Goal: Information Seeking & Learning: Learn about a topic

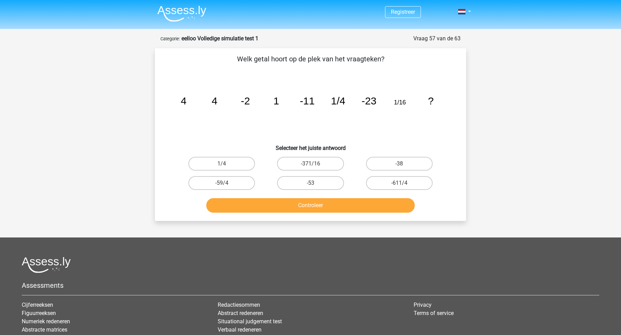
scroll to position [16, 0]
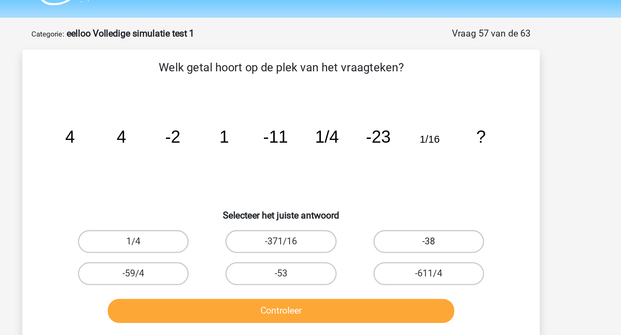
click at [399, 153] on label "-38" at bounding box center [399, 148] width 67 height 14
click at [399, 153] on input "-38" at bounding box center [401, 150] width 4 height 4
radio input "true"
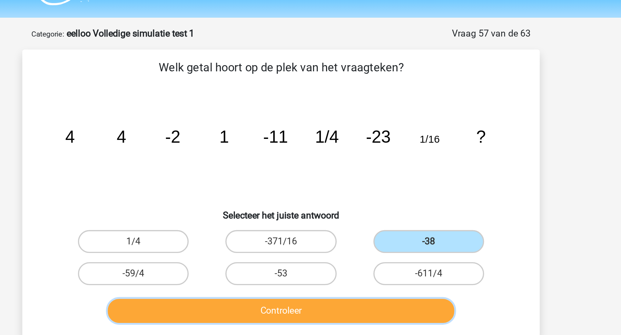
click at [388, 196] on button "Controleer" at bounding box center [310, 190] width 209 height 14
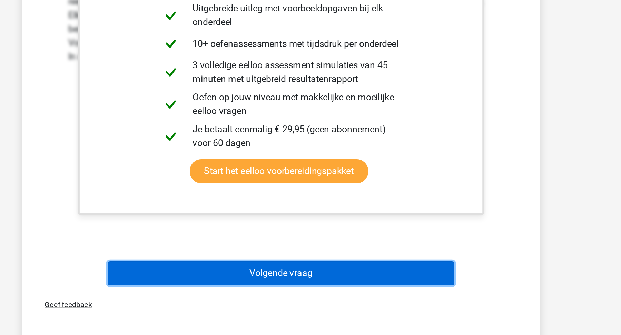
click at [398, 291] on button "Volgende vraag" at bounding box center [310, 298] width 209 height 14
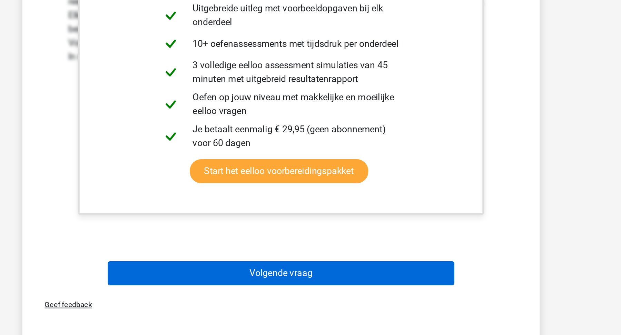
scroll to position [13, 0]
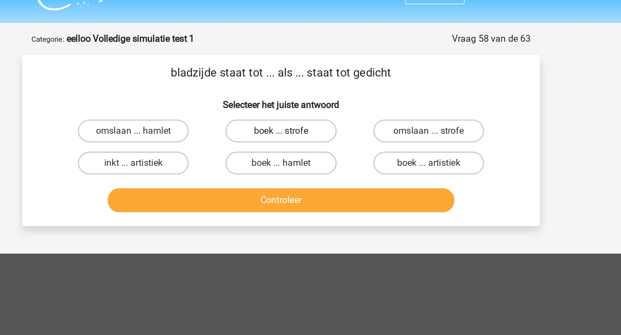
click at [318, 85] on label "boek ... strofe" at bounding box center [310, 81] width 67 height 14
click at [315, 85] on input "boek ... strofe" at bounding box center [313, 83] width 4 height 4
radio input "true"
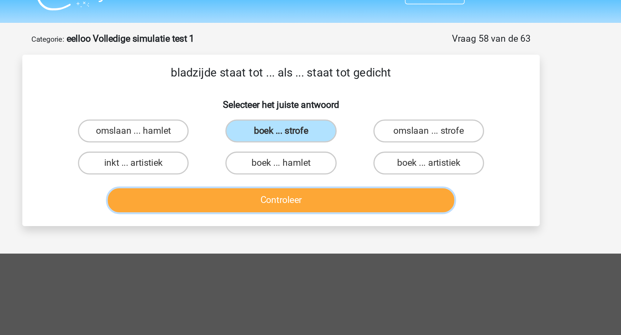
click at [308, 123] on button "Controleer" at bounding box center [310, 123] width 209 height 14
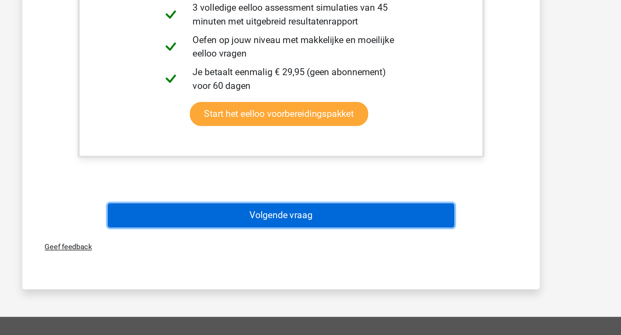
click at [318, 261] on button "Volgende vraag" at bounding box center [310, 263] width 209 height 14
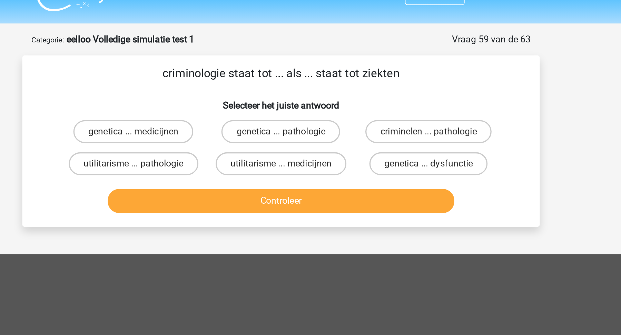
scroll to position [11, 0]
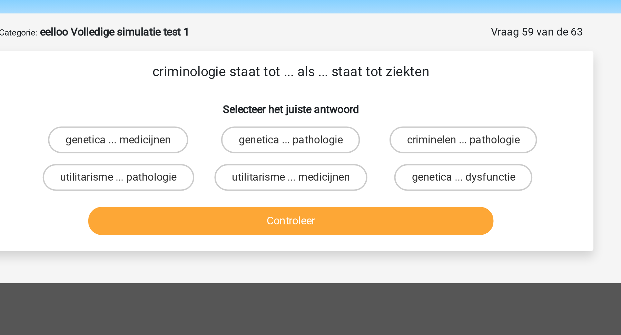
click at [403, 85] on input "criminelen ... pathologie" at bounding box center [401, 85] width 4 height 4
radio input "true"
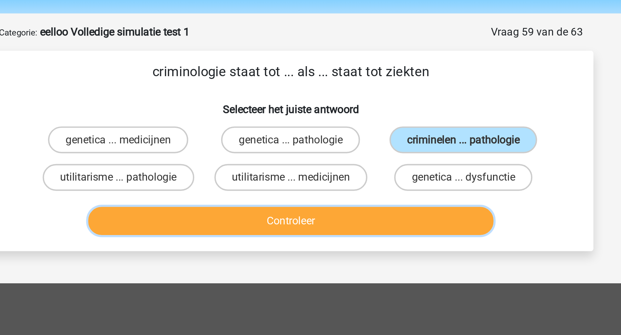
click at [359, 121] on button "Controleer" at bounding box center [310, 125] width 209 height 14
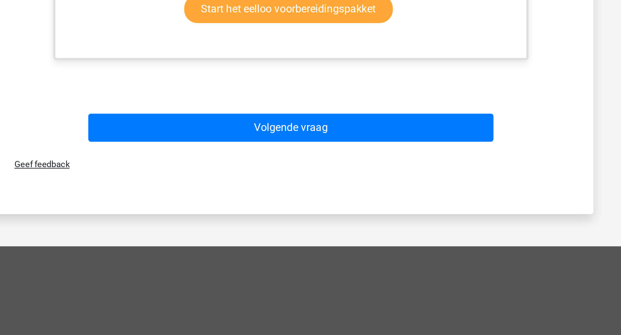
scroll to position [130, 0]
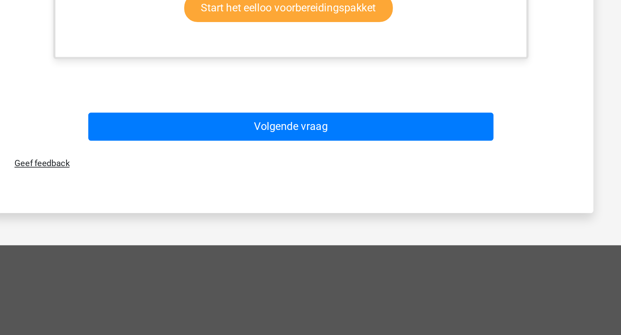
click at [392, 238] on div "Geef feedback" at bounding box center [311, 247] width 306 height 18
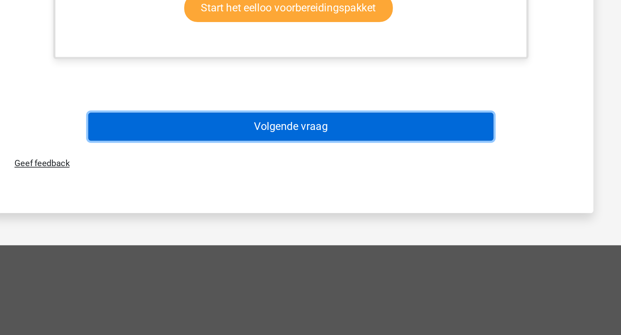
click at [399, 230] on button "Volgende vraag" at bounding box center [310, 227] width 209 height 14
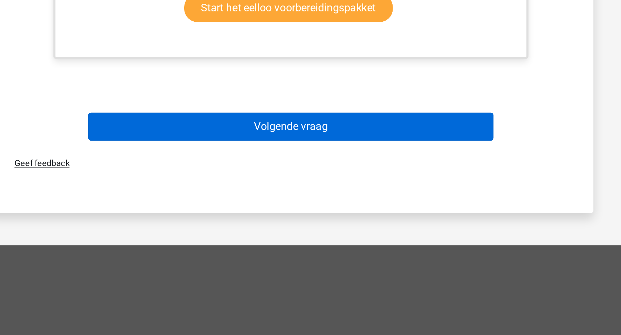
scroll to position [14, 0]
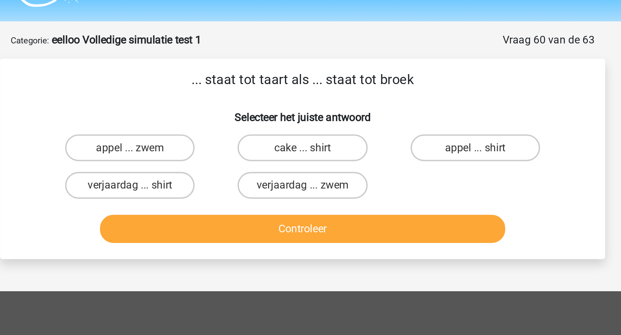
click at [224, 84] on input "appel ... zwem" at bounding box center [224, 82] width 4 height 4
radio input "true"
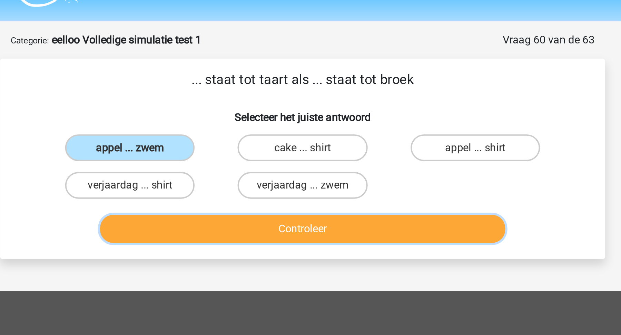
click at [249, 118] on button "Controleer" at bounding box center [310, 122] width 209 height 14
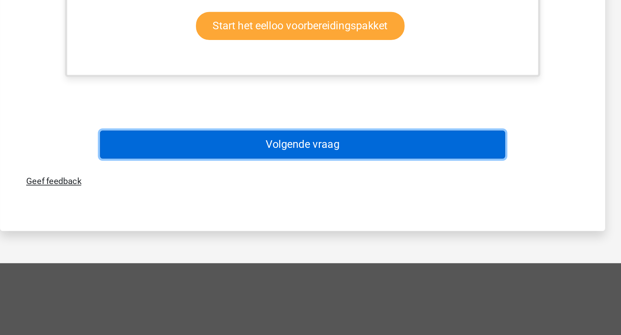
click at [313, 240] on button "Volgende vraag" at bounding box center [310, 237] width 209 height 14
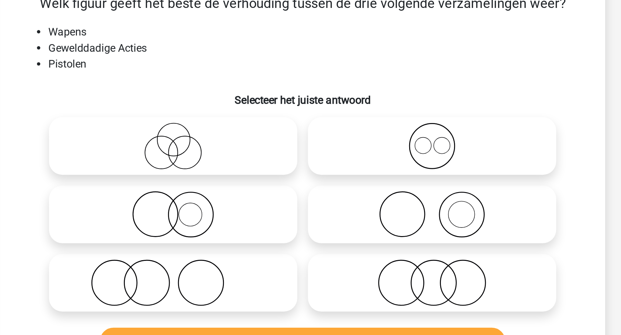
scroll to position [35, 0]
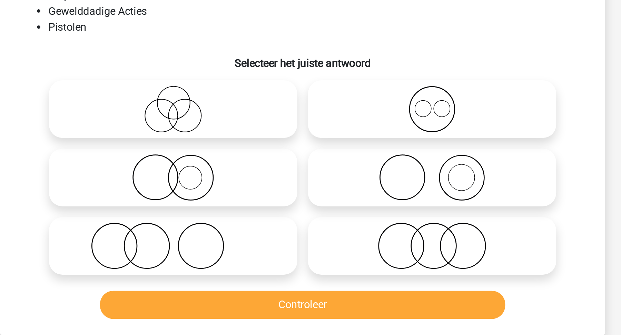
click at [375, 128] on icon at bounding box center [377, 133] width 122 height 24
click at [377, 128] on input "radio" at bounding box center [379, 127] width 4 height 4
radio input "true"
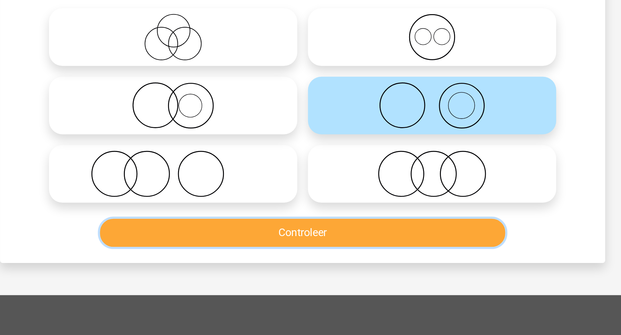
click at [373, 203] on button "Controleer" at bounding box center [310, 199] width 209 height 14
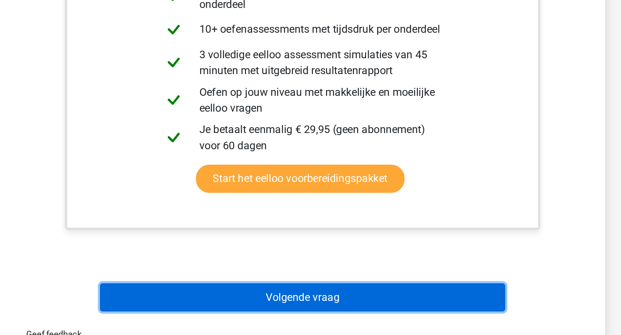
click at [382, 318] on button "Volgende vraag" at bounding box center [310, 315] width 209 height 14
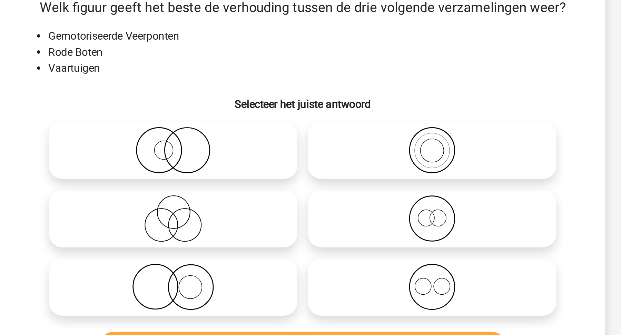
click at [267, 103] on icon at bounding box center [244, 98] width 122 height 24
click at [248, 95] on input "radio" at bounding box center [246, 92] width 4 height 4
radio input "true"
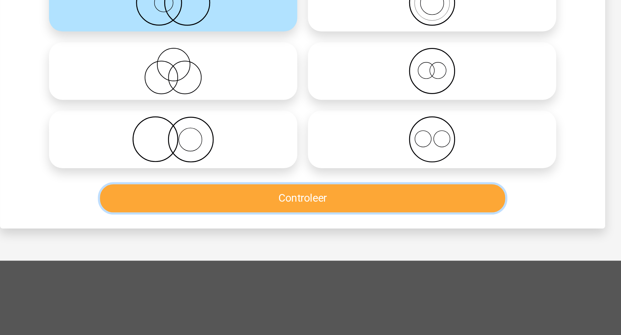
click at [273, 205] on button "Controleer" at bounding box center [310, 199] width 209 height 14
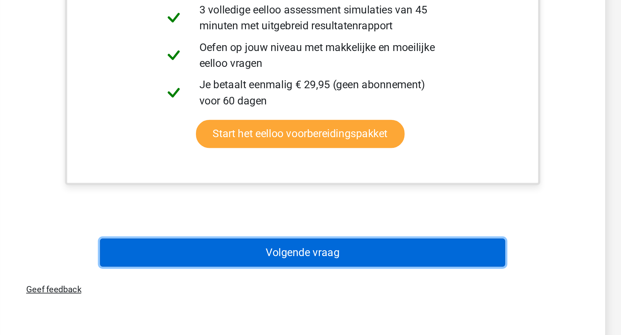
click at [282, 286] on button "Volgende vraag" at bounding box center [310, 292] width 209 height 14
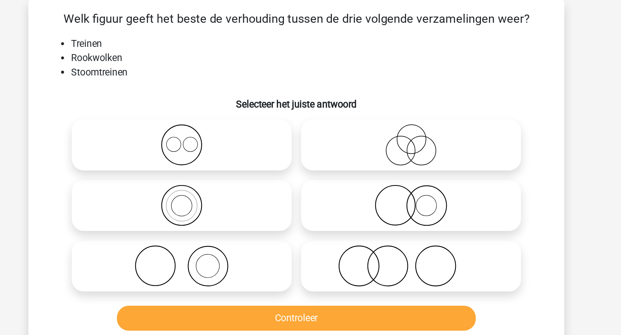
click at [259, 179] on icon at bounding box center [244, 168] width 122 height 24
click at [248, 165] on input "radio" at bounding box center [246, 162] width 4 height 4
radio input "true"
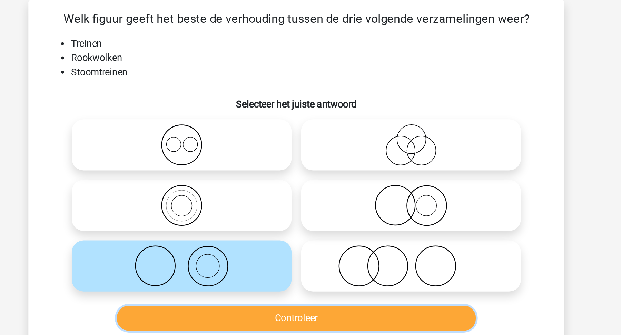
click at [279, 196] on button "Controleer" at bounding box center [310, 199] width 209 height 14
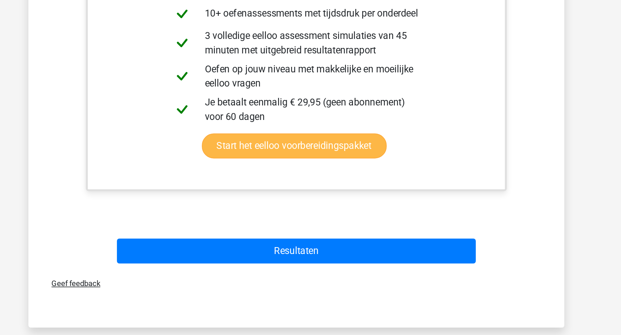
scroll to position [170, 0]
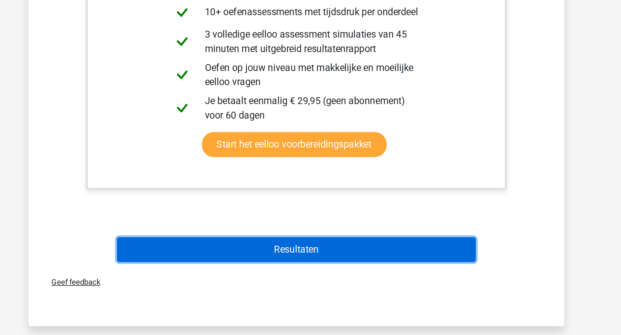
click at [348, 287] on button "Resultaten" at bounding box center [310, 285] width 209 height 14
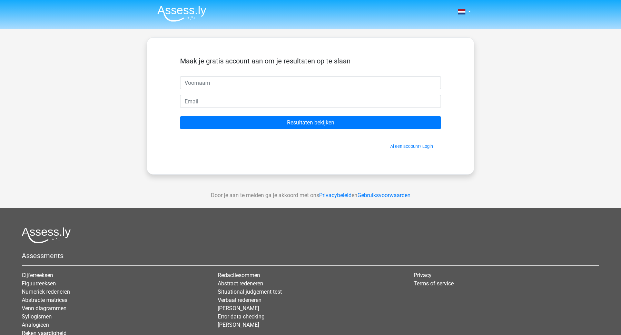
click at [191, 16] on img at bounding box center [181, 14] width 49 height 16
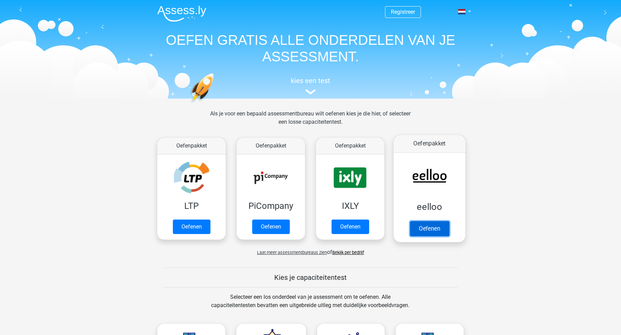
click at [416, 229] on link "Oefenen" at bounding box center [429, 228] width 39 height 15
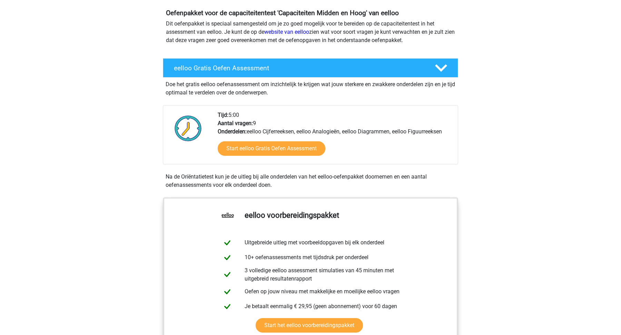
scroll to position [75, 0]
click at [431, 76] on div "eelloo Gratis Oefen Assessment" at bounding box center [310, 67] width 295 height 19
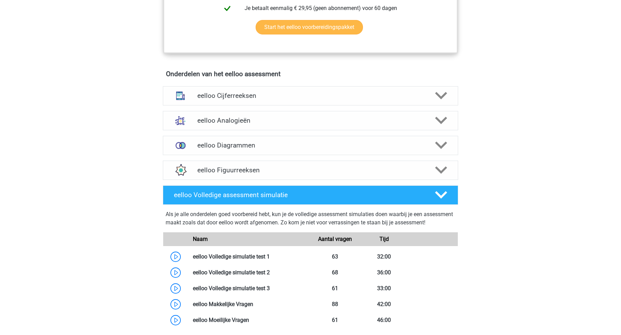
scroll to position [270, 0]
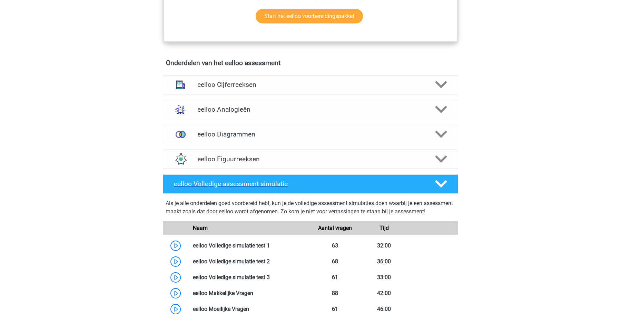
click at [431, 190] on div at bounding box center [440, 184] width 23 height 12
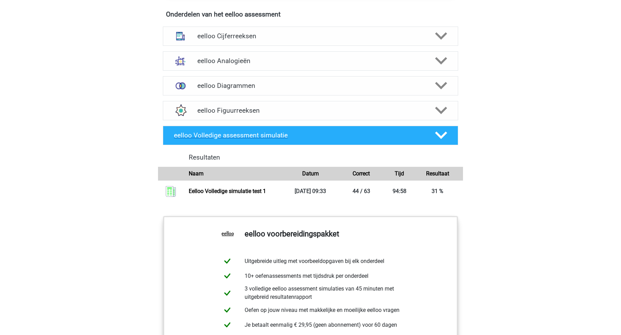
scroll to position [320, 0]
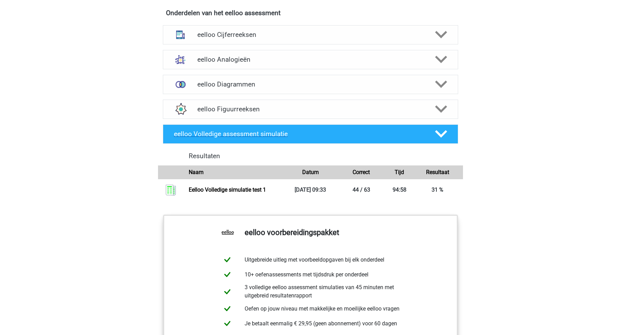
click at [373, 138] on h4 "eelloo Volledige assessment simulatie" at bounding box center [299, 134] width 250 height 8
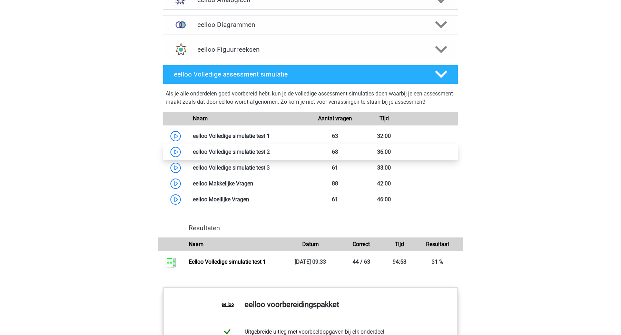
scroll to position [377, 0]
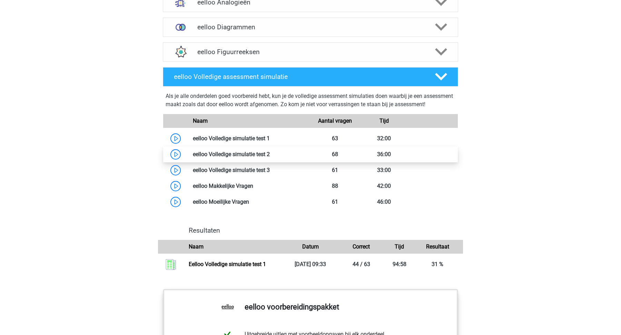
click at [270, 158] on link at bounding box center [270, 154] width 0 height 7
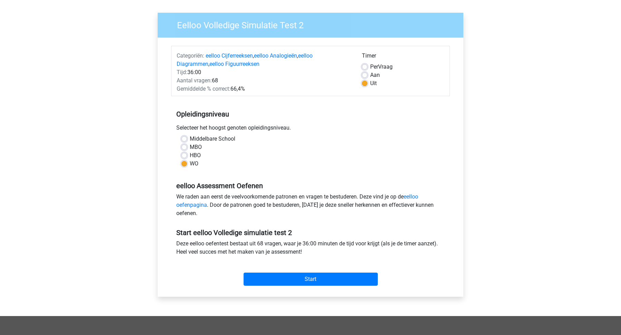
scroll to position [45, 0]
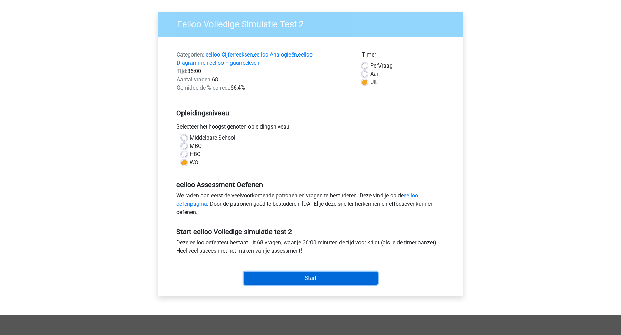
click at [276, 279] on input "Start" at bounding box center [311, 278] width 134 height 13
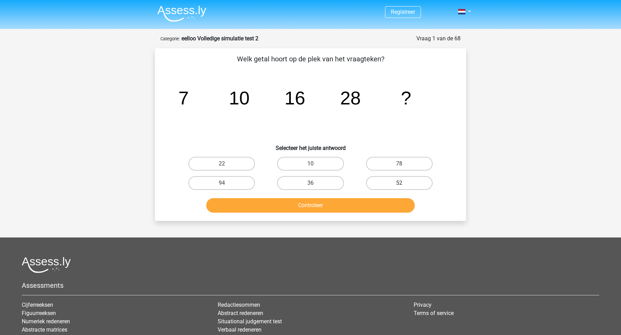
click at [401, 179] on label "52" at bounding box center [399, 183] width 67 height 14
click at [401, 183] on input "52" at bounding box center [401, 185] width 4 height 4
radio input "true"
click at [390, 204] on button "Controleer" at bounding box center [310, 205] width 209 height 14
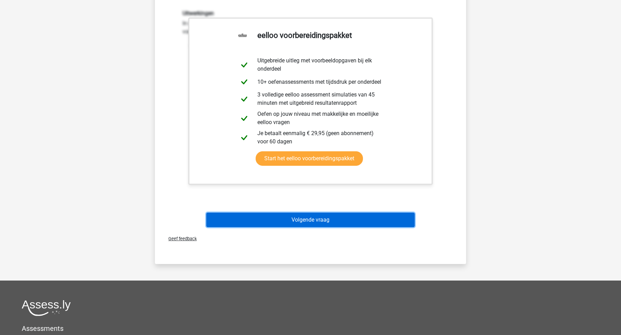
click at [330, 220] on button "Volgende vraag" at bounding box center [310, 220] width 209 height 14
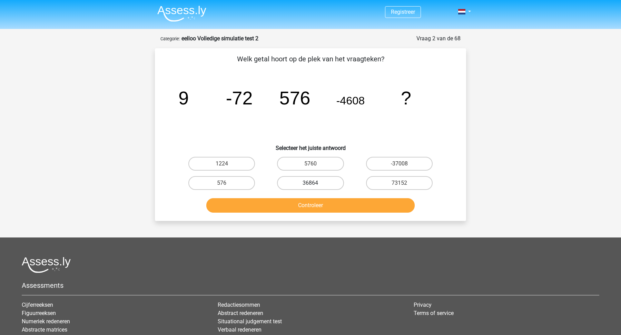
click at [321, 184] on label "36864" at bounding box center [310, 183] width 67 height 14
click at [315, 184] on input "36864" at bounding box center [313, 185] width 4 height 4
radio input "true"
click at [347, 212] on button "Controleer" at bounding box center [310, 205] width 209 height 14
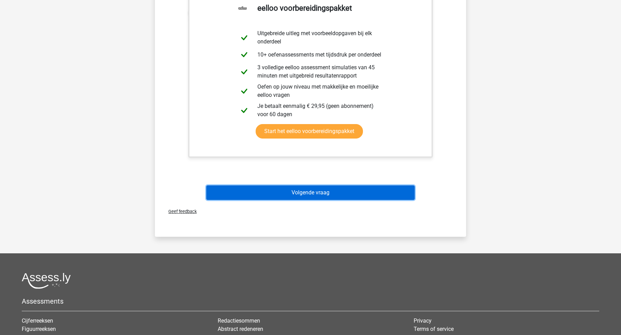
click at [379, 193] on button "Volgende vraag" at bounding box center [310, 193] width 209 height 14
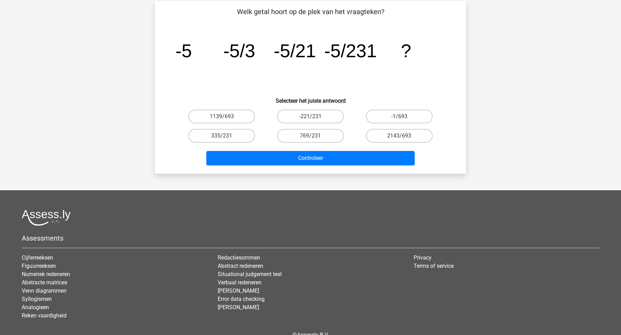
scroll to position [35, 0]
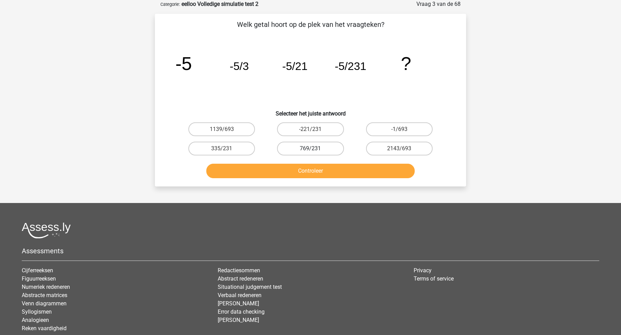
click at [335, 143] on label "769/231" at bounding box center [310, 149] width 67 height 14
click at [315, 149] on input "769/231" at bounding box center [313, 151] width 4 height 4
radio input "true"
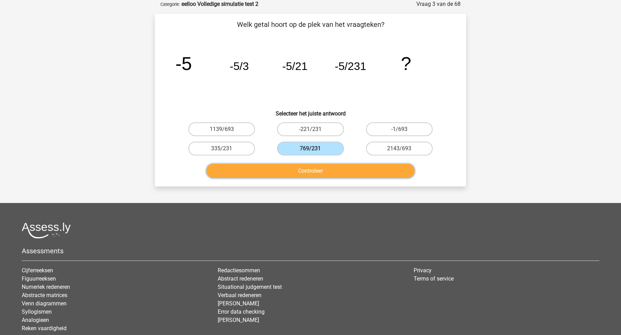
click at [337, 170] on button "Controleer" at bounding box center [310, 171] width 209 height 14
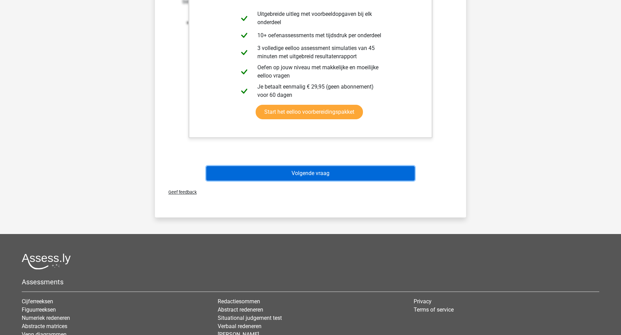
click at [351, 178] on button "Volgende vraag" at bounding box center [310, 173] width 209 height 14
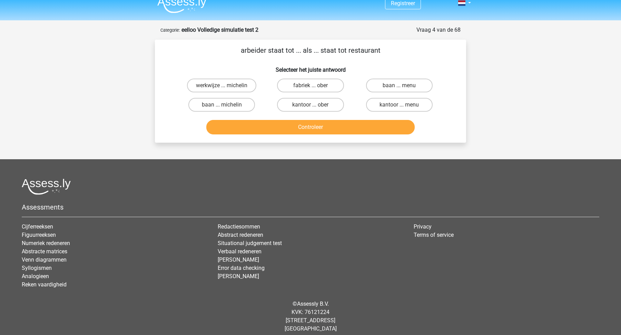
scroll to position [0, 0]
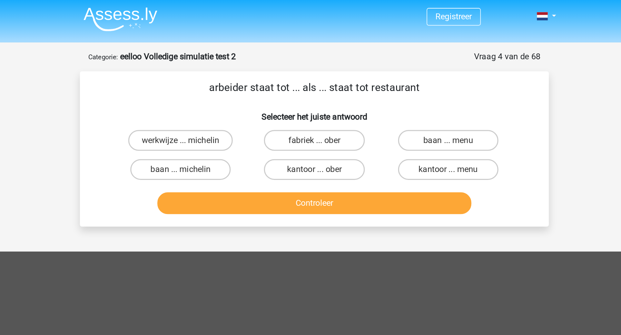
click at [314, 96] on input "fabriek ... ober" at bounding box center [313, 96] width 4 height 4
radio input "true"
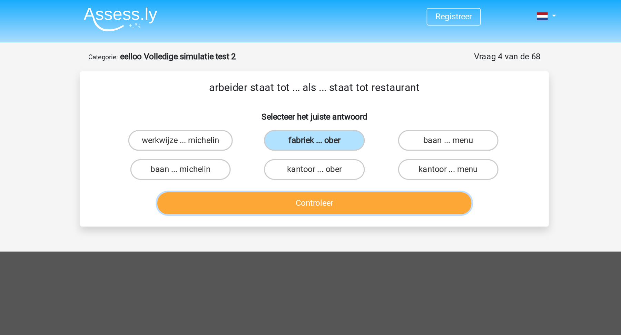
click at [311, 136] on button "Controleer" at bounding box center [310, 136] width 209 height 14
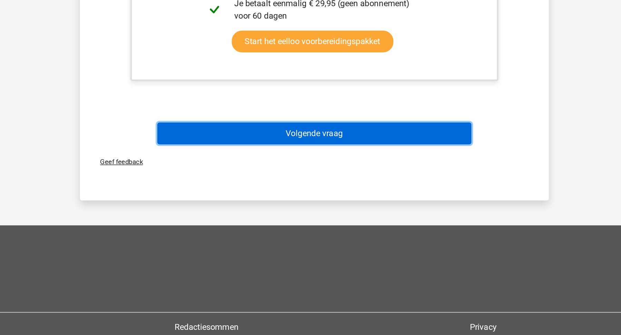
click at [347, 197] on button "Volgende vraag" at bounding box center [310, 201] width 209 height 14
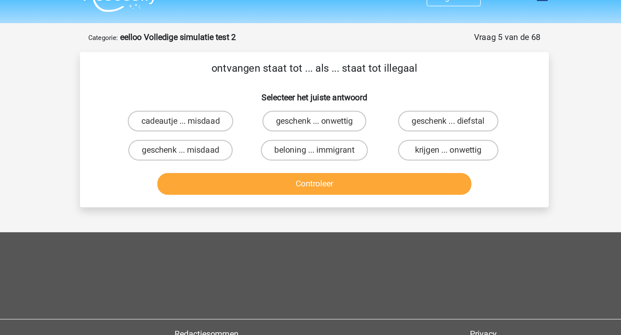
scroll to position [9, 0]
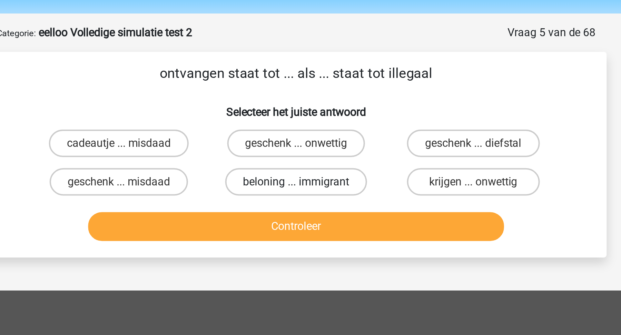
click at [301, 103] on label "beloning ... immigrant" at bounding box center [310, 104] width 71 height 14
click at [311, 104] on input "beloning ... immigrant" at bounding box center [313, 106] width 4 height 4
radio input "true"
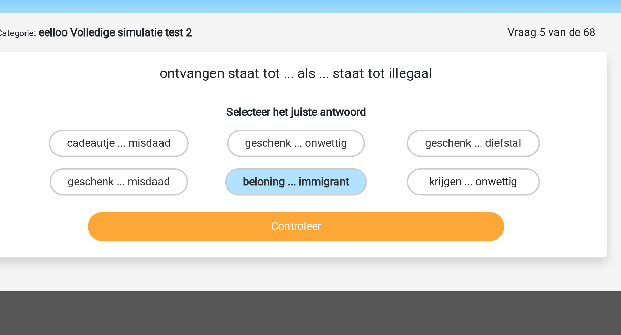
click at [379, 107] on label "krijgen ... onwettig" at bounding box center [399, 104] width 67 height 14
click at [399, 107] on input "krijgen ... onwettig" at bounding box center [401, 106] width 4 height 4
radio input "true"
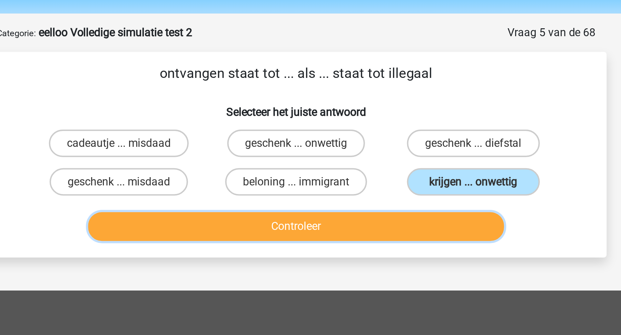
click at [376, 122] on button "Controleer" at bounding box center [310, 126] width 209 height 14
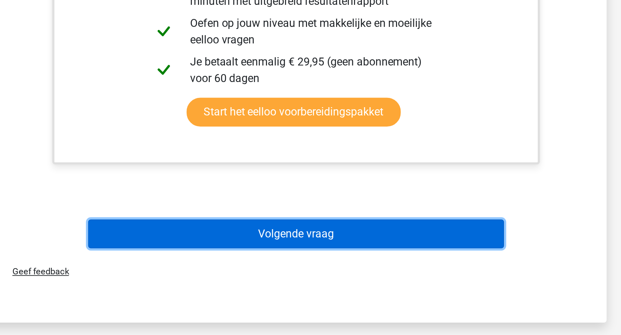
click at [377, 287] on button "Volgende vraag" at bounding box center [310, 284] width 209 height 14
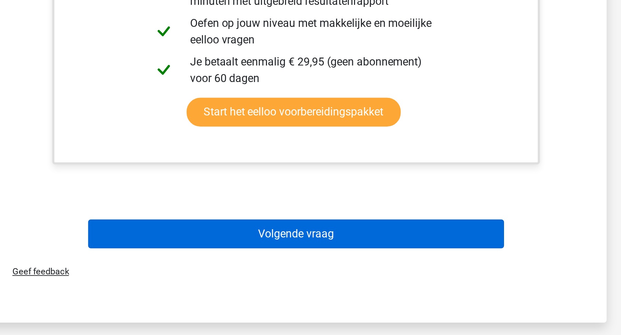
scroll to position [13, 0]
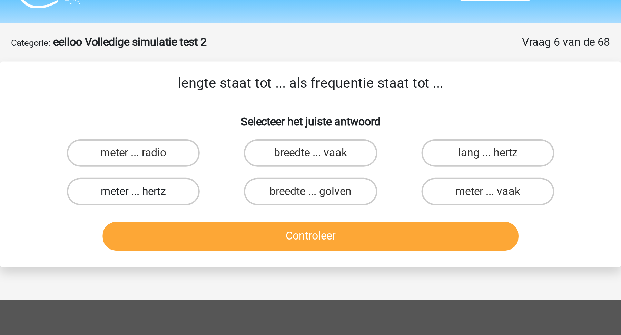
click at [248, 100] on label "meter ... hertz" at bounding box center [221, 101] width 67 height 14
click at [226, 100] on input "meter ... hertz" at bounding box center [224, 102] width 4 height 4
radio input "true"
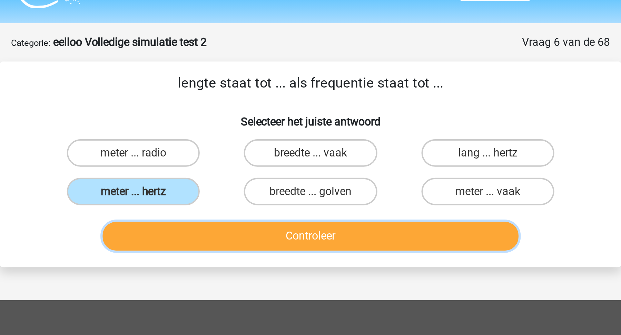
click at [261, 117] on button "Controleer" at bounding box center [310, 123] width 209 height 14
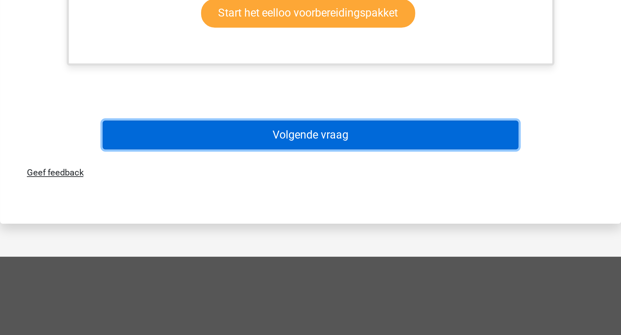
click at [312, 238] on button "Volgende vraag" at bounding box center [310, 235] width 209 height 14
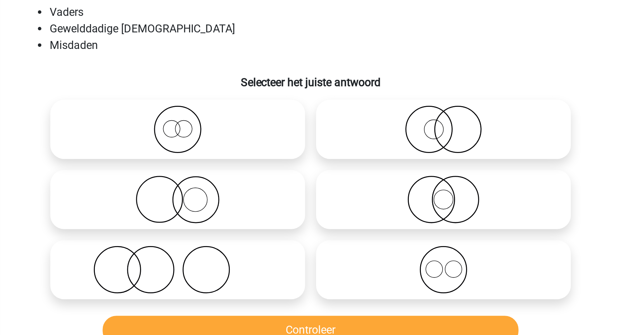
scroll to position [35, 0]
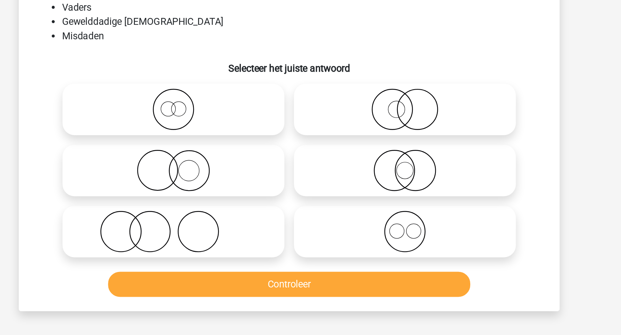
click at [227, 182] on label at bounding box center [244, 169] width 128 height 30
click at [244, 165] on input "radio" at bounding box center [246, 162] width 4 height 4
radio input "true"
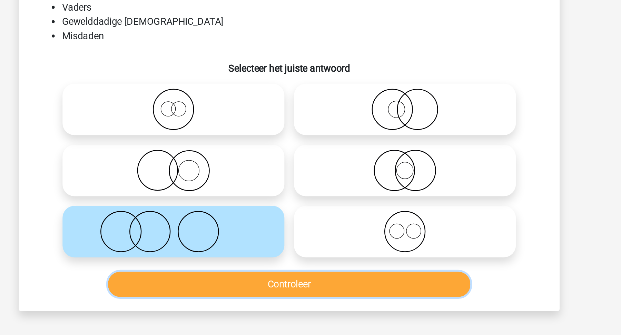
click at [245, 205] on button "Controleer" at bounding box center [310, 199] width 209 height 14
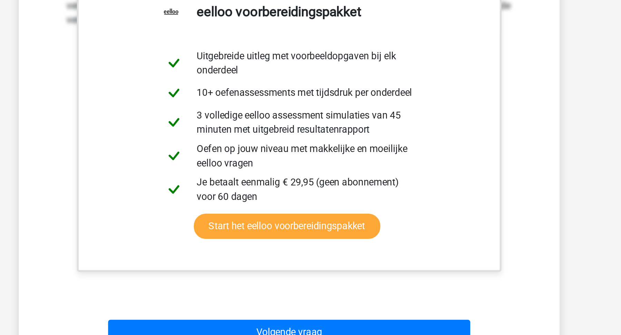
scroll to position [123, 0]
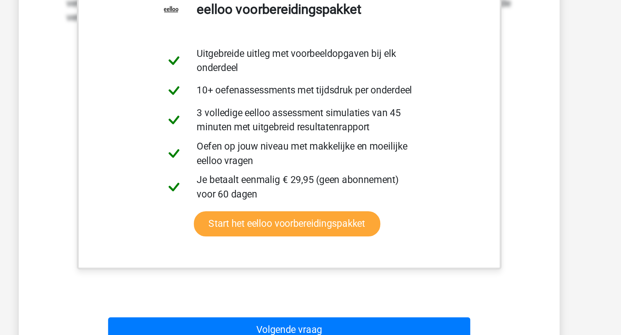
click at [452, 311] on div "Uitwerkingen De verzameling Gewelddadige Fransmannen heeft overlap met de verza…" at bounding box center [310, 213] width 289 height 214
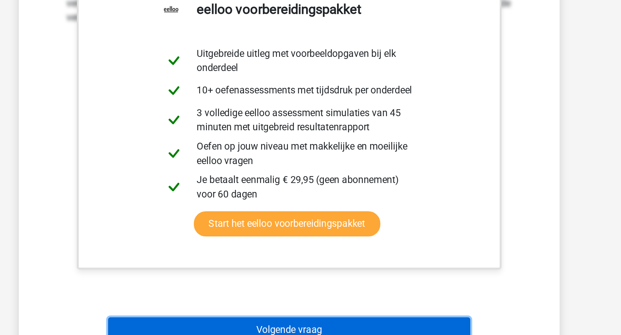
click at [399, 327] on button "Volgende vraag" at bounding box center [310, 332] width 209 height 14
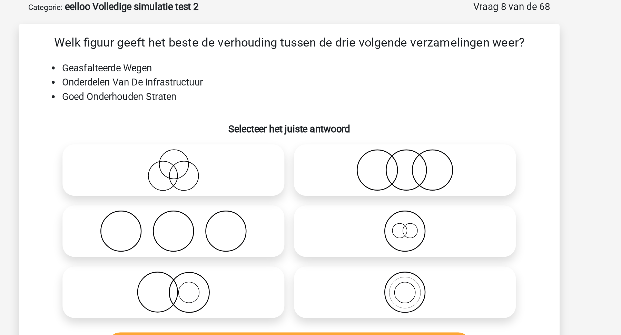
scroll to position [27, 0]
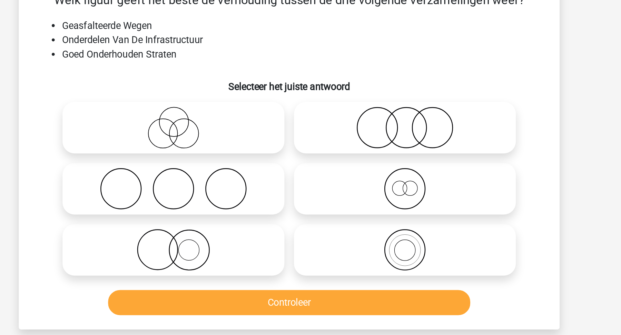
click at [238, 138] on icon at bounding box center [244, 141] width 122 height 24
click at [244, 138] on input "radio" at bounding box center [246, 135] width 4 height 4
radio input "true"
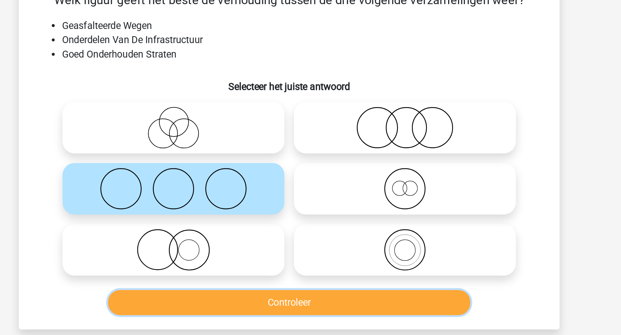
click at [244, 205] on button "Controleer" at bounding box center [310, 206] width 209 height 14
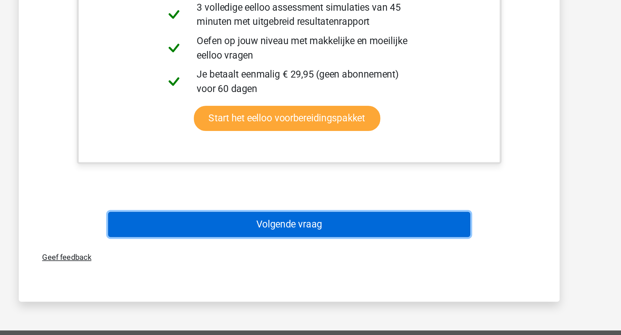
click at [284, 273] on button "Volgende vraag" at bounding box center [310, 271] width 209 height 14
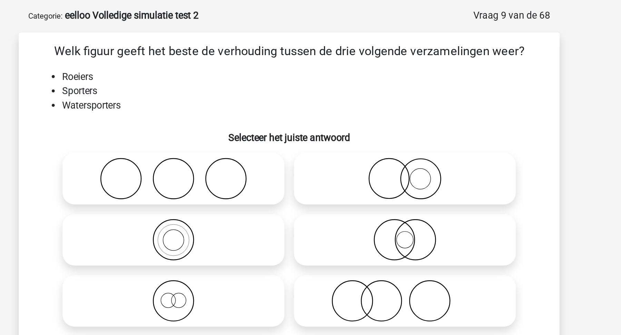
scroll to position [28, 0]
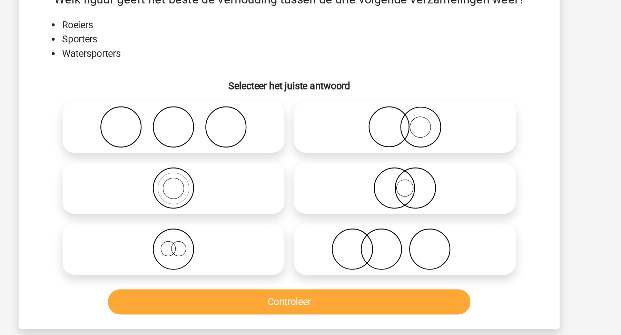
click at [282, 139] on icon at bounding box center [244, 139] width 122 height 24
click at [248, 136] on input "radio" at bounding box center [246, 133] width 4 height 4
radio input "true"
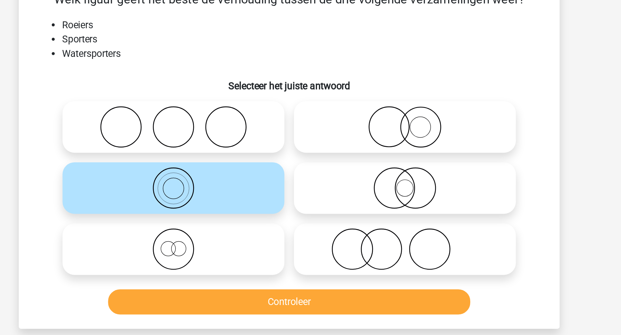
click at [367, 146] on icon at bounding box center [377, 139] width 122 height 24
click at [377, 136] on input "radio" at bounding box center [379, 133] width 4 height 4
radio input "true"
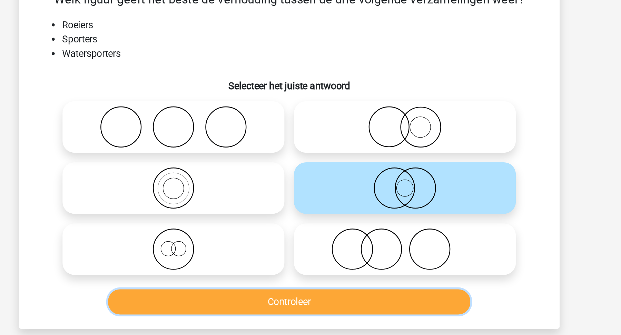
click at [315, 201] on button "Controleer" at bounding box center [310, 205] width 209 height 14
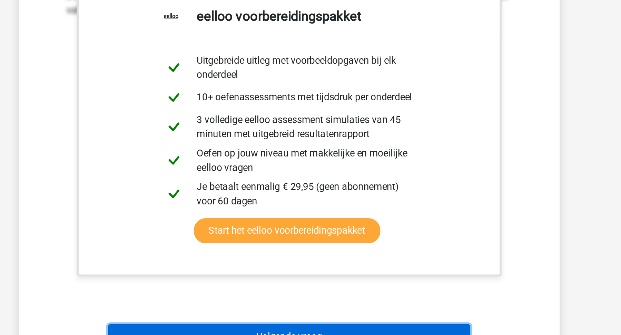
click at [321, 330] on button "Volgende vraag" at bounding box center [310, 336] width 209 height 14
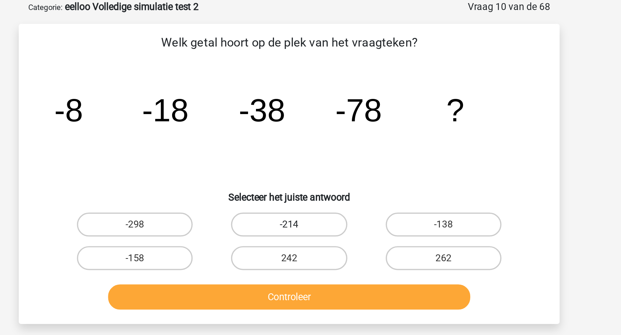
scroll to position [30, 0]
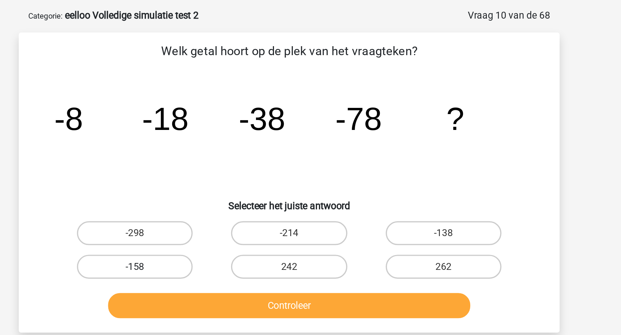
click at [243, 149] on label "-158" at bounding box center [221, 154] width 67 height 14
click at [226, 154] on input "-158" at bounding box center [224, 156] width 4 height 4
radio input "true"
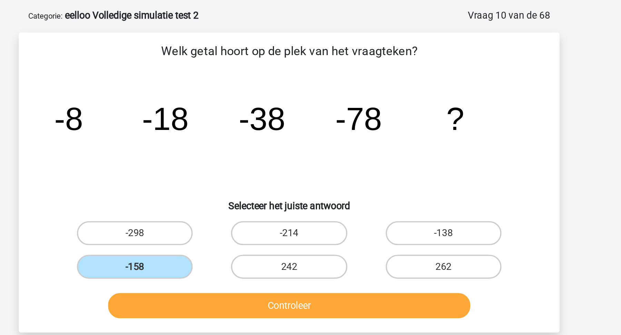
click at [248, 166] on div "Controleer" at bounding box center [310, 174] width 289 height 23
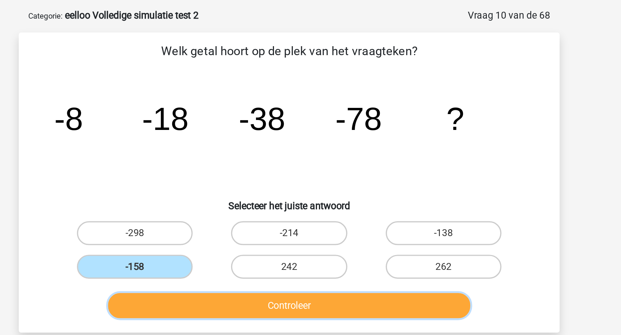
click at [252, 176] on button "Controleer" at bounding box center [310, 176] width 209 height 14
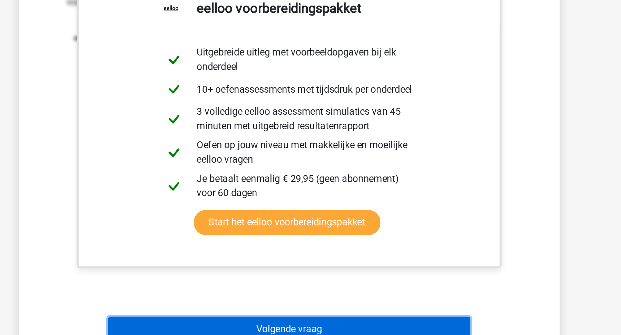
click at [275, 330] on button "Volgende vraag" at bounding box center [310, 332] width 209 height 14
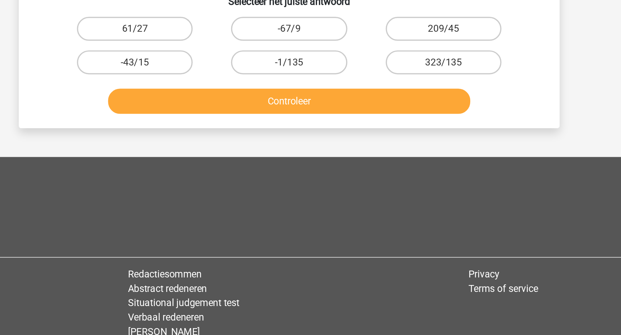
scroll to position [35, 0]
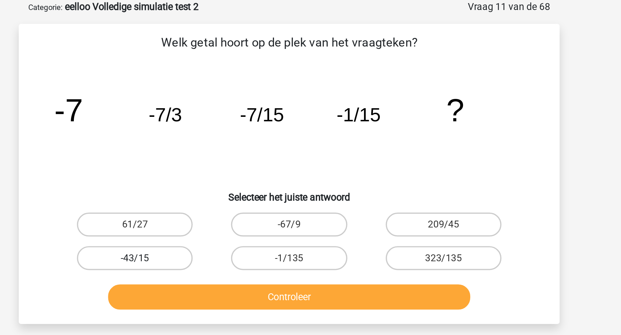
click at [231, 151] on label "-43/15" at bounding box center [221, 149] width 67 height 14
click at [226, 151] on input "-43/15" at bounding box center [224, 151] width 4 height 4
radio input "true"
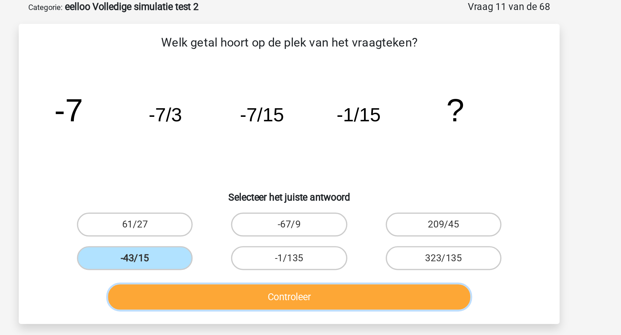
click at [232, 164] on button "Controleer" at bounding box center [310, 171] width 209 height 14
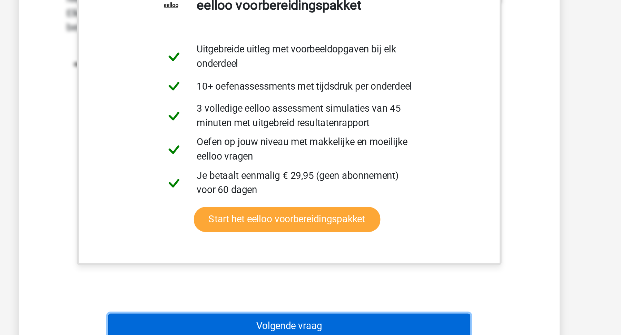
click at [258, 333] on button "Volgende vraag" at bounding box center [310, 330] width 209 height 14
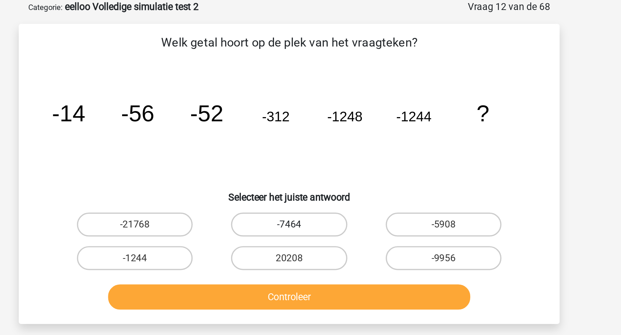
click at [300, 130] on label "-7464" at bounding box center [310, 129] width 67 height 14
click at [311, 130] on input "-7464" at bounding box center [313, 131] width 4 height 4
radio input "true"
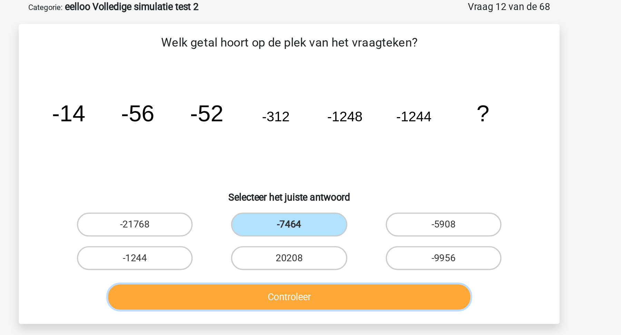
click at [313, 170] on button "Controleer" at bounding box center [310, 171] width 209 height 14
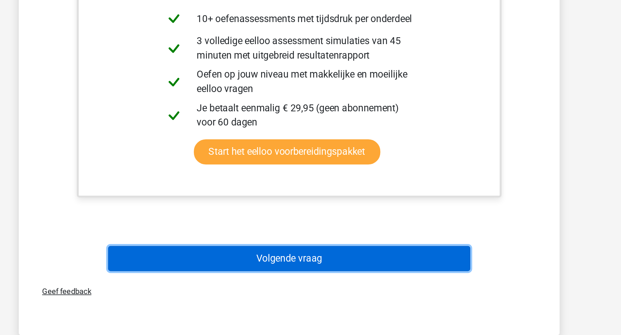
click at [343, 289] on button "Volgende vraag" at bounding box center [310, 291] width 209 height 14
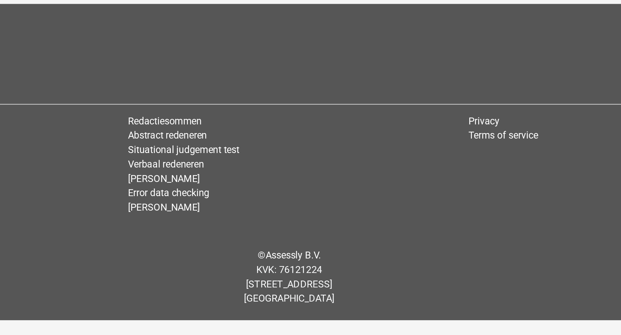
scroll to position [14, 0]
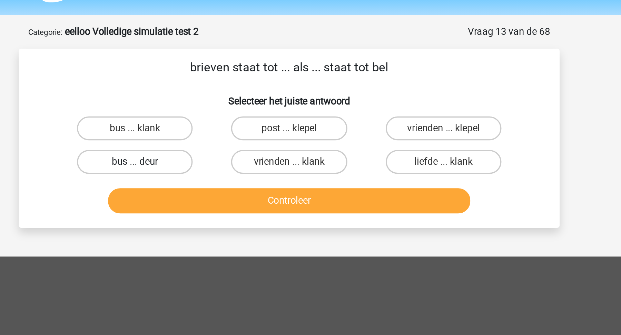
click at [238, 104] on label "bus ... deur" at bounding box center [221, 100] width 67 height 14
click at [226, 104] on input "bus ... deur" at bounding box center [224, 102] width 4 height 4
radio input "true"
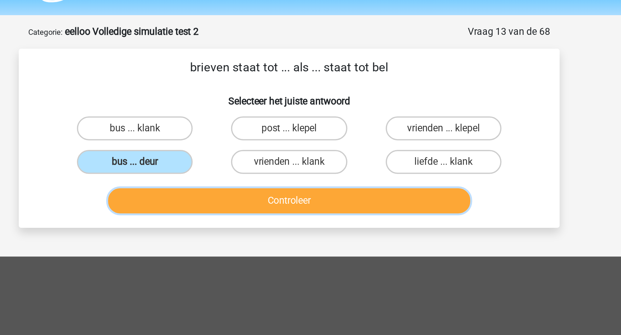
click at [243, 122] on button "Controleer" at bounding box center [310, 122] width 209 height 14
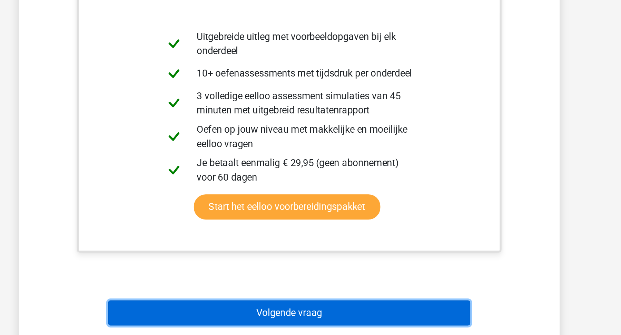
click at [263, 315] on button "Volgende vraag" at bounding box center [310, 322] width 209 height 14
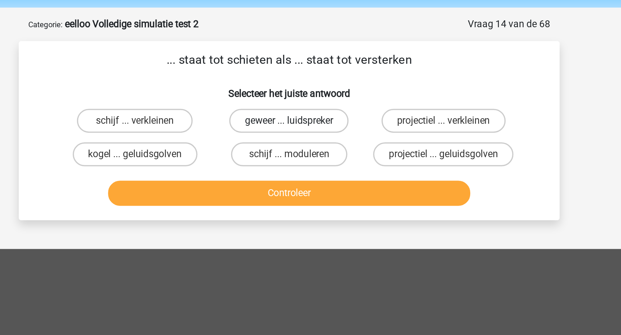
click at [292, 83] on label "geweer ... luidspreker" at bounding box center [310, 80] width 69 height 14
click at [311, 83] on input "geweer ... luidspreker" at bounding box center [313, 82] width 4 height 4
radio input "true"
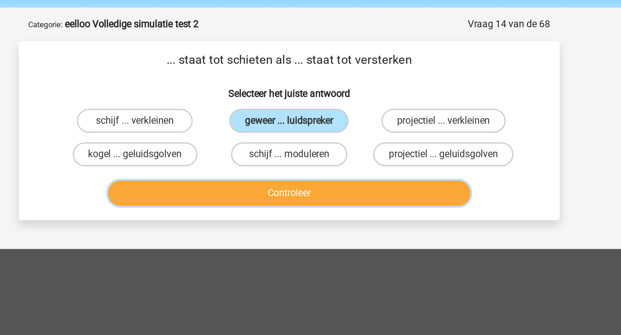
click at [292, 119] on button "Controleer" at bounding box center [310, 122] width 209 height 14
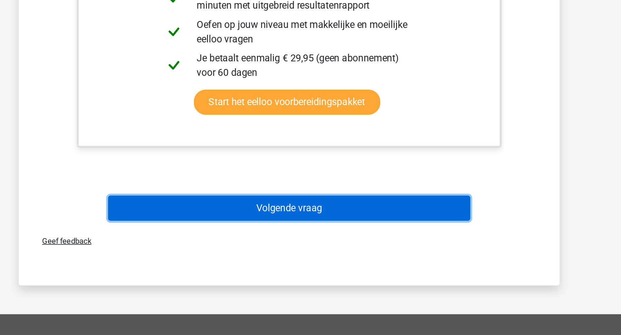
click at [299, 258] on button "Volgende vraag" at bounding box center [310, 262] width 209 height 14
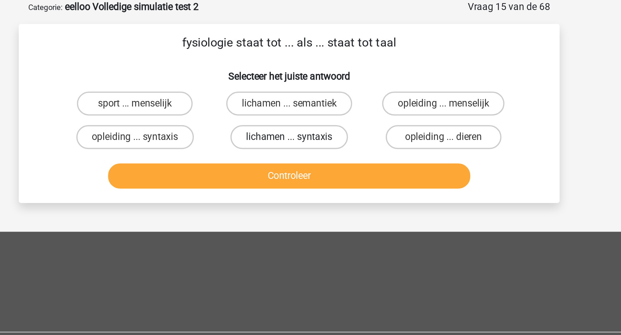
click at [303, 100] on label "lichamen ... syntaxis" at bounding box center [311, 100] width 68 height 14
click at [311, 100] on input "lichamen ... syntaxis" at bounding box center [313, 102] width 4 height 4
radio input "true"
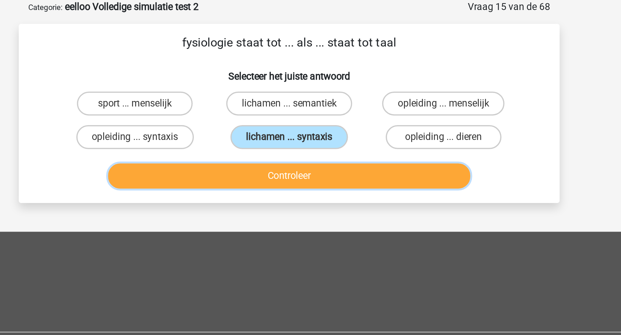
click at [308, 122] on button "Controleer" at bounding box center [310, 122] width 209 height 14
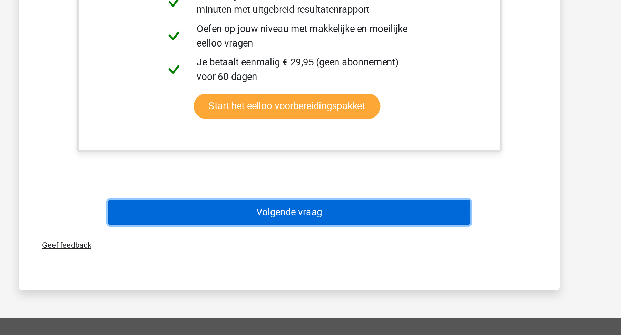
click at [327, 265] on button "Volgende vraag" at bounding box center [310, 264] width 209 height 14
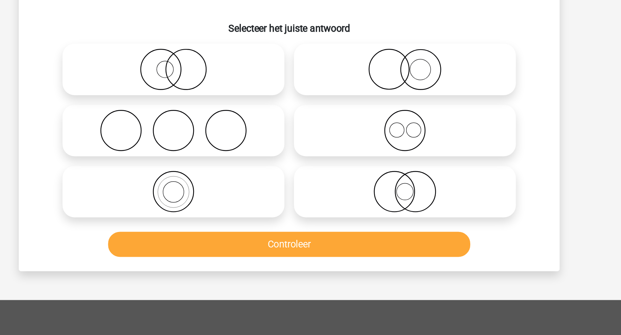
scroll to position [35, 0]
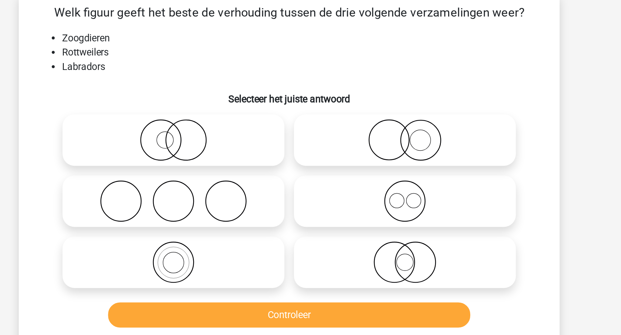
click at [276, 131] on icon at bounding box center [244, 133] width 122 height 24
click at [248, 130] on input "radio" at bounding box center [246, 127] width 4 height 4
radio input "true"
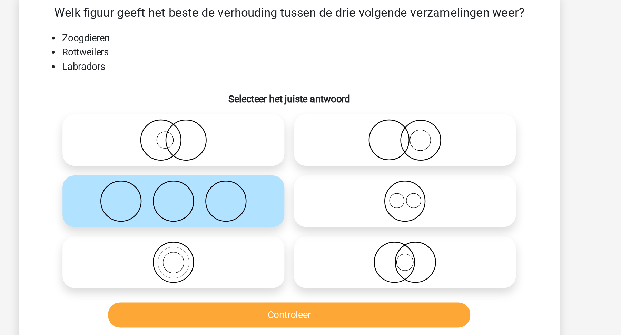
click at [374, 105] on icon at bounding box center [377, 98] width 122 height 24
click at [377, 95] on input "radio" at bounding box center [379, 92] width 4 height 4
radio input "true"
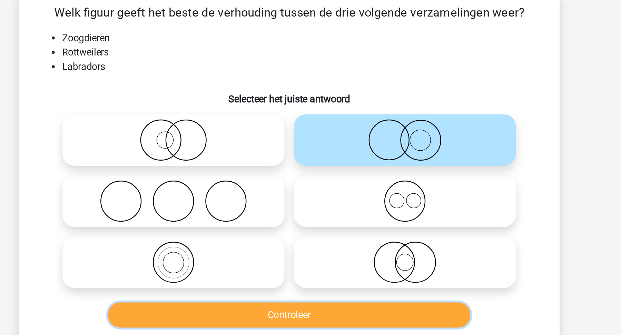
click at [337, 202] on button "Controleer" at bounding box center [310, 199] width 209 height 14
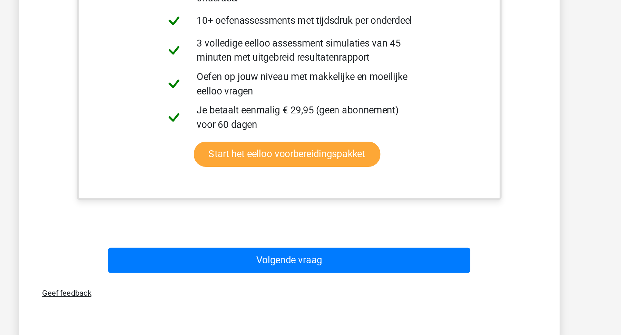
scroll to position [164, 0]
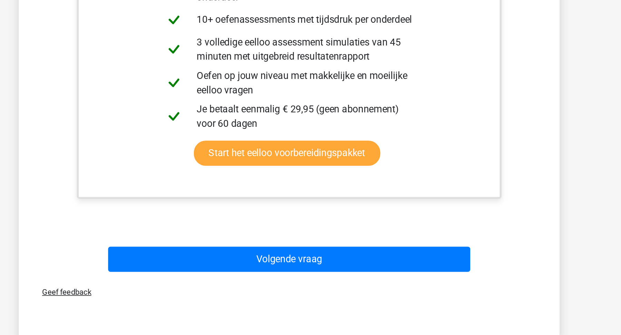
click at [362, 283] on div "Volgende vraag" at bounding box center [310, 290] width 289 height 23
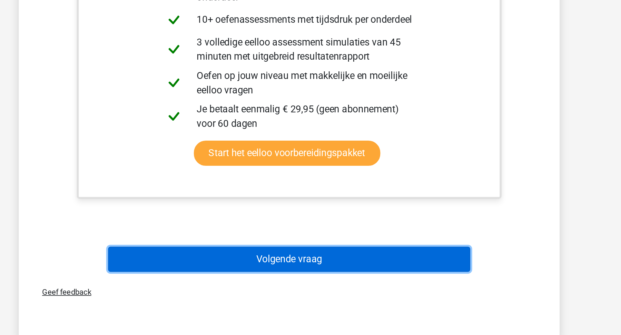
click at [366, 293] on button "Volgende vraag" at bounding box center [310, 291] width 209 height 14
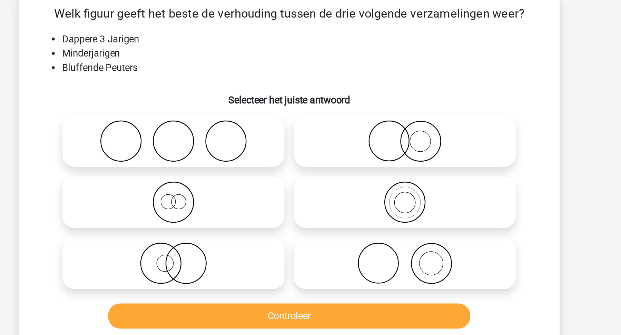
scroll to position [35, 0]
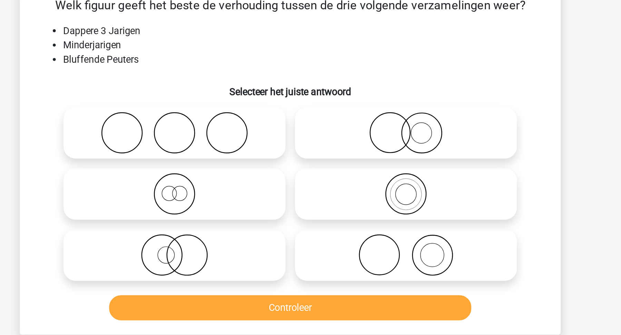
click at [271, 134] on icon at bounding box center [244, 133] width 122 height 24
click at [248, 130] on input "radio" at bounding box center [246, 127] width 4 height 4
radio input "true"
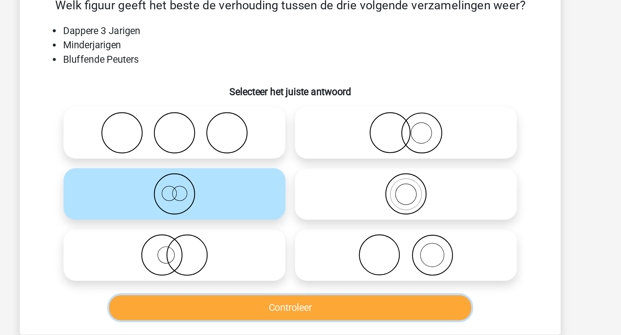
click at [275, 206] on button "Controleer" at bounding box center [310, 199] width 209 height 14
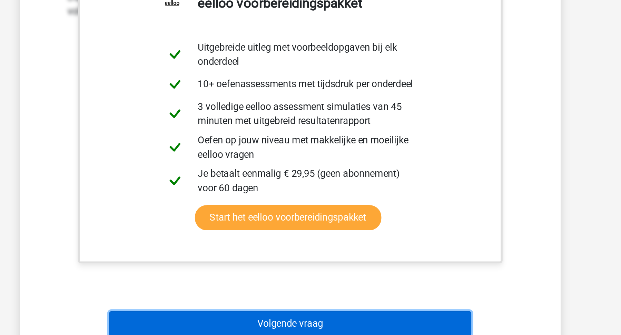
click at [299, 324] on button "Volgende vraag" at bounding box center [310, 329] width 209 height 14
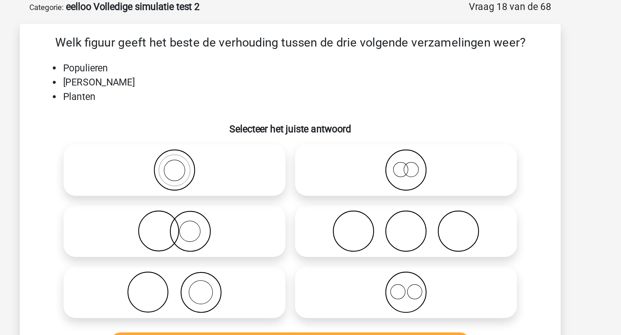
click at [199, 38] on li "Populieren" at bounding box center [317, 39] width 275 height 8
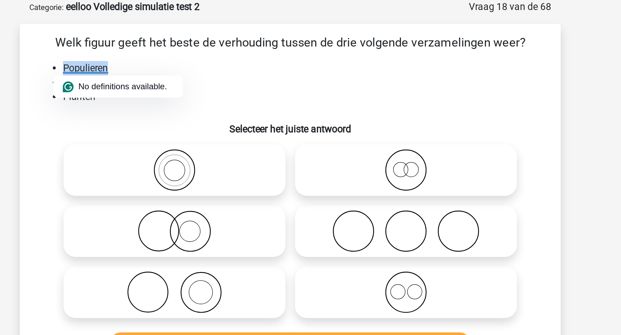
copy li "Populieren"
click at [167, 72] on h6 "Selecteer het juiste antwoord" at bounding box center [310, 72] width 289 height 12
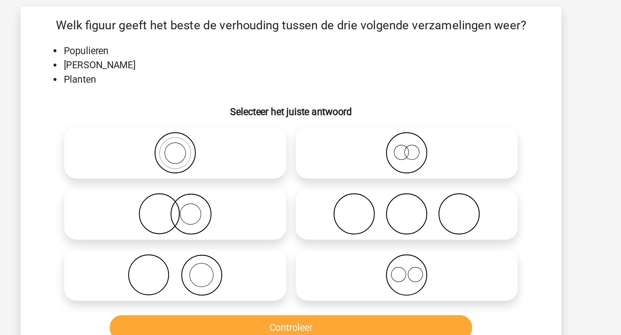
click at [367, 94] on icon at bounding box center [377, 98] width 122 height 24
click at [377, 94] on input "radio" at bounding box center [379, 92] width 4 height 4
radio input "true"
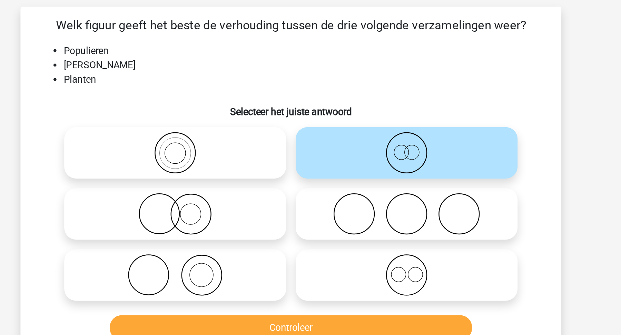
click at [227, 167] on icon at bounding box center [244, 168] width 122 height 24
click at [244, 165] on input "radio" at bounding box center [246, 162] width 4 height 4
radio input "true"
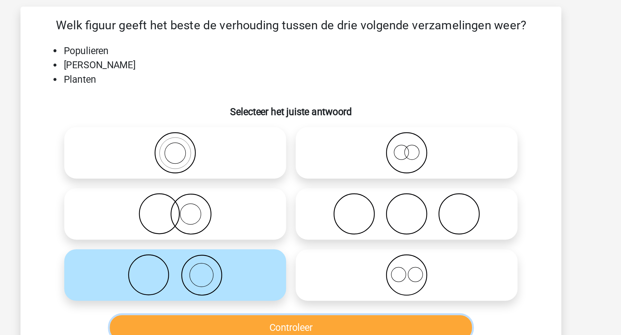
click at [241, 196] on button "Controleer" at bounding box center [310, 199] width 209 height 14
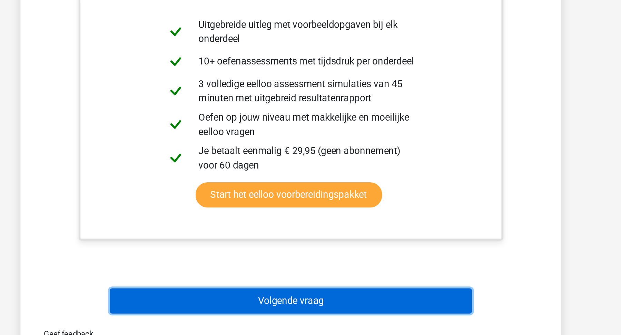
click at [241, 319] on button "Volgende vraag" at bounding box center [310, 315] width 209 height 14
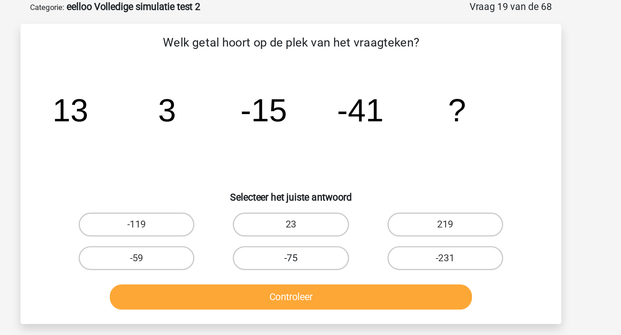
click at [320, 147] on label "-75" at bounding box center [310, 149] width 67 height 14
click at [315, 149] on input "-75" at bounding box center [313, 151] width 4 height 4
radio input "true"
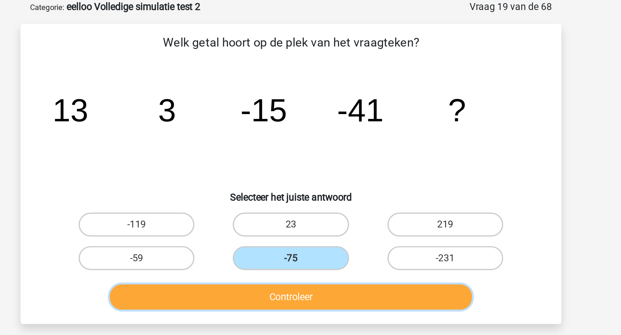
click at [327, 173] on button "Controleer" at bounding box center [310, 171] width 209 height 14
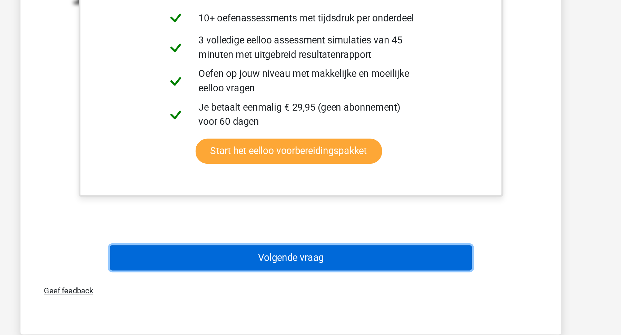
click at [356, 284] on button "Volgende vraag" at bounding box center [310, 291] width 209 height 14
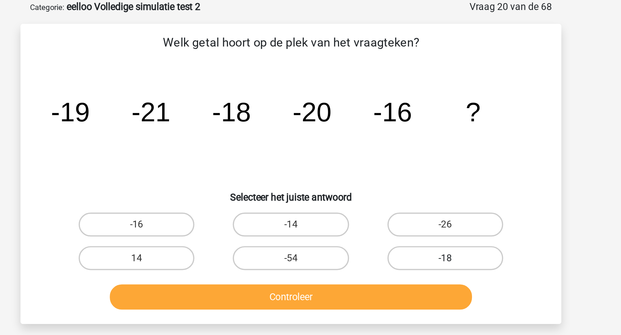
click at [418, 147] on label "-18" at bounding box center [399, 149] width 67 height 14
click at [404, 149] on input "-18" at bounding box center [401, 151] width 4 height 4
radio input "true"
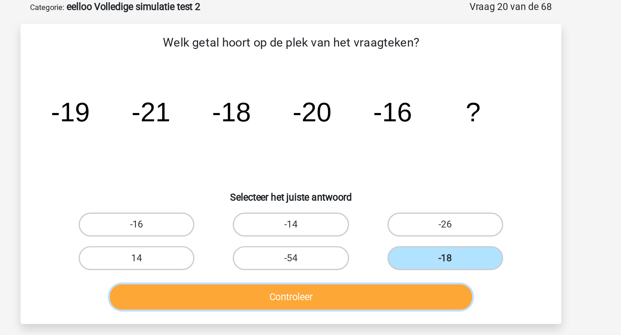
click at [400, 165] on button "Controleer" at bounding box center [310, 171] width 209 height 14
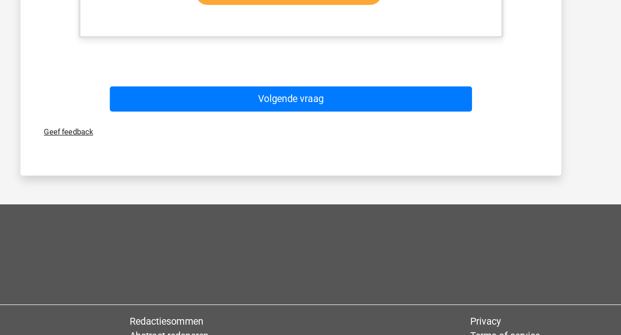
scroll to position [233, 0]
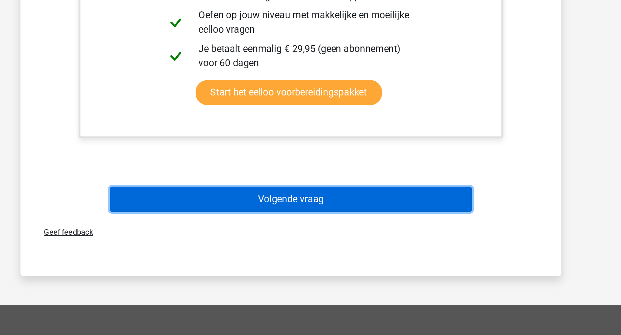
click at [401, 192] on button "Volgende vraag" at bounding box center [310, 194] width 209 height 14
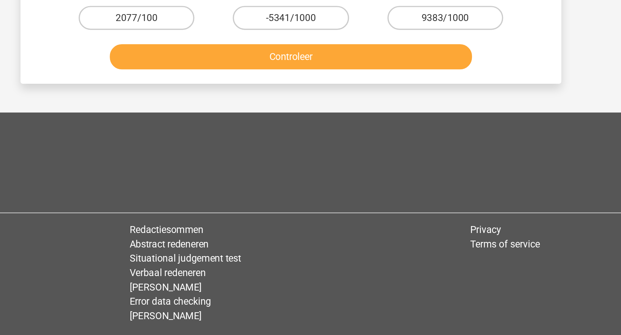
scroll to position [35, 0]
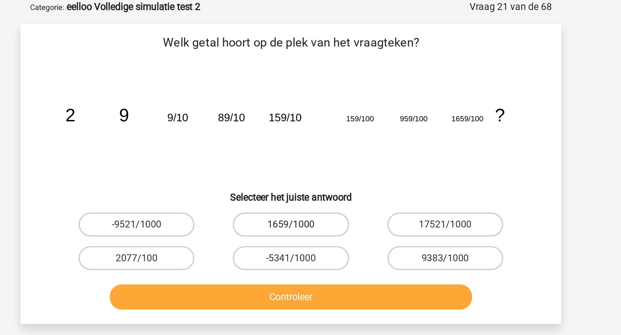
click at [304, 130] on label "1659/1000" at bounding box center [310, 129] width 67 height 14
click at [311, 130] on input "1659/1000" at bounding box center [313, 131] width 4 height 4
radio input "true"
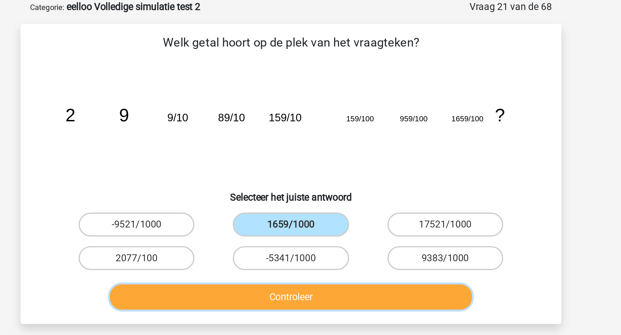
click at [309, 174] on button "Controleer" at bounding box center [310, 171] width 209 height 14
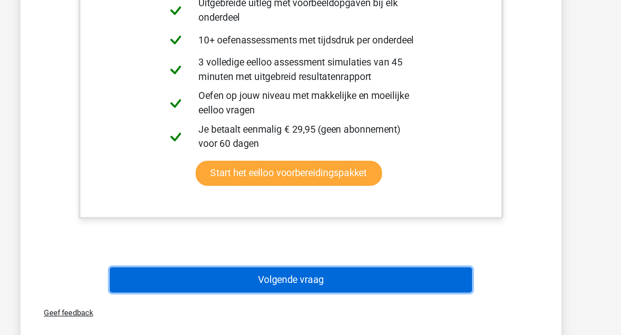
click at [307, 302] on button "Volgende vraag" at bounding box center [310, 303] width 209 height 14
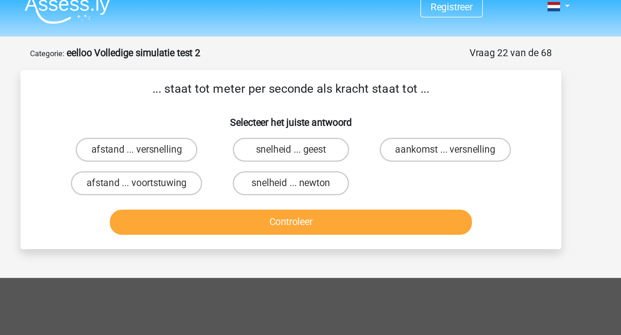
scroll to position [1, 0]
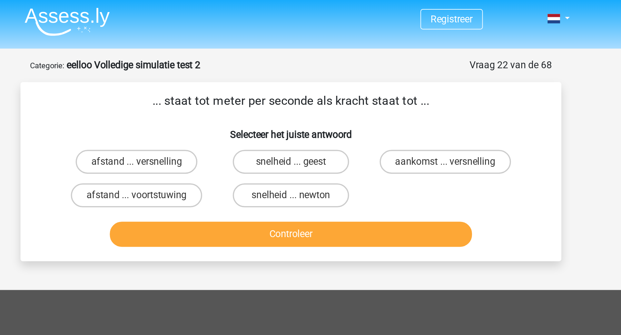
click at [247, 59] on p "... staat tot meter per seconde als kracht staat tot ..." at bounding box center [310, 58] width 289 height 10
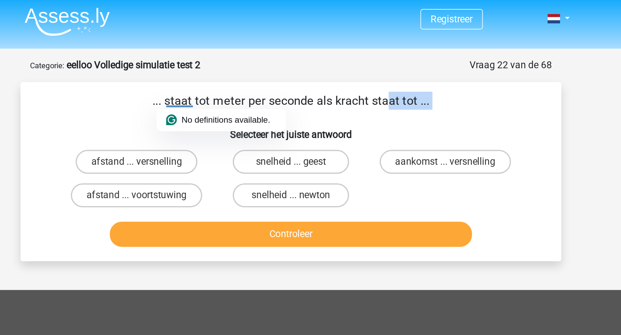
click at [247, 59] on p "... staat tot meter per seconde als kracht staat tot ..." at bounding box center [310, 58] width 289 height 10
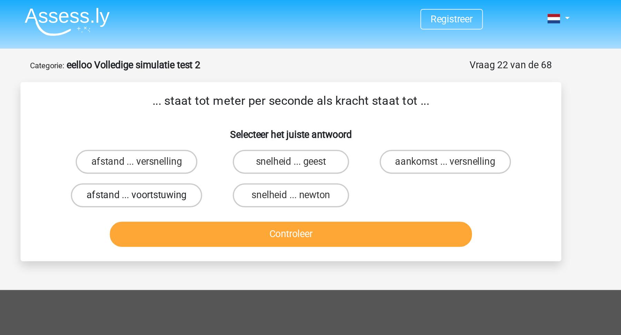
click at [245, 110] on label "afstand ... voortstuwing" at bounding box center [222, 113] width 76 height 14
click at [226, 112] on input "afstand ... voortstuwing" at bounding box center [224, 114] width 4 height 4
radio input "true"
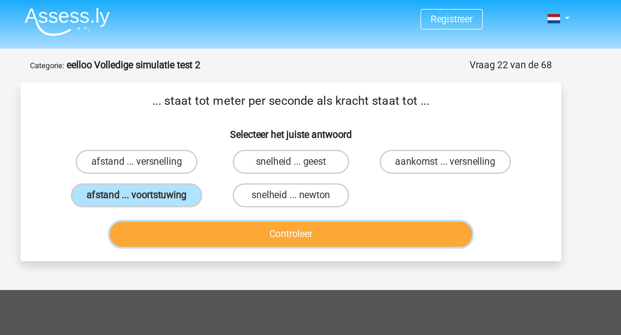
click at [254, 138] on button "Controleer" at bounding box center [310, 135] width 209 height 14
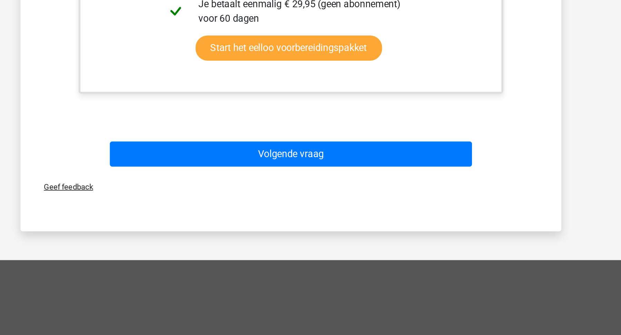
scroll to position [170, 0]
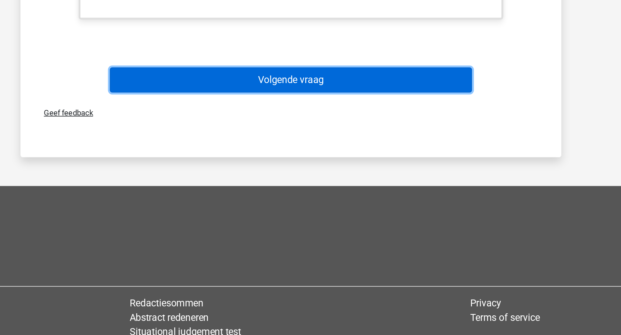
click at [265, 190] on button "Volgende vraag" at bounding box center [310, 188] width 209 height 14
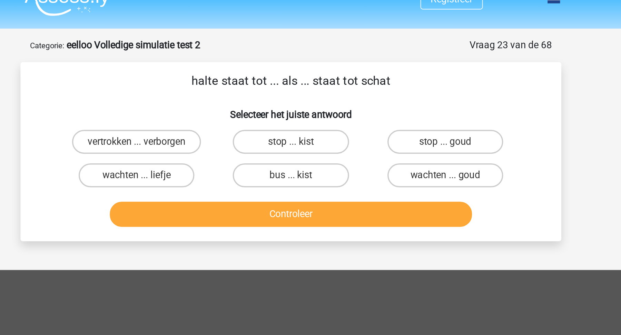
scroll to position [9, 0]
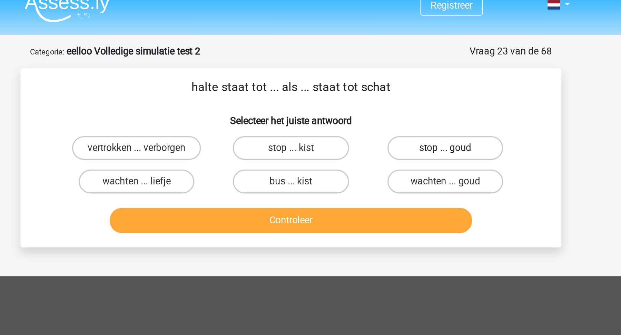
click at [393, 81] on label "stop ... goud" at bounding box center [399, 85] width 67 height 14
click at [399, 85] on input "stop ... goud" at bounding box center [401, 87] width 4 height 4
radio input "true"
click at [308, 82] on label "stop ... kist" at bounding box center [310, 85] width 67 height 14
click at [311, 85] on input "stop ... kist" at bounding box center [313, 87] width 4 height 4
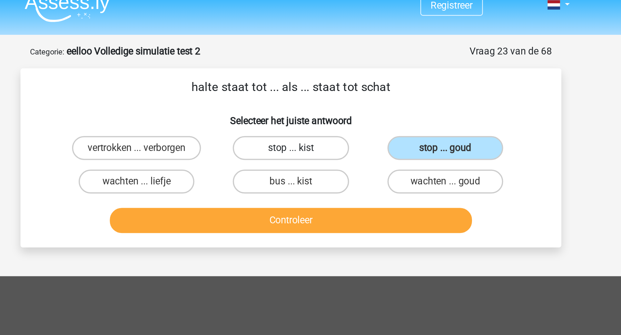
radio input "true"
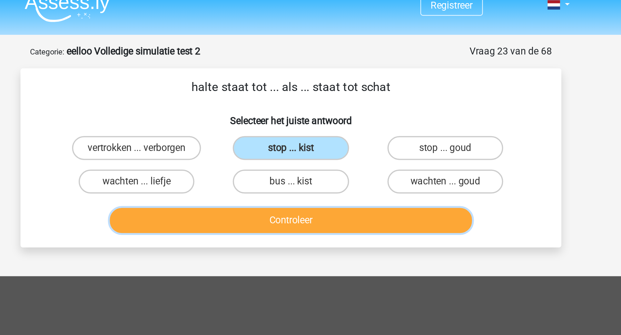
click at [310, 125] on button "Controleer" at bounding box center [310, 127] width 209 height 14
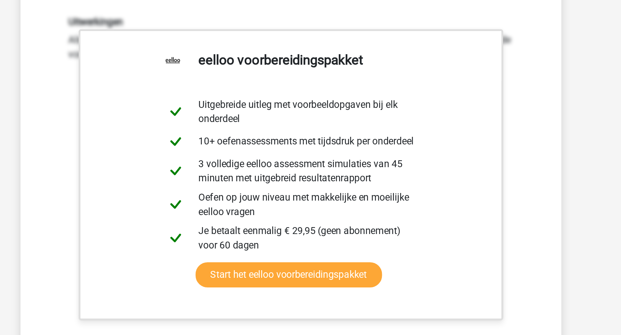
scroll to position [147, 0]
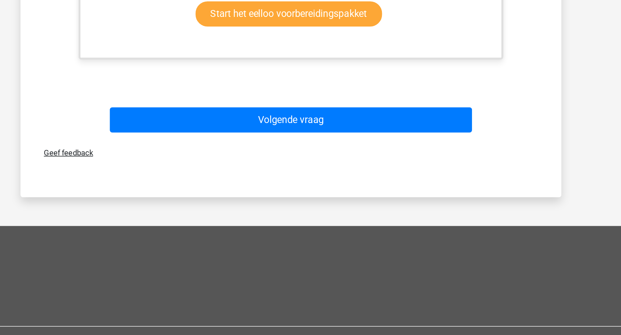
click at [312, 218] on div "Volgende vraag" at bounding box center [310, 212] width 266 height 17
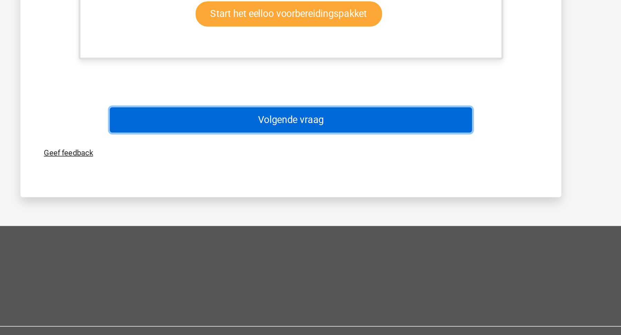
click at [312, 215] on button "Volgende vraag" at bounding box center [310, 211] width 209 height 14
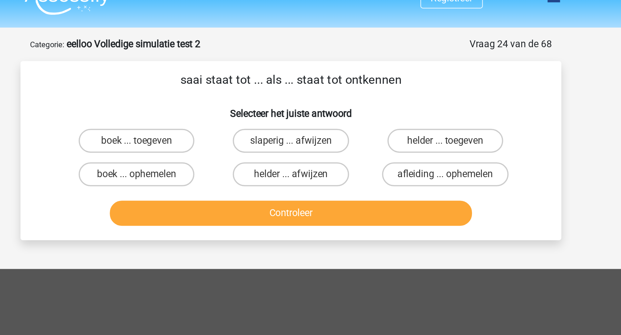
scroll to position [13, 0]
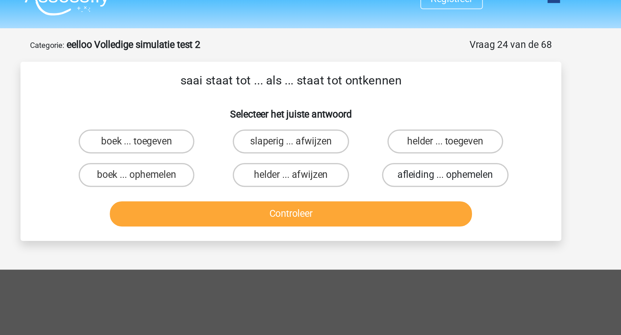
click at [394, 105] on label "afleiding ... ophemelen" at bounding box center [399, 101] width 73 height 14
click at [399, 105] on input "afleiding ... ophemelen" at bounding box center [401, 103] width 4 height 4
radio input "true"
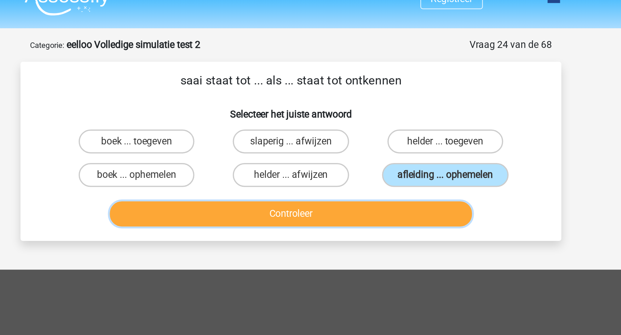
click at [384, 124] on button "Controleer" at bounding box center [310, 123] width 209 height 14
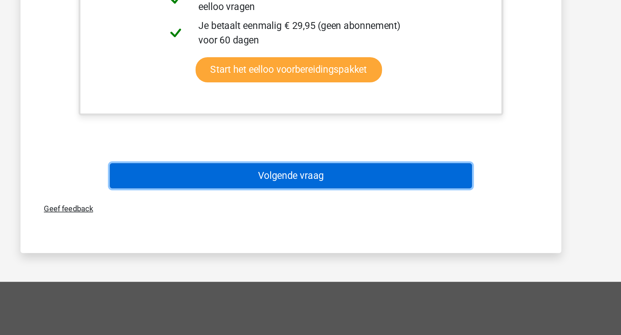
click at [378, 236] on button "Volgende vraag" at bounding box center [310, 243] width 209 height 14
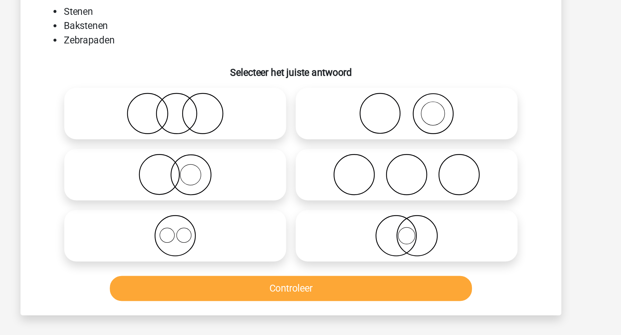
scroll to position [35, 0]
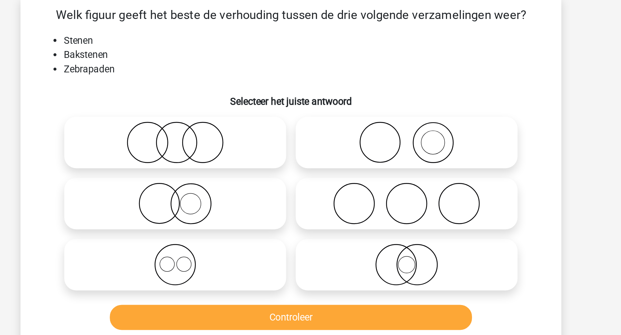
click at [381, 92] on input "radio" at bounding box center [379, 92] width 4 height 4
radio input "true"
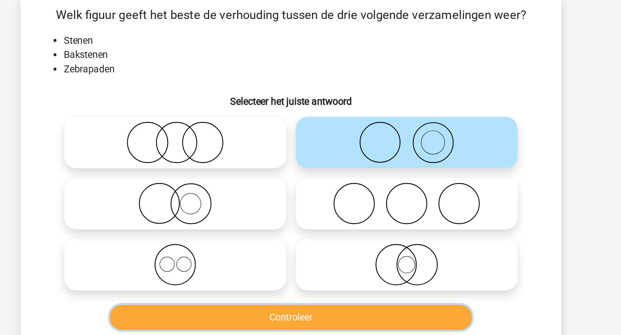
click at [356, 201] on button "Controleer" at bounding box center [310, 199] width 209 height 14
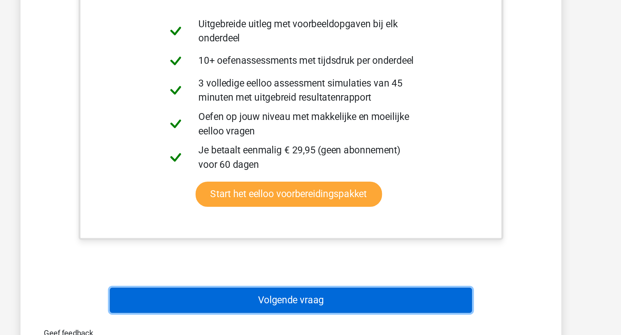
click at [364, 316] on button "Volgende vraag" at bounding box center [310, 315] width 209 height 14
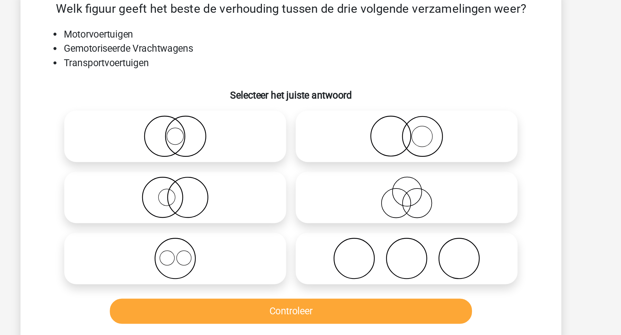
click at [198, 40] on li "Motorvoertuigen" at bounding box center [317, 39] width 275 height 8
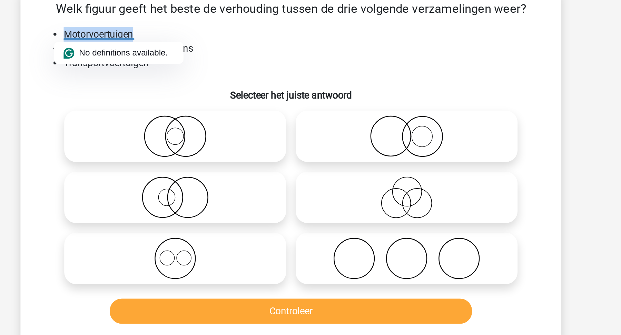
click at [256, 48] on li "Gemotoriseerde Vrachtwagens" at bounding box center [317, 47] width 275 height 8
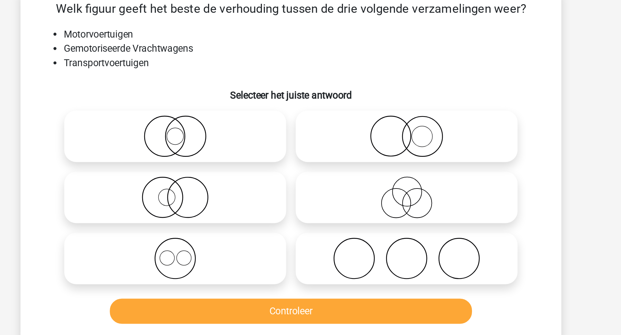
click at [247, 48] on li "Gemotoriseerde Vrachtwagens" at bounding box center [317, 47] width 275 height 8
click at [366, 130] on icon at bounding box center [377, 133] width 122 height 24
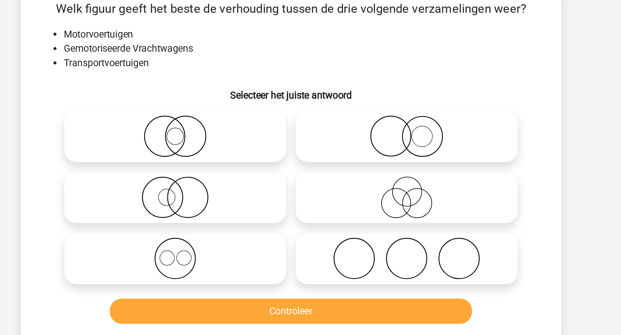
click at [377, 130] on input "radio" at bounding box center [379, 127] width 4 height 4
radio input "true"
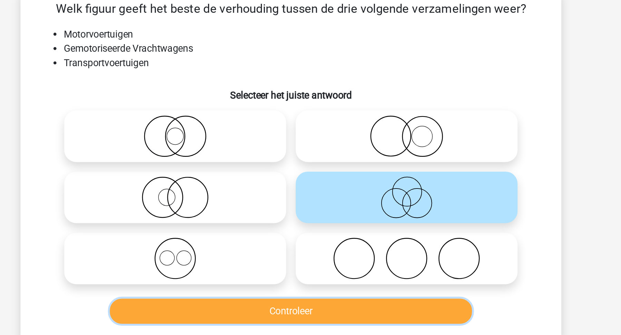
click at [342, 199] on button "Controleer" at bounding box center [310, 199] width 209 height 14
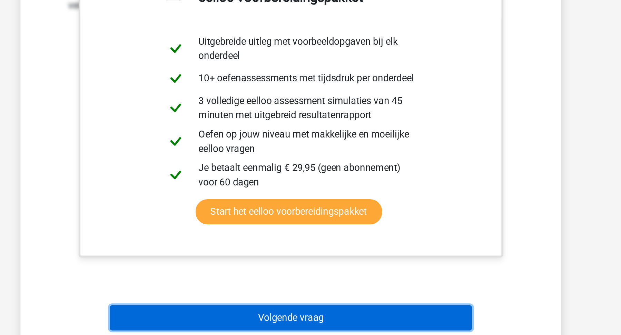
click at [342, 322] on button "Volgende vraag" at bounding box center [310, 325] width 209 height 14
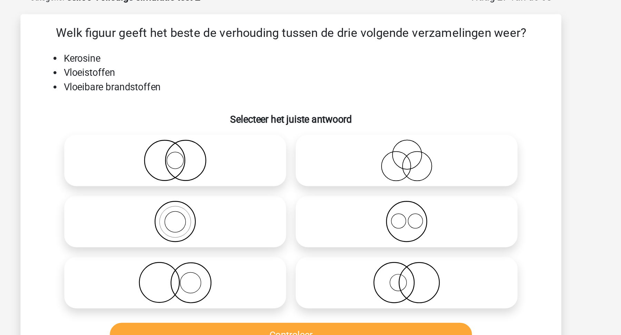
click at [256, 131] on icon at bounding box center [244, 133] width 122 height 24
click at [248, 130] on input "radio" at bounding box center [246, 127] width 4 height 4
radio input "true"
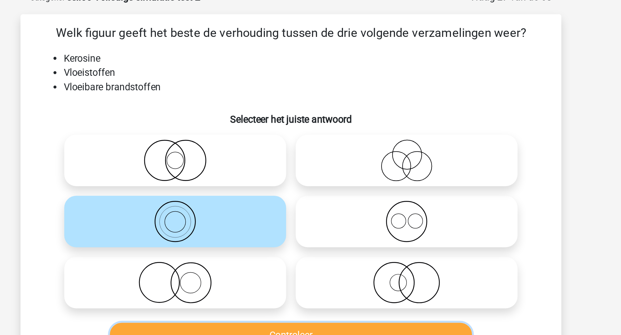
click at [262, 196] on button "Controleer" at bounding box center [310, 199] width 209 height 14
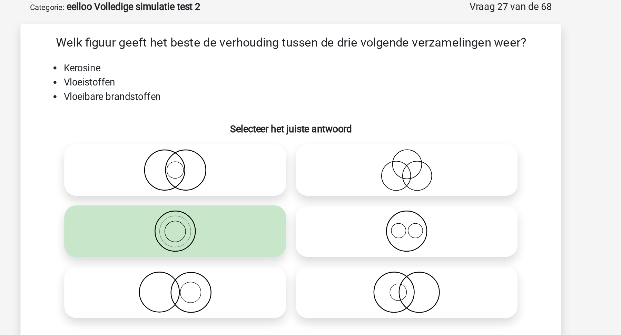
scroll to position [30, 0]
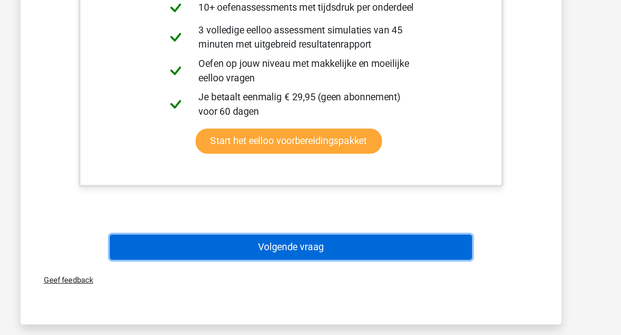
click at [324, 281] on button "Volgende vraag" at bounding box center [310, 284] width 209 height 14
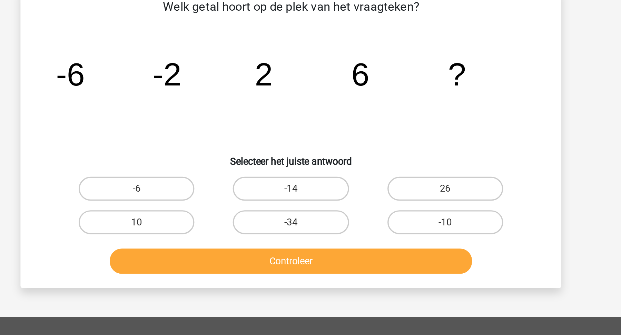
scroll to position [35, 0]
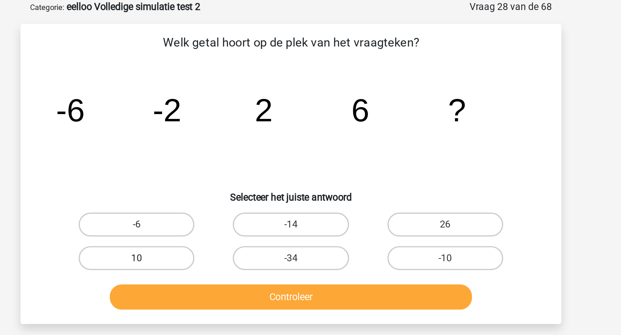
click at [238, 145] on label "10" at bounding box center [221, 149] width 67 height 14
click at [226, 149] on input "10" at bounding box center [224, 151] width 4 height 4
radio input "true"
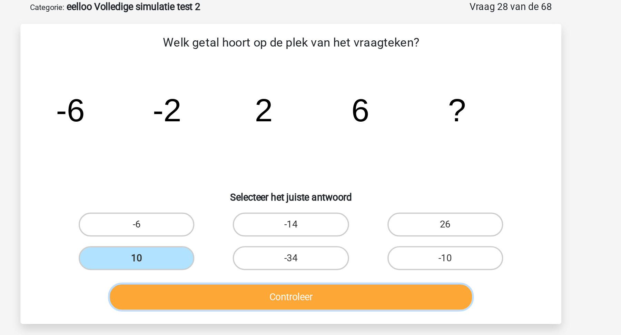
click at [245, 177] on button "Controleer" at bounding box center [310, 171] width 209 height 14
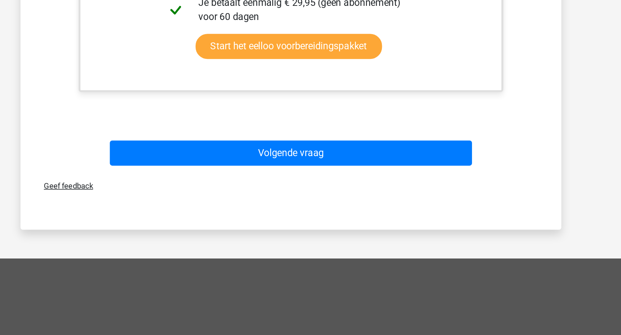
scroll to position [199, 0]
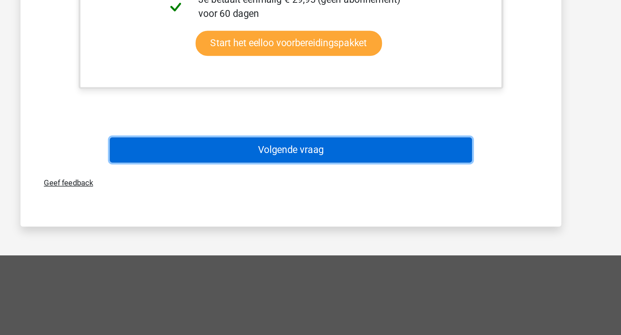
click at [301, 230] on button "Volgende vraag" at bounding box center [310, 229] width 209 height 14
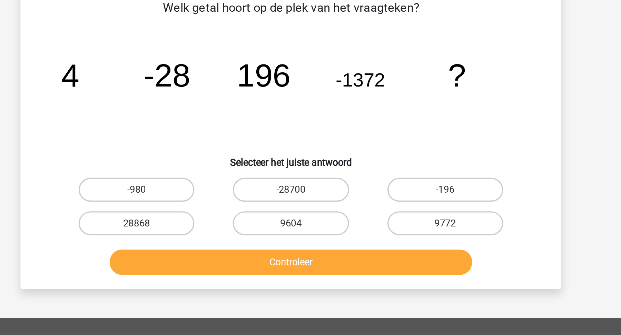
scroll to position [35, 0]
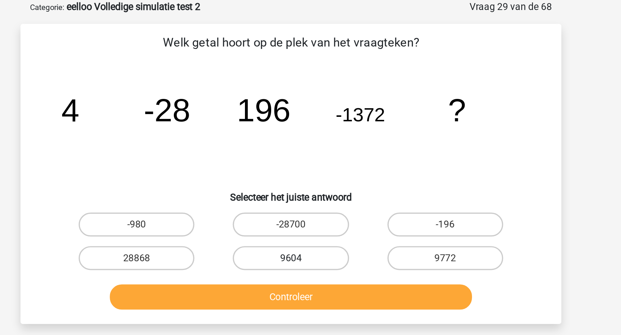
click at [306, 150] on label "9604" at bounding box center [310, 149] width 67 height 14
click at [311, 150] on input "9604" at bounding box center [313, 151] width 4 height 4
radio input "true"
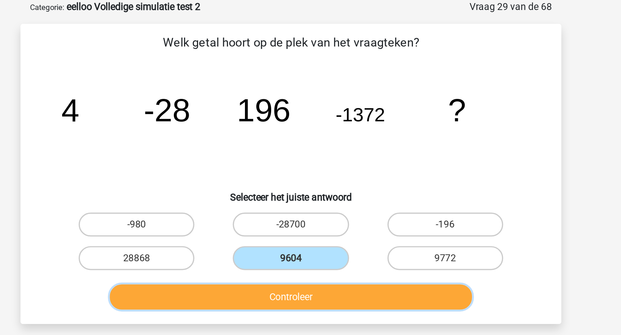
click at [313, 169] on button "Controleer" at bounding box center [310, 171] width 209 height 14
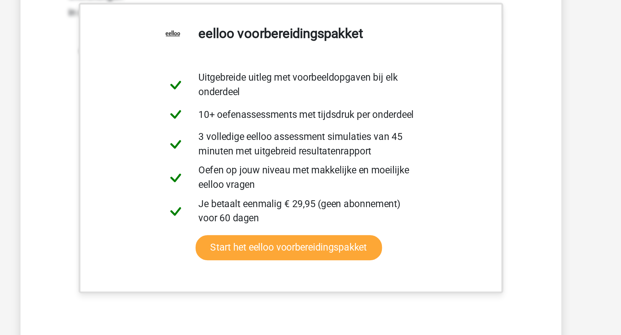
scroll to position [151, 0]
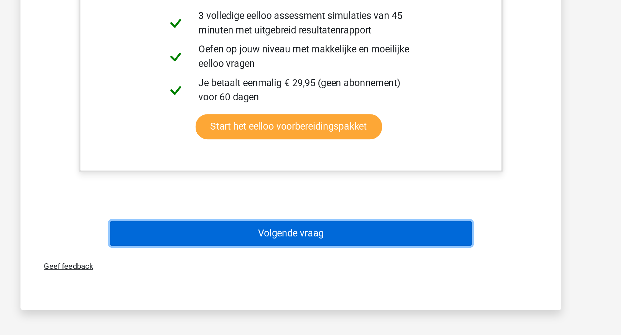
click at [342, 274] on button "Volgende vraag" at bounding box center [310, 276] width 209 height 14
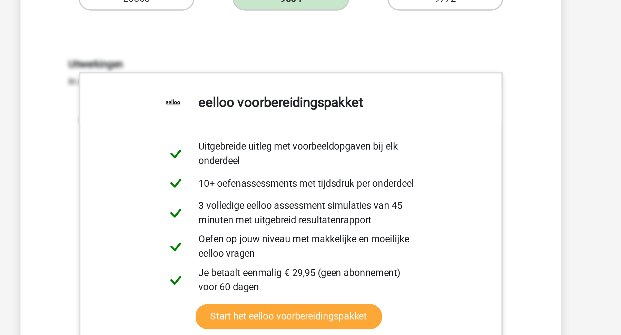
scroll to position [35, 0]
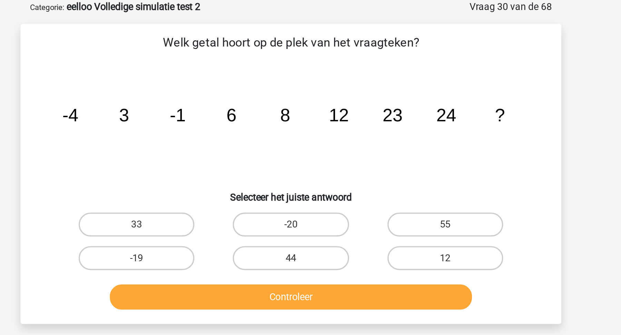
click at [384, 68] on icon "image/svg+xml -4 3 -1 6 8 12 23 24 ?" at bounding box center [310, 70] width 278 height 70
click at [316, 153] on label "44" at bounding box center [310, 149] width 67 height 14
click at [315, 153] on input "44" at bounding box center [313, 151] width 4 height 4
radio input "true"
click at [318, 179] on div "Controleer" at bounding box center [310, 172] width 266 height 17
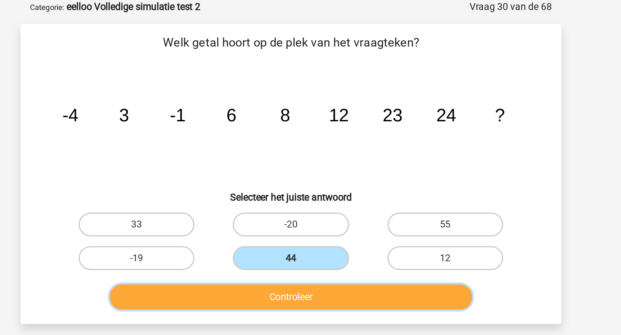
click at [336, 168] on button "Controleer" at bounding box center [310, 171] width 209 height 14
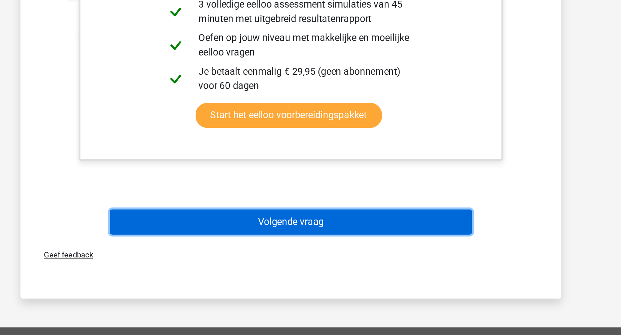
click at [371, 270] on button "Volgende vraag" at bounding box center [310, 270] width 209 height 14
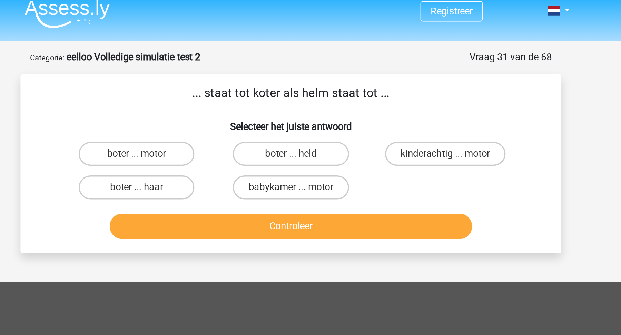
scroll to position [5, 0]
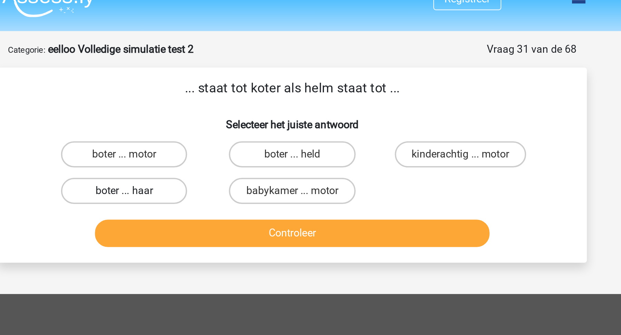
click at [242, 107] on label "boter ... haar" at bounding box center [221, 108] width 67 height 14
click at [226, 108] on input "boter ... haar" at bounding box center [224, 110] width 4 height 4
radio input "true"
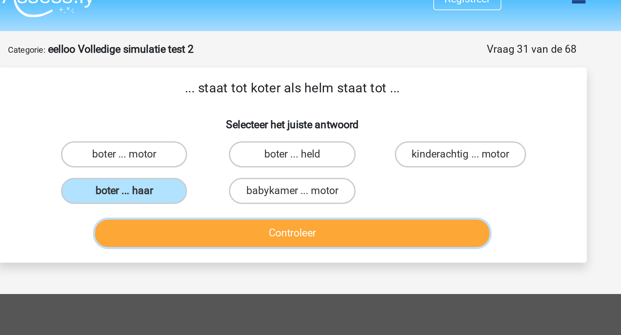
click at [243, 131] on button "Controleer" at bounding box center [310, 131] width 209 height 14
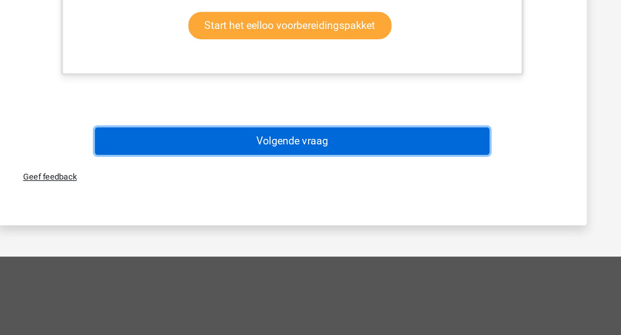
click at [288, 237] on button "Volgende vraag" at bounding box center [310, 233] width 209 height 14
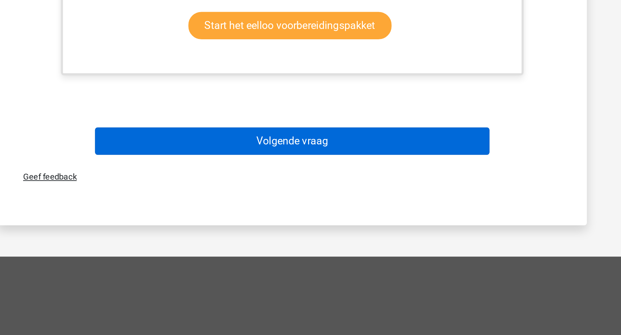
scroll to position [14, 0]
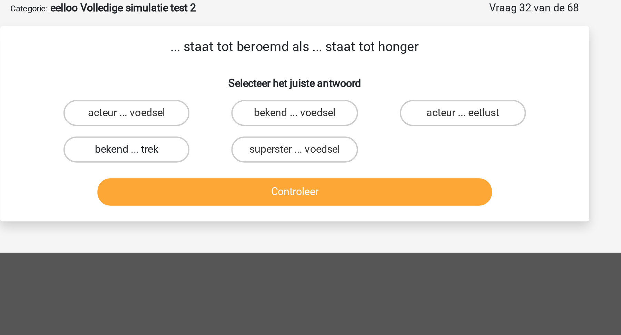
click at [233, 96] on label "bekend ... trek" at bounding box center [221, 100] width 67 height 14
click at [226, 100] on input "bekend ... trek" at bounding box center [224, 102] width 4 height 4
radio input "true"
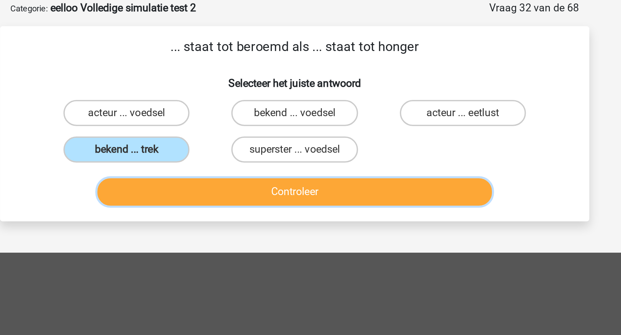
click at [235, 118] on button "Controleer" at bounding box center [310, 122] width 209 height 14
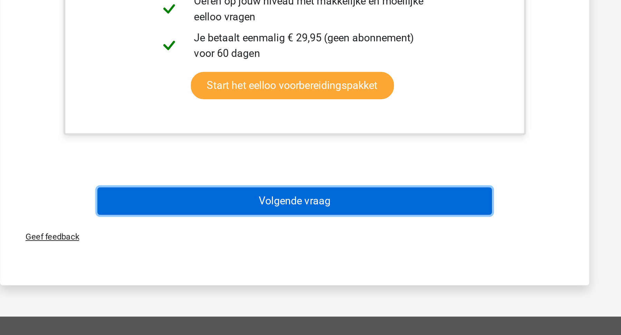
click at [235, 265] on button "Volgende vraag" at bounding box center [310, 264] width 209 height 14
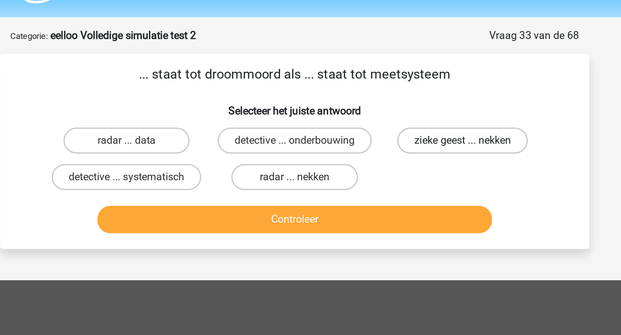
click at [386, 80] on label "zieke geest ... nekken" at bounding box center [399, 80] width 69 height 14
click at [399, 80] on input "zieke geest ... nekken" at bounding box center [401, 82] width 4 height 4
radio input "true"
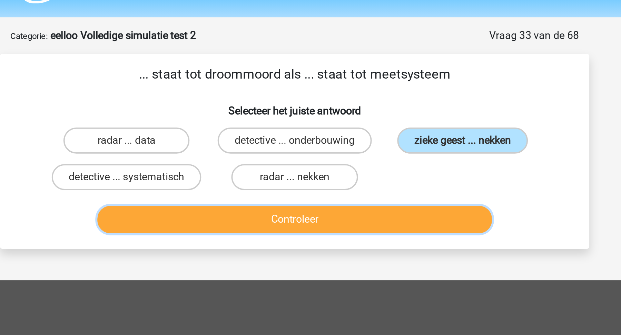
click at [358, 124] on button "Controleer" at bounding box center [310, 122] width 209 height 14
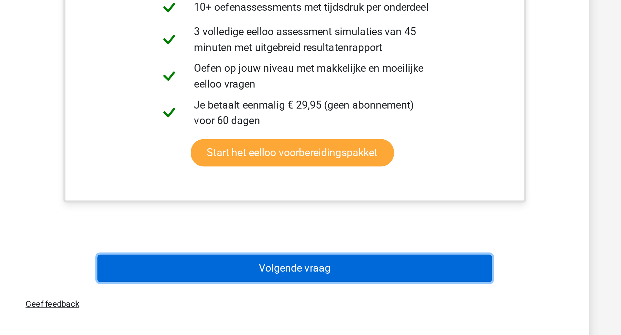
click at [360, 295] on button "Volgende vraag" at bounding box center [310, 300] width 209 height 14
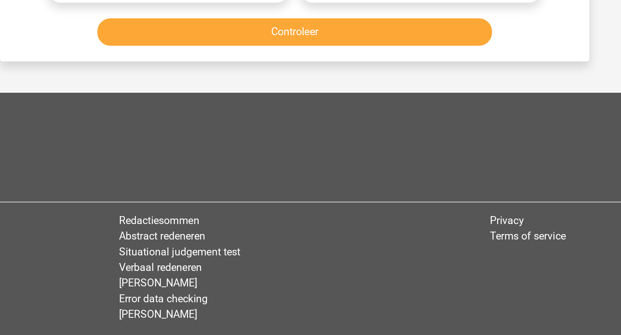
scroll to position [35, 0]
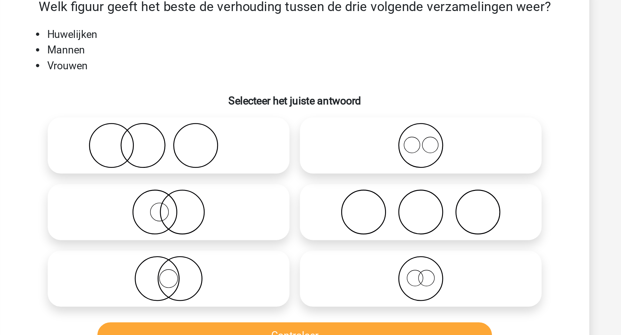
click at [375, 102] on icon at bounding box center [377, 98] width 122 height 24
click at [377, 95] on input "radio" at bounding box center [379, 92] width 4 height 4
radio input "true"
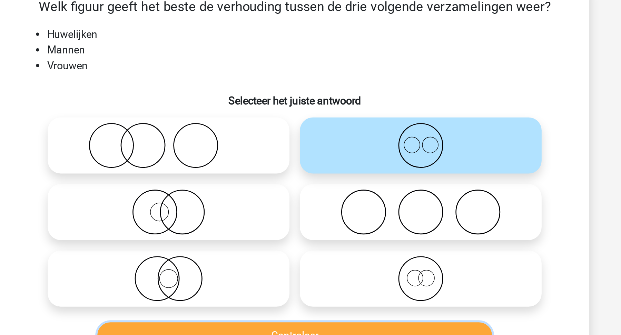
click at [350, 195] on button "Controleer" at bounding box center [310, 199] width 209 height 14
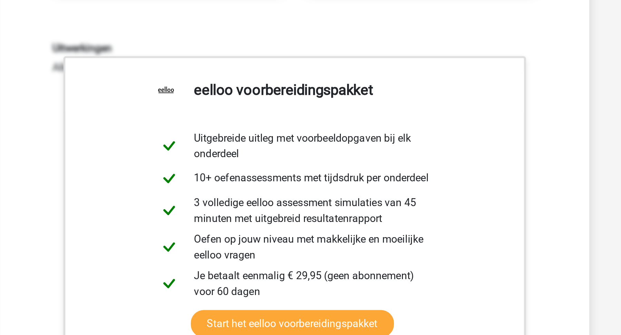
scroll to position [69, 0]
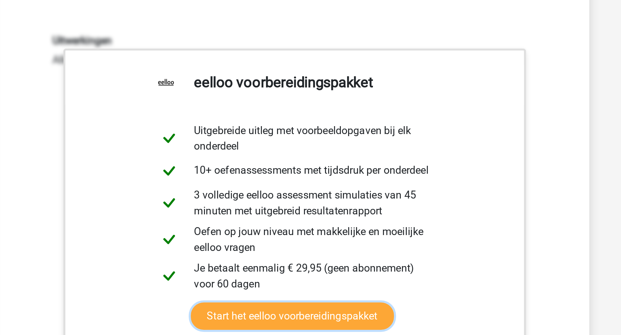
click at [350, 332] on link "Start het eelloo voorbereidingspakket" at bounding box center [309, 325] width 107 height 14
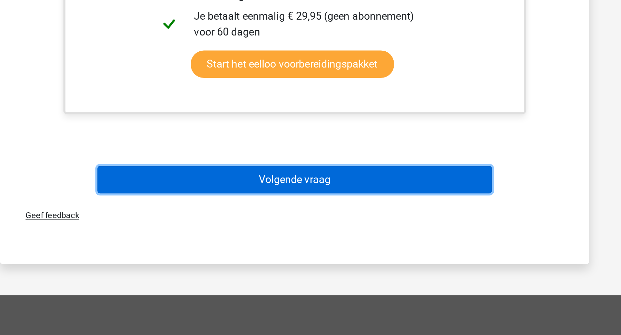
click at [221, 252] on button "Volgende vraag" at bounding box center [310, 253] width 209 height 14
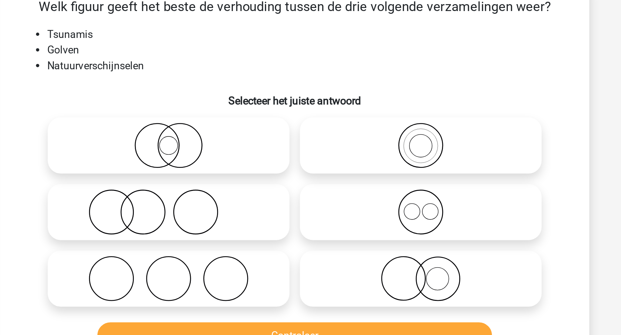
scroll to position [35, 0]
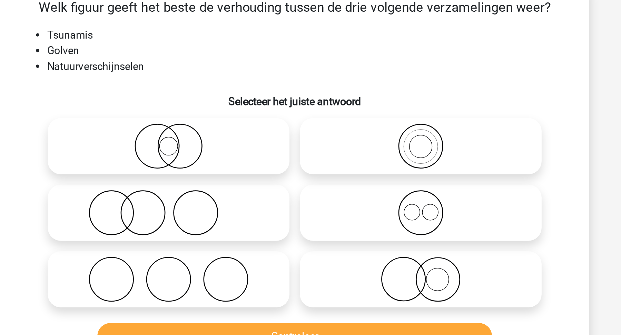
click at [246, 95] on icon at bounding box center [244, 98] width 122 height 24
click at [246, 95] on input "radio" at bounding box center [246, 92] width 4 height 4
radio input "true"
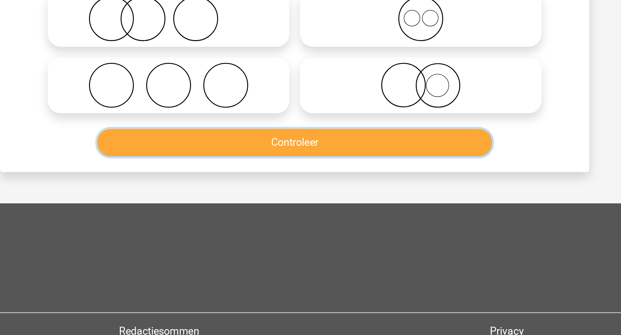
click at [256, 196] on button "Controleer" at bounding box center [310, 199] width 209 height 14
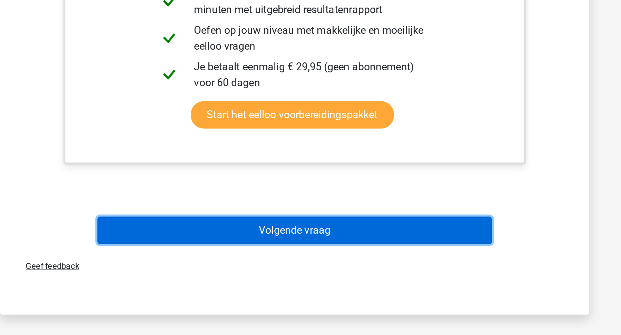
click at [256, 277] on button "Volgende vraag" at bounding box center [310, 280] width 209 height 14
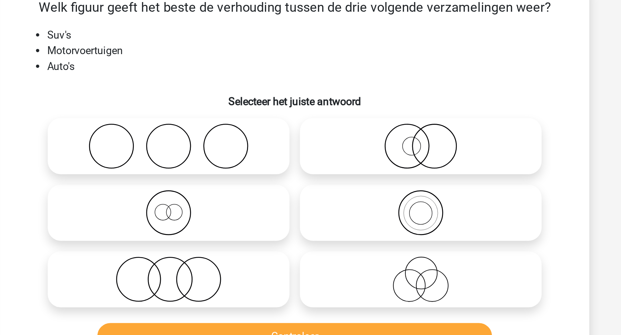
click at [272, 127] on icon at bounding box center [244, 133] width 122 height 24
click at [248, 127] on input "radio" at bounding box center [246, 127] width 4 height 4
radio input "true"
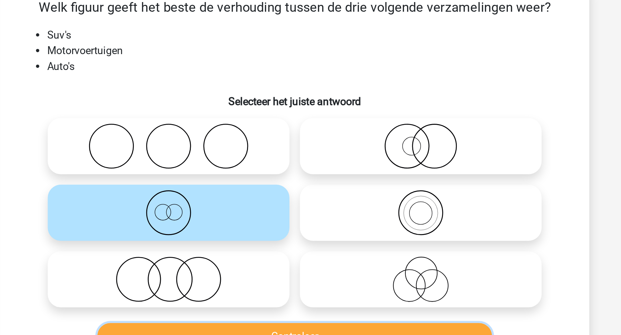
click at [283, 195] on button "Controleer" at bounding box center [310, 199] width 209 height 14
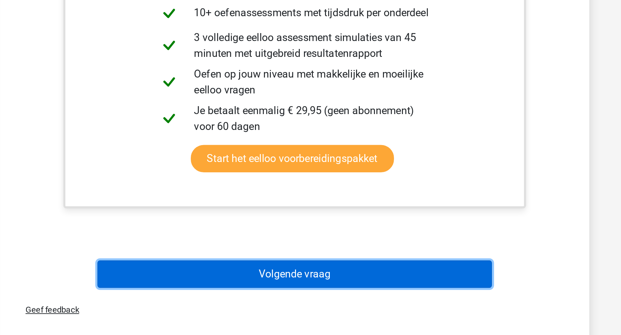
click at [306, 303] on button "Volgende vraag" at bounding box center [310, 303] width 209 height 14
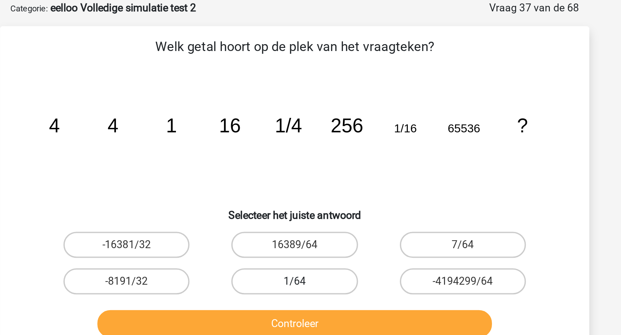
click at [327, 151] on label "1/64" at bounding box center [310, 149] width 67 height 14
click at [315, 151] on input "1/64" at bounding box center [313, 151] width 4 height 4
radio input "true"
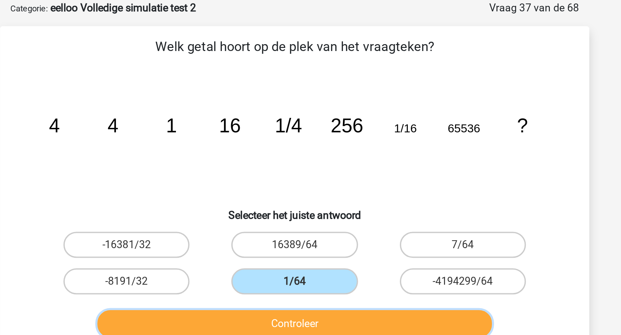
click at [328, 174] on button "Controleer" at bounding box center [310, 171] width 209 height 14
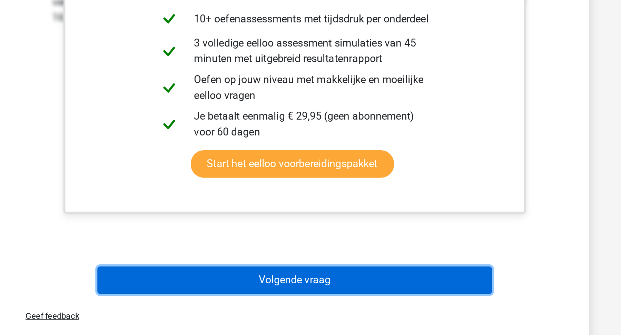
click at [349, 306] on button "Volgende vraag" at bounding box center [310, 306] width 209 height 14
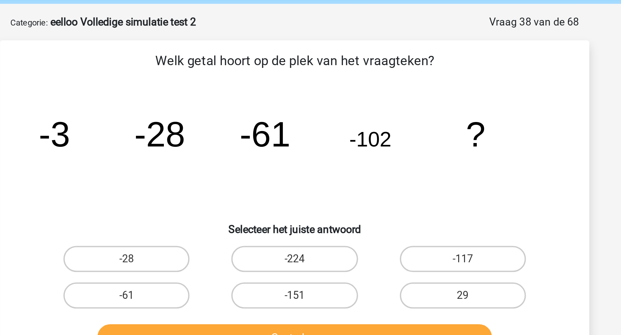
scroll to position [26, 0]
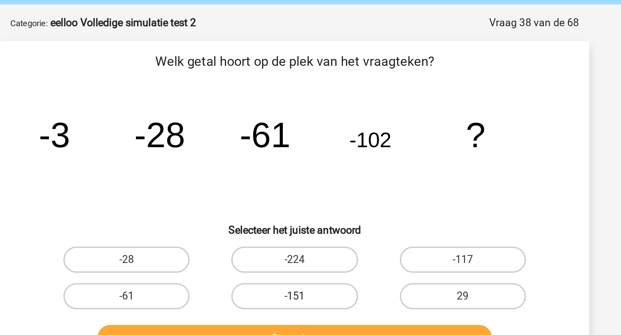
click at [324, 156] on label "-151" at bounding box center [310, 157] width 67 height 14
click at [315, 157] on input "-151" at bounding box center [313, 159] width 4 height 4
radio input "true"
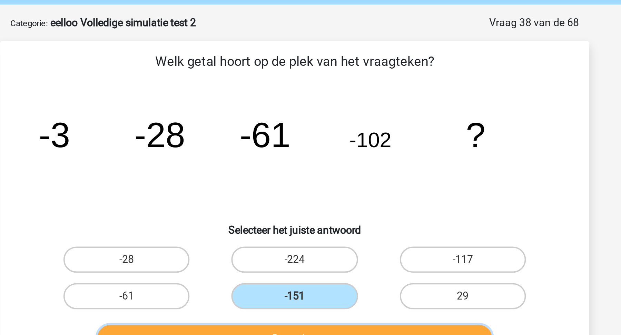
click at [335, 176] on button "Controleer" at bounding box center [310, 179] width 209 height 14
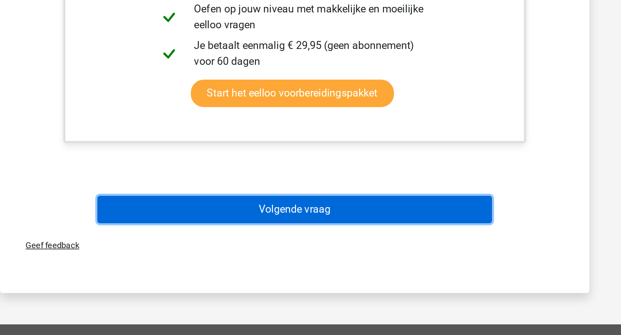
click at [365, 272] on button "Volgende vraag" at bounding box center [310, 269] width 209 height 14
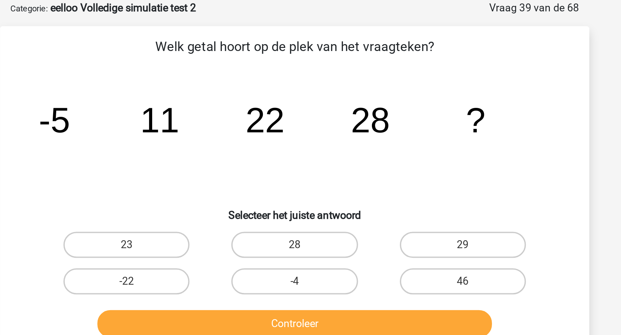
scroll to position [30, 0]
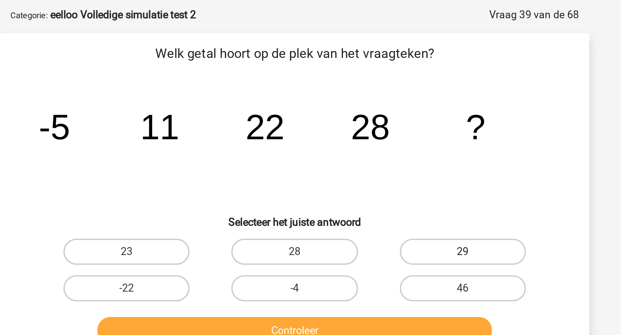
click at [385, 137] on label "29" at bounding box center [399, 134] width 67 height 14
click at [399, 137] on input "29" at bounding box center [401, 136] width 4 height 4
radio input "true"
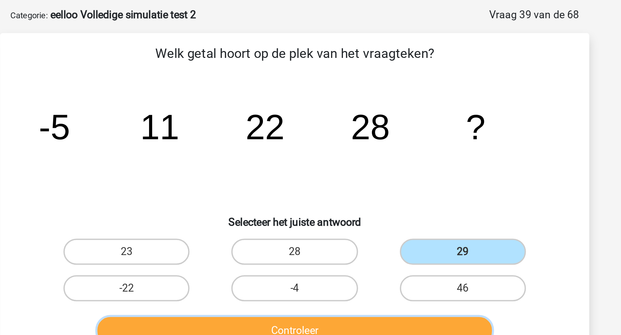
click at [376, 171] on button "Controleer" at bounding box center [310, 175] width 209 height 14
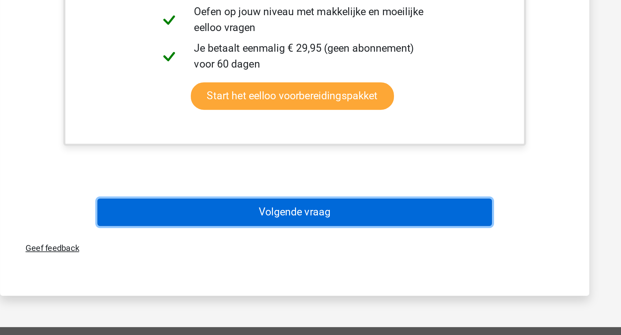
click at [391, 273] on button "Volgende vraag" at bounding box center [310, 270] width 209 height 14
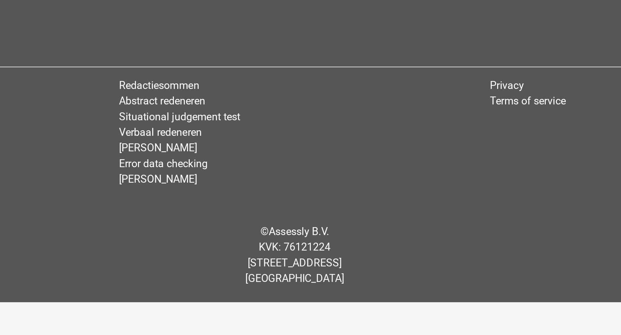
scroll to position [14, 0]
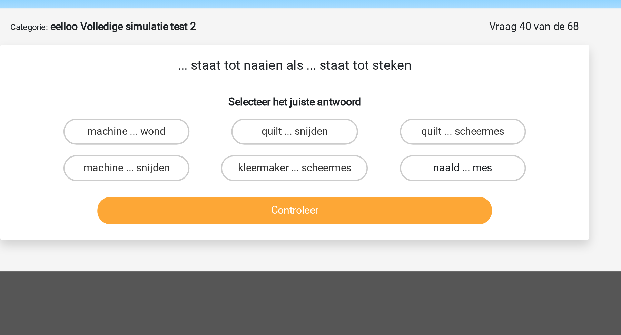
click at [395, 103] on label "naald ... mes" at bounding box center [399, 100] width 67 height 14
click at [399, 103] on input "naald ... mes" at bounding box center [401, 102] width 4 height 4
radio input "true"
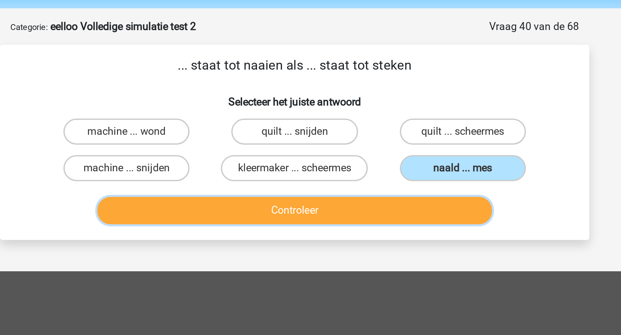
click at [383, 122] on button "Controleer" at bounding box center [310, 122] width 209 height 14
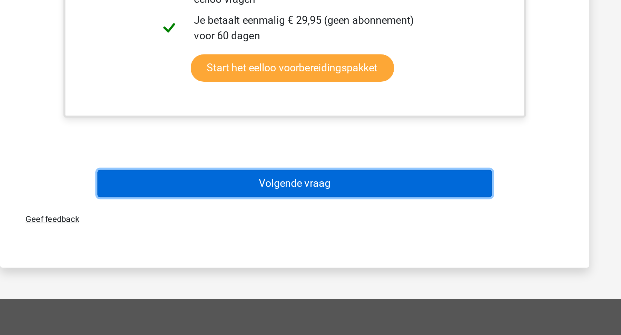
click at [400, 254] on button "Volgende vraag" at bounding box center [310, 255] width 209 height 14
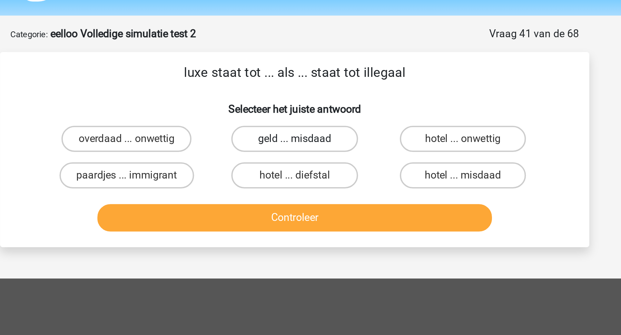
click at [284, 80] on label "geld ... misdaad" at bounding box center [310, 80] width 67 height 14
click at [311, 80] on input "geld ... misdaad" at bounding box center [313, 82] width 4 height 4
radio input "true"
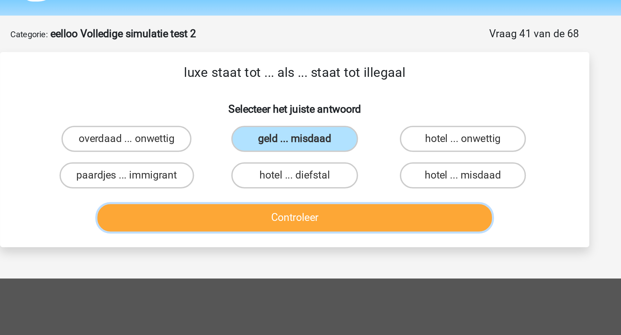
click at [291, 122] on button "Controleer" at bounding box center [310, 122] width 209 height 14
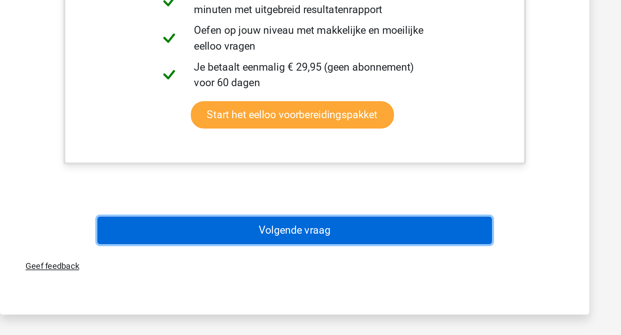
click at [294, 279] on button "Volgende vraag" at bounding box center [310, 280] width 209 height 14
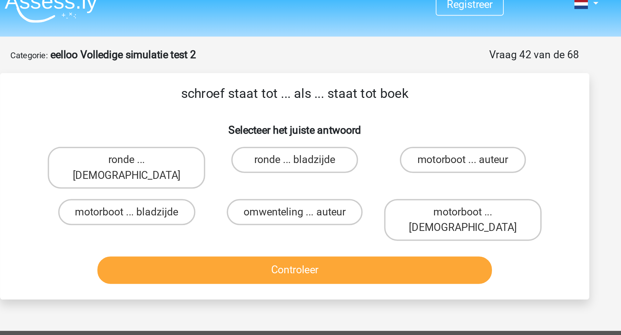
scroll to position [9, 0]
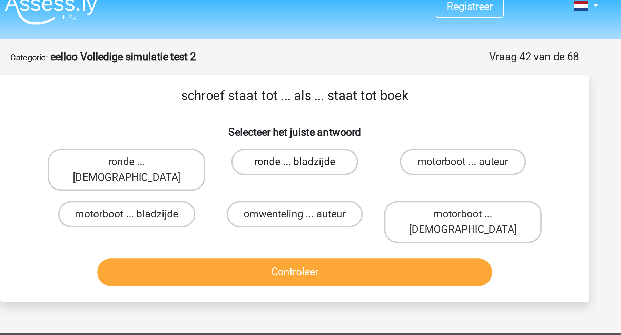
click at [319, 82] on label "ronde ... bladzijde" at bounding box center [310, 86] width 67 height 14
click at [315, 86] on input "ronde ... bladzijde" at bounding box center [313, 88] width 4 height 4
radio input "true"
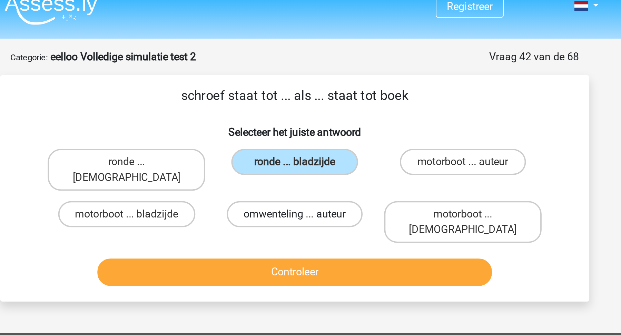
click at [320, 106] on label "omwenteling ... auteur" at bounding box center [311, 113] width 72 height 14
click at [315, 113] on input "omwenteling ... auteur" at bounding box center [313, 115] width 4 height 4
radio input "true"
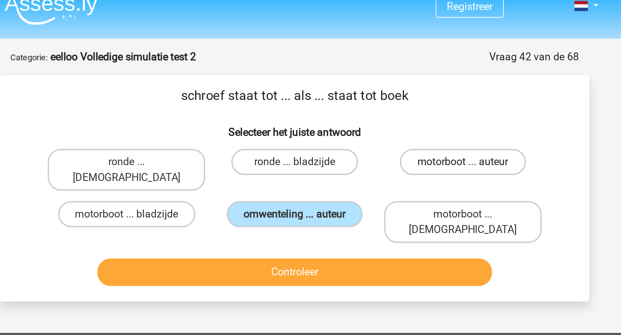
click at [389, 87] on label "motorboot ... auteur" at bounding box center [399, 86] width 67 height 14
click at [399, 87] on input "motorboot ... auteur" at bounding box center [401, 88] width 4 height 4
radio input "true"
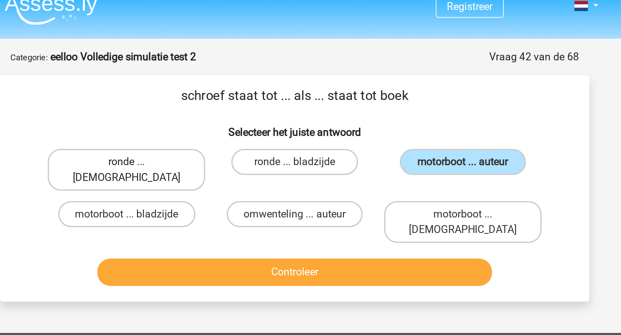
click at [227, 86] on label "ronde ... Bijbel" at bounding box center [221, 90] width 83 height 22
click at [226, 86] on input "ronde ... Bijbel" at bounding box center [224, 88] width 4 height 4
radio input "true"
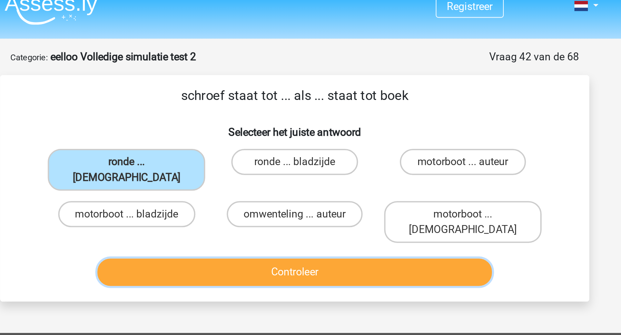
click at [235, 137] on button "Controleer" at bounding box center [310, 144] width 209 height 14
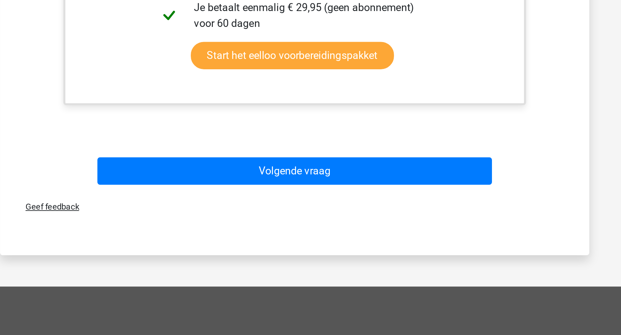
scroll to position [128, 0]
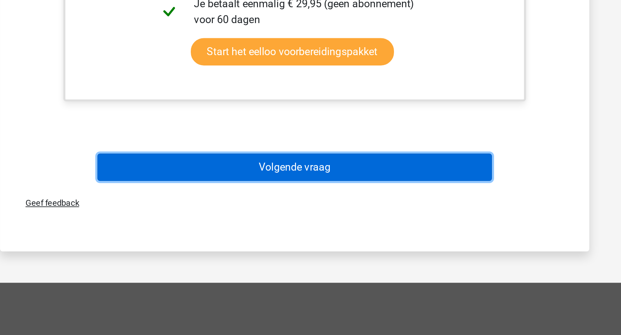
click at [289, 239] on button "Volgende vraag" at bounding box center [310, 246] width 209 height 14
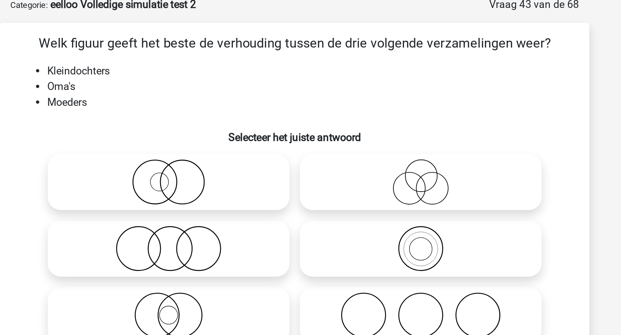
scroll to position [34, 0]
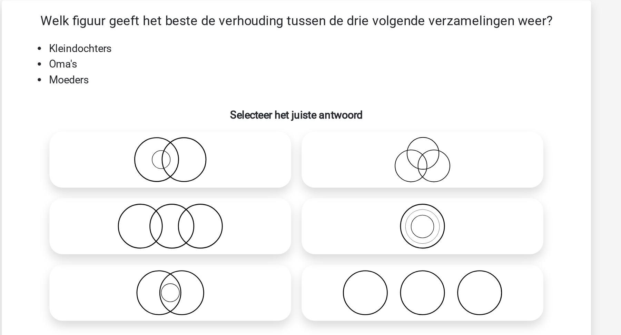
click at [392, 106] on icon at bounding box center [377, 99] width 122 height 24
click at [382, 95] on input "radio" at bounding box center [379, 93] width 4 height 4
radio input "true"
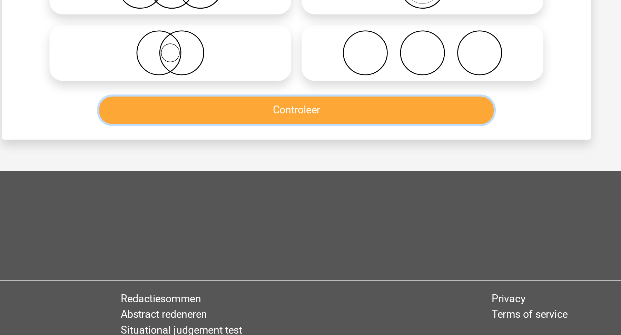
click at [403, 205] on button "Controleer" at bounding box center [310, 199] width 209 height 14
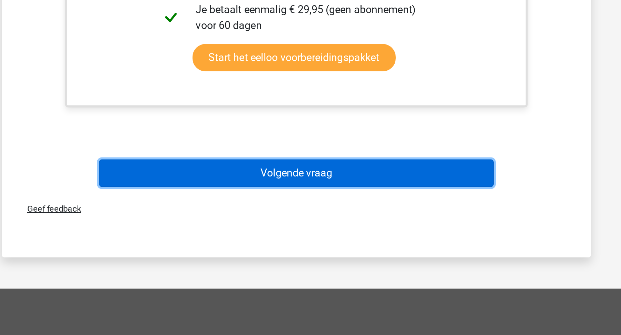
click at [399, 251] on button "Volgende vraag" at bounding box center [310, 250] width 209 height 14
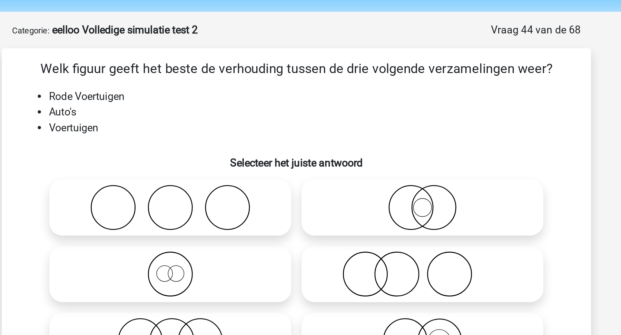
scroll to position [11, 0]
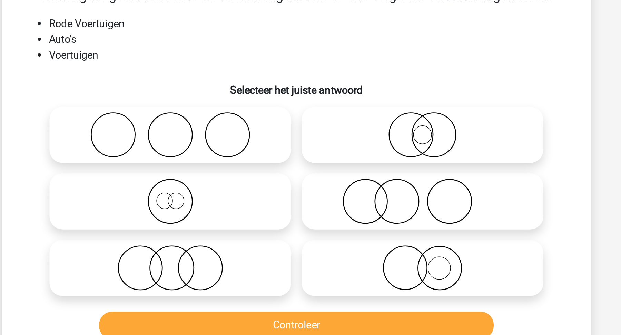
click at [396, 200] on icon at bounding box center [377, 192] width 122 height 24
click at [382, 189] on input "radio" at bounding box center [379, 186] width 4 height 4
radio input "true"
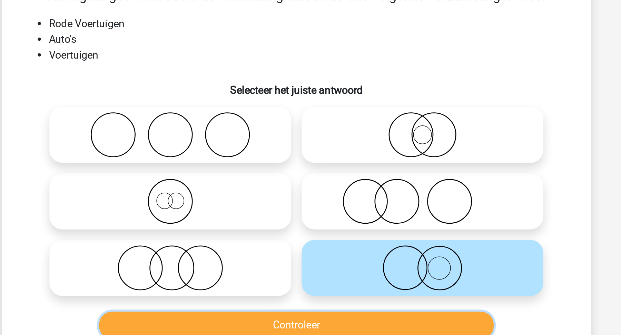
click at [391, 221] on button "Controleer" at bounding box center [310, 222] width 209 height 14
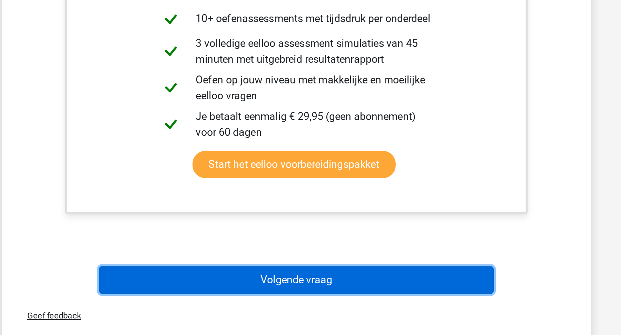
click at [331, 307] on button "Volgende vraag" at bounding box center [310, 306] width 209 height 14
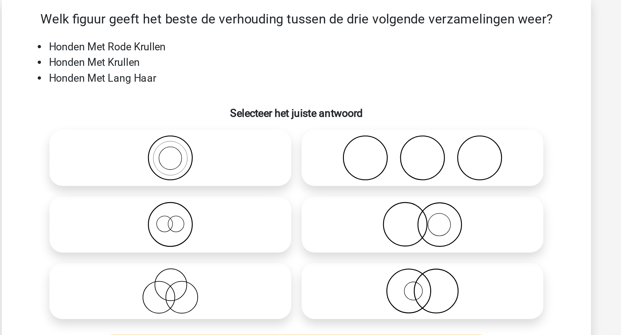
scroll to position [35, 0]
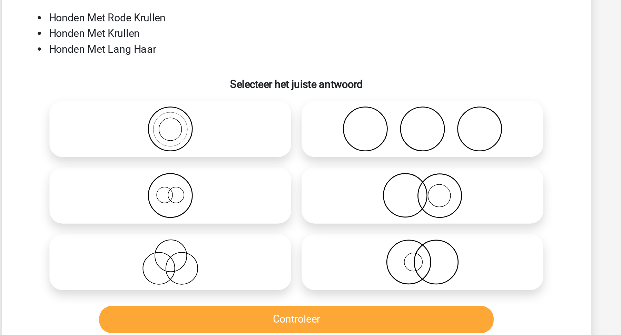
click at [253, 173] on icon at bounding box center [244, 168] width 122 height 24
click at [248, 165] on input "radio" at bounding box center [246, 162] width 4 height 4
radio input "true"
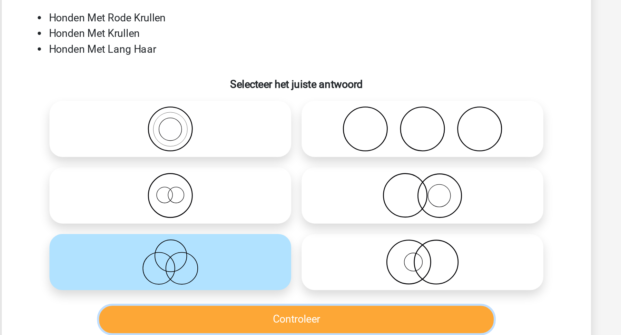
click at [270, 205] on button "Controleer" at bounding box center [310, 199] width 209 height 14
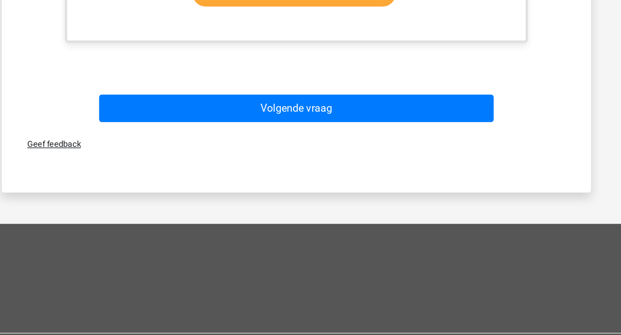
scroll to position [248, 0]
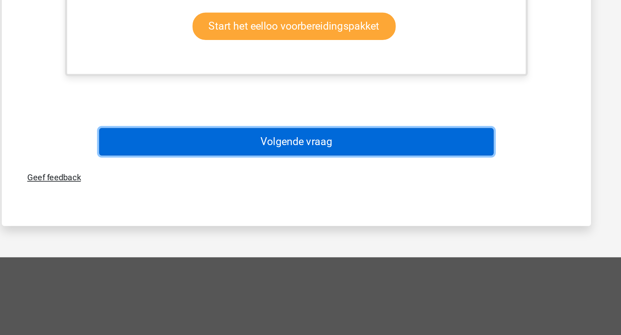
click at [327, 209] on button "Volgende vraag" at bounding box center [310, 207] width 209 height 14
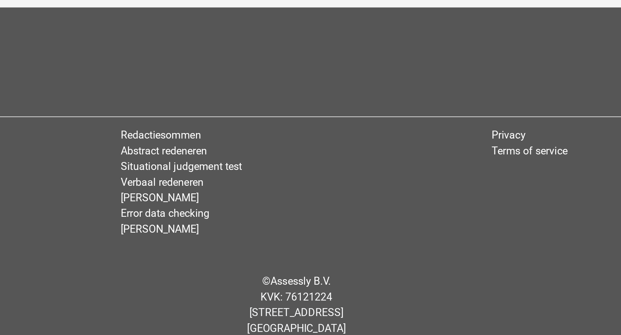
scroll to position [35, 0]
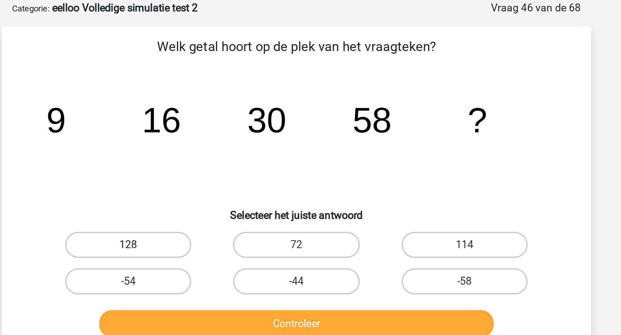
click at [237, 133] on label "128" at bounding box center [221, 129] width 67 height 14
click at [226, 133] on input "128" at bounding box center [224, 131] width 4 height 4
radio input "true"
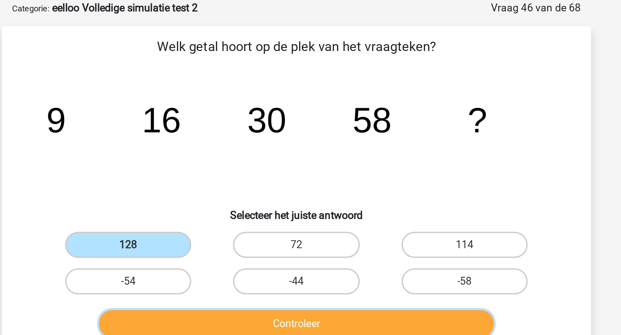
click at [247, 164] on button "Controleer" at bounding box center [310, 171] width 209 height 14
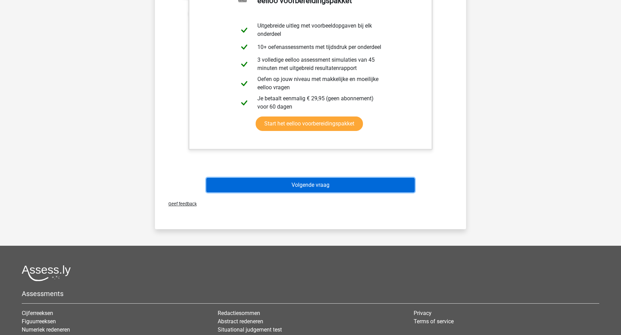
click at [333, 182] on button "Volgende vraag" at bounding box center [310, 185] width 209 height 14
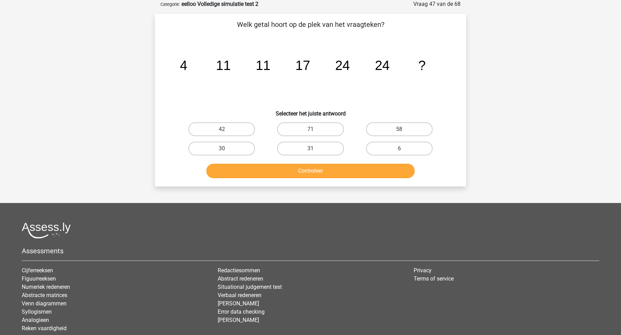
scroll to position [0, 0]
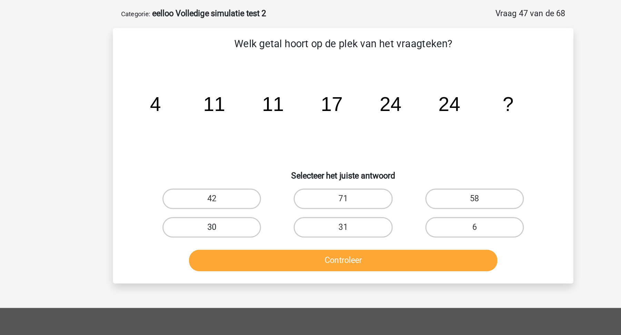
click at [240, 184] on label "30" at bounding box center [221, 183] width 67 height 14
click at [226, 184] on input "30" at bounding box center [224, 185] width 4 height 4
radio input "true"
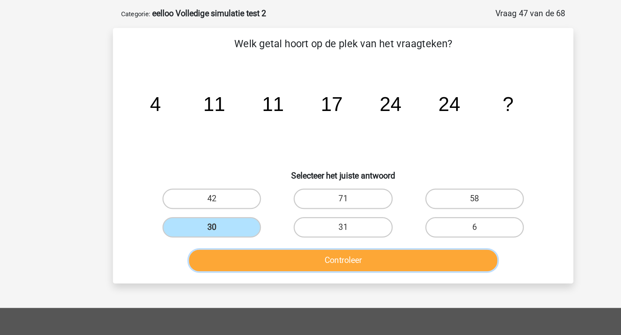
click at [267, 203] on button "Controleer" at bounding box center [310, 205] width 209 height 14
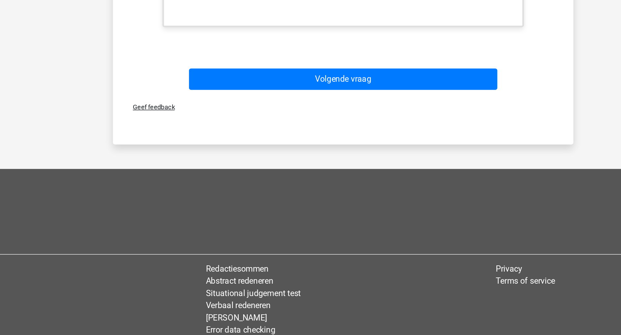
scroll to position [274, 0]
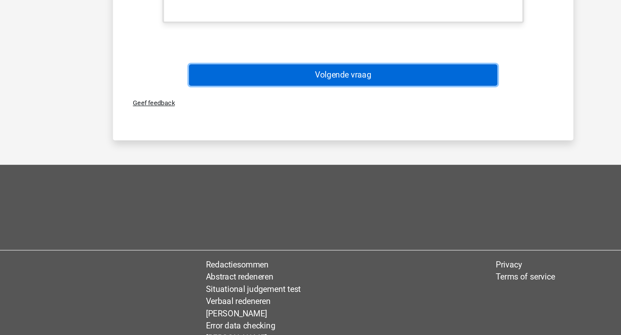
click at [318, 156] on button "Volgende vraag" at bounding box center [310, 154] width 209 height 14
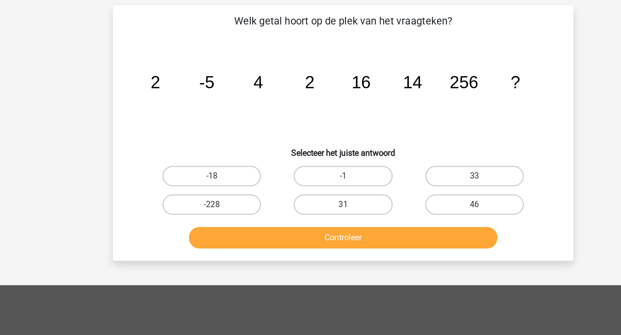
scroll to position [35, 0]
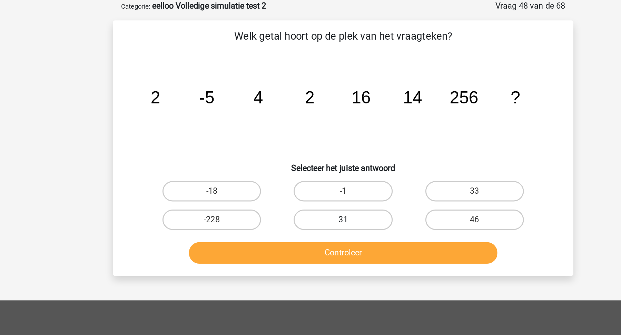
click at [312, 153] on label "31" at bounding box center [310, 149] width 67 height 14
click at [312, 153] on input "31" at bounding box center [313, 151] width 4 height 4
radio input "true"
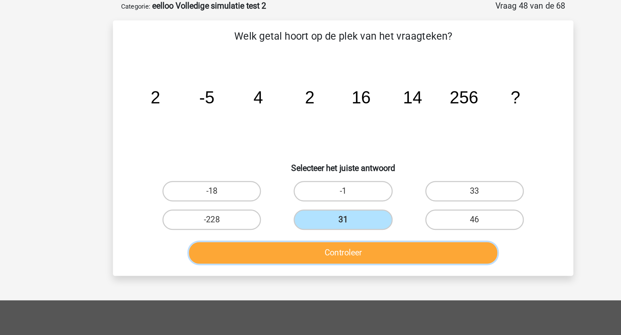
click at [320, 172] on button "Controleer" at bounding box center [310, 171] width 209 height 14
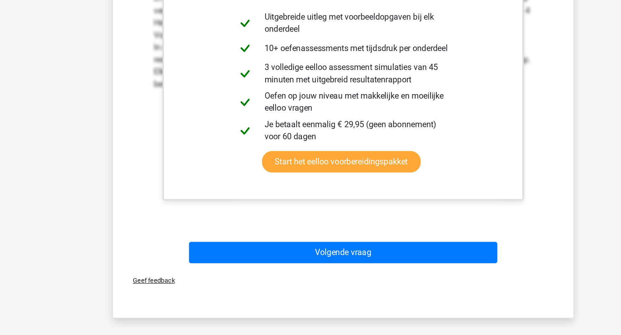
scroll to position [156, 0]
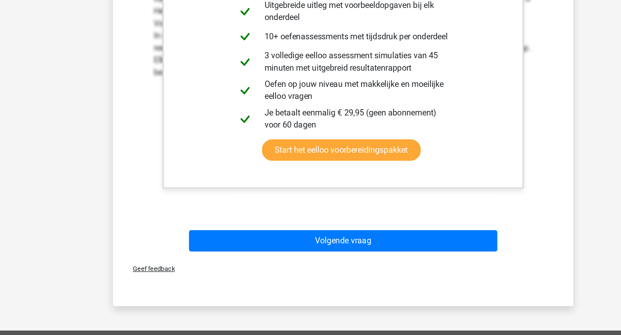
click at [320, 282] on div "Geef feedback" at bounding box center [311, 291] width 306 height 18
click at [331, 278] on div "Volgende vraag" at bounding box center [310, 272] width 266 height 17
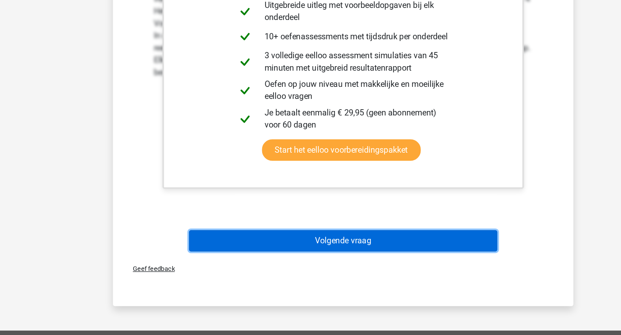
click at [349, 264] on button "Volgende vraag" at bounding box center [310, 271] width 209 height 14
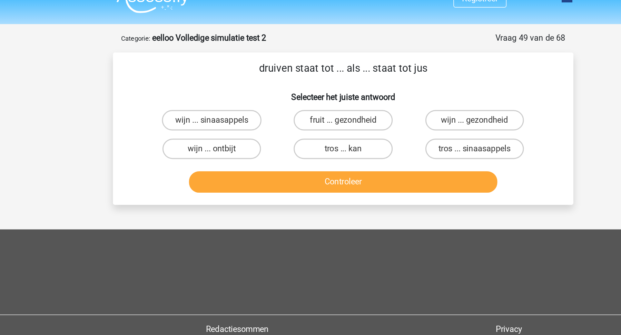
scroll to position [11, 0]
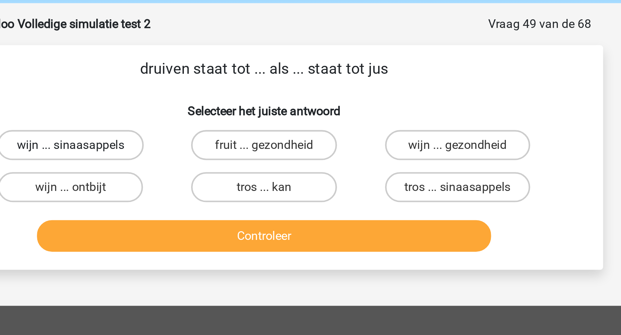
click at [237, 86] on label "wijn ... sinaasappels" at bounding box center [221, 84] width 67 height 14
click at [226, 86] on input "wijn ... sinaasappels" at bounding box center [224, 86] width 4 height 4
radio input "true"
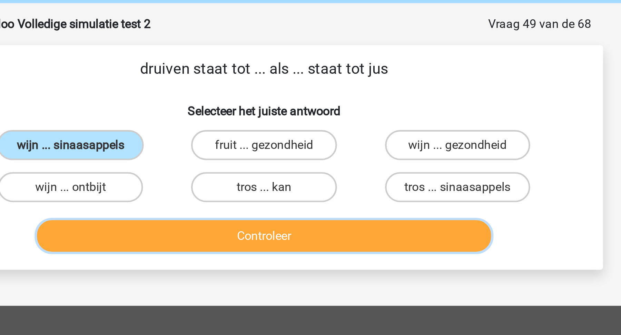
click at [257, 121] on button "Controleer" at bounding box center [310, 125] width 209 height 14
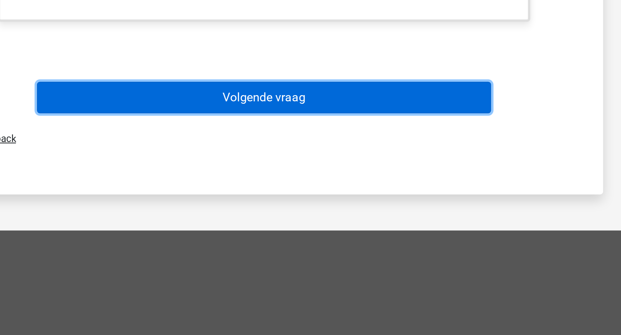
click at [319, 222] on button "Volgende vraag" at bounding box center [310, 226] width 209 height 14
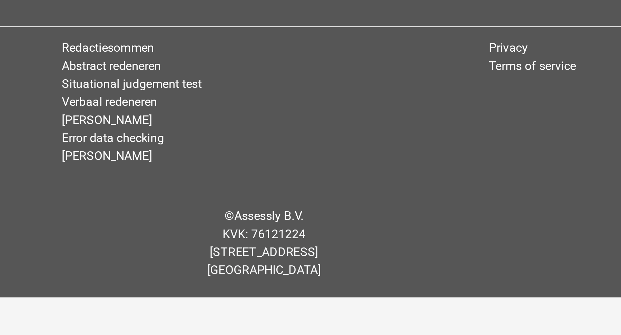
scroll to position [13, 0]
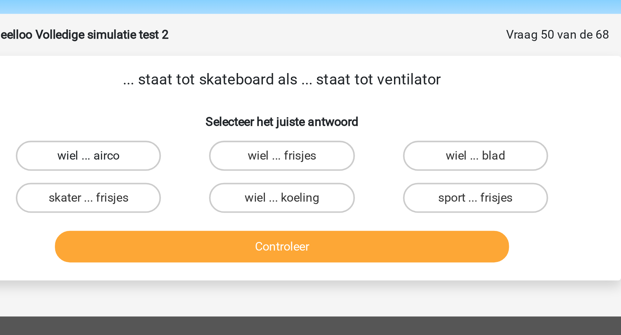
click at [242, 76] on label "wiel ... airco" at bounding box center [221, 81] width 67 height 14
click at [226, 81] on input "wiel ... airco" at bounding box center [224, 83] width 4 height 4
radio input "true"
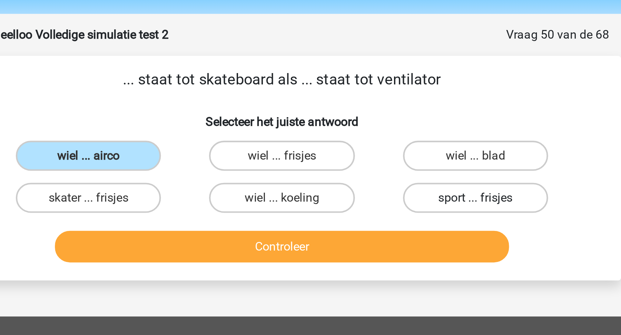
click at [379, 103] on label "sport ... frisjes" at bounding box center [399, 101] width 67 height 14
click at [399, 103] on input "sport ... frisjes" at bounding box center [401, 102] width 4 height 4
radio input "true"
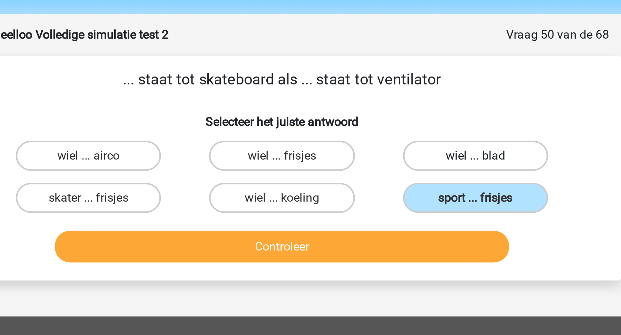
click at [377, 85] on label "wiel ... blad" at bounding box center [399, 81] width 67 height 14
click at [399, 85] on input "wiel ... blad" at bounding box center [401, 83] width 4 height 4
radio input "true"
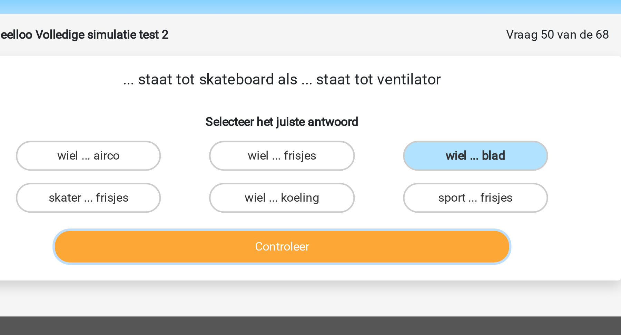
click at [374, 116] on button "Controleer" at bounding box center [310, 123] width 209 height 14
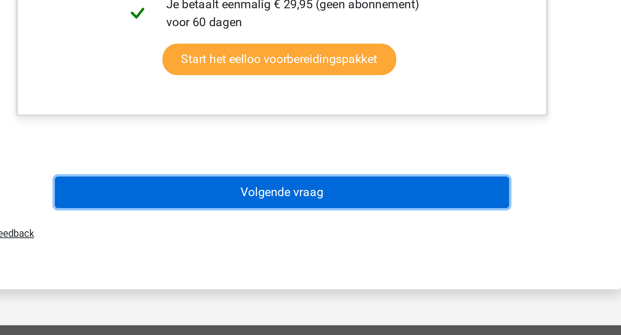
click at [392, 265] on button "Volgende vraag" at bounding box center [310, 270] width 209 height 14
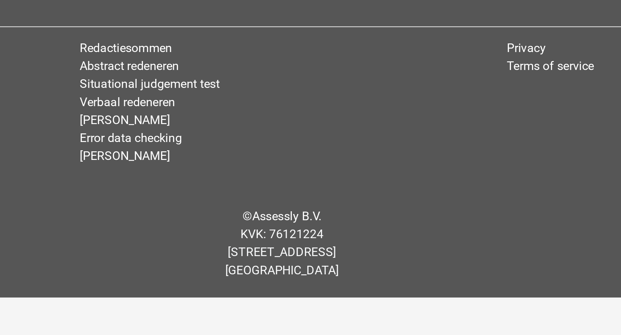
scroll to position [21, 0]
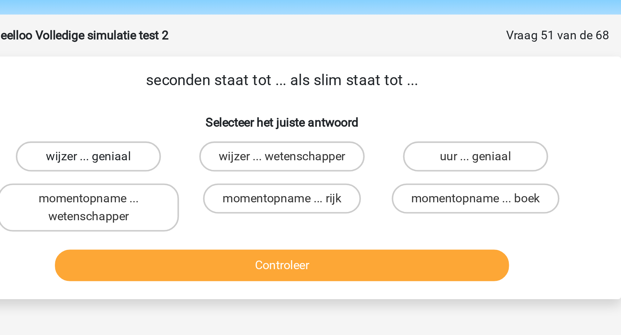
click at [232, 71] on label "wijzer ... geniaal" at bounding box center [221, 73] width 67 height 14
click at [226, 73] on input "wijzer ... geniaal" at bounding box center [224, 75] width 4 height 4
radio input "true"
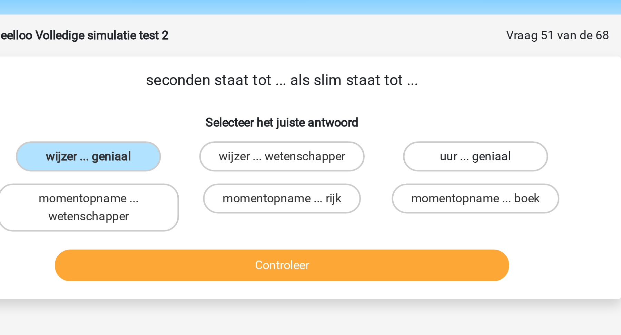
click at [386, 74] on label "uur ... geniaal" at bounding box center [399, 73] width 67 height 14
click at [399, 74] on input "uur ... geniaal" at bounding box center [401, 75] width 4 height 4
radio input "true"
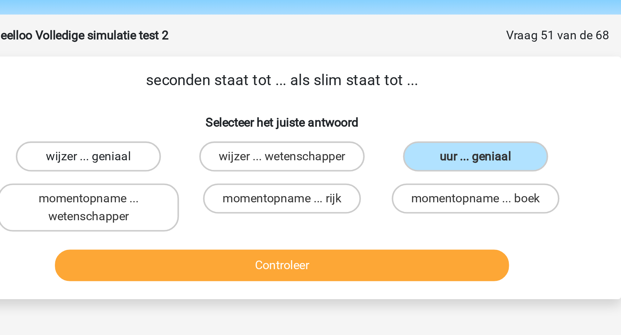
click at [242, 70] on label "wijzer ... geniaal" at bounding box center [221, 73] width 67 height 14
click at [226, 73] on input "wijzer ... geniaal" at bounding box center [224, 75] width 4 height 4
radio input "true"
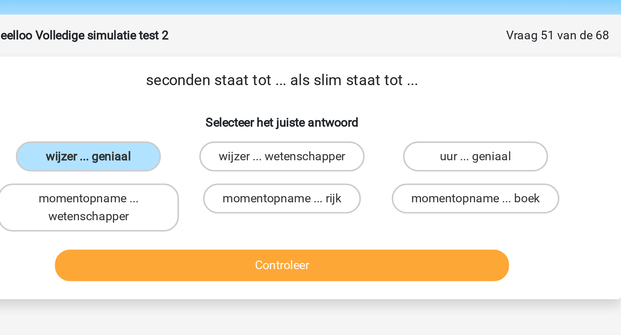
click at [268, 111] on div "Controleer" at bounding box center [310, 121] width 289 height 23
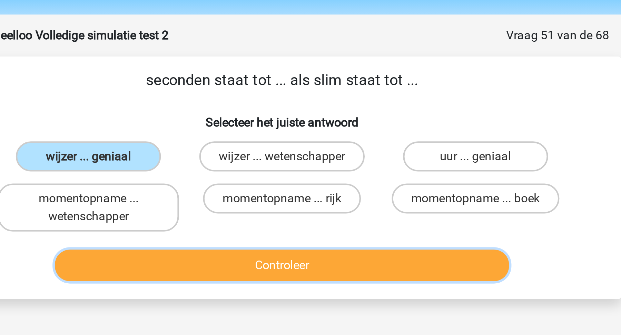
click at [268, 119] on button "Controleer" at bounding box center [310, 123] width 209 height 14
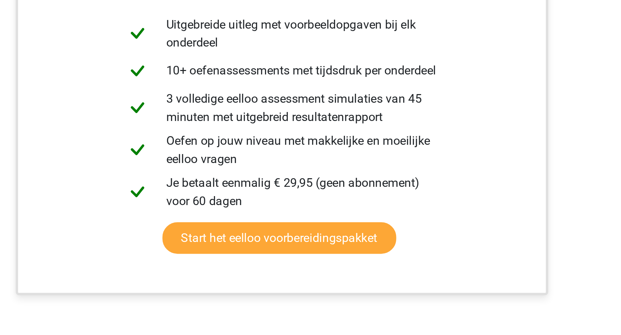
scroll to position [171, 0]
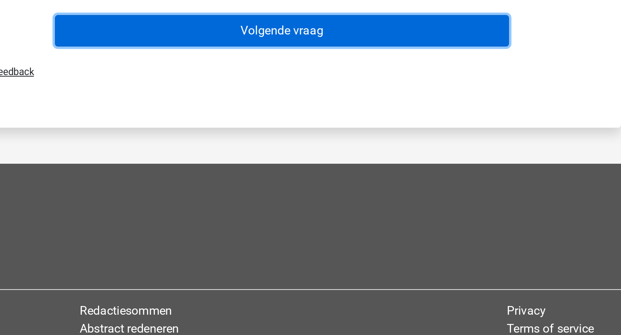
click at [334, 195] on button "Volgende vraag" at bounding box center [310, 195] width 209 height 14
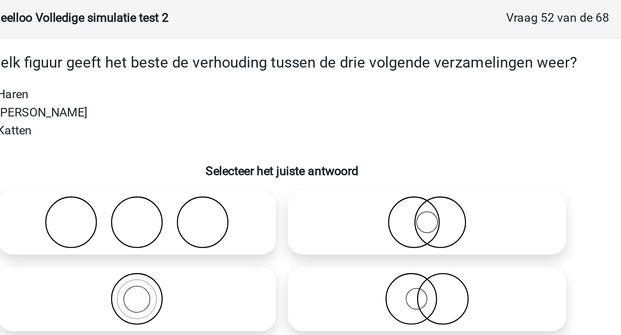
scroll to position [0, 0]
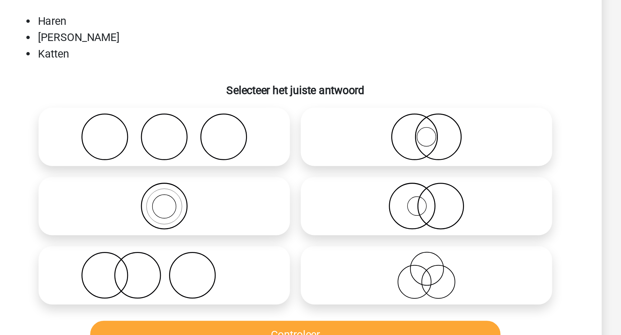
click at [349, 201] on icon at bounding box center [377, 203] width 122 height 24
click at [377, 199] on input "radio" at bounding box center [379, 197] width 4 height 4
radio input "true"
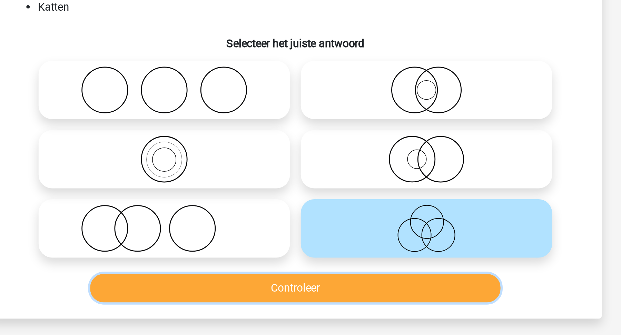
click at [351, 232] on button "Controleer" at bounding box center [310, 233] width 209 height 14
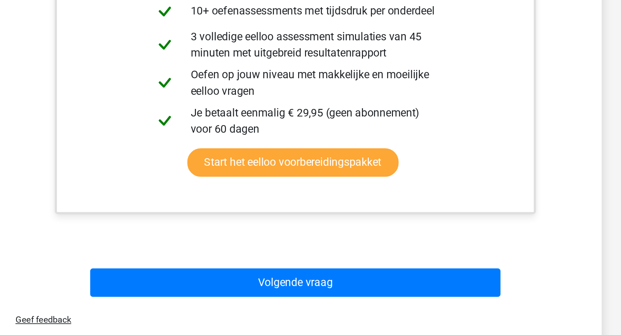
scroll to position [186, 0]
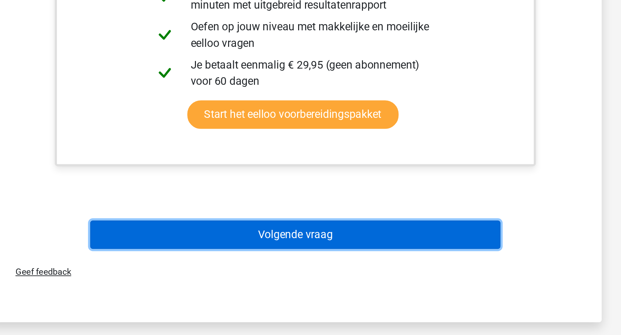
click at [359, 271] on button "Volgende vraag" at bounding box center [310, 270] width 209 height 14
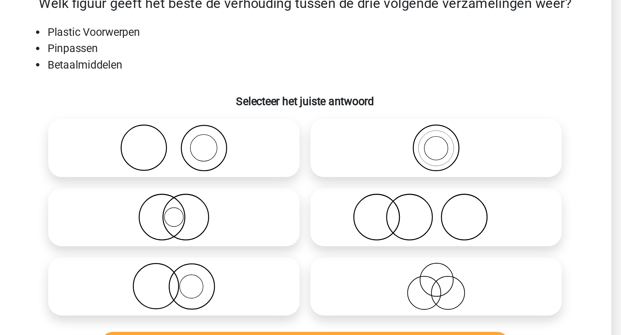
scroll to position [35, 0]
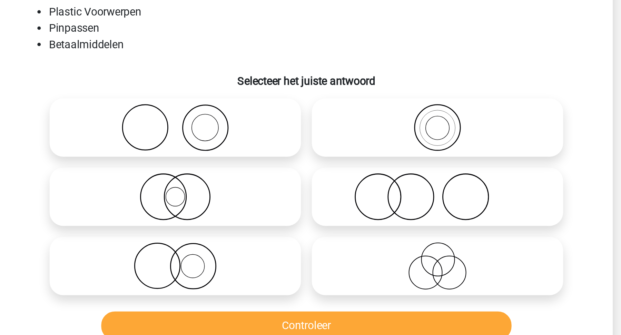
click at [268, 103] on icon at bounding box center [244, 98] width 122 height 24
click at [248, 95] on input "radio" at bounding box center [246, 92] width 4 height 4
radio input "true"
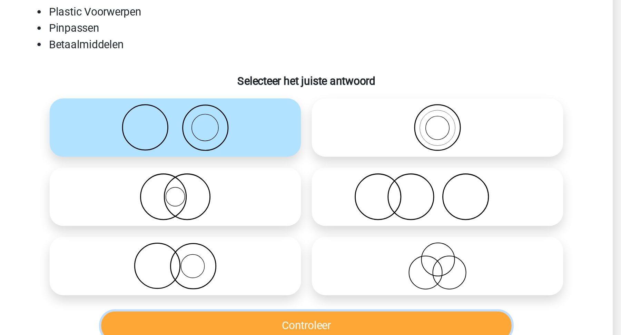
click at [250, 203] on button "Controleer" at bounding box center [310, 199] width 209 height 14
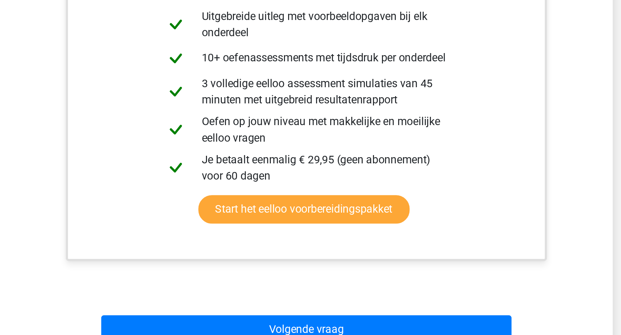
scroll to position [124, 0]
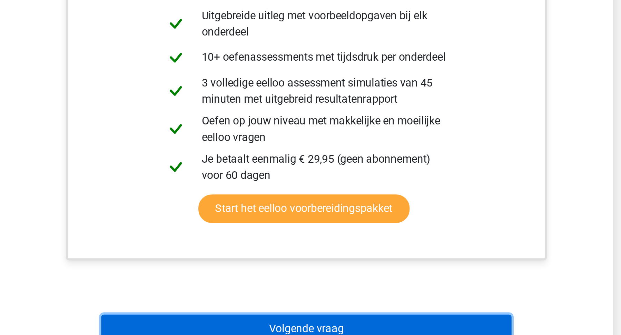
click at [268, 325] on button "Volgende vraag" at bounding box center [310, 332] width 209 height 14
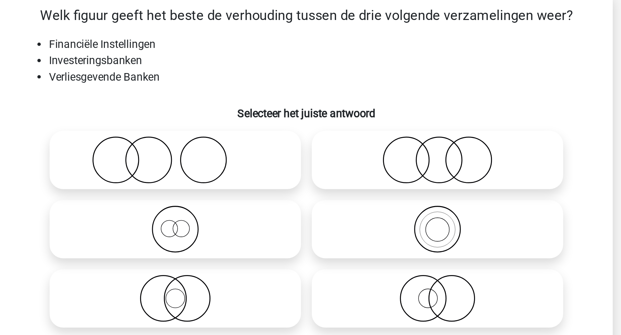
scroll to position [35, 0]
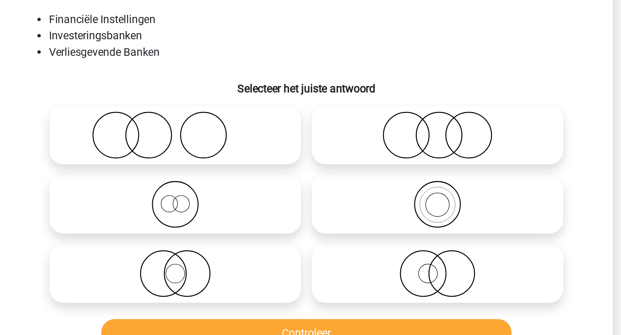
click at [254, 99] on icon at bounding box center [244, 98] width 122 height 24
click at [248, 95] on input "radio" at bounding box center [246, 92] width 4 height 4
radio input "true"
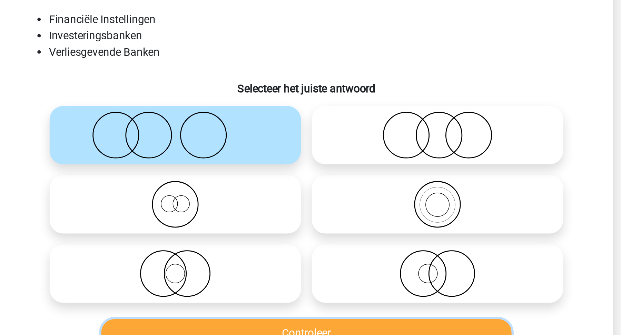
click at [272, 194] on button "Controleer" at bounding box center [310, 199] width 209 height 14
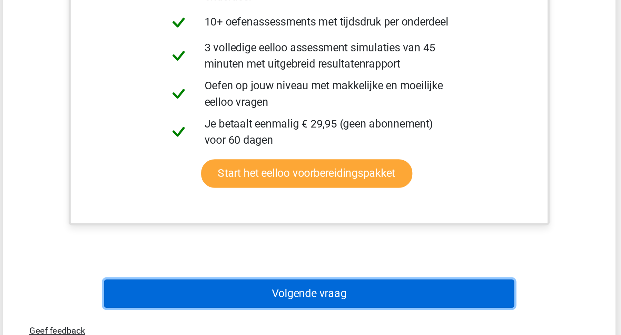
click at [268, 314] on button "Volgende vraag" at bounding box center [310, 314] width 209 height 14
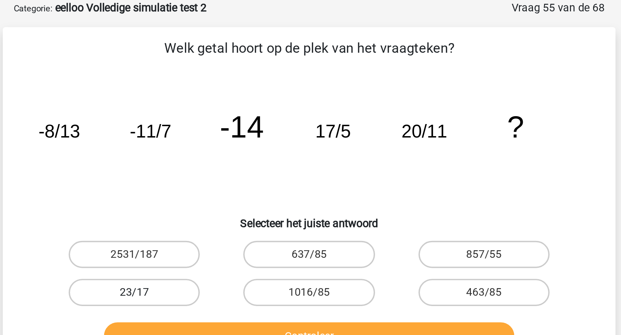
click at [240, 144] on label "23/17" at bounding box center [221, 149] width 67 height 14
click at [226, 149] on input "23/17" at bounding box center [224, 151] width 4 height 4
radio input "true"
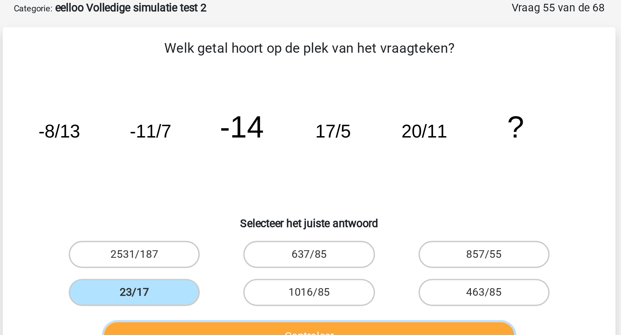
click at [248, 169] on button "Controleer" at bounding box center [310, 171] width 209 height 14
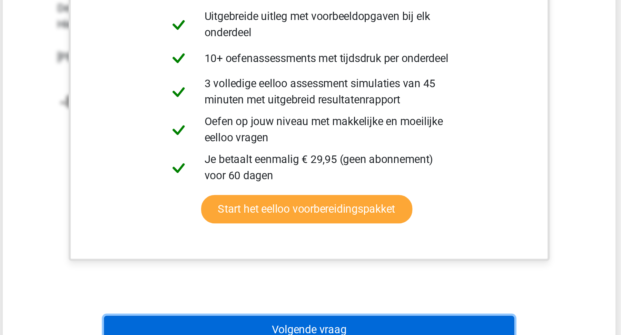
click at [257, 327] on button "Volgende vraag" at bounding box center [310, 332] width 209 height 14
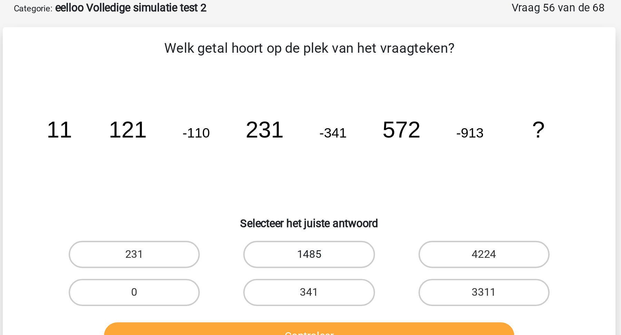
click at [326, 129] on label "1485" at bounding box center [310, 129] width 67 height 14
click at [315, 129] on input "1485" at bounding box center [313, 131] width 4 height 4
radio input "true"
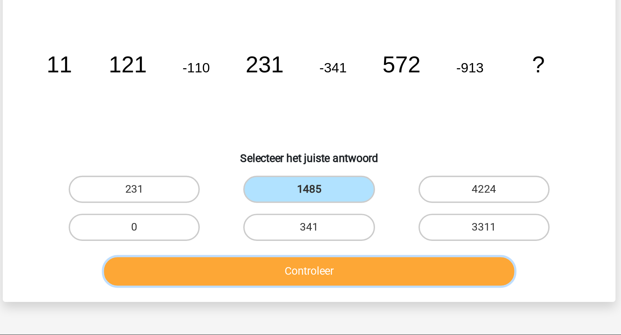
click at [334, 171] on button "Controleer" at bounding box center [310, 171] width 209 height 14
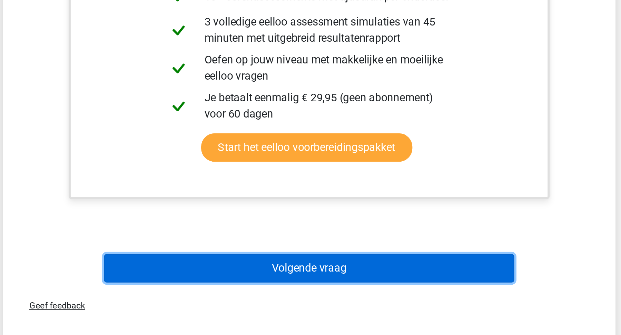
click at [334, 303] on button "Volgende vraag" at bounding box center [310, 301] width 209 height 14
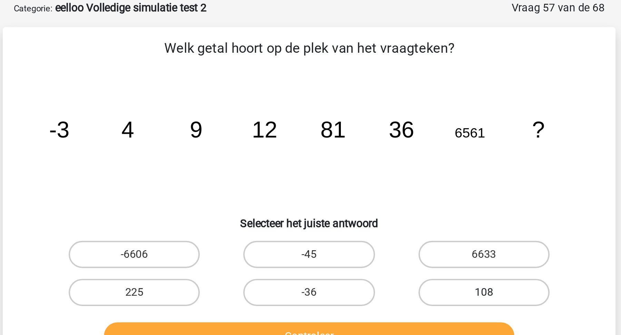
click at [387, 146] on label "108" at bounding box center [399, 149] width 67 height 14
click at [399, 149] on input "108" at bounding box center [401, 151] width 4 height 4
radio input "true"
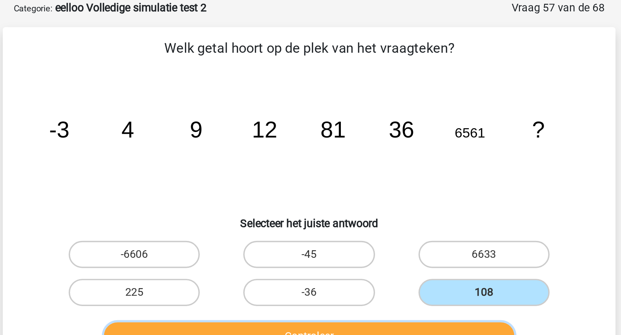
click at [380, 165] on button "Controleer" at bounding box center [310, 171] width 209 height 14
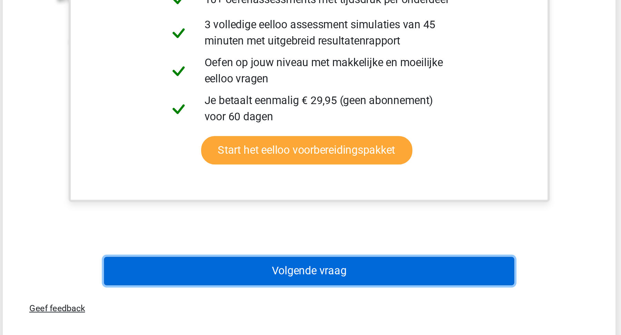
click at [387, 304] on button "Volgende vraag" at bounding box center [310, 302] width 209 height 14
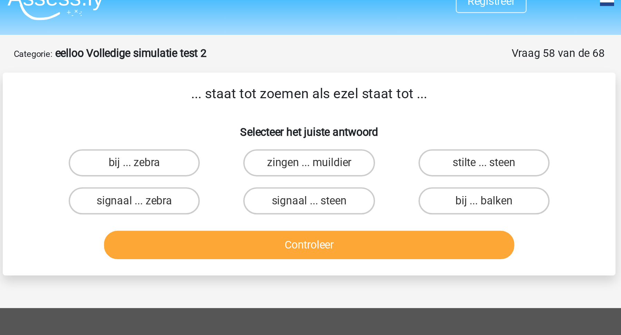
scroll to position [11, 0]
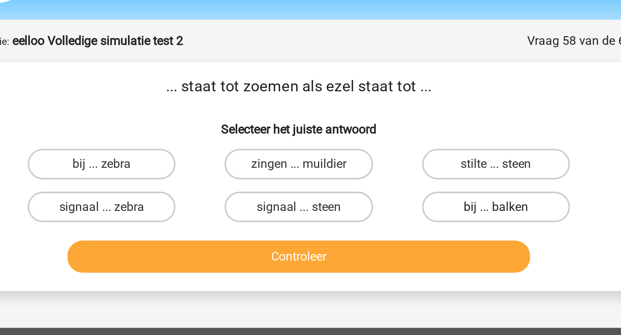
click at [381, 105] on label "bij ... balken" at bounding box center [399, 103] width 67 height 14
click at [399, 105] on input "bij ... balken" at bounding box center [401, 105] width 4 height 4
radio input "true"
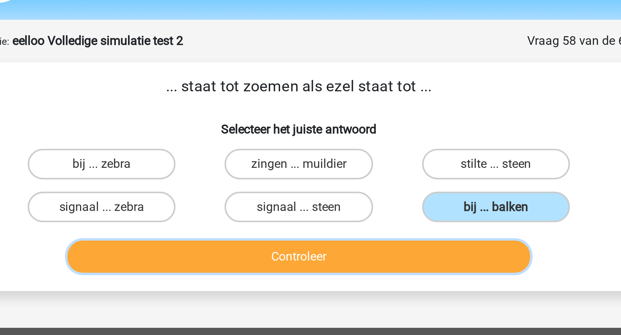
click at [375, 128] on button "Controleer" at bounding box center [310, 125] width 209 height 14
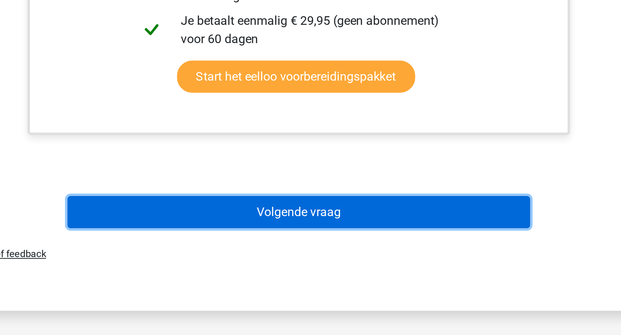
click at [391, 280] on button "Volgende vraag" at bounding box center [310, 280] width 209 height 14
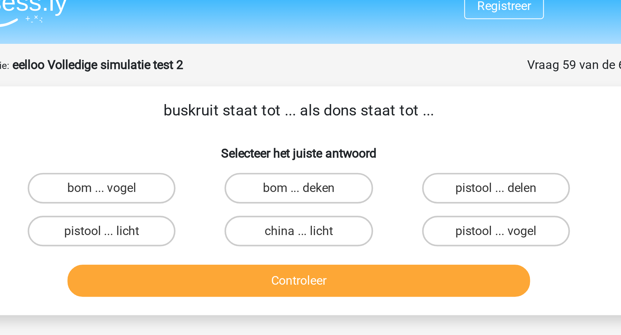
scroll to position [8, 0]
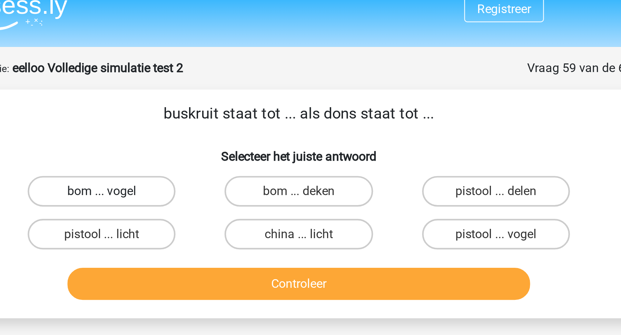
click at [223, 84] on label "bom ... vogel" at bounding box center [221, 86] width 67 height 14
click at [223, 86] on input "bom ... vogel" at bounding box center [224, 88] width 4 height 4
radio input "true"
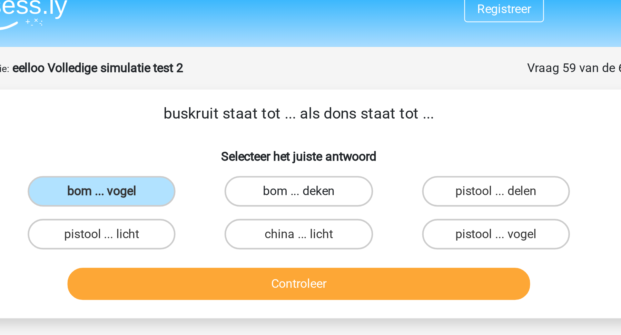
click at [292, 86] on label "bom ... deken" at bounding box center [310, 86] width 67 height 14
click at [311, 86] on input "bom ... deken" at bounding box center [313, 88] width 4 height 4
radio input "true"
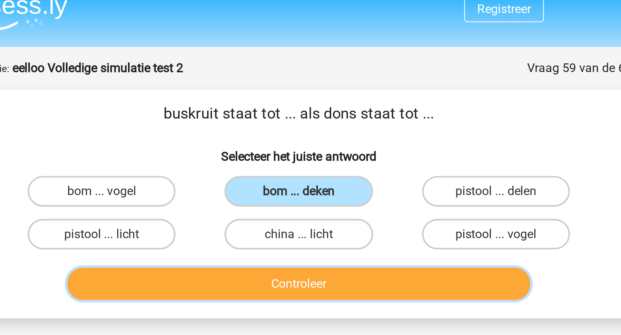
click at [298, 129] on button "Controleer" at bounding box center [310, 128] width 209 height 14
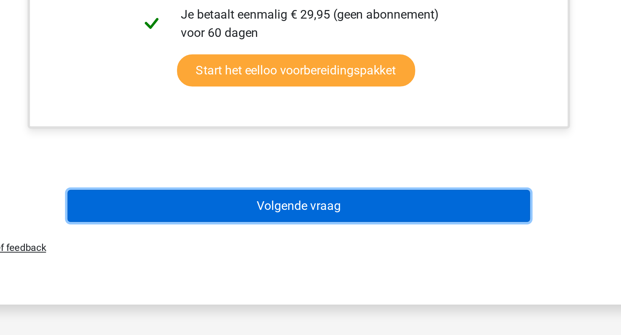
click at [335, 276] on button "Volgende vraag" at bounding box center [310, 277] width 209 height 14
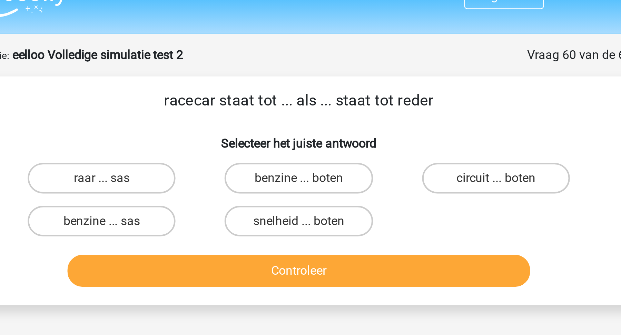
scroll to position [12, 0]
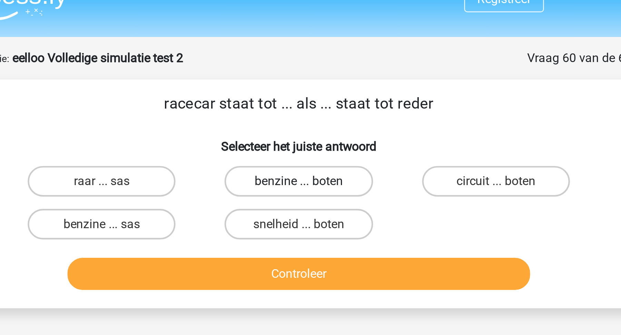
click at [324, 79] on label "benzine ... boten" at bounding box center [310, 82] width 67 height 14
click at [315, 82] on input "benzine ... boten" at bounding box center [313, 84] width 4 height 4
radio input "true"
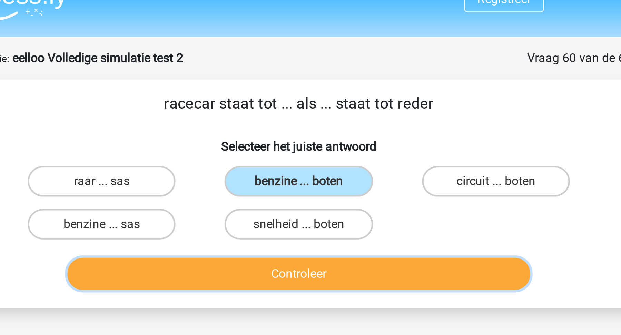
click at [321, 118] on button "Controleer" at bounding box center [310, 123] width 209 height 14
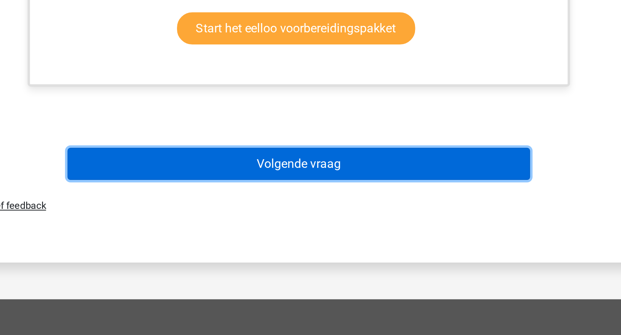
click at [345, 264] on button "Volgende vraag" at bounding box center [310, 258] width 209 height 14
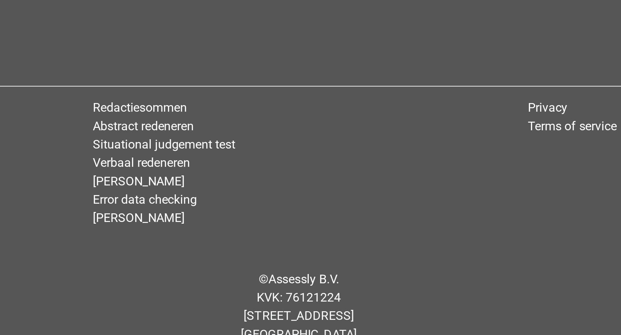
scroll to position [35, 0]
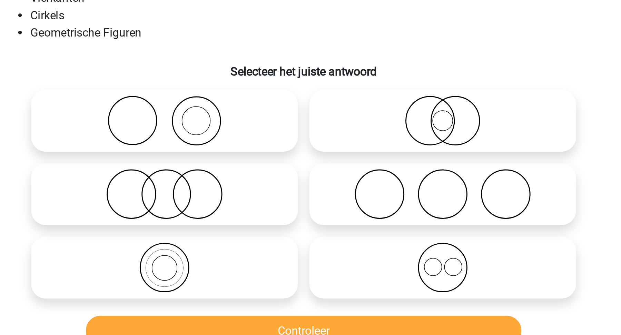
click at [350, 157] on icon at bounding box center [377, 168] width 122 height 24
click at [377, 160] on input "radio" at bounding box center [379, 162] width 4 height 4
radio input "true"
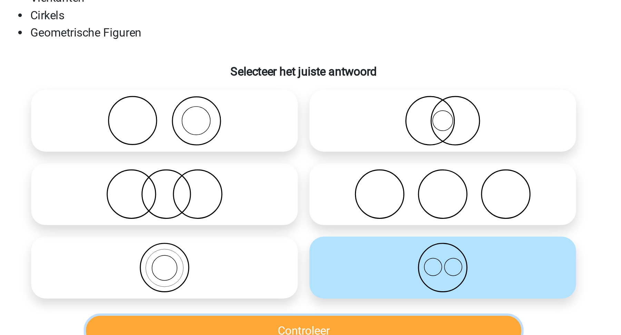
click at [340, 200] on button "Controleer" at bounding box center [310, 199] width 209 height 14
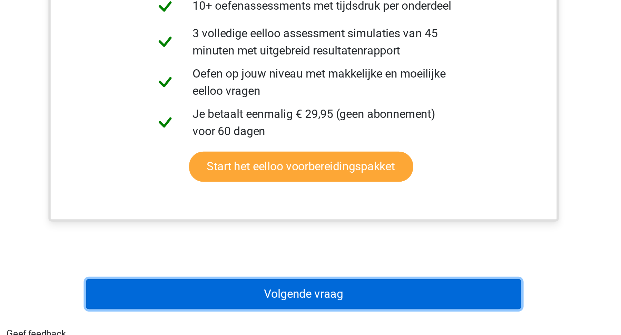
click at [350, 315] on button "Volgende vraag" at bounding box center [310, 315] width 209 height 14
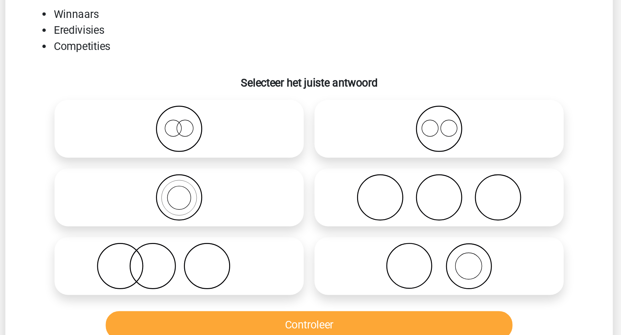
click at [254, 171] on icon at bounding box center [244, 168] width 122 height 24
click at [248, 165] on input "radio" at bounding box center [246, 162] width 4 height 4
radio input "true"
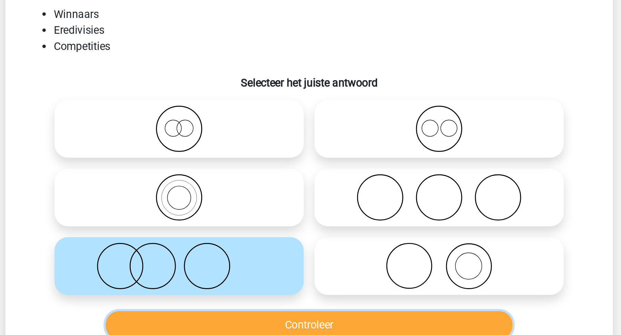
click at [260, 196] on button "Controleer" at bounding box center [310, 199] width 209 height 14
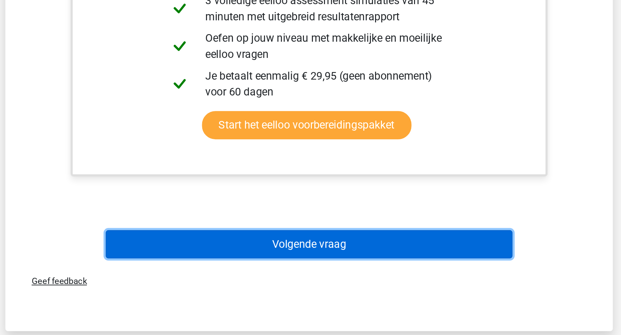
click at [284, 290] on button "Volgende vraag" at bounding box center [310, 289] width 209 height 14
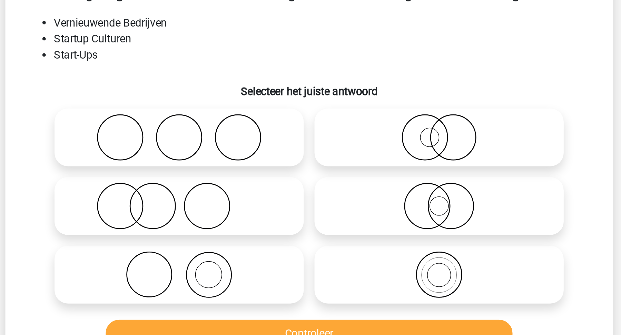
click at [284, 100] on icon at bounding box center [244, 98] width 122 height 24
click at [248, 95] on input "radio" at bounding box center [246, 92] width 4 height 4
radio input "true"
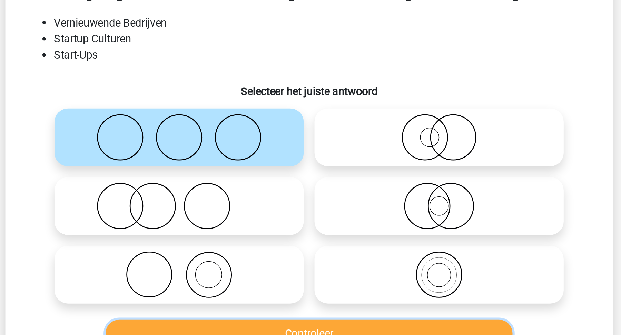
click at [279, 194] on button "Controleer" at bounding box center [310, 199] width 209 height 14
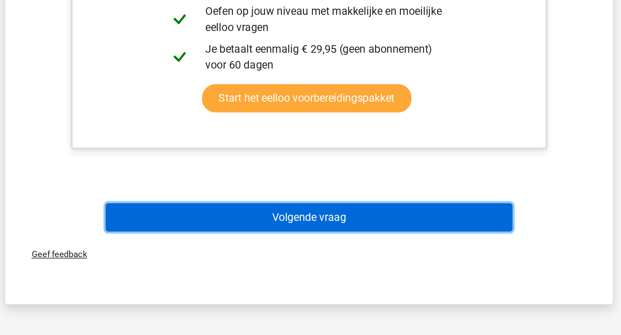
click at [295, 277] on button "Volgende vraag" at bounding box center [310, 275] width 209 height 14
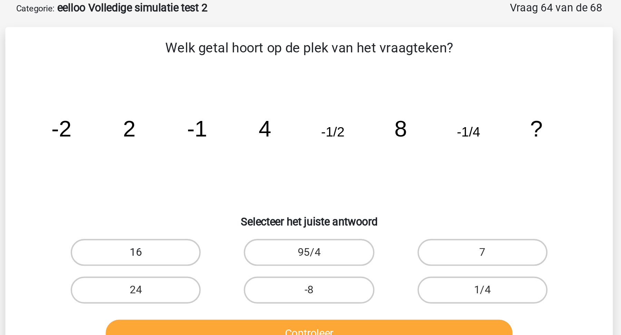
click at [237, 131] on label "16" at bounding box center [221, 129] width 67 height 14
click at [226, 131] on input "16" at bounding box center [224, 131] width 4 height 4
radio input "true"
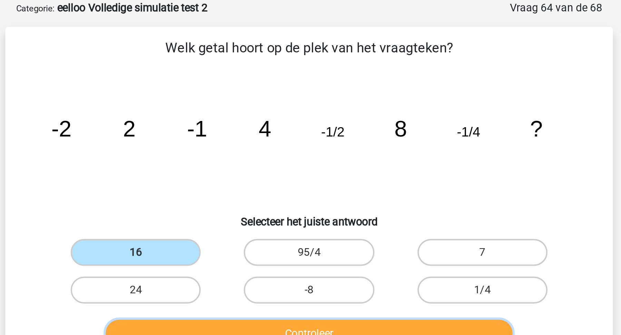
click at [257, 166] on button "Controleer" at bounding box center [310, 171] width 209 height 14
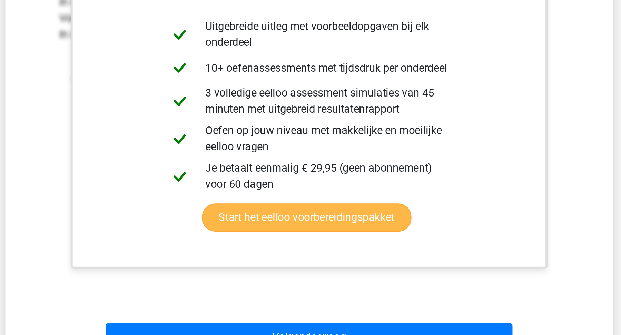
scroll to position [92, 0]
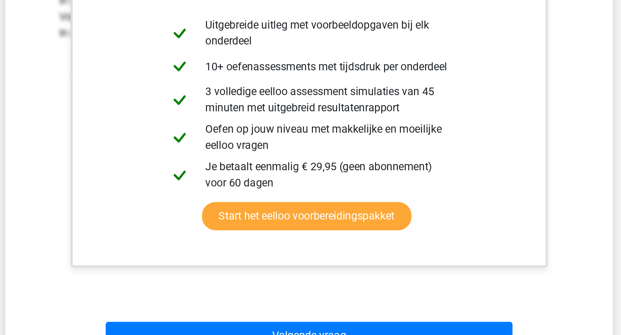
click at [262, 328] on div "Volgende vraag" at bounding box center [310, 336] width 266 height 17
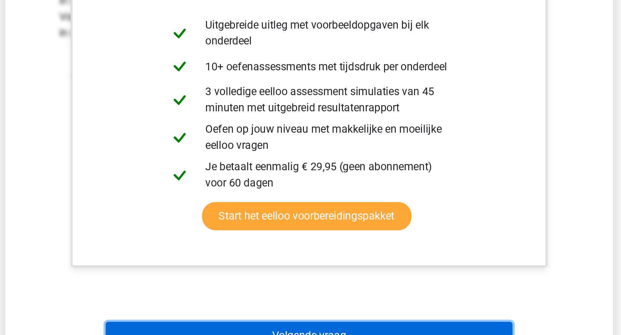
click at [265, 330] on button "Volgende vraag" at bounding box center [310, 335] width 209 height 14
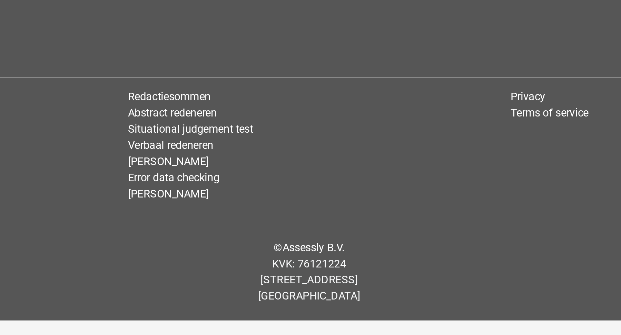
scroll to position [35, 0]
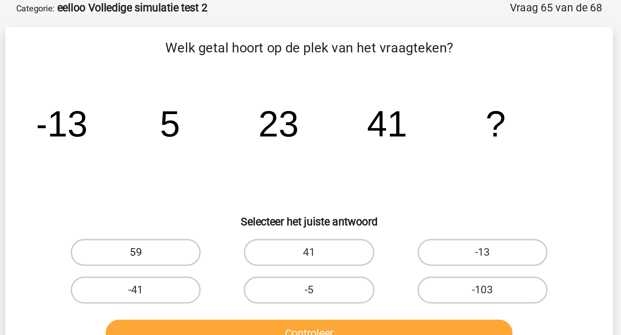
click at [247, 130] on label "59" at bounding box center [221, 129] width 67 height 14
click at [226, 130] on input "59" at bounding box center [224, 131] width 4 height 4
radio input "true"
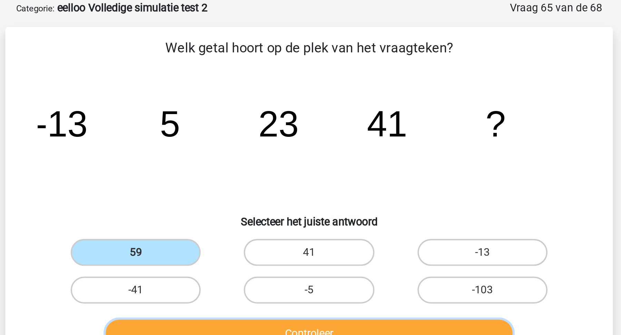
click at [269, 166] on button "Controleer" at bounding box center [310, 171] width 209 height 14
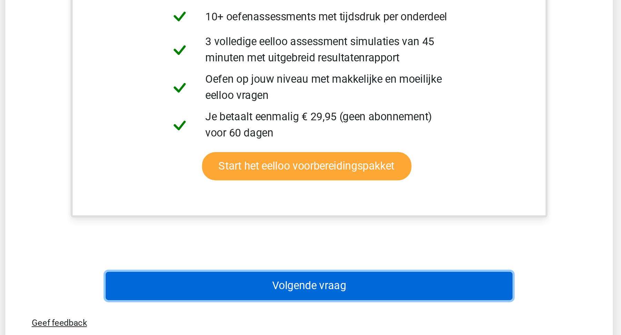
click at [285, 309] on button "Volgende vraag" at bounding box center [310, 310] width 209 height 14
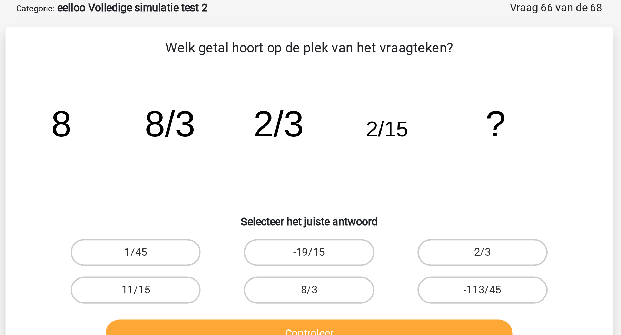
click at [249, 147] on label "11/15" at bounding box center [221, 149] width 67 height 14
click at [226, 149] on input "11/15" at bounding box center [224, 151] width 4 height 4
radio input "true"
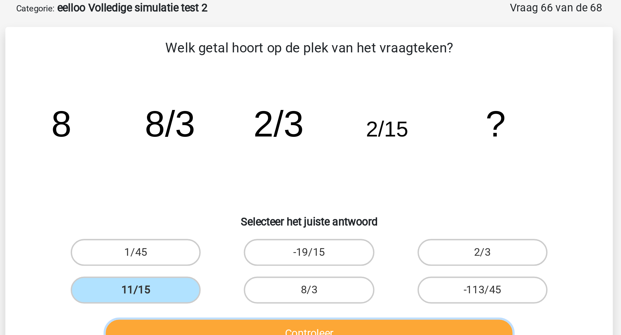
click at [257, 164] on button "Controleer" at bounding box center [310, 171] width 209 height 14
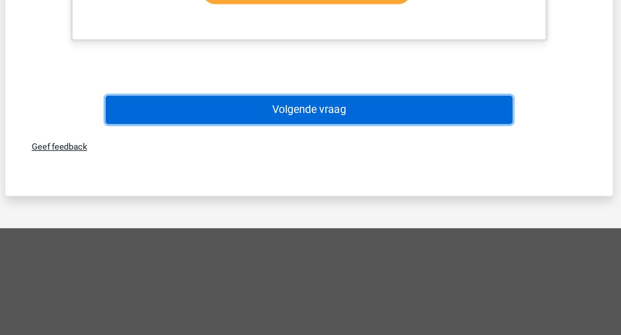
click at [297, 222] on button "Volgende vraag" at bounding box center [310, 220] width 209 height 14
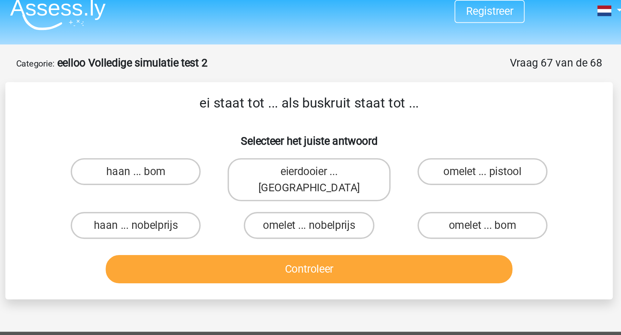
scroll to position [6, 0]
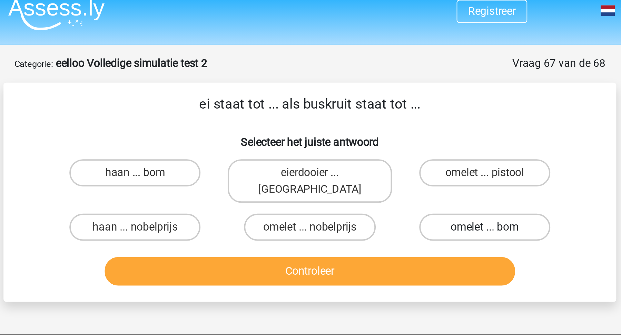
click at [389, 109] on label "omelet ... bom" at bounding box center [399, 116] width 67 height 14
click at [399, 116] on input "omelet ... bom" at bounding box center [401, 118] width 4 height 4
radio input "true"
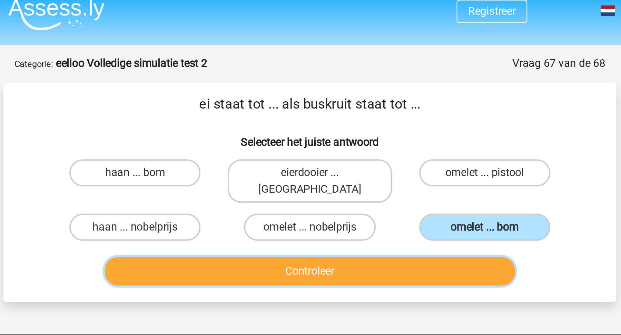
click at [386, 134] on button "Controleer" at bounding box center [310, 138] width 209 height 14
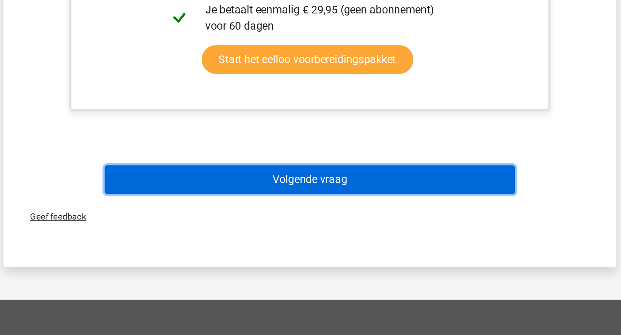
click at [389, 249] on button "Volgende vraag" at bounding box center [310, 256] width 209 height 14
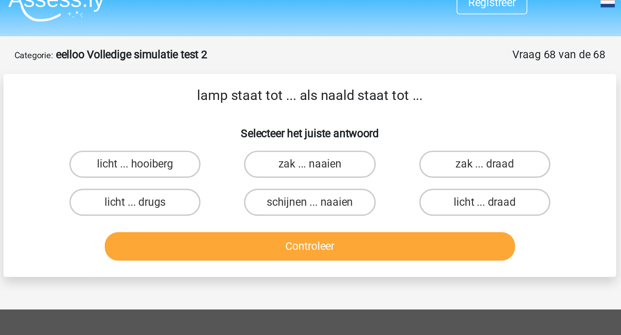
scroll to position [0, 0]
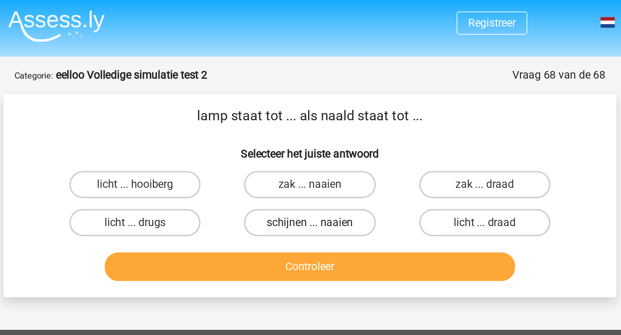
click at [326, 112] on label "schijnen ... naaien" at bounding box center [310, 113] width 67 height 14
click at [315, 113] on input "schijnen ... naaien" at bounding box center [313, 115] width 4 height 4
radio input "true"
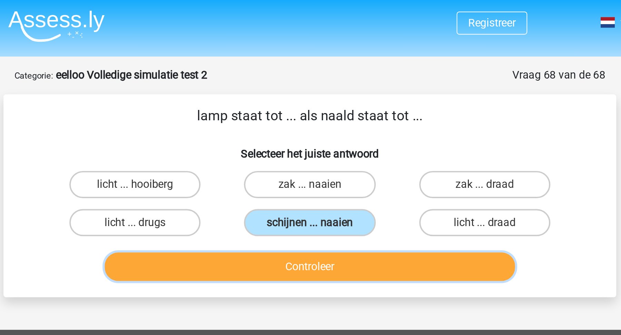
click at [333, 133] on button "Controleer" at bounding box center [310, 135] width 209 height 14
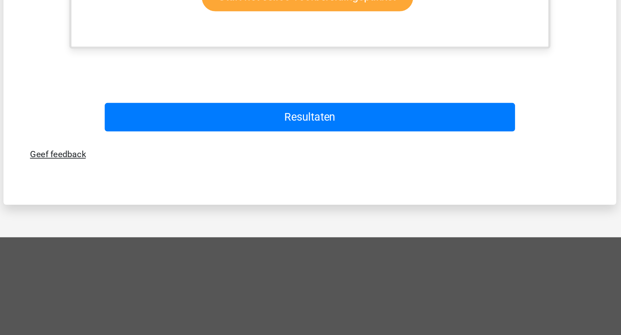
scroll to position [143, 0]
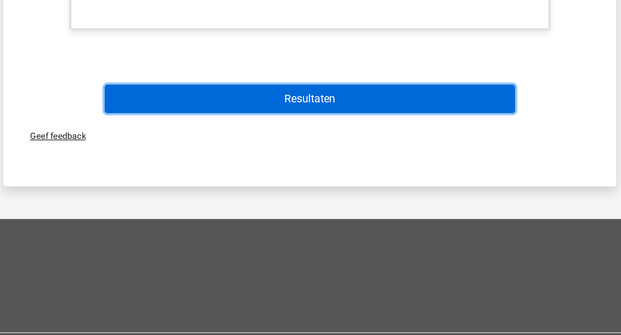
click at [362, 220] on button "Resultaten" at bounding box center [310, 215] width 209 height 14
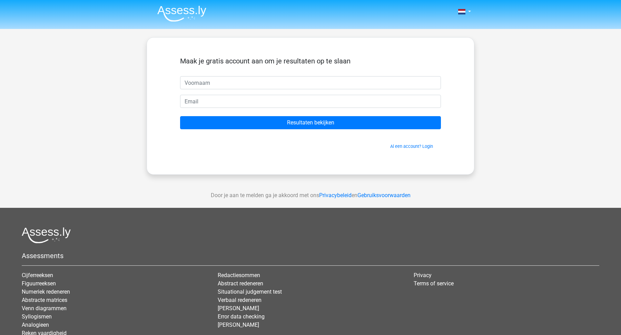
click at [195, 12] on img at bounding box center [181, 14] width 49 height 16
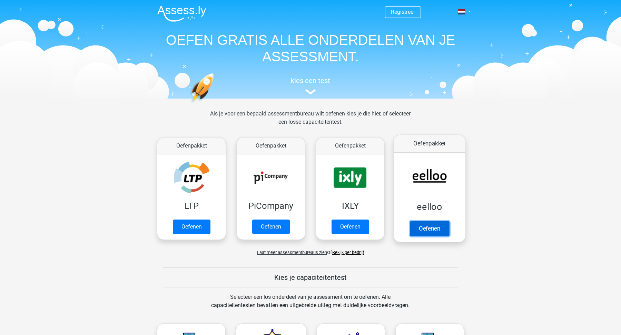
click at [433, 229] on link "Oefenen" at bounding box center [429, 228] width 39 height 15
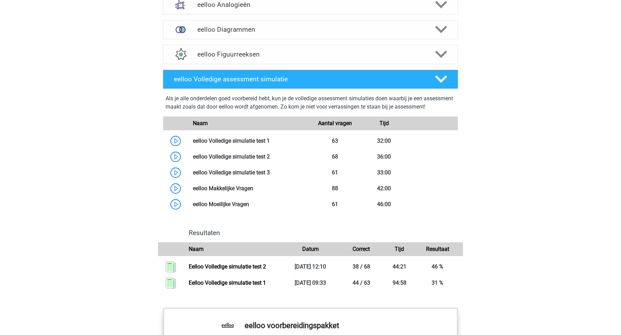
scroll to position [490, 0]
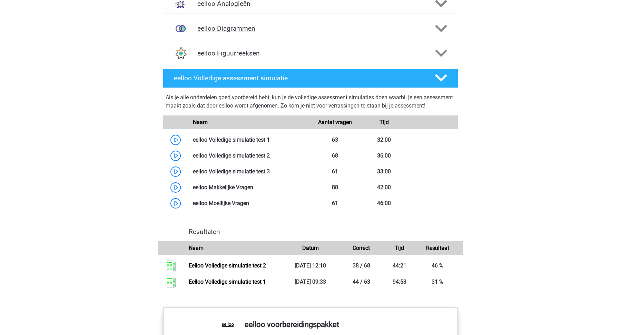
click at [369, 32] on h4 "eelloo Diagrammen" at bounding box center [310, 28] width 226 height 8
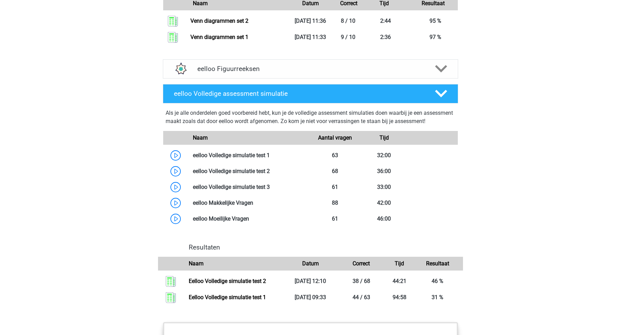
scroll to position [810, 0]
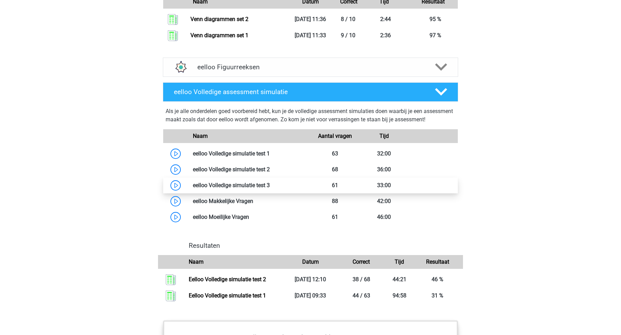
click at [270, 189] on link at bounding box center [270, 185] width 0 height 7
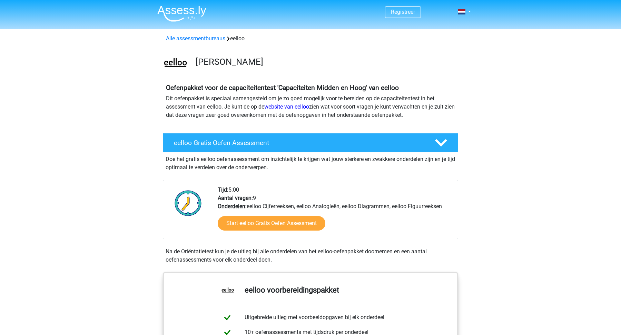
scroll to position [71, 0]
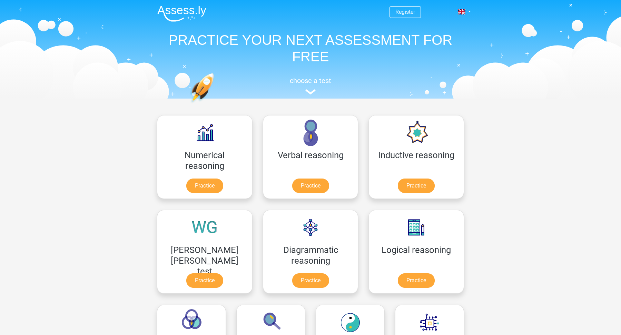
click at [464, 18] on nav "Register Nederlands English" at bounding box center [310, 12] width 317 height 22
click at [463, 13] on span at bounding box center [461, 12] width 7 height 6
click at [455, 25] on link "Nederlands" at bounding box center [445, 27] width 48 height 11
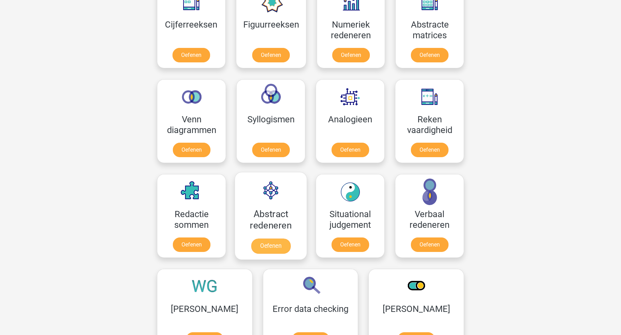
scroll to position [351, 0]
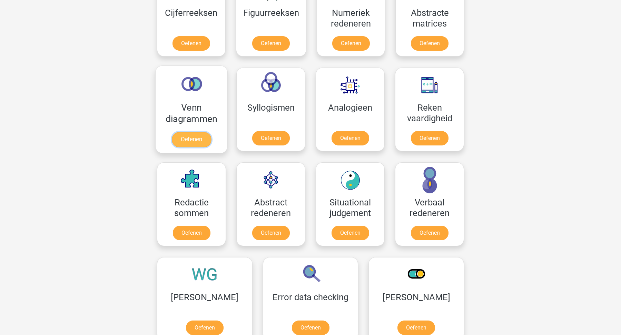
click at [198, 137] on link "Oefenen" at bounding box center [191, 139] width 39 height 15
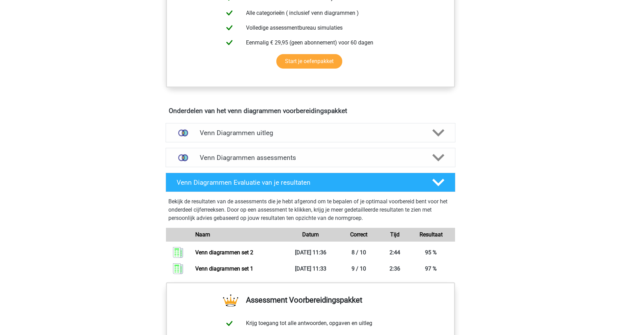
scroll to position [311, 0]
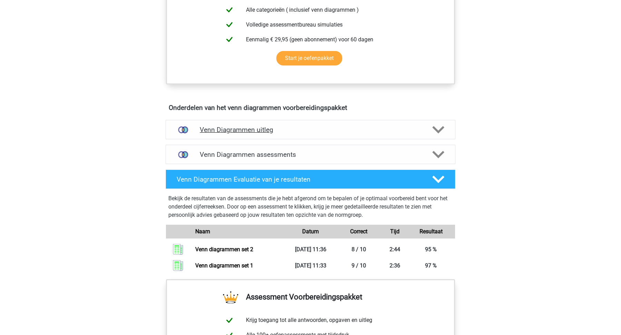
click at [256, 132] on h4 "Venn Diagrammen uitleg" at bounding box center [311, 130] width 222 height 8
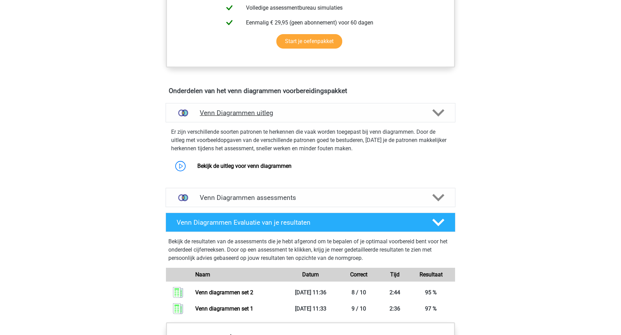
scroll to position [335, 0]
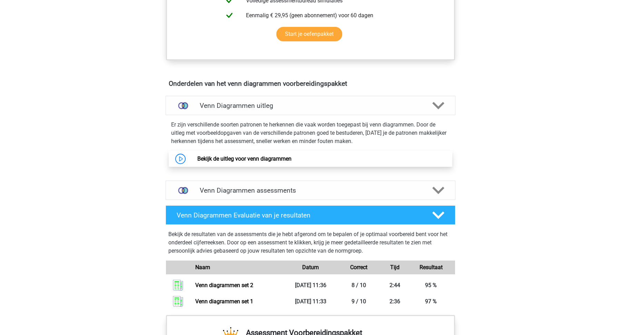
click at [257, 160] on link "Bekijk de uitleg voor venn diagrammen" at bounding box center [244, 159] width 94 height 7
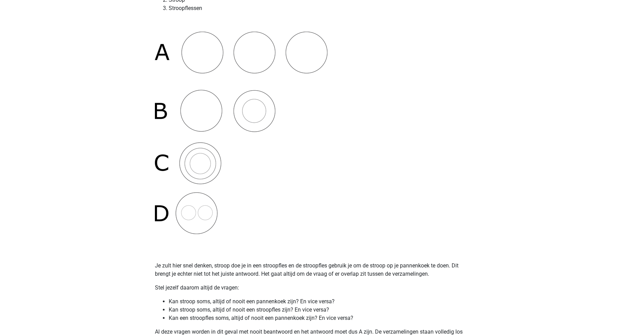
scroll to position [131, 0]
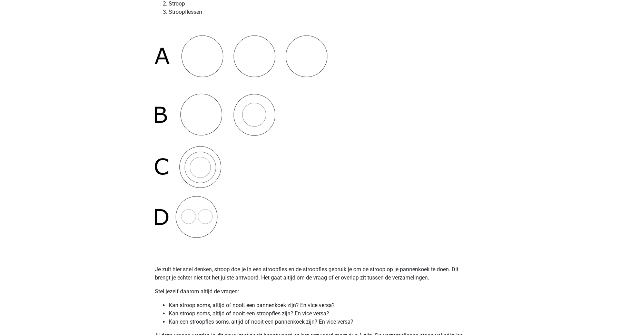
click at [276, 269] on p "Je zult hier snel denken, stroop doe je in een stroopfles en de stroopfles gebr…" at bounding box center [310, 274] width 311 height 17
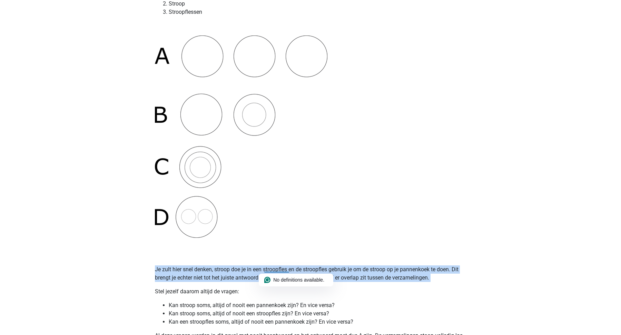
click at [244, 269] on p "Je zult hier snel denken, stroop doe je in een stroopfles en de stroopfles gebr…" at bounding box center [310, 274] width 311 height 17
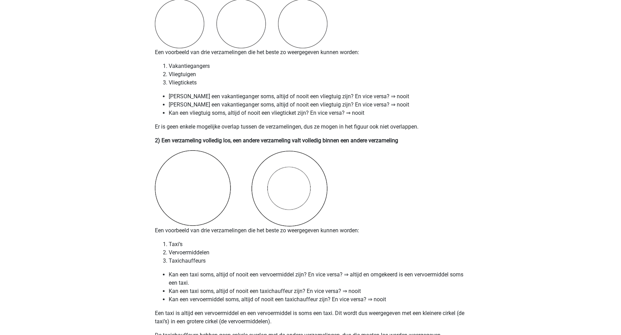
scroll to position [563, 0]
click at [378, 273] on li "Kan een taxi soms, altijd of nooit een vervoermiddel zijn? En vice versa? ⇒ alt…" at bounding box center [317, 278] width 297 height 17
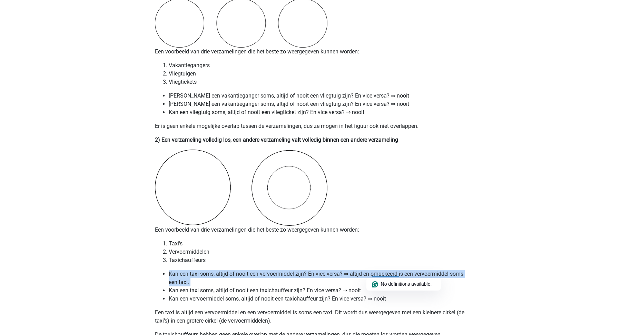
click at [305, 273] on li "Kan een taxi soms, altijd of nooit een vervoermiddel zijn? En vice versa? ⇒ alt…" at bounding box center [317, 278] width 297 height 17
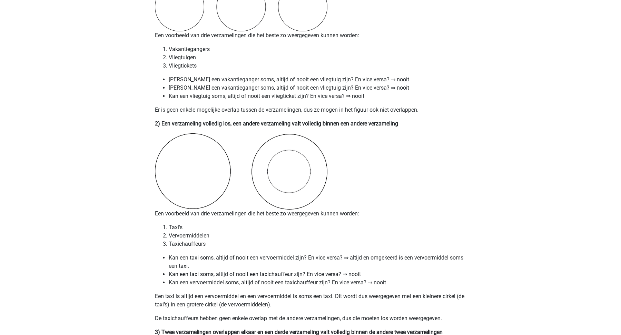
scroll to position [580, 0]
click at [308, 275] on li "Kan een taxi soms, altijd of nooit een taxichauffeur zijn? En vice versa? ⇒ noo…" at bounding box center [317, 274] width 297 height 8
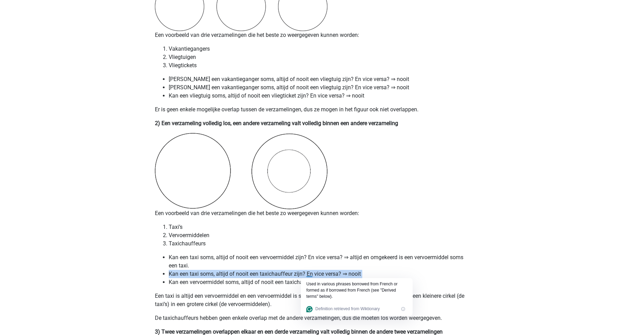
click at [242, 275] on li "Kan een taxi soms, altijd of nooit een taxichauffeur zijn? En vice versa? ⇒ noo…" at bounding box center [317, 274] width 297 height 8
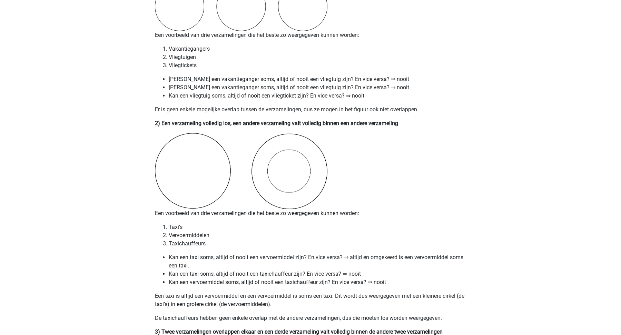
click at [244, 281] on li "Kan een vervoermiddel soms, altijd of nooit een taxichauffeur zijn? En vice ver…" at bounding box center [317, 282] width 297 height 8
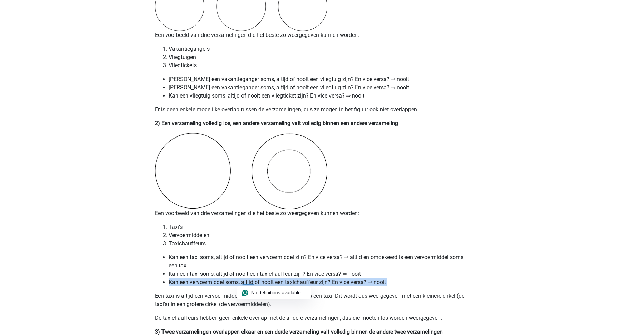
click at [244, 281] on li "Kan een vervoermiddel soms, altijd of nooit een taxichauffeur zijn? En vice ver…" at bounding box center [317, 282] width 297 height 8
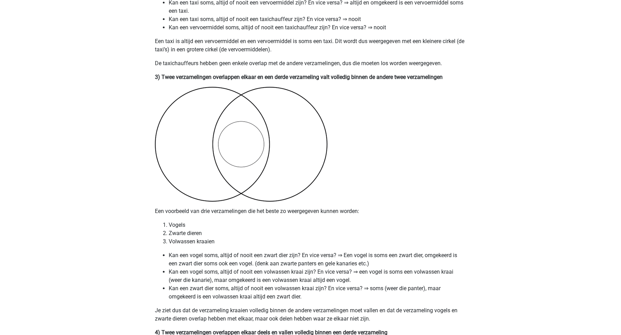
scroll to position [832, 0]
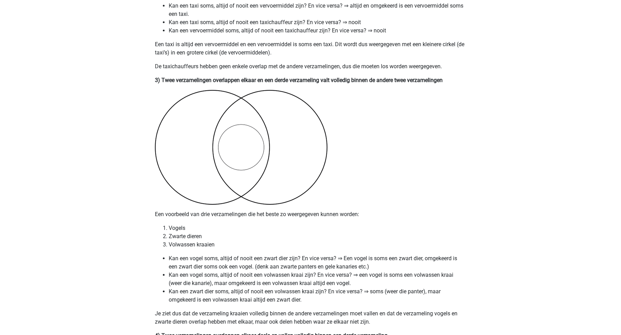
click at [188, 259] on li "Kan een vogel soms, altijd of nooit een zwart dier zijn? En vice versa? ⇒ Een v…" at bounding box center [317, 263] width 297 height 17
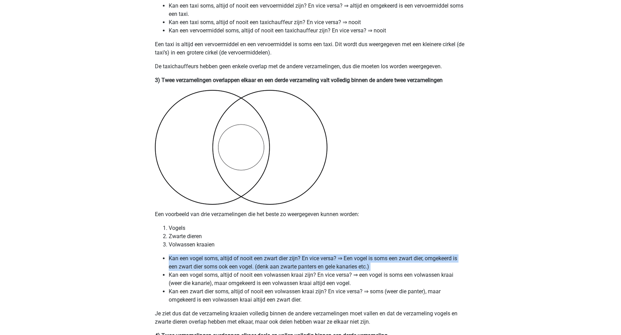
click at [176, 226] on li "Vogels" at bounding box center [317, 228] width 297 height 8
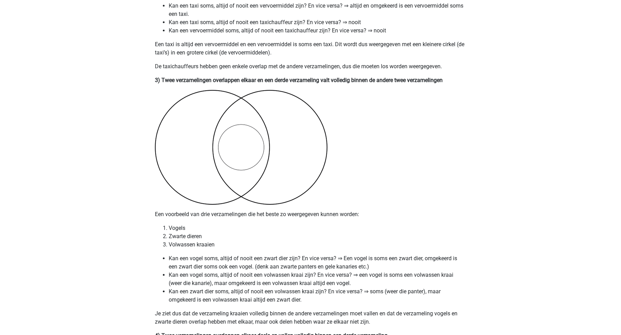
click at [176, 226] on li "Vogels" at bounding box center [317, 228] width 297 height 8
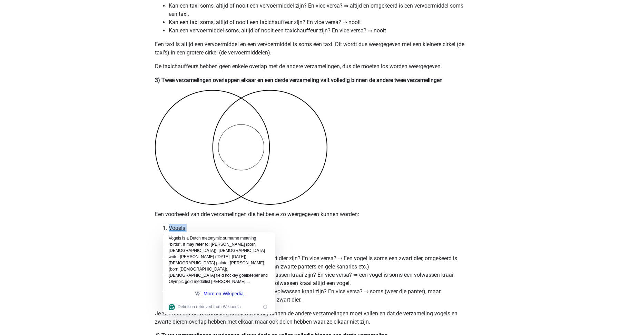
click at [191, 217] on p "Een voorbeeld van drie verzamelingen die het beste zo weergegeven kunnen worden:" at bounding box center [310, 214] width 311 height 8
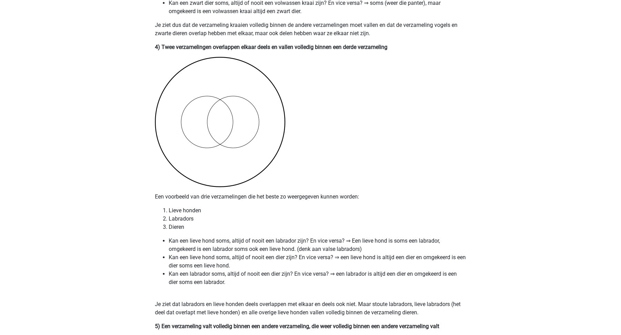
scroll to position [1117, 0]
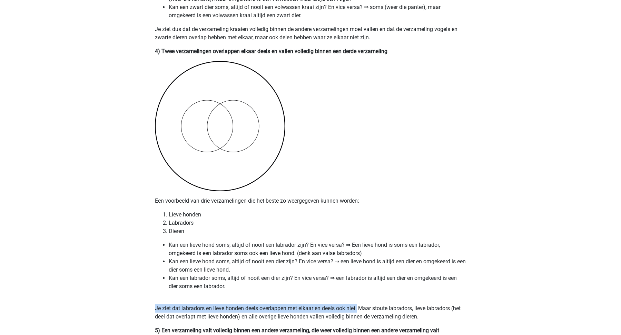
drag, startPoint x: 359, startPoint y: 309, endPoint x: 155, endPoint y: 306, distance: 203.6
click at [155, 306] on p "Je ziet dat labradors en lieve honden deels overlappen met elkaar en deels ook …" at bounding box center [310, 313] width 311 height 17
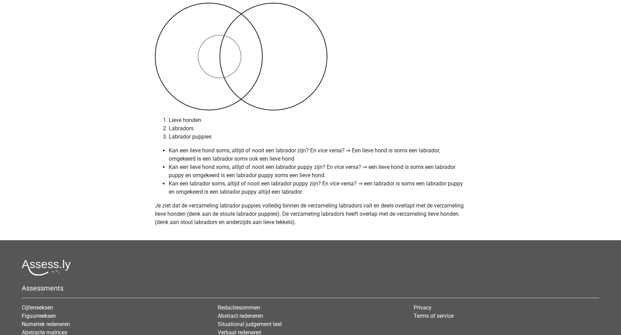
scroll to position [2871, 0]
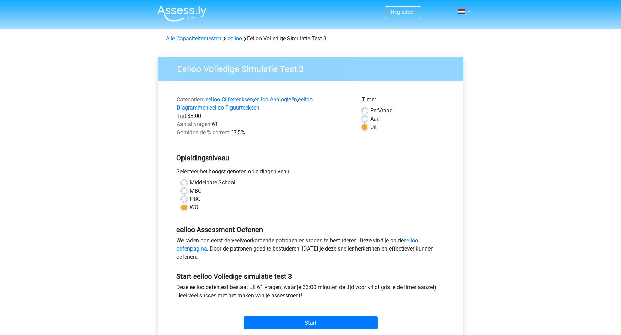
scroll to position [39, 0]
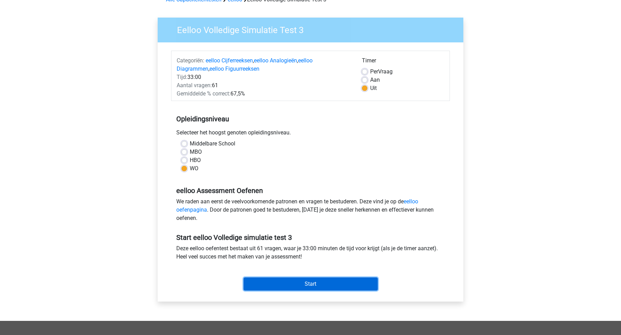
click at [305, 289] on input "Start" at bounding box center [311, 284] width 134 height 13
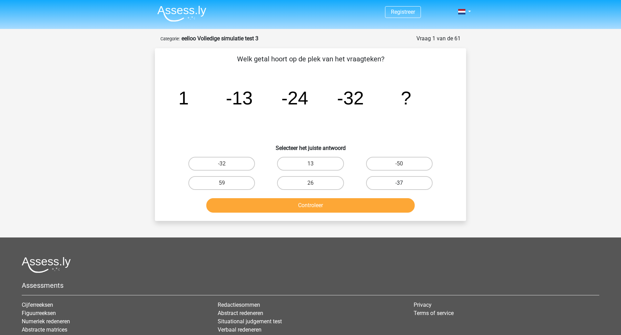
click at [408, 186] on label "-37" at bounding box center [399, 183] width 67 height 14
click at [404, 186] on input "-37" at bounding box center [401, 185] width 4 height 4
radio input "true"
click at [383, 209] on button "Controleer" at bounding box center [310, 205] width 209 height 14
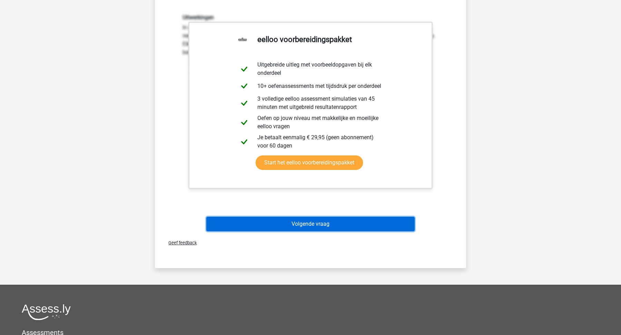
click at [395, 227] on button "Volgende vraag" at bounding box center [310, 224] width 209 height 14
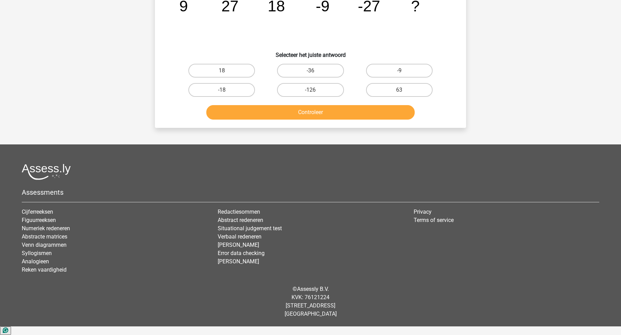
scroll to position [35, 0]
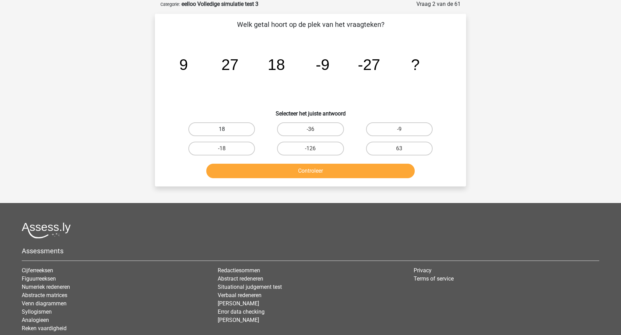
click at [237, 127] on label "18" at bounding box center [221, 129] width 67 height 14
click at [226, 129] on input "18" at bounding box center [224, 131] width 4 height 4
radio input "true"
click at [237, 149] on label "-18" at bounding box center [221, 149] width 67 height 14
click at [226, 149] on input "-18" at bounding box center [224, 151] width 4 height 4
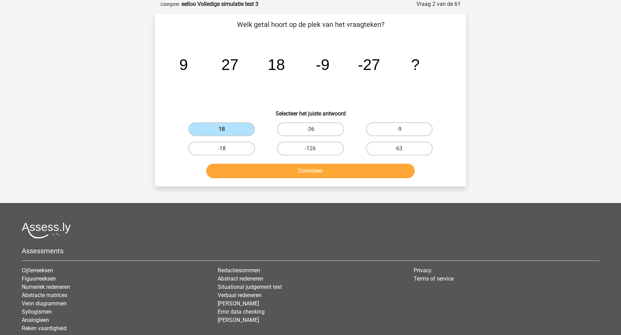
radio input "true"
click at [238, 161] on div "Controleer" at bounding box center [310, 169] width 289 height 23
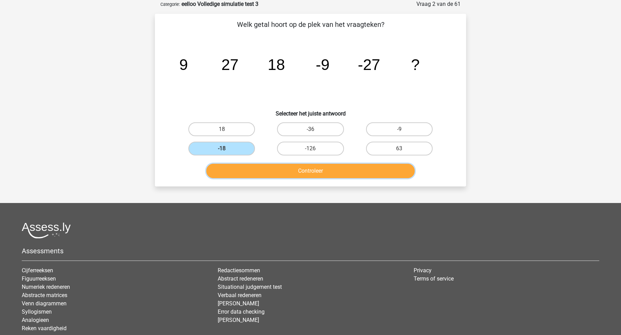
click at [241, 169] on button "Controleer" at bounding box center [310, 171] width 209 height 14
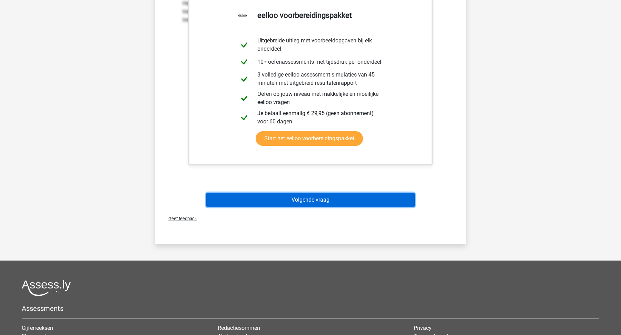
click at [261, 202] on button "Volgende vraag" at bounding box center [310, 200] width 209 height 14
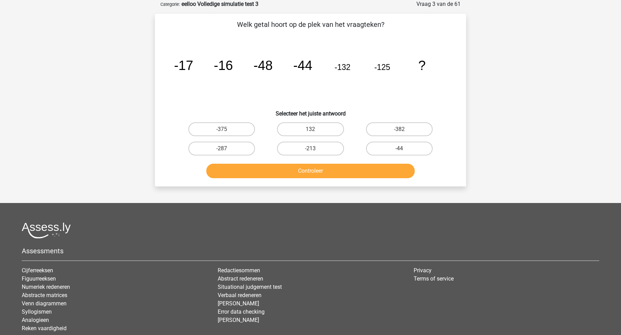
click at [222, 130] on input "-375" at bounding box center [224, 131] width 4 height 4
radio input "true"
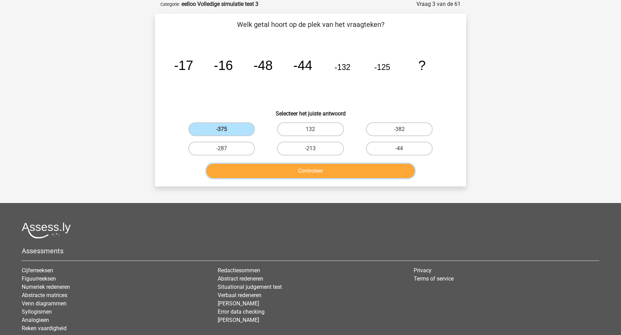
click at [246, 173] on button "Controleer" at bounding box center [310, 171] width 209 height 14
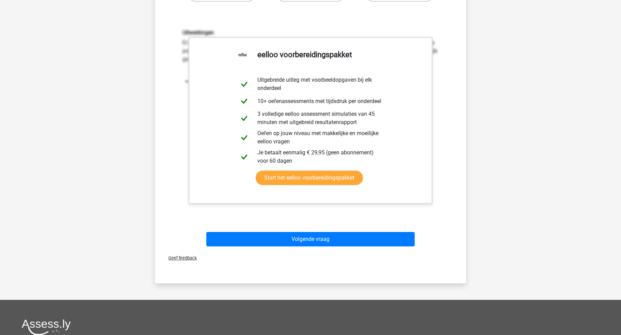
scroll to position [189, 0]
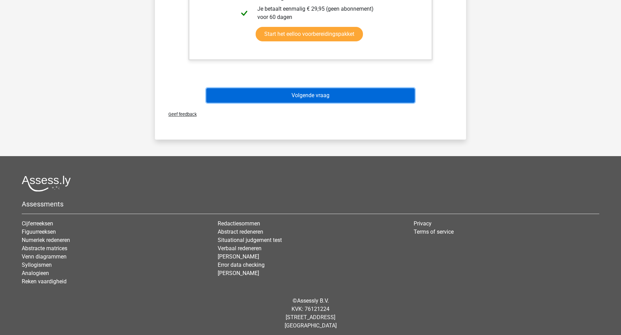
click at [334, 90] on button "Volgende vraag" at bounding box center [310, 95] width 209 height 14
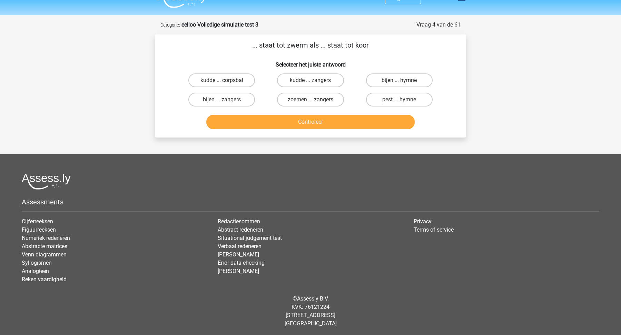
scroll to position [0, 0]
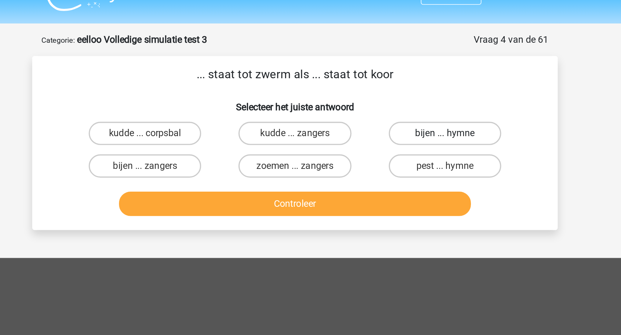
click at [397, 97] on label "bijen ... hymne" at bounding box center [399, 94] width 67 height 14
click at [399, 97] on input "bijen ... hymne" at bounding box center [401, 96] width 4 height 4
radio input "true"
click at [318, 116] on label "zoemen ... zangers" at bounding box center [310, 114] width 67 height 14
click at [315, 116] on input "zoemen ... zangers" at bounding box center [313, 116] width 4 height 4
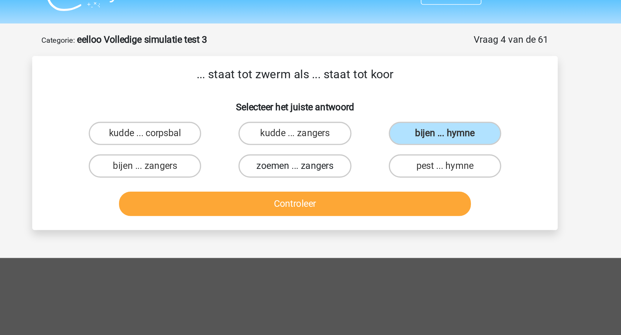
radio input "true"
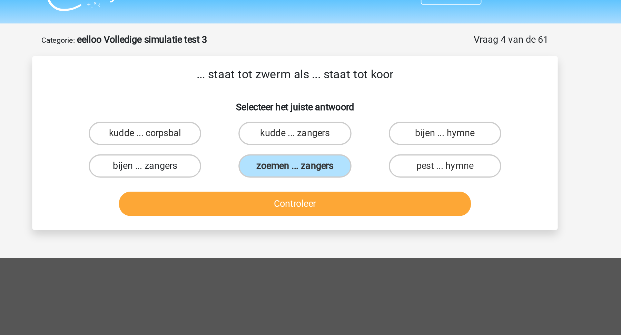
click at [239, 115] on label "bijen ... zangers" at bounding box center [221, 114] width 67 height 14
click at [226, 115] on input "bijen ... zangers" at bounding box center [224, 116] width 4 height 4
radio input "true"
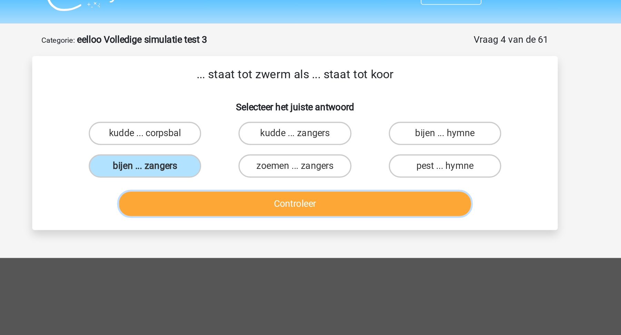
click at [249, 140] on button "Controleer" at bounding box center [310, 136] width 209 height 14
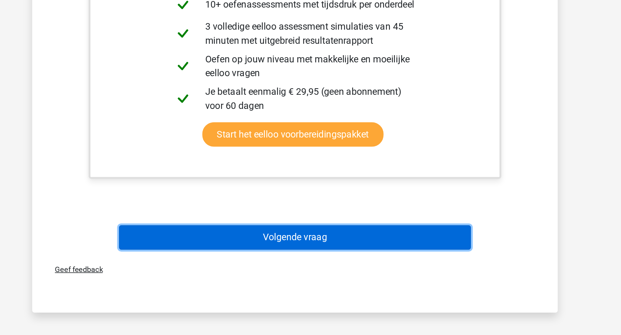
click at [258, 270] on button "Volgende vraag" at bounding box center [310, 277] width 209 height 14
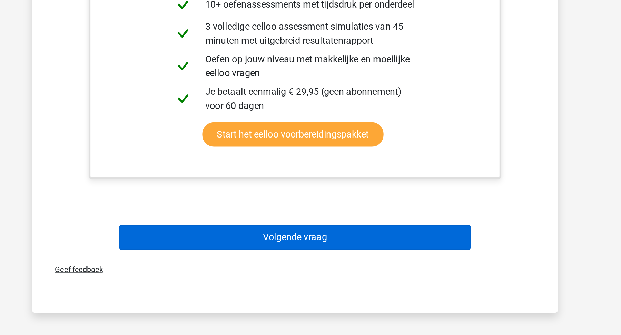
scroll to position [13, 0]
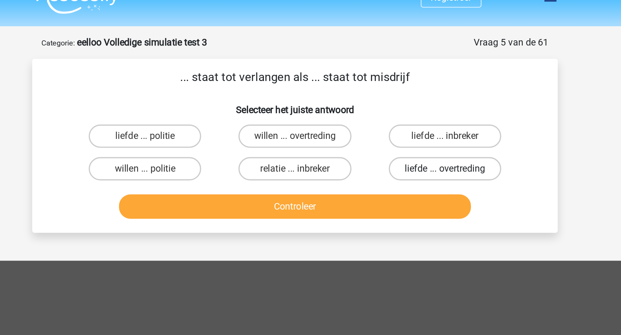
click at [390, 102] on label "liefde ... overtreding" at bounding box center [399, 101] width 67 height 14
click at [399, 102] on input "liefde ... overtreding" at bounding box center [401, 102] width 4 height 4
radio input "true"
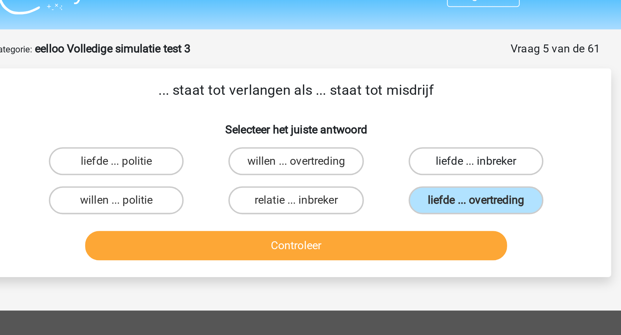
click at [383, 78] on label "liefde ... inbreker" at bounding box center [399, 81] width 67 height 14
click at [399, 81] on input "liefde ... inbreker" at bounding box center [401, 83] width 4 height 4
radio input "true"
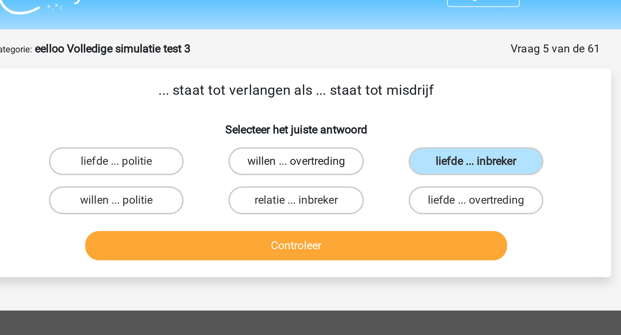
click at [332, 84] on label "willen ... overtreding" at bounding box center [310, 81] width 67 height 14
click at [315, 84] on input "willen ... overtreding" at bounding box center [313, 83] width 4 height 4
radio input "true"
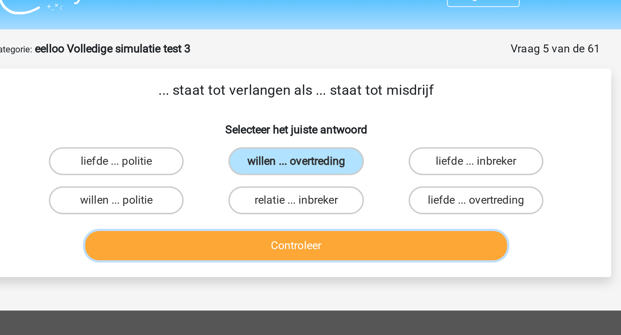
click at [321, 120] on button "Controleer" at bounding box center [310, 123] width 209 height 14
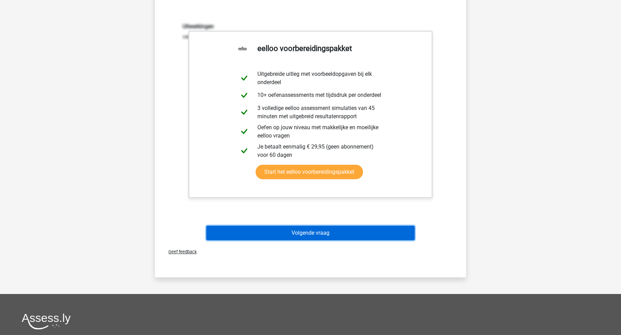
click at [347, 231] on button "Volgende vraag" at bounding box center [310, 233] width 209 height 14
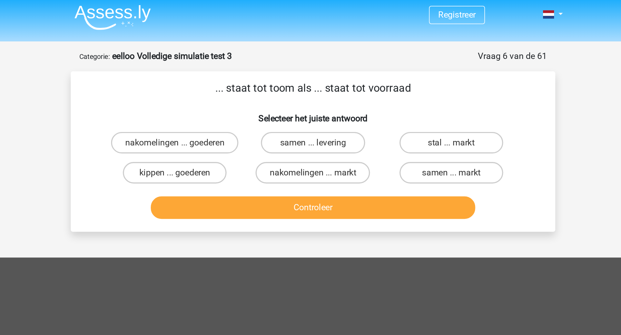
scroll to position [0, 0]
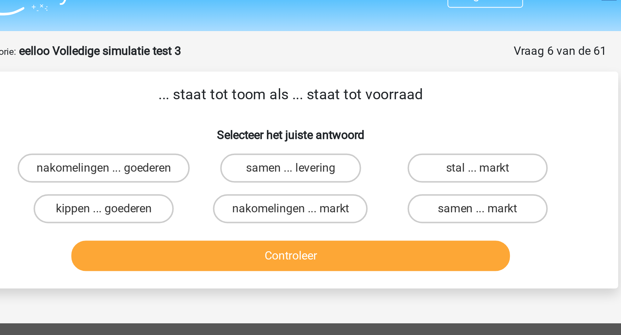
click at [277, 60] on p "... staat tot toom als ... staat tot voorraad" at bounding box center [310, 59] width 289 height 10
copy div "... staat tot toom als ... staat tot voorraad"
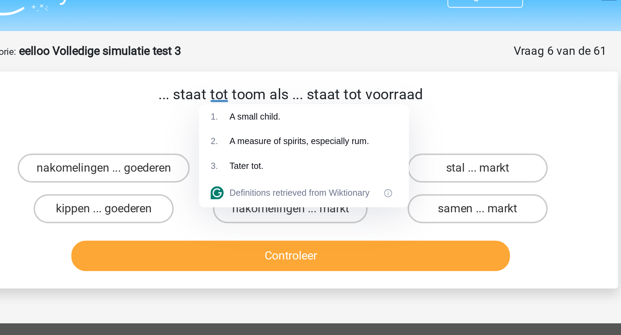
click at [214, 58] on p "... staat tot toom als ... staat tot voorraad" at bounding box center [310, 59] width 289 height 10
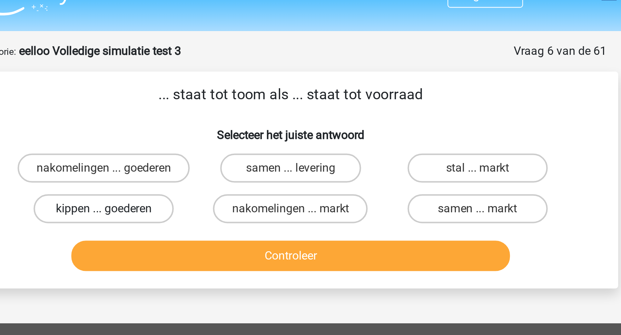
click at [217, 115] on label "kippen ... goederen" at bounding box center [221, 114] width 67 height 14
click at [222, 115] on input "kippen ... goederen" at bounding box center [224, 116] width 4 height 4
radio input "true"
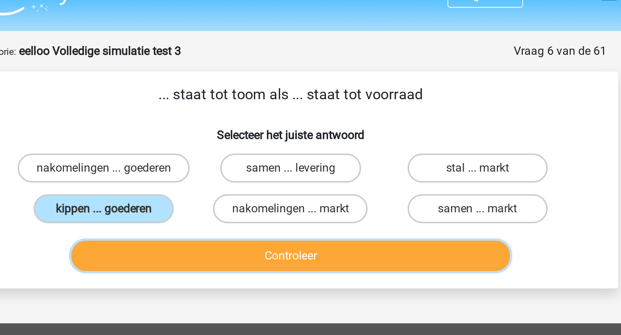
click at [276, 140] on button "Controleer" at bounding box center [310, 136] width 209 height 14
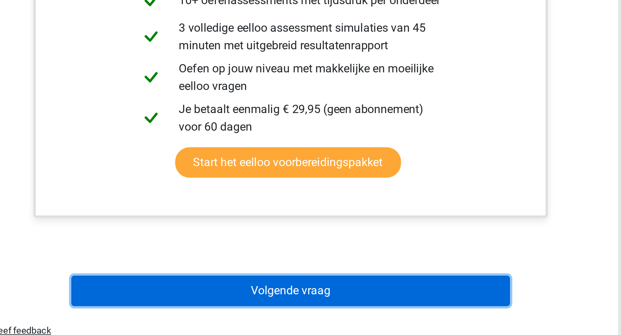
click at [286, 307] on button "Volgende vraag" at bounding box center [310, 314] width 209 height 14
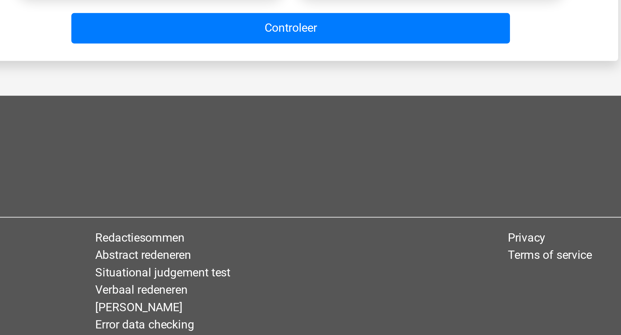
scroll to position [35, 0]
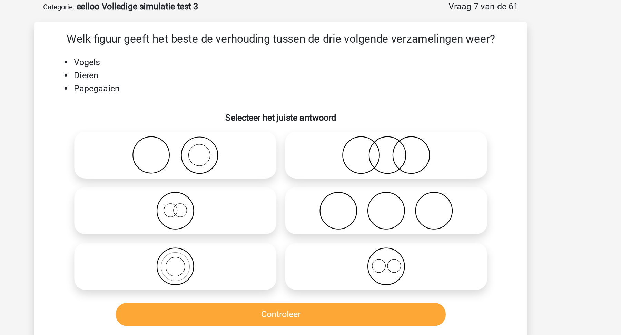
click at [283, 164] on icon at bounding box center [244, 168] width 122 height 24
click at [248, 164] on input "radio" at bounding box center [246, 162] width 4 height 4
radio input "true"
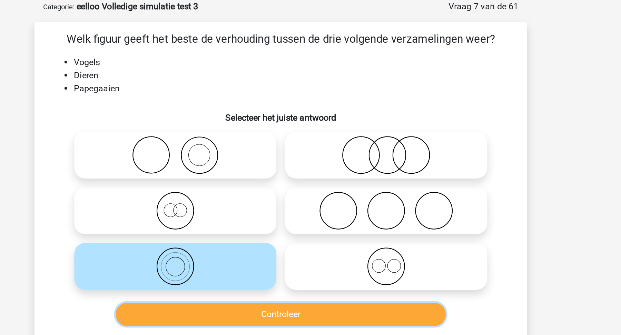
click at [289, 194] on button "Controleer" at bounding box center [310, 199] width 209 height 14
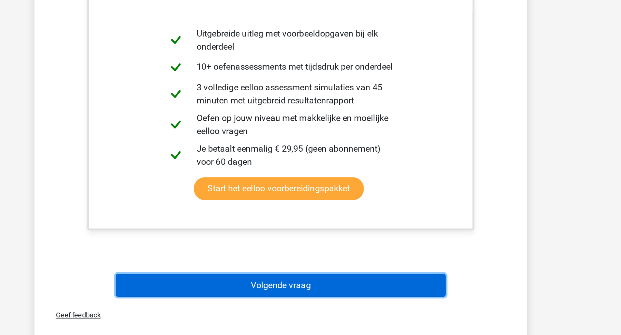
click at [306, 304] on button "Volgende vraag" at bounding box center [310, 303] width 209 height 14
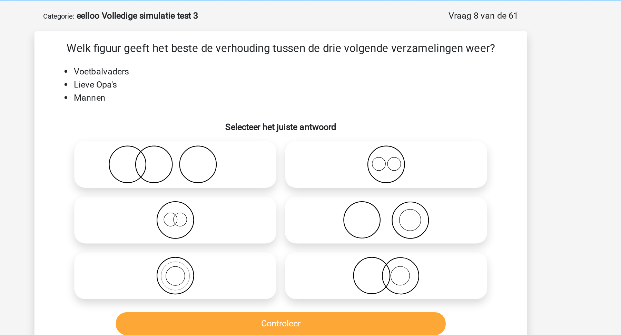
scroll to position [26, 0]
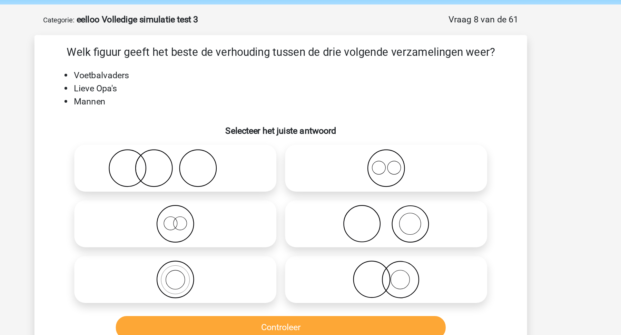
click at [198, 50] on li "Voetbalvaders" at bounding box center [317, 47] width 275 height 8
click at [198, 50] on div at bounding box center [197, 47] width 35 height 7
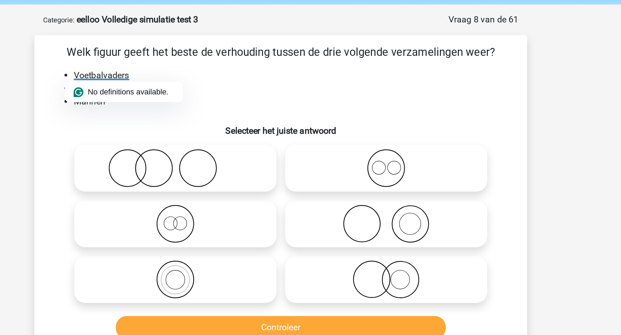
click at [191, 46] on li "Voetbalvaders" at bounding box center [317, 47] width 275 height 8
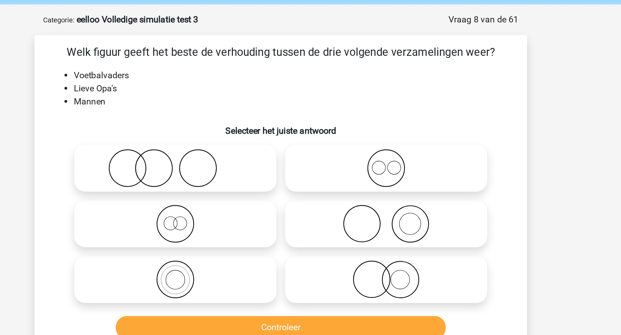
click at [225, 137] on icon at bounding box center [244, 141] width 122 height 24
click at [244, 137] on input "radio" at bounding box center [246, 136] width 4 height 4
radio input "true"
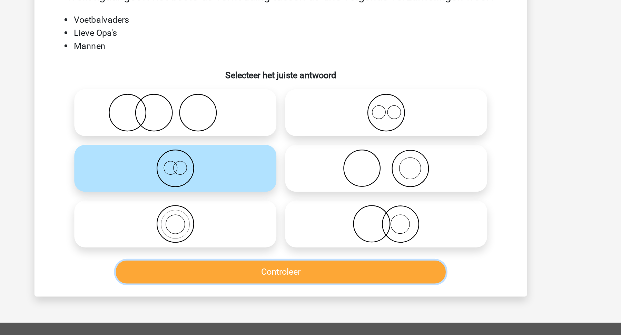
click at [245, 211] on button "Controleer" at bounding box center [310, 207] width 209 height 14
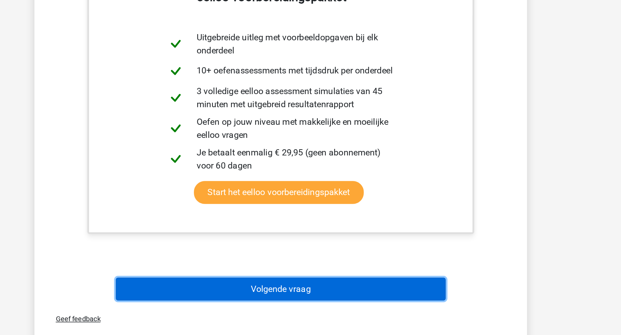
click at [247, 300] on button "Volgende vraag" at bounding box center [310, 306] width 209 height 14
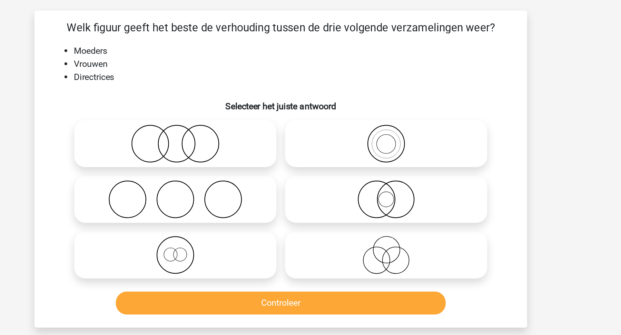
scroll to position [35, 0]
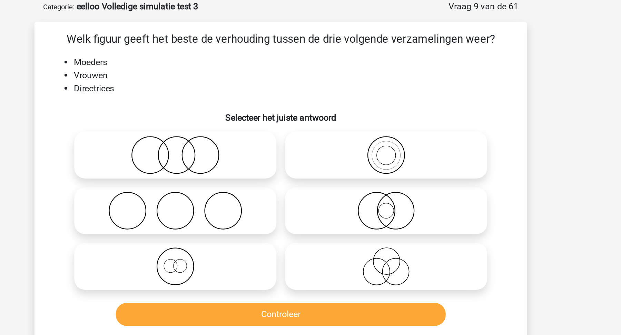
click at [267, 169] on icon at bounding box center [244, 168] width 122 height 24
click at [248, 165] on input "radio" at bounding box center [246, 162] width 4 height 4
radio input "true"
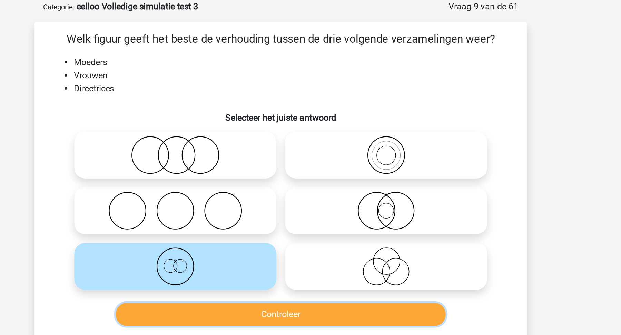
click at [282, 200] on button "Controleer" at bounding box center [310, 199] width 209 height 14
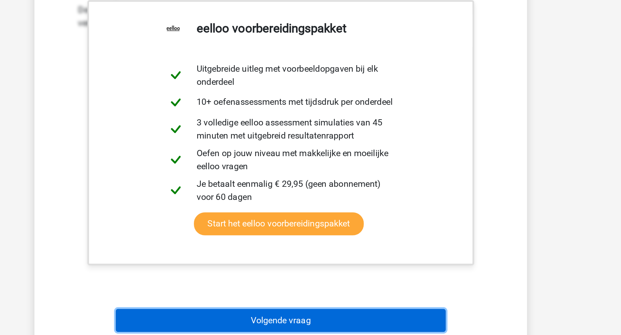
click at [298, 327] on button "Volgende vraag" at bounding box center [310, 326] width 209 height 14
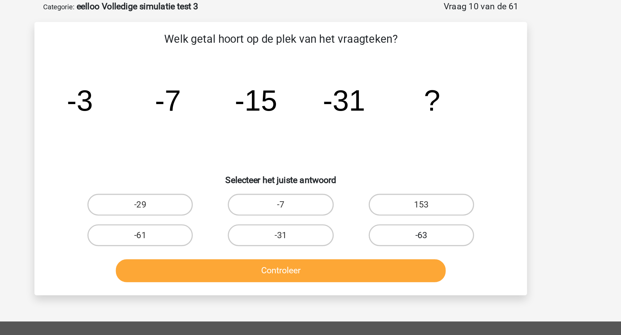
click at [391, 151] on label "-63" at bounding box center [399, 149] width 67 height 14
click at [399, 151] on input "-63" at bounding box center [401, 151] width 4 height 4
radio input "true"
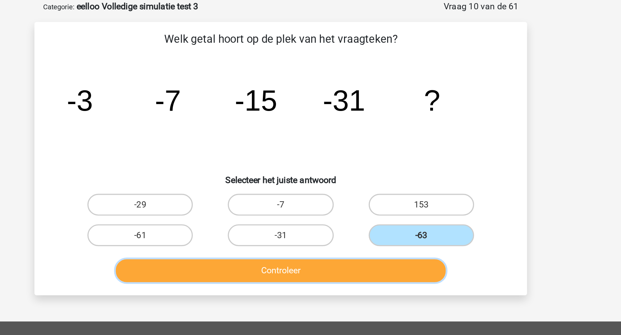
click at [370, 165] on button "Controleer" at bounding box center [310, 171] width 209 height 14
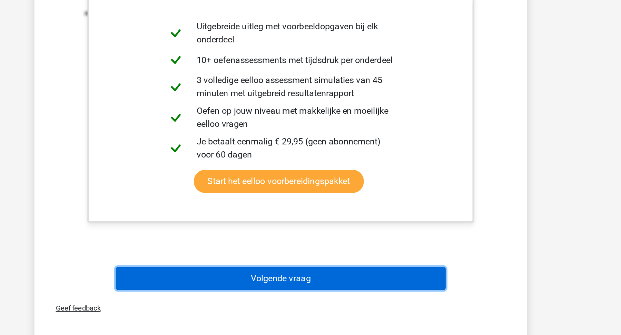
click at [375, 296] on button "Volgende vraag" at bounding box center [310, 299] width 209 height 14
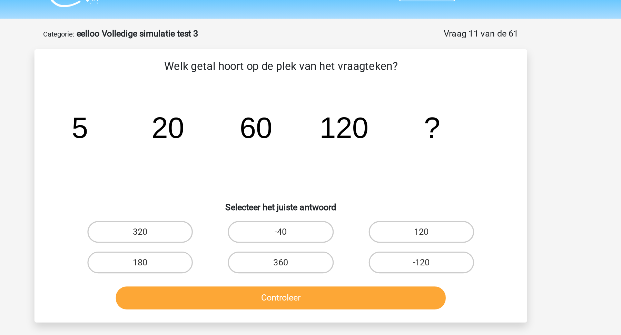
scroll to position [16, 0]
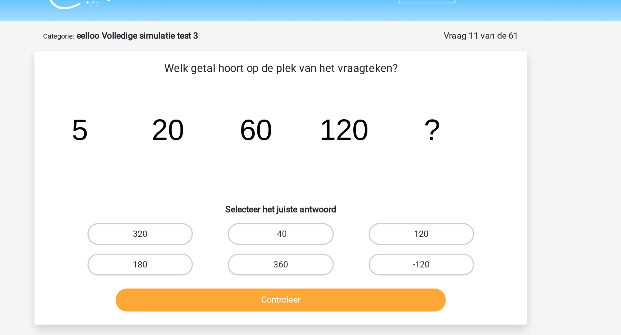
click at [390, 145] on label "120" at bounding box center [399, 148] width 67 height 14
click at [399, 148] on input "120" at bounding box center [401, 150] width 4 height 4
radio input "true"
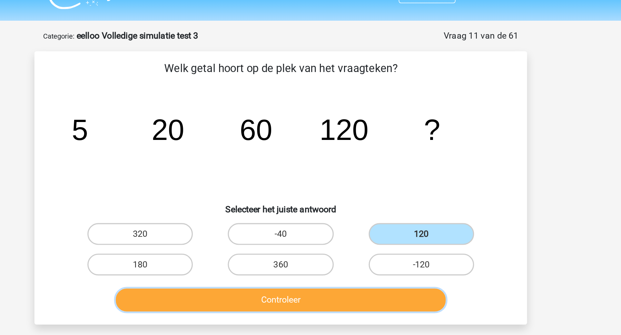
click at [371, 194] on button "Controleer" at bounding box center [310, 190] width 209 height 14
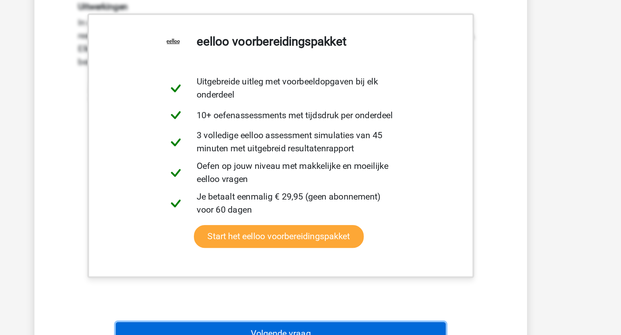
click at [382, 333] on button "Volgende vraag" at bounding box center [310, 334] width 209 height 14
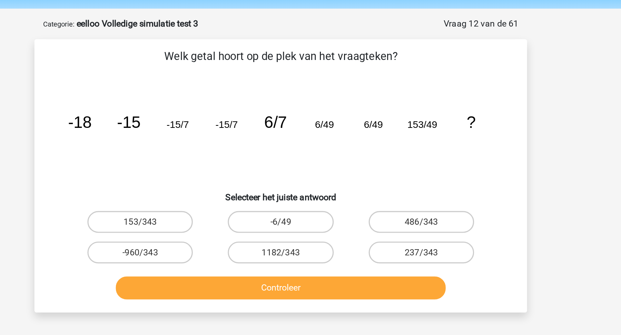
scroll to position [21, 0]
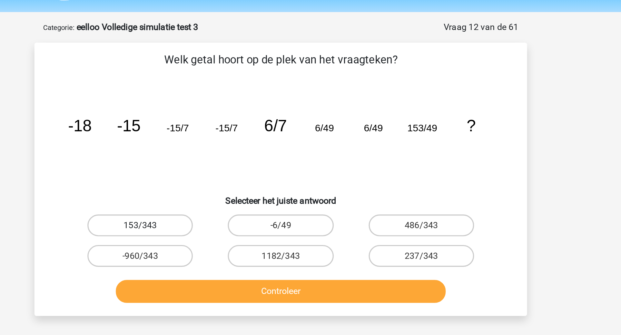
click at [234, 139] on label "153/343" at bounding box center [221, 143] width 67 height 14
click at [226, 143] on input "153/343" at bounding box center [224, 145] width 4 height 4
radio input "true"
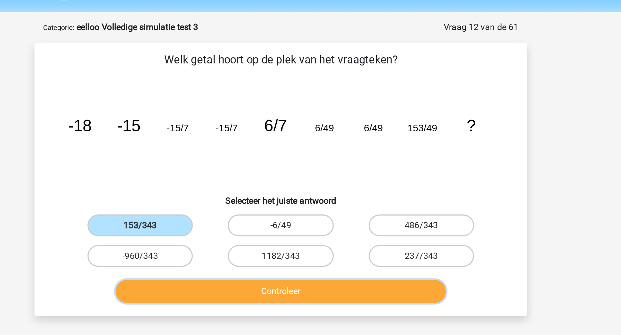
click at [259, 185] on button "Controleer" at bounding box center [310, 184] width 209 height 14
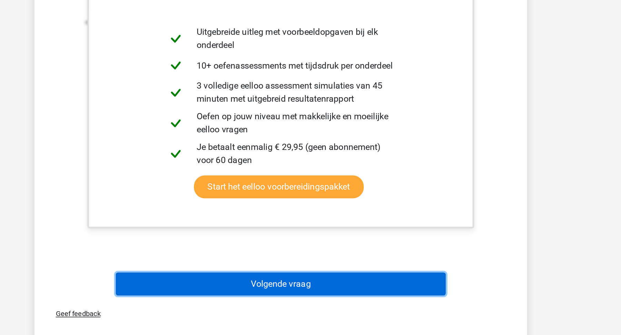
click at [274, 296] on button "Volgende vraag" at bounding box center [310, 303] width 209 height 14
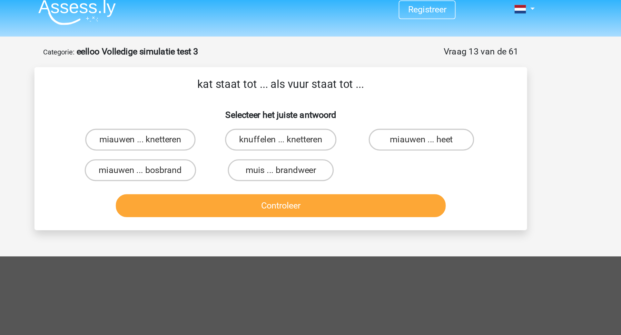
scroll to position [0, 0]
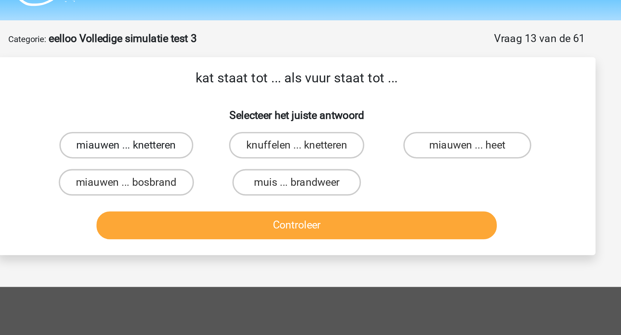
click at [242, 95] on label "miauwen ... knetteren" at bounding box center [222, 94] width 70 height 14
click at [226, 95] on input "miauwen ... knetteren" at bounding box center [224, 96] width 4 height 4
radio input "true"
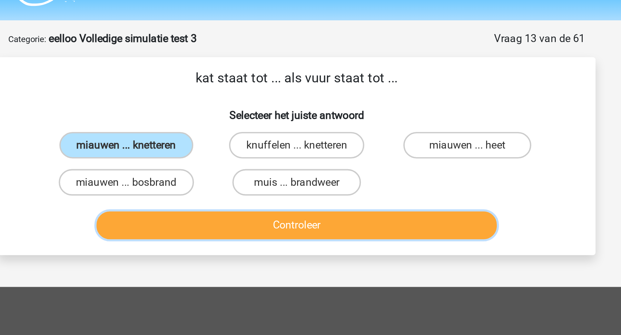
click at [259, 140] on button "Controleer" at bounding box center [310, 136] width 209 height 14
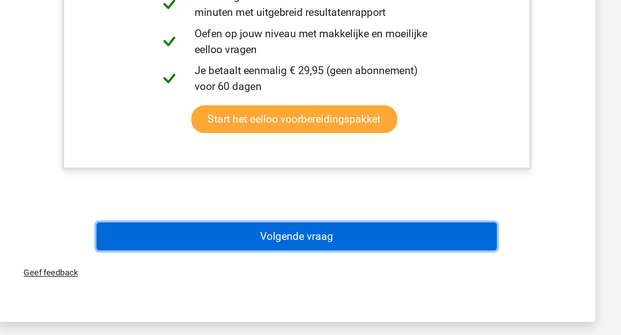
click at [262, 282] on button "Volgende vraag" at bounding box center [310, 284] width 209 height 14
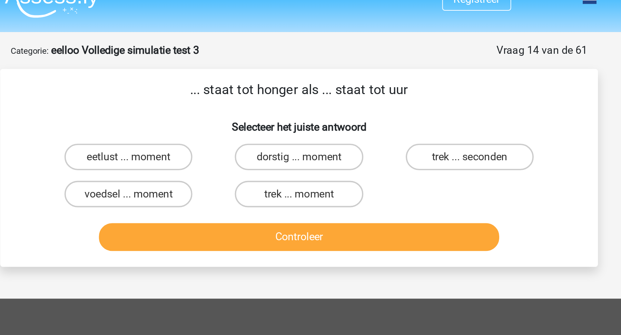
scroll to position [7, 0]
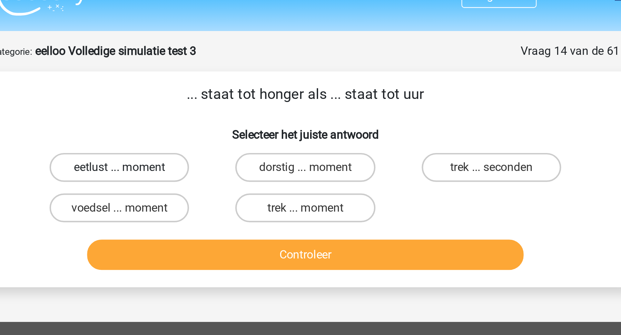
click at [239, 86] on label "eetlust ... moment" at bounding box center [221, 87] width 67 height 14
click at [226, 87] on input "eetlust ... moment" at bounding box center [224, 89] width 4 height 4
radio input "true"
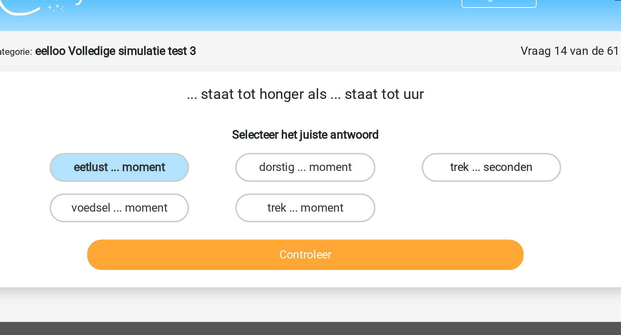
click at [404, 90] on label "trek ... seconden" at bounding box center [399, 87] width 67 height 14
click at [404, 90] on input "trek ... seconden" at bounding box center [401, 89] width 4 height 4
radio input "true"
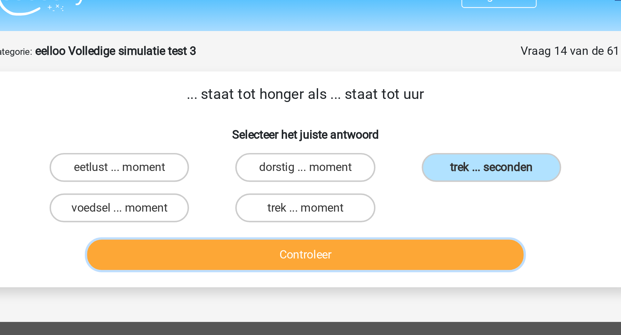
click at [391, 122] on button "Controleer" at bounding box center [310, 128] width 209 height 14
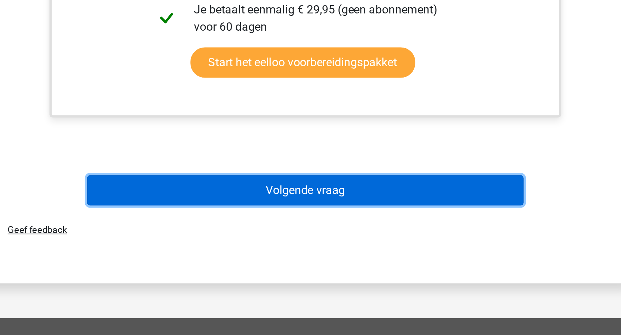
click at [395, 271] on button "Volgende vraag" at bounding box center [310, 266] width 209 height 14
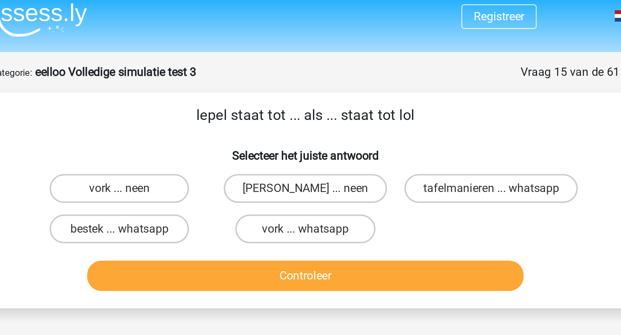
scroll to position [4, 0]
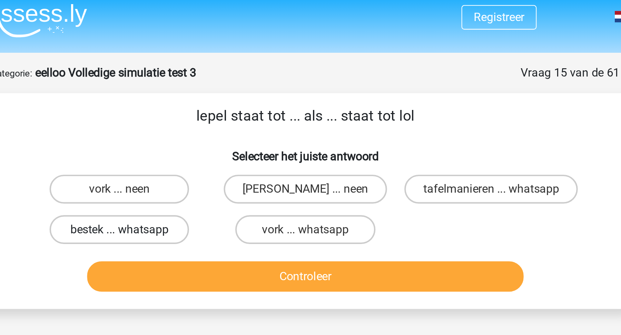
click at [240, 112] on label "bestek ... whatsapp" at bounding box center [221, 110] width 67 height 14
click at [226, 112] on input "bestek ... whatsapp" at bounding box center [224, 112] width 4 height 4
radio input "true"
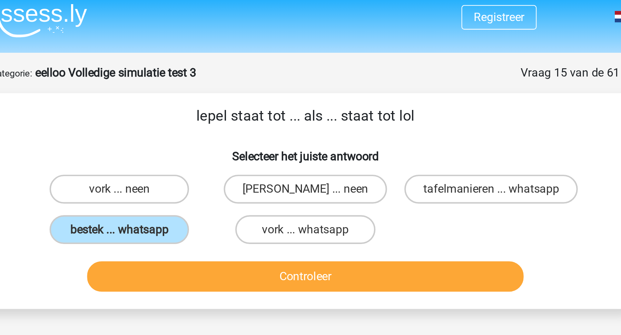
click at [308, 57] on p "lepel staat tot ... als ... staat tot lol" at bounding box center [310, 55] width 289 height 10
copy div "lepel staat tot ... als ... staat tot lol"
click at [248, 53] on p "lepel staat tot ... als ... staat tot lol" at bounding box center [310, 55] width 289 height 10
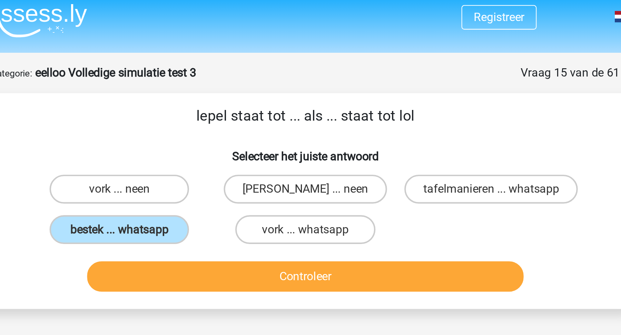
drag, startPoint x: 250, startPoint y: 52, endPoint x: 363, endPoint y: 111, distance: 127.8
click at [364, 112] on div "lepel staat tot ... als ... staat tot lol Selecteer het juiste antwoord vork ..…" at bounding box center [311, 96] width 306 height 92
click at [363, 111] on div "vork ... neen anna ... neen tafelmanieren ... whatsapp bestek ... whatsapp vork…" at bounding box center [310, 100] width 266 height 39
click at [240, 94] on label "vork ... neen" at bounding box center [221, 91] width 67 height 14
click at [226, 94] on input "vork ... neen" at bounding box center [224, 92] width 4 height 4
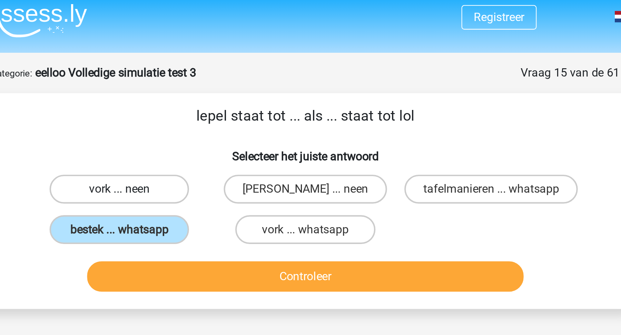
radio input "true"
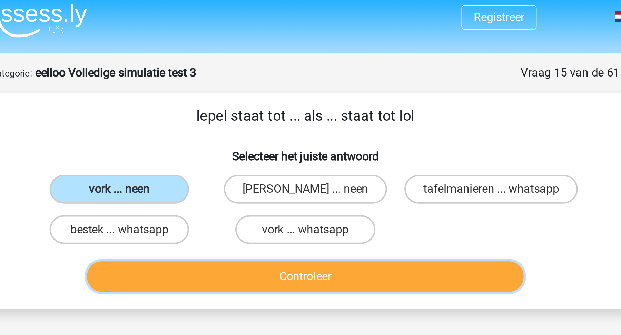
click at [246, 132] on button "Controleer" at bounding box center [310, 132] width 209 height 14
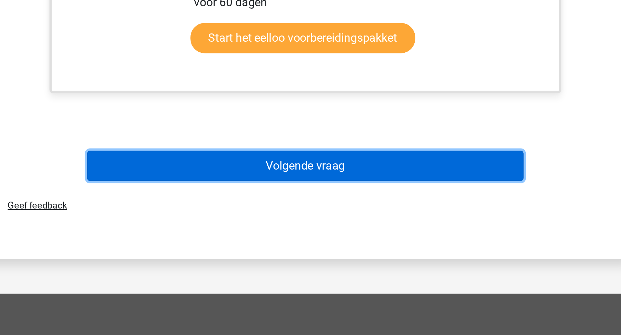
click at [294, 259] on button "Volgende vraag" at bounding box center [310, 254] width 209 height 14
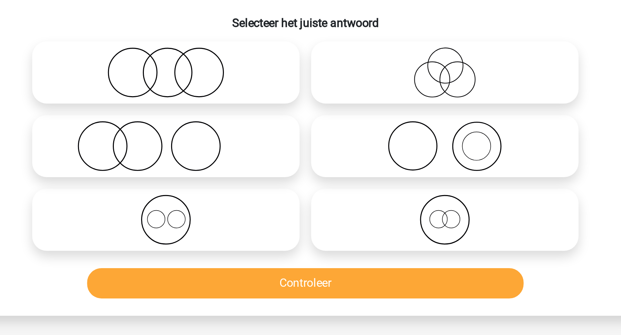
scroll to position [35, 0]
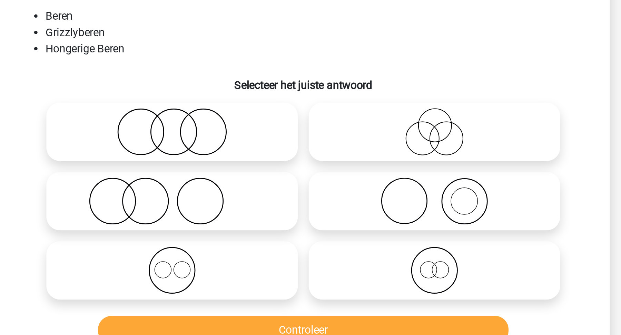
click at [367, 183] on label at bounding box center [377, 169] width 128 height 30
click at [377, 165] on input "radio" at bounding box center [379, 162] width 4 height 4
radio input "true"
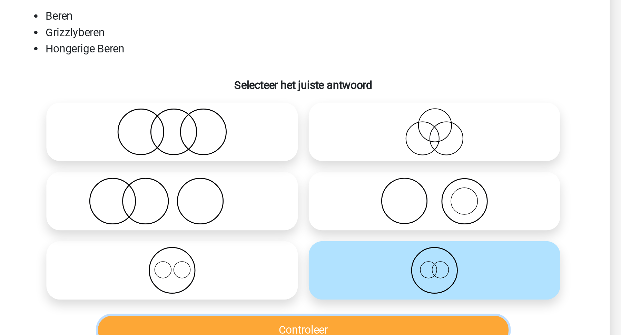
click at [365, 201] on button "Controleer" at bounding box center [310, 199] width 209 height 14
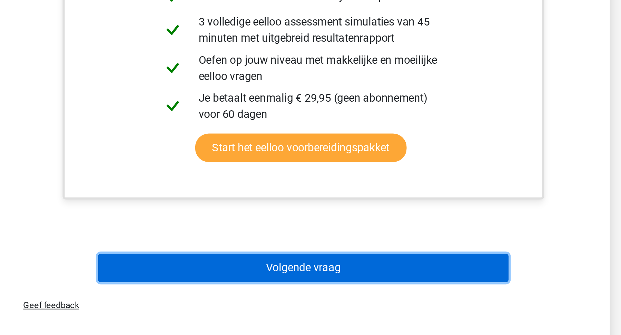
click at [382, 295] on button "Volgende vraag" at bounding box center [310, 301] width 209 height 14
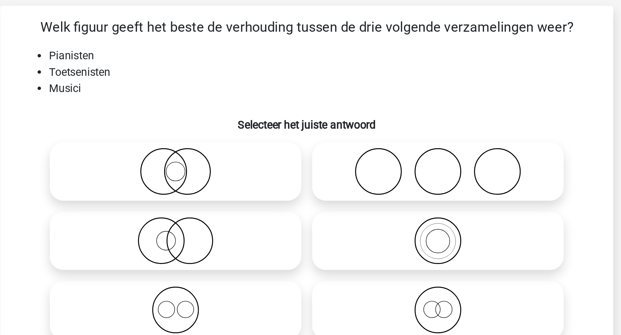
click at [200, 48] on li "Toetsenisten" at bounding box center [317, 47] width 275 height 8
copy li "Toetsenisten"
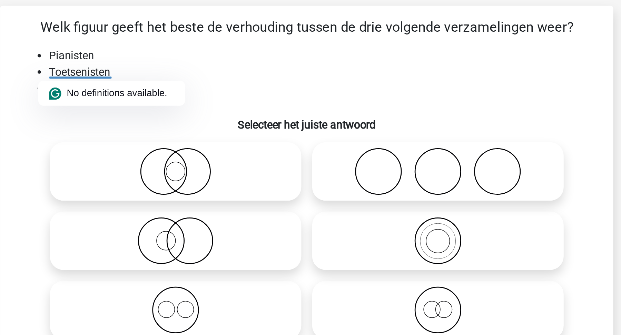
click at [240, 38] on li "Pianisten" at bounding box center [317, 39] width 275 height 8
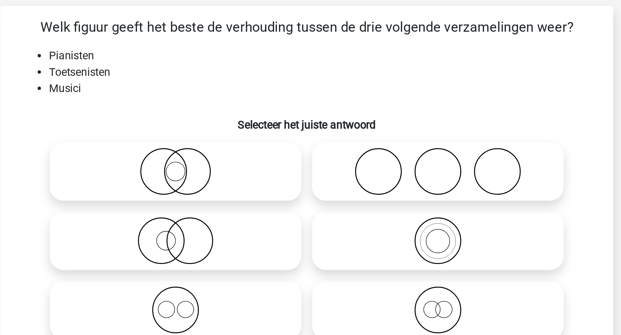
click at [343, 127] on icon at bounding box center [377, 133] width 122 height 24
click at [377, 127] on input "radio" at bounding box center [379, 127] width 4 height 4
radio input "true"
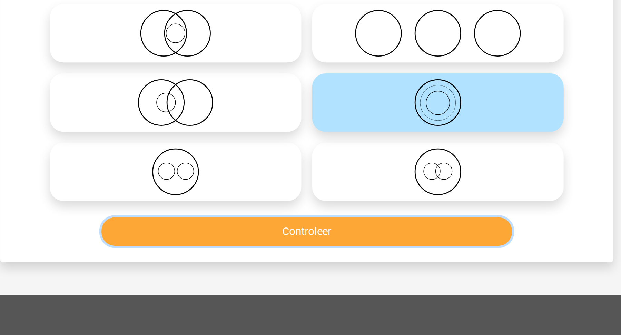
click at [343, 197] on button "Controleer" at bounding box center [310, 199] width 209 height 14
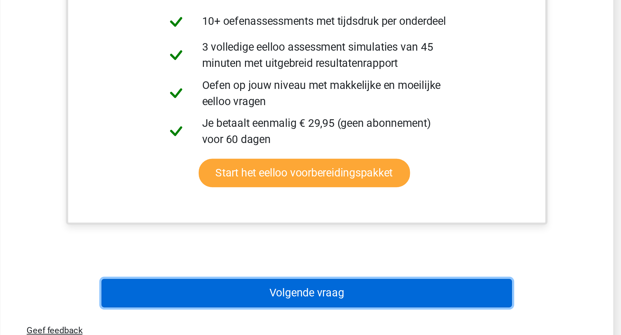
click at [352, 317] on button "Volgende vraag" at bounding box center [310, 314] width 209 height 14
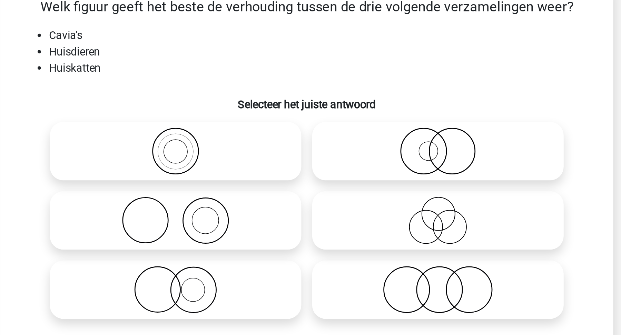
click at [267, 170] on icon at bounding box center [244, 168] width 122 height 24
click at [248, 165] on input "radio" at bounding box center [246, 162] width 4 height 4
radio input "true"
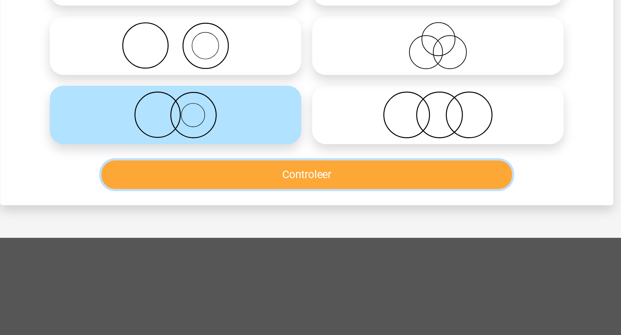
click at [331, 201] on button "Controleer" at bounding box center [310, 199] width 209 height 14
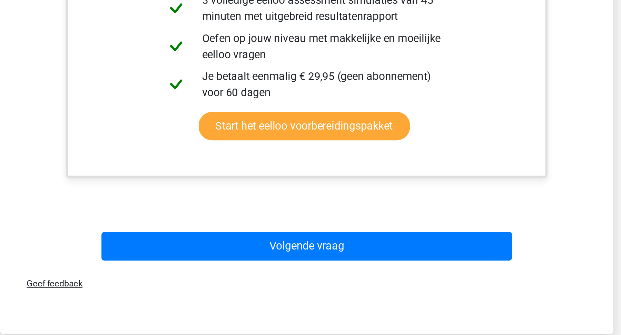
scroll to position [167, 0]
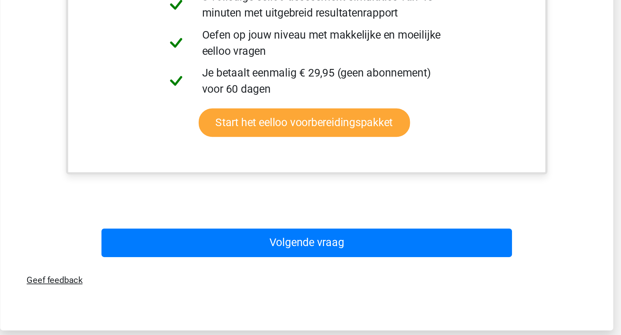
click at [334, 299] on div "Geef feedback" at bounding box center [311, 307] width 306 height 18
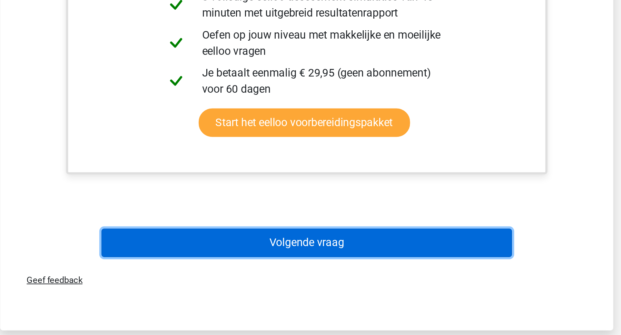
click at [342, 295] on button "Volgende vraag" at bounding box center [310, 288] width 209 height 14
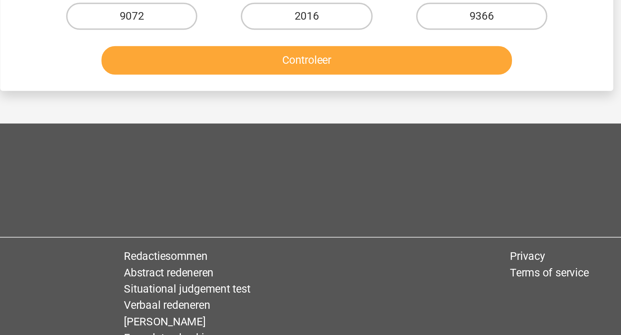
scroll to position [35, 0]
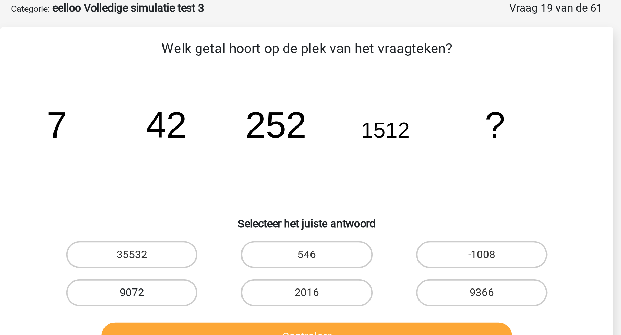
click at [245, 148] on label "9072" at bounding box center [221, 149] width 67 height 14
click at [226, 149] on input "9072" at bounding box center [224, 151] width 4 height 4
radio input "true"
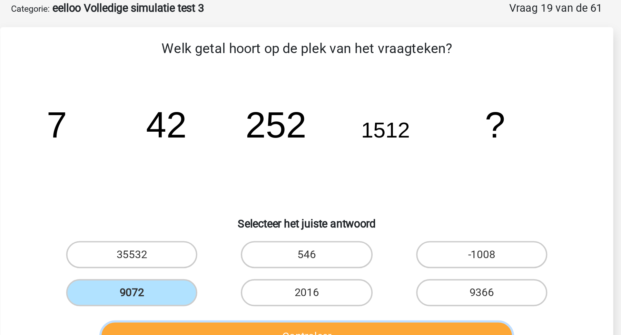
click at [261, 167] on button "Controleer" at bounding box center [310, 171] width 209 height 14
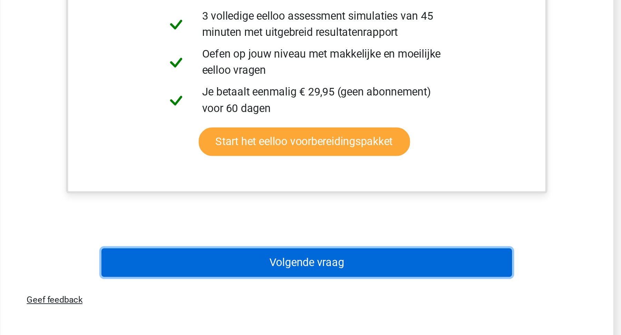
click at [318, 300] on button "Volgende vraag" at bounding box center [310, 298] width 209 height 14
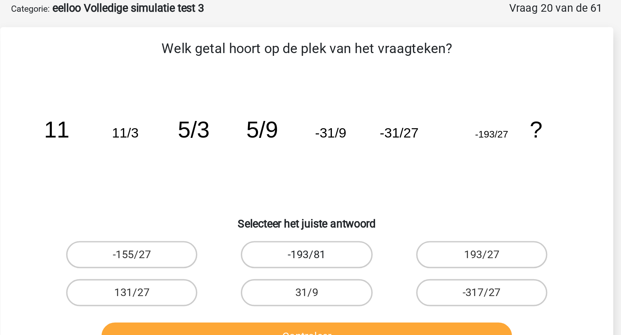
click at [309, 127] on label "-193/81" at bounding box center [310, 129] width 67 height 14
click at [311, 129] on input "-193/81" at bounding box center [313, 131] width 4 height 4
radio input "true"
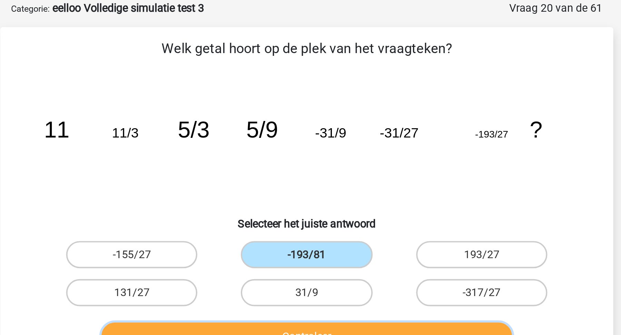
click at [319, 170] on button "Controleer" at bounding box center [310, 171] width 209 height 14
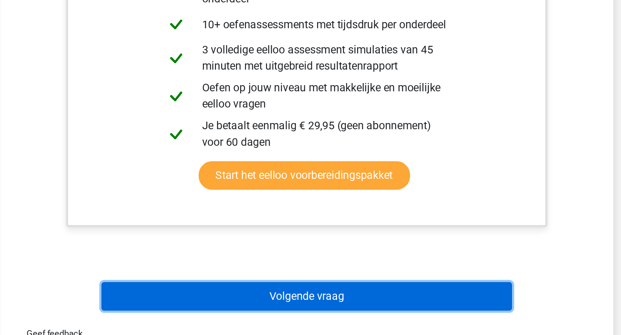
click at [356, 308] on button "Volgende vraag" at bounding box center [310, 315] width 209 height 14
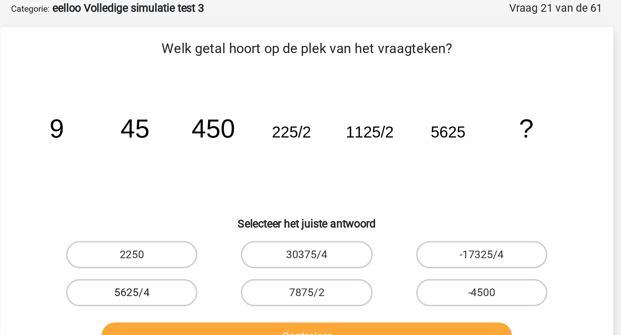
click at [240, 147] on label "5625/4" at bounding box center [221, 149] width 67 height 14
click at [226, 149] on input "5625/4" at bounding box center [224, 151] width 4 height 4
radio input "true"
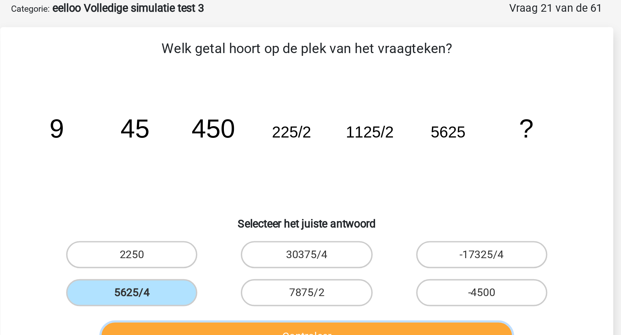
click at [246, 170] on button "Controleer" at bounding box center [310, 171] width 209 height 14
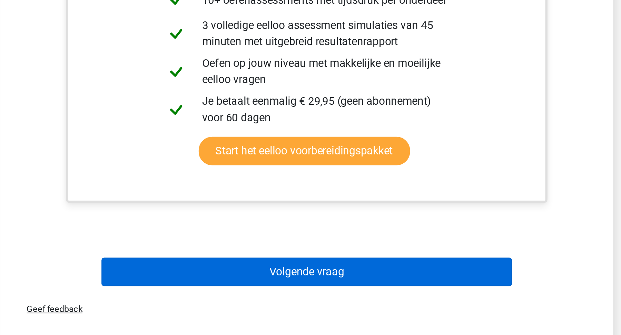
scroll to position [126, 0]
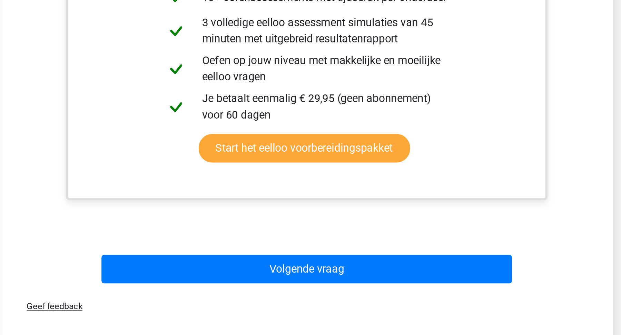
click at [287, 293] on div "Volgende vraag" at bounding box center [310, 300] width 289 height 23
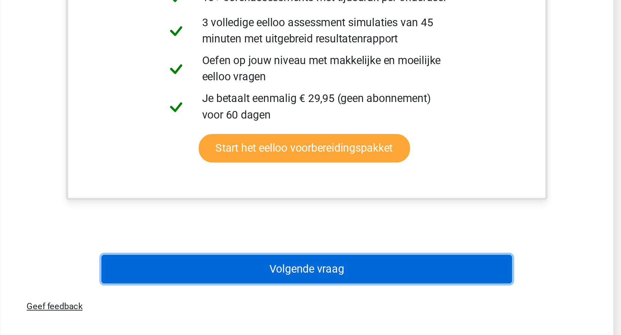
click at [287, 300] on button "Volgende vraag" at bounding box center [310, 302] width 209 height 14
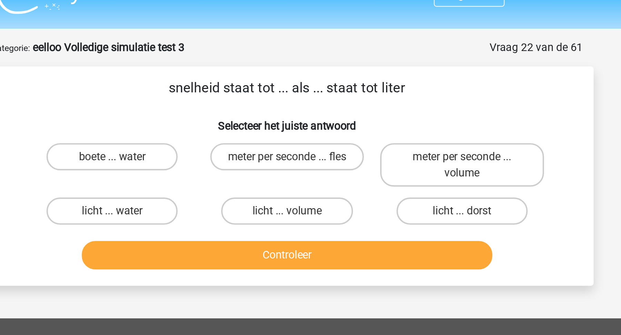
scroll to position [14, 0]
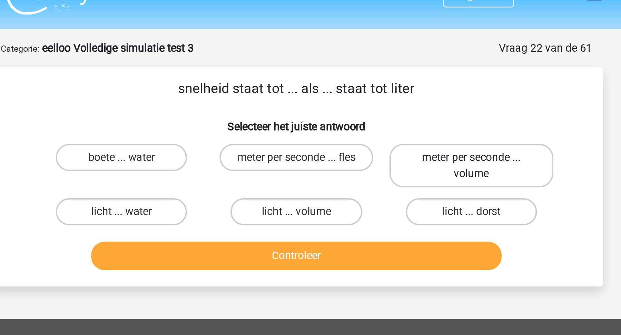
click at [396, 90] on label "meter per seconde ... volume" at bounding box center [399, 84] width 83 height 22
click at [399, 85] on input "meter per seconde ... volume" at bounding box center [401, 82] width 4 height 4
radio input "true"
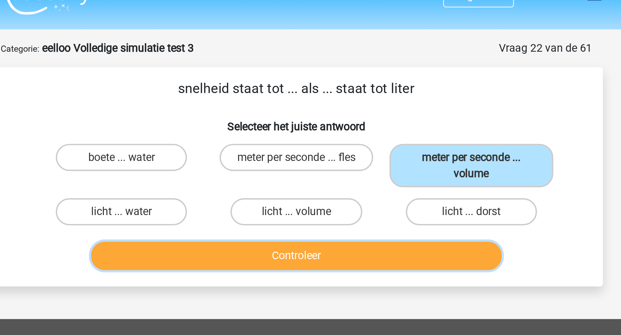
click at [374, 125] on button "Controleer" at bounding box center [310, 130] width 209 height 14
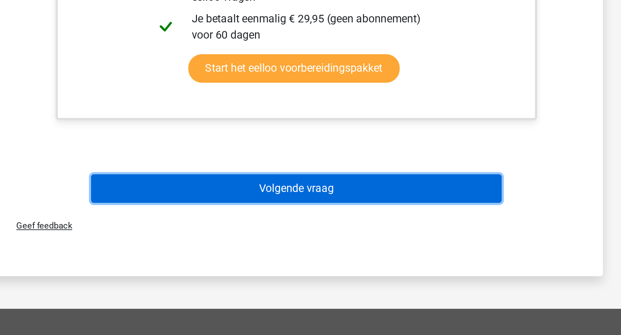
click at [383, 258] on button "Volgende vraag" at bounding box center [310, 261] width 209 height 14
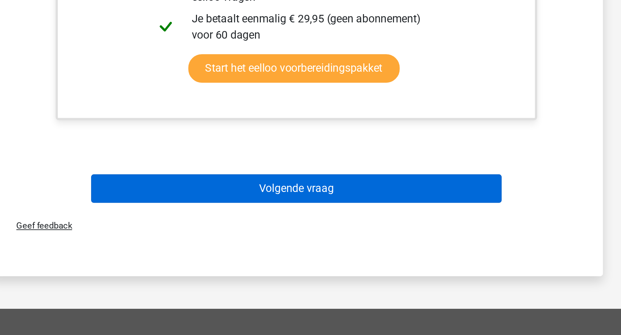
scroll to position [13, 0]
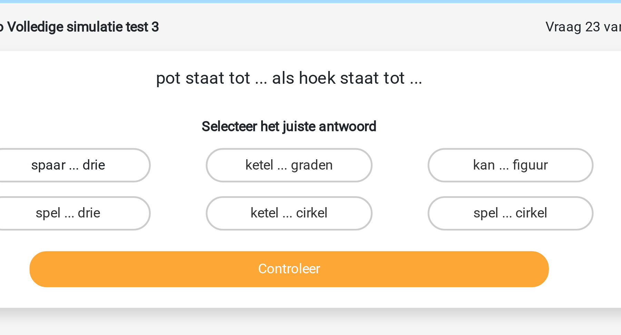
click at [234, 76] on label "spaar ... drie" at bounding box center [221, 81] width 67 height 14
click at [226, 81] on input "spaar ... drie" at bounding box center [224, 83] width 4 height 4
radio input "true"
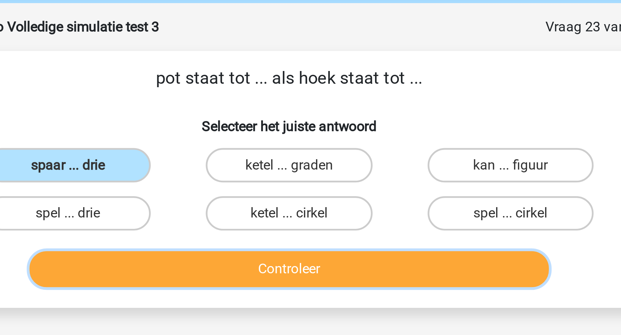
click at [252, 120] on button "Controleer" at bounding box center [310, 123] width 209 height 14
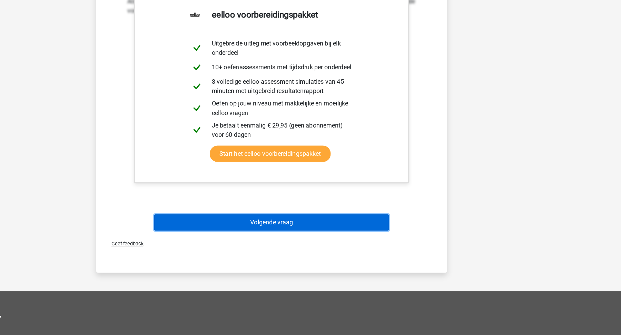
click at [273, 239] on button "Volgende vraag" at bounding box center [310, 235] width 209 height 14
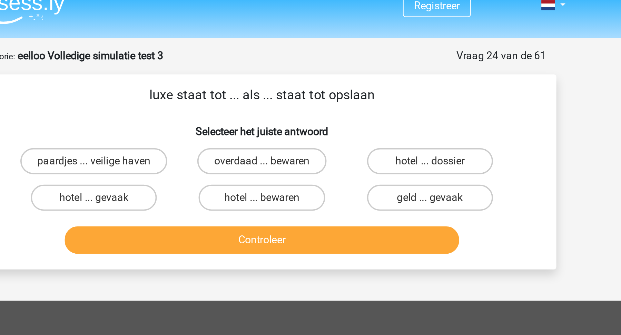
scroll to position [9, 0]
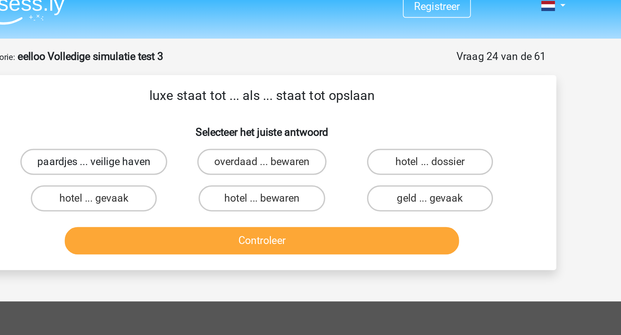
click at [236, 85] on label "paardjes ... veilige haven" at bounding box center [222, 86] width 78 height 14
click at [226, 86] on input "paardjes ... veilige haven" at bounding box center [224, 88] width 4 height 4
radio input "true"
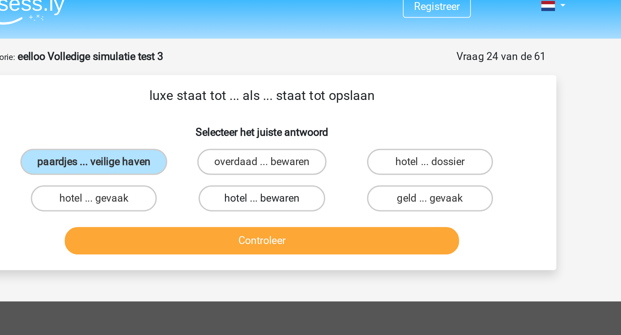
click at [308, 105] on label "hotel ... bewaren" at bounding box center [310, 105] width 67 height 14
click at [311, 105] on input "hotel ... bewaren" at bounding box center [313, 107] width 4 height 4
radio input "true"
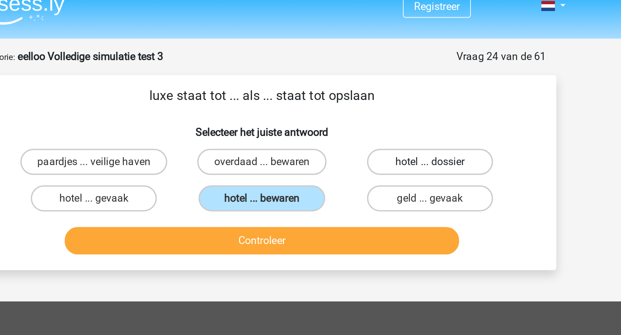
click at [391, 85] on label "hotel ... dossier" at bounding box center [399, 86] width 67 height 14
click at [399, 86] on input "hotel ... dossier" at bounding box center [401, 88] width 4 height 4
radio input "true"
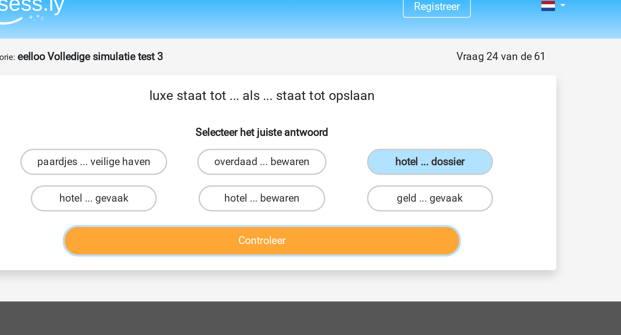
click at [376, 120] on button "Controleer" at bounding box center [310, 127] width 209 height 14
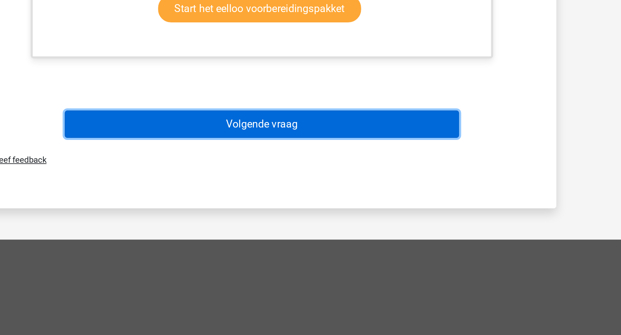
click at [399, 218] on button "Volgende vraag" at bounding box center [310, 224] width 209 height 14
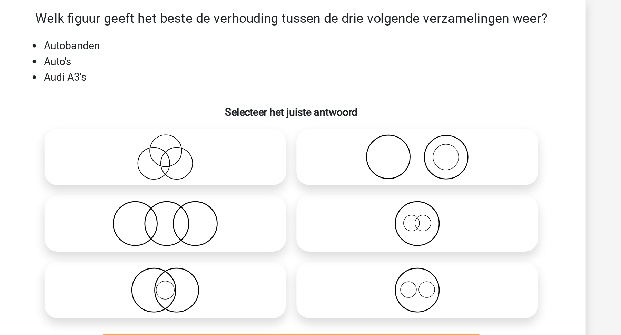
scroll to position [35, 0]
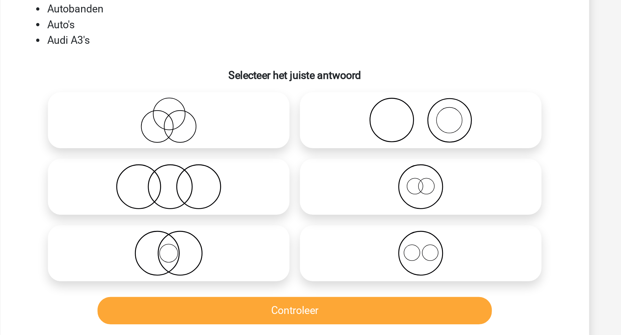
click at [383, 91] on icon at bounding box center [377, 98] width 122 height 24
click at [382, 91] on input "radio" at bounding box center [379, 92] width 4 height 4
radio input "true"
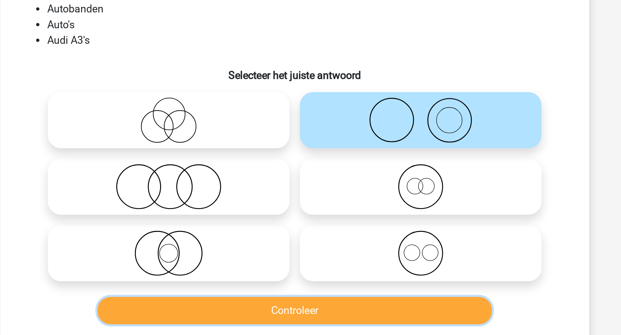
click at [344, 197] on button "Controleer" at bounding box center [310, 199] width 209 height 14
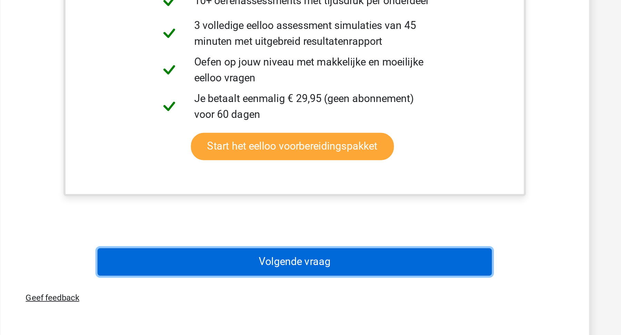
click at [360, 293] on button "Volgende vraag" at bounding box center [310, 296] width 209 height 14
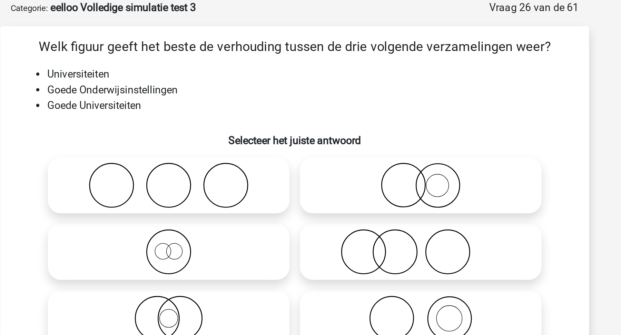
scroll to position [21, 0]
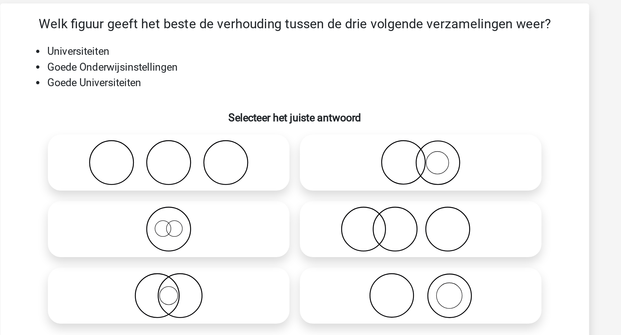
click at [255, 189] on icon at bounding box center [244, 182] width 122 height 24
click at [248, 179] on input "radio" at bounding box center [246, 176] width 4 height 4
radio input "true"
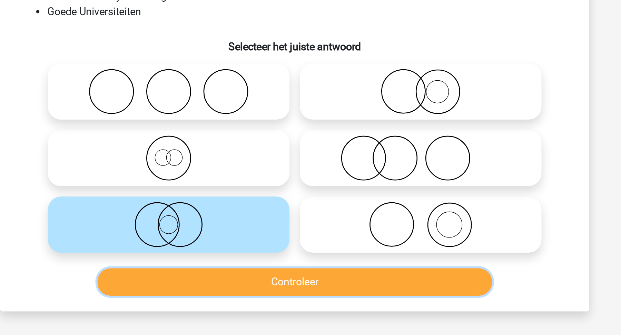
click at [256, 217] on button "Controleer" at bounding box center [310, 212] width 209 height 14
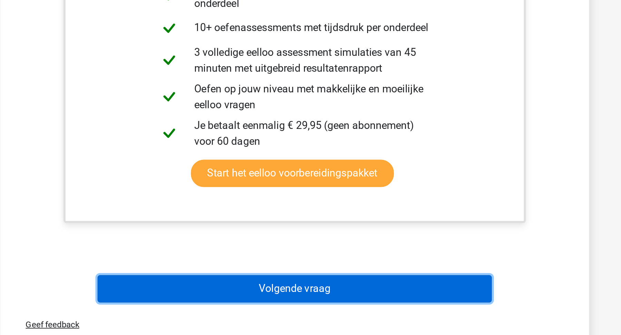
click at [261, 306] on button "Volgende vraag" at bounding box center [310, 311] width 209 height 14
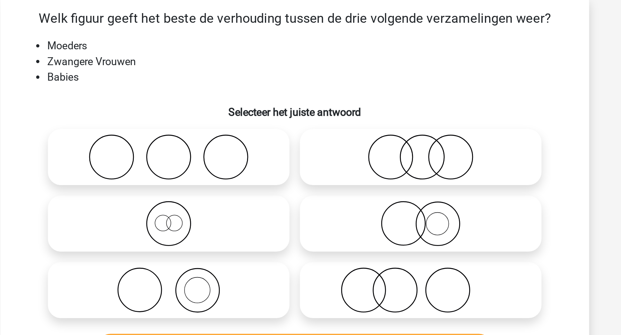
scroll to position [35, 0]
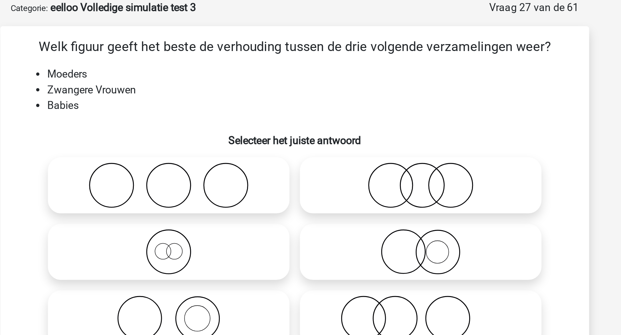
click at [258, 170] on icon at bounding box center [244, 168] width 122 height 24
click at [248, 165] on input "radio" at bounding box center [246, 162] width 4 height 4
radio input "true"
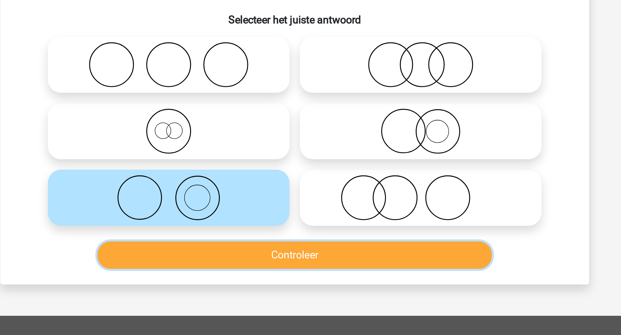
click at [242, 200] on button "Controleer" at bounding box center [310, 199] width 209 height 14
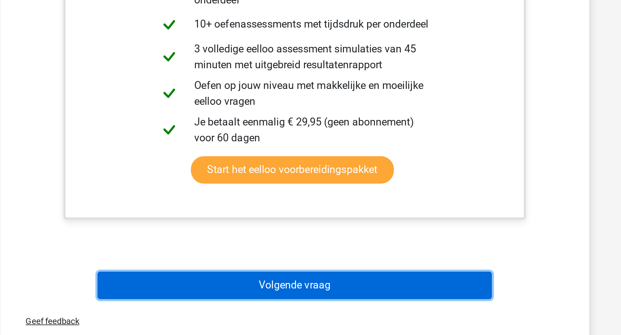
click at [242, 306] on button "Volgende vraag" at bounding box center [310, 309] width 209 height 14
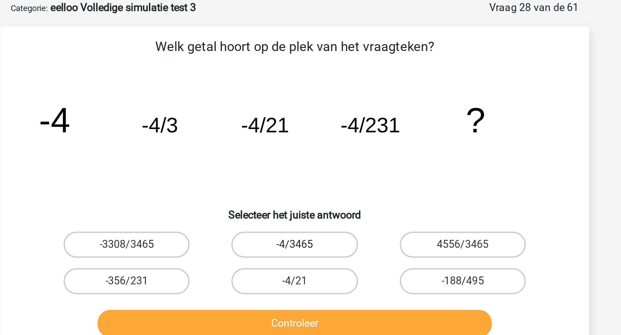
click at [301, 134] on label "-4/3465" at bounding box center [310, 129] width 67 height 14
click at [311, 134] on input "-4/3465" at bounding box center [313, 131] width 4 height 4
radio input "true"
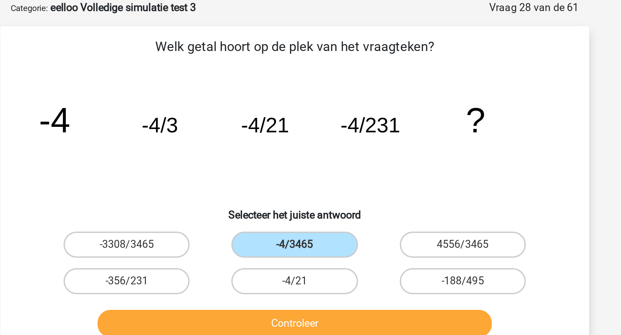
click at [312, 177] on div "Controleer" at bounding box center [310, 172] width 266 height 17
click at [317, 170] on button "Controleer" at bounding box center [310, 171] width 209 height 14
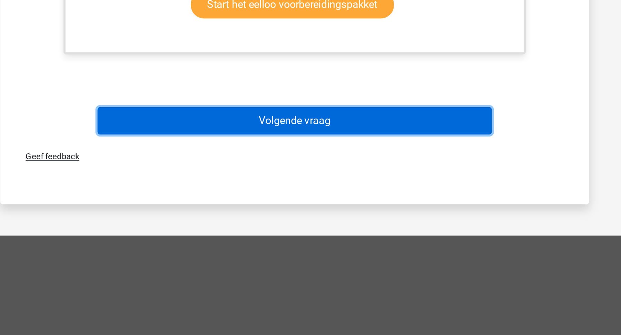
click at [370, 206] on button "Volgende vraag" at bounding box center [310, 212] width 209 height 14
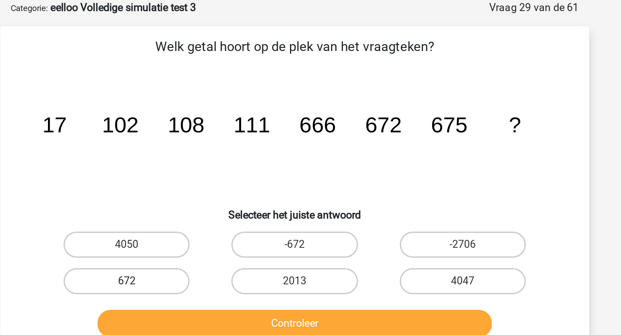
click at [233, 146] on label "672" at bounding box center [221, 149] width 67 height 14
click at [226, 149] on input "672" at bounding box center [224, 151] width 4 height 4
radio input "true"
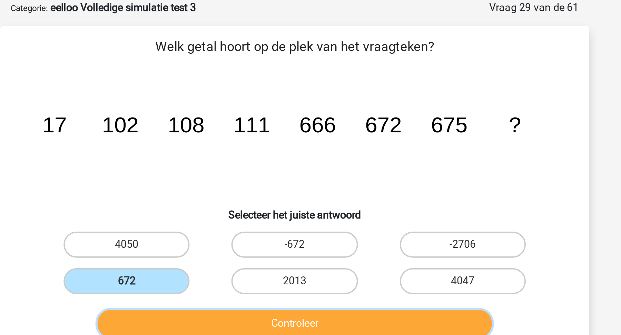
click at [256, 172] on button "Controleer" at bounding box center [310, 171] width 209 height 14
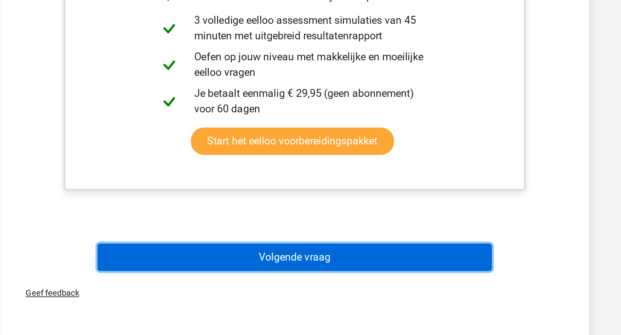
click at [303, 297] on button "Volgende vraag" at bounding box center [310, 294] width 209 height 14
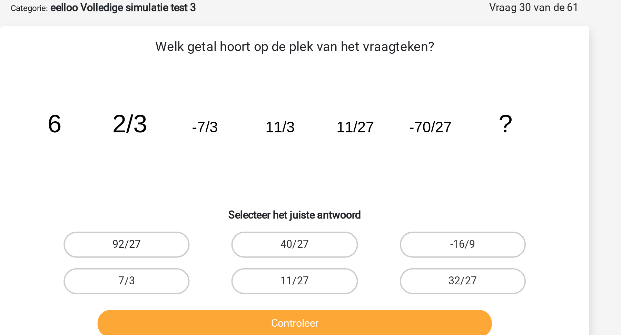
click at [240, 127] on label "92/27" at bounding box center [221, 129] width 67 height 14
click at [226, 129] on input "92/27" at bounding box center [224, 131] width 4 height 4
radio input "true"
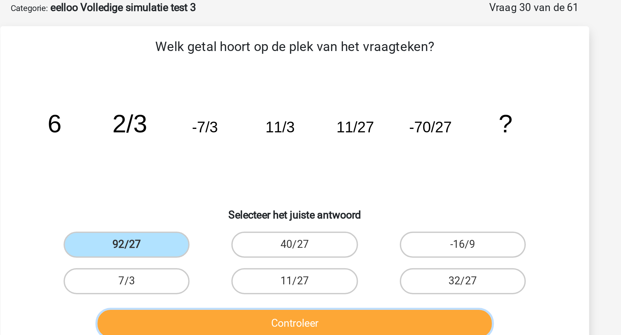
click at [264, 165] on button "Controleer" at bounding box center [310, 171] width 209 height 14
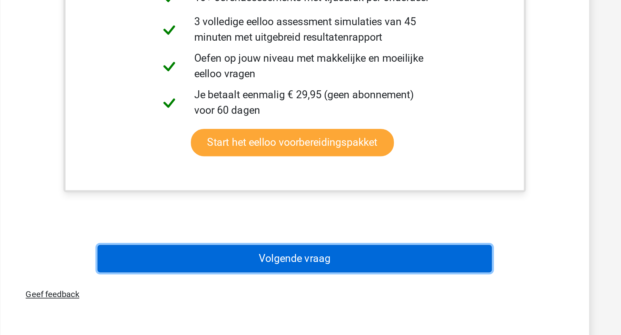
click at [309, 294] on button "Volgende vraag" at bounding box center [310, 295] width 209 height 14
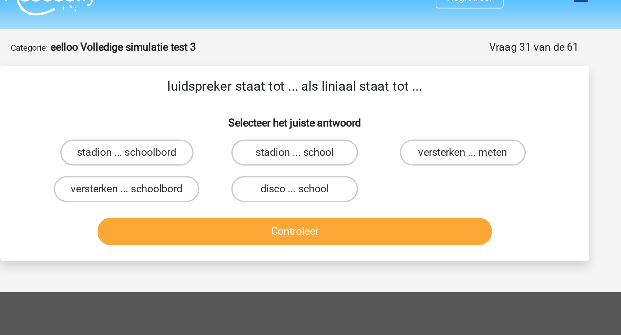
scroll to position [0, 0]
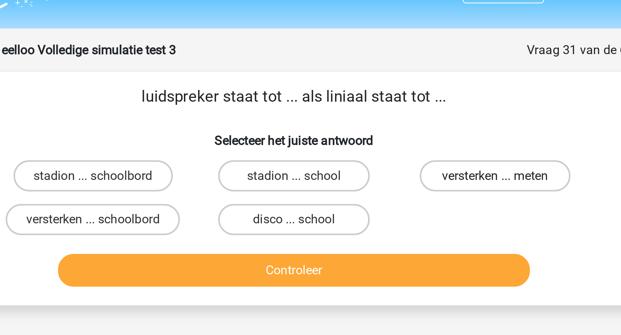
click at [407, 95] on label "versterken ... meten" at bounding box center [399, 94] width 67 height 14
click at [404, 95] on input "versterken ... meten" at bounding box center [401, 96] width 4 height 4
radio input "true"
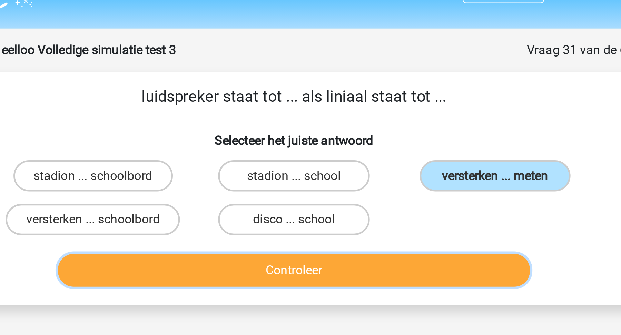
click at [381, 139] on button "Controleer" at bounding box center [310, 136] width 209 height 14
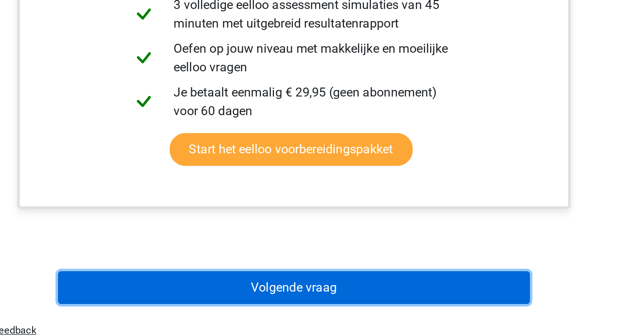
click at [381, 310] on button "Volgende vraag" at bounding box center [310, 314] width 209 height 14
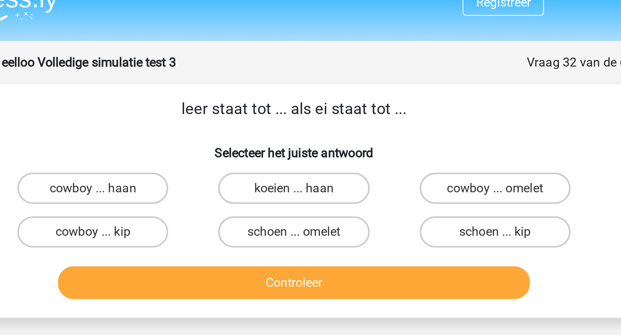
scroll to position [10, 0]
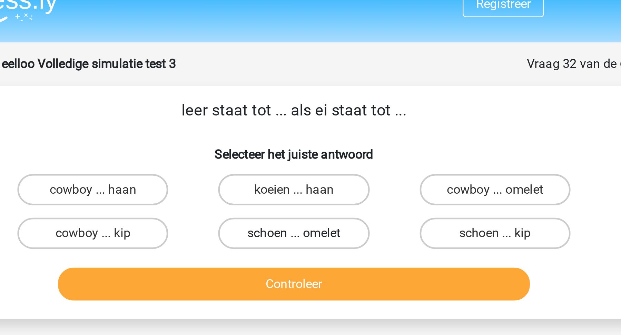
click at [327, 104] on label "schoen ... omelet" at bounding box center [310, 103] width 67 height 14
click at [315, 104] on input "schoen ... omelet" at bounding box center [313, 105] width 4 height 4
radio input "true"
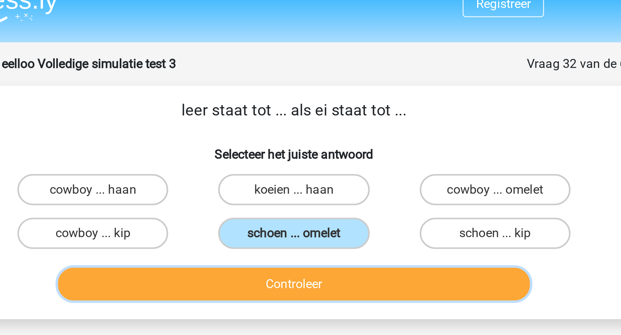
click at [340, 118] on button "Controleer" at bounding box center [310, 125] width 209 height 14
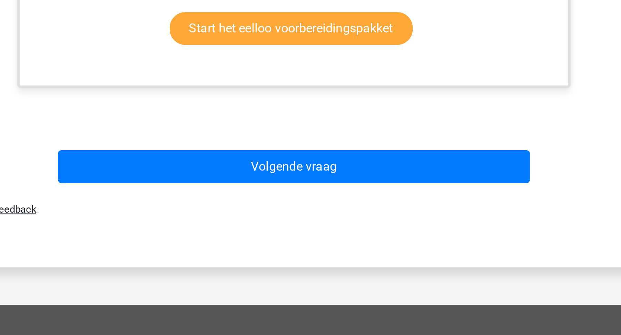
scroll to position [104, 0]
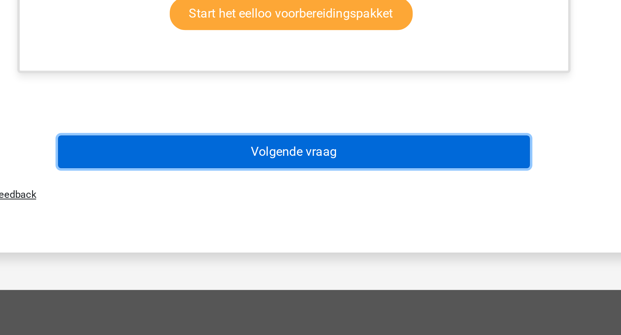
click at [383, 251] on button "Volgende vraag" at bounding box center [310, 254] width 209 height 14
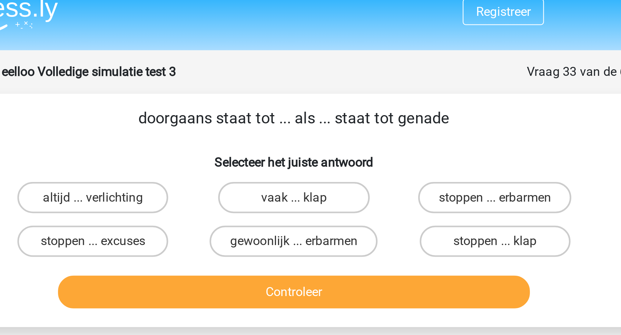
scroll to position [6, 0]
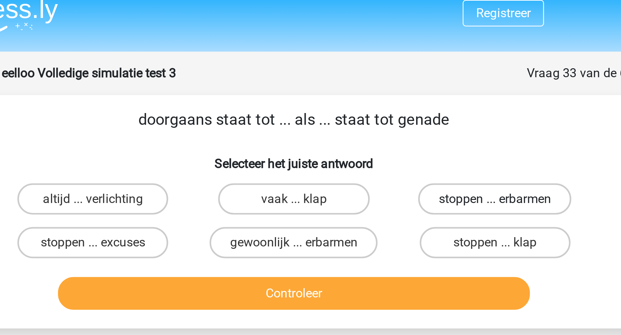
click at [405, 85] on label "stoppen ... erbarmen" at bounding box center [399, 88] width 68 height 14
click at [404, 88] on input "stoppen ... erbarmen" at bounding box center [401, 90] width 4 height 4
radio input "true"
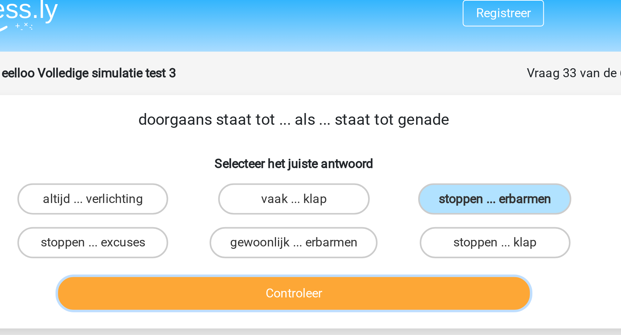
click at [377, 126] on button "Controleer" at bounding box center [310, 129] width 209 height 14
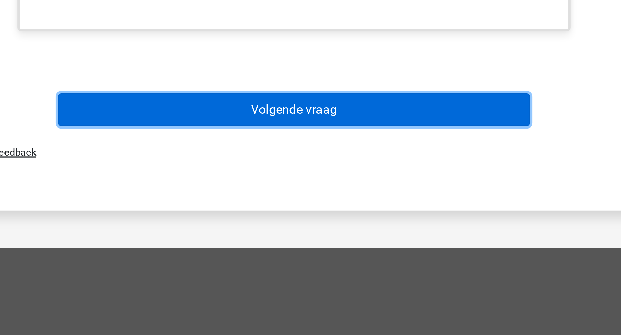
click at [400, 234] on button "Volgende vraag" at bounding box center [310, 235] width 209 height 14
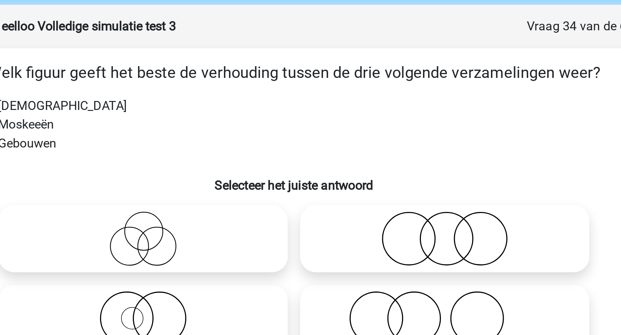
scroll to position [26, 0]
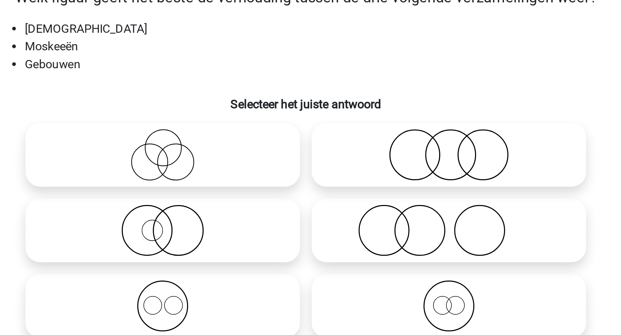
click at [251, 166] on icon at bounding box center [244, 177] width 122 height 24
click at [248, 169] on input "radio" at bounding box center [246, 171] width 4 height 4
radio input "true"
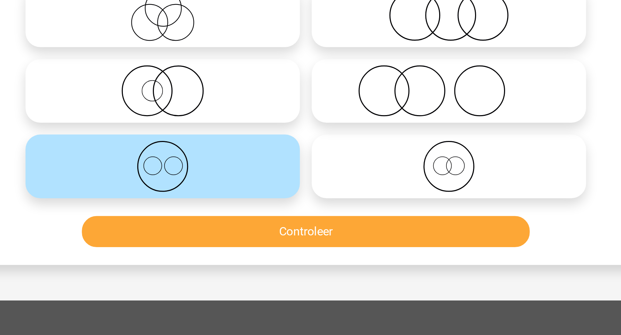
click at [296, 198] on div "Controleer" at bounding box center [310, 205] width 289 height 23
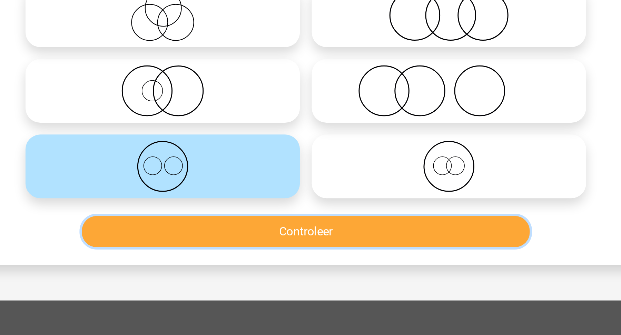
click at [298, 205] on button "Controleer" at bounding box center [310, 207] width 209 height 14
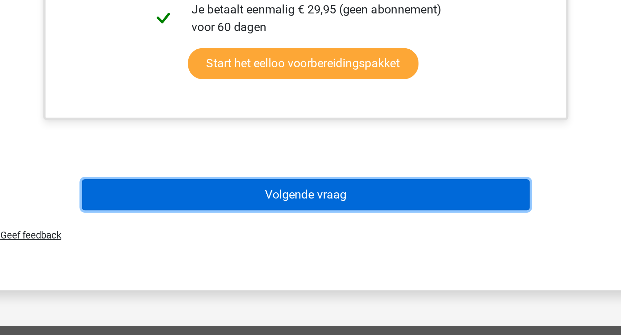
click at [324, 261] on button "Volgende vraag" at bounding box center [310, 263] width 209 height 14
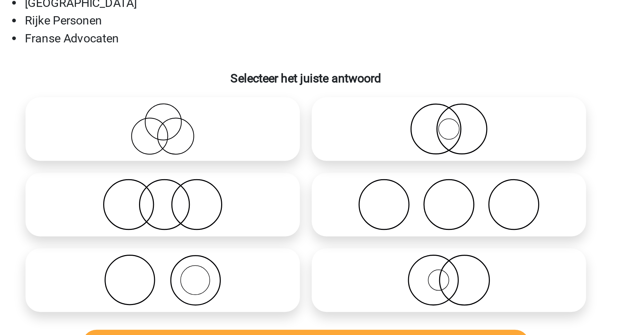
scroll to position [35, 0]
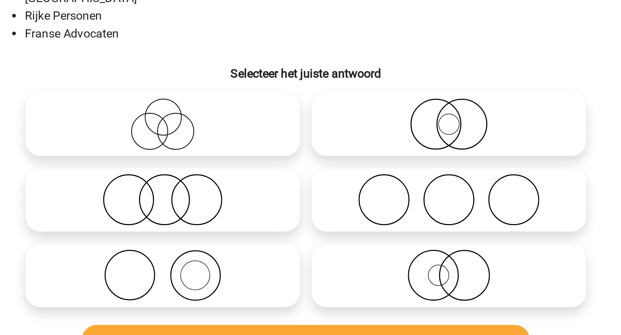
click at [339, 132] on icon at bounding box center [377, 133] width 122 height 24
click at [377, 130] on input "radio" at bounding box center [379, 127] width 4 height 4
radio input "true"
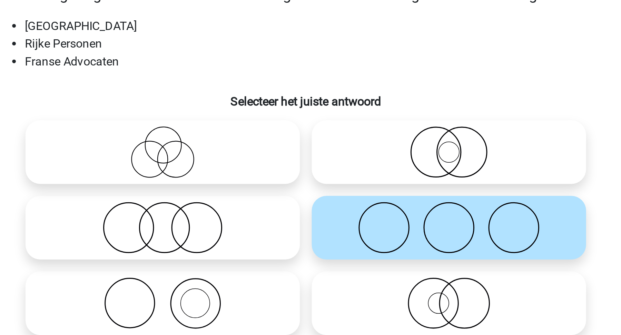
click at [279, 132] on icon at bounding box center [244, 133] width 122 height 24
click at [248, 130] on input "radio" at bounding box center [246, 127] width 4 height 4
radio input "true"
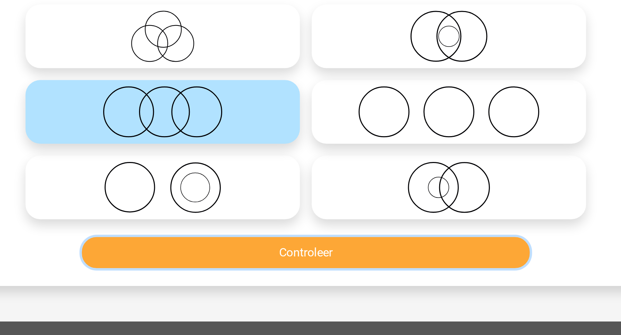
click at [284, 199] on button "Controleer" at bounding box center [310, 199] width 209 height 14
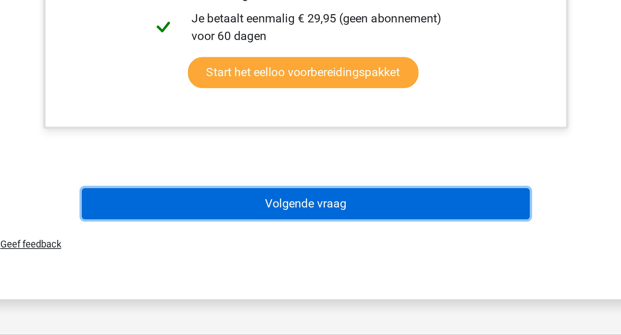
click at [313, 279] on button "Volgende vraag" at bounding box center [310, 274] width 209 height 14
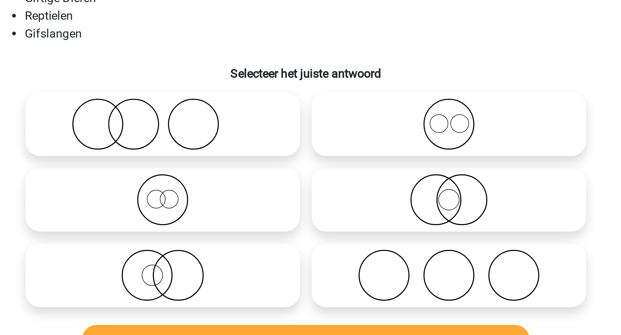
click at [290, 174] on icon at bounding box center [244, 168] width 122 height 24
click at [248, 165] on input "radio" at bounding box center [246, 162] width 4 height 4
radio input "true"
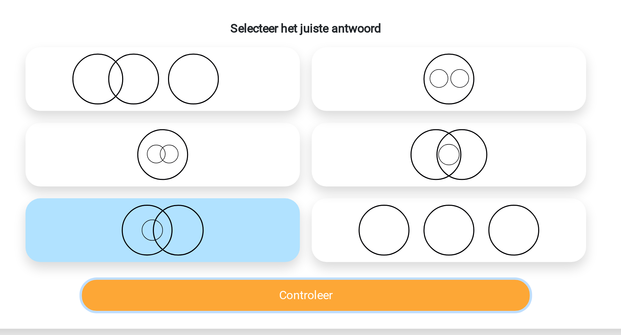
click at [295, 203] on button "Controleer" at bounding box center [310, 199] width 209 height 14
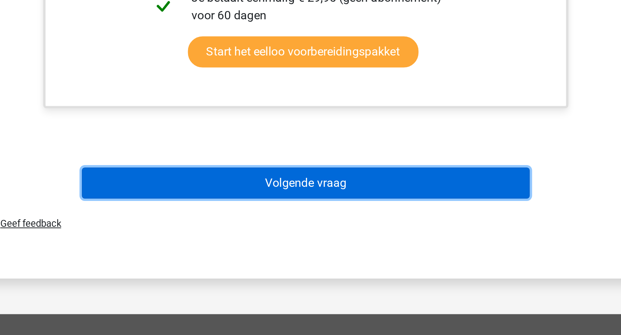
click at [327, 263] on button "Volgende vraag" at bounding box center [310, 264] width 209 height 14
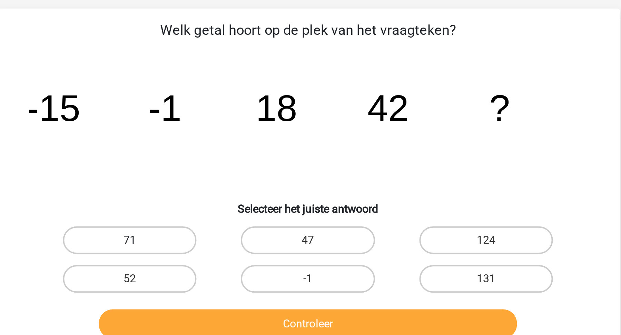
click at [251, 124] on label "71" at bounding box center [221, 129] width 67 height 14
click at [226, 129] on input "71" at bounding box center [224, 131] width 4 height 4
radio input "true"
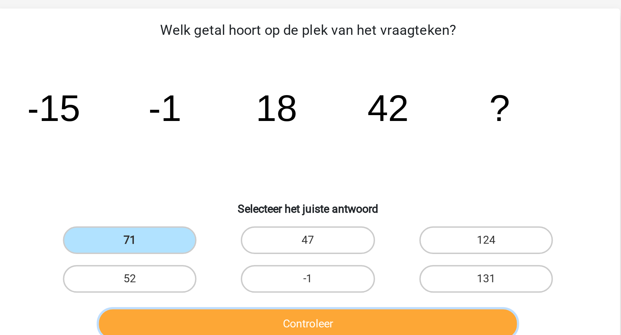
click at [286, 164] on button "Controleer" at bounding box center [310, 171] width 209 height 14
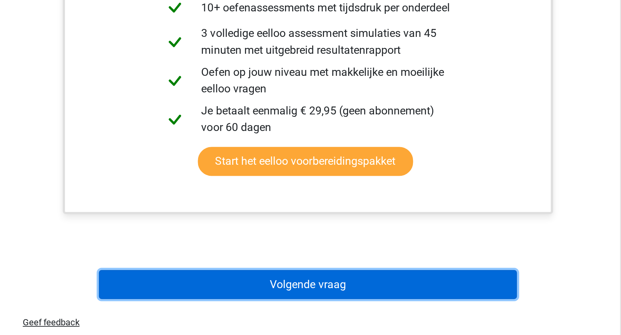
click at [309, 307] on button "Volgende vraag" at bounding box center [310, 310] width 209 height 14
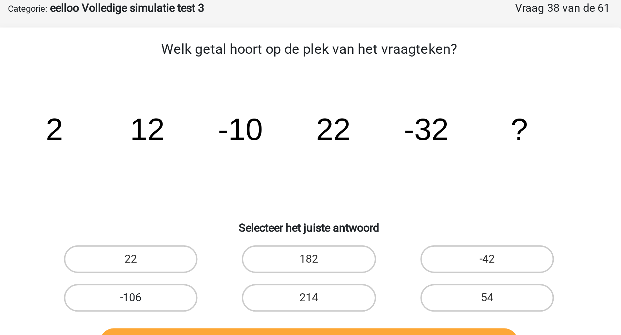
click at [239, 144] on label "-106" at bounding box center [221, 149] width 67 height 14
click at [226, 149] on input "-106" at bounding box center [224, 151] width 4 height 4
radio input "true"
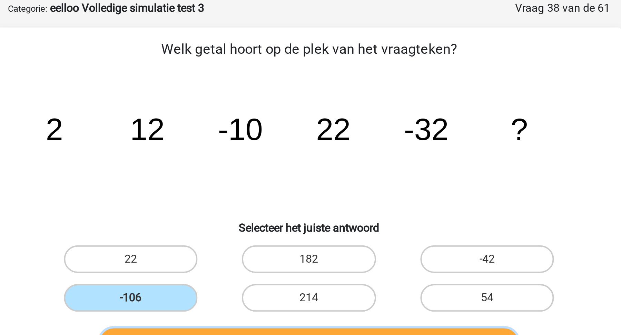
click at [255, 165] on button "Controleer" at bounding box center [310, 171] width 209 height 14
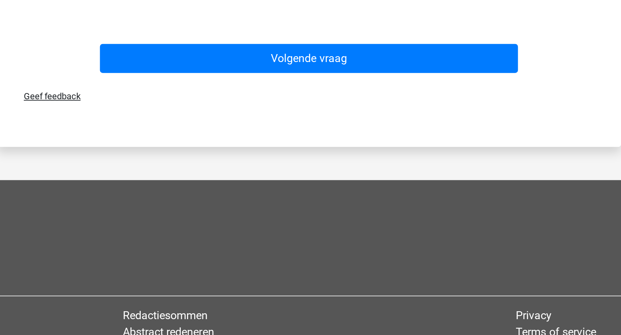
scroll to position [231, 0]
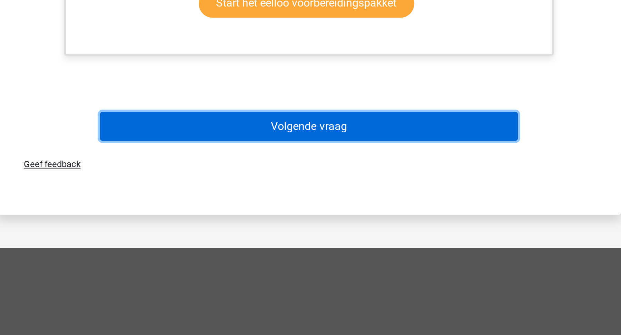
click at [323, 197] on button "Volgende vraag" at bounding box center [310, 196] width 209 height 14
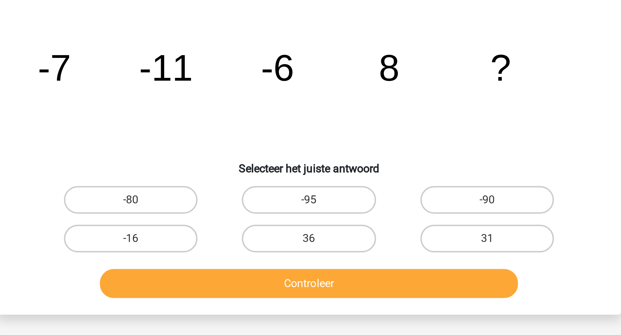
scroll to position [35, 0]
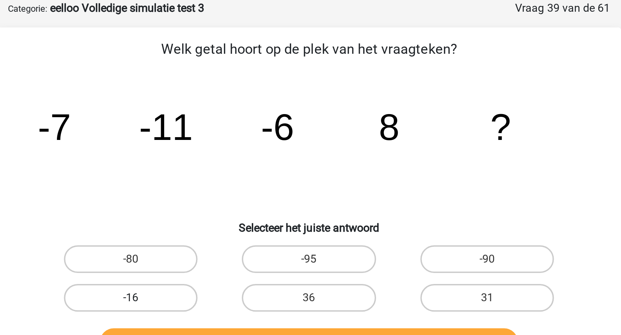
click at [226, 150] on label "-16" at bounding box center [221, 149] width 67 height 14
click at [226, 150] on input "-16" at bounding box center [224, 151] width 4 height 4
radio input "true"
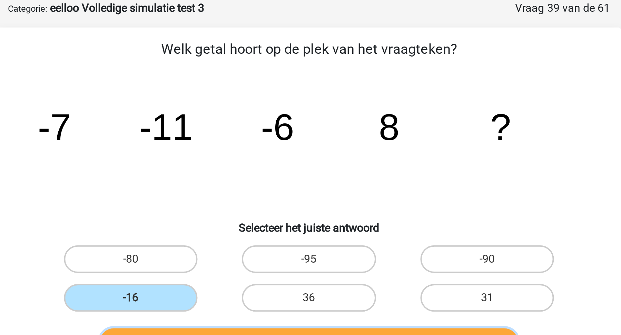
click at [246, 166] on button "Controleer" at bounding box center [310, 171] width 209 height 14
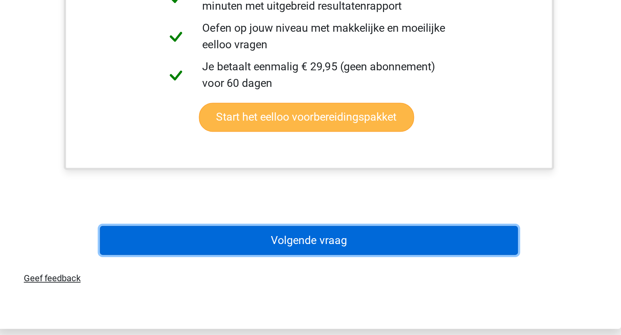
click at [280, 290] on button "Volgende vraag" at bounding box center [310, 288] width 209 height 14
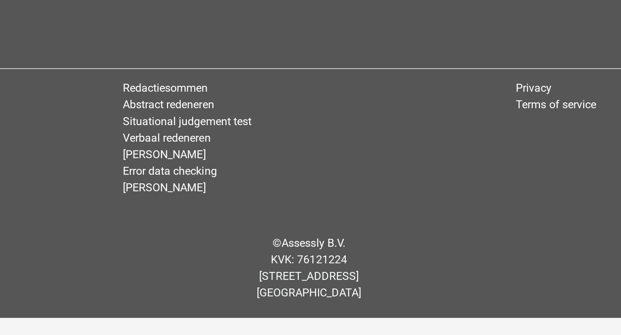
scroll to position [13, 0]
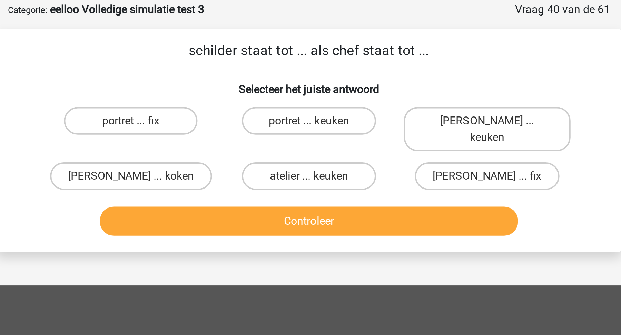
click at [224, 81] on input "portret ... fix" at bounding box center [224, 83] width 4 height 4
radio input "true"
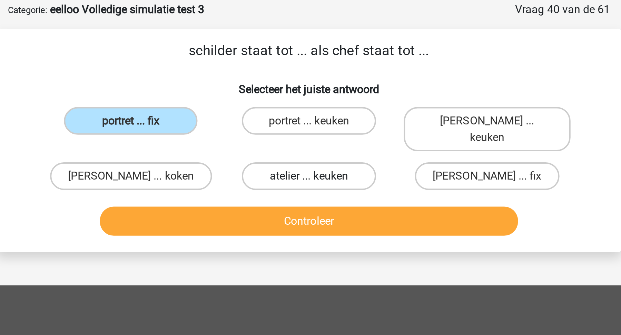
click at [291, 102] on label "atelier ... keuken" at bounding box center [310, 109] width 67 height 14
click at [311, 109] on input "atelier ... keuken" at bounding box center [313, 111] width 4 height 4
radio input "true"
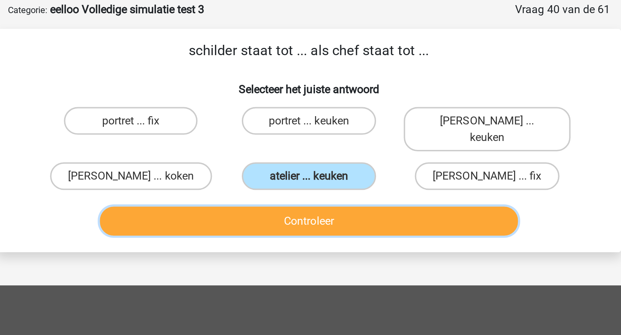
click at [291, 124] on button "Controleer" at bounding box center [310, 131] width 209 height 14
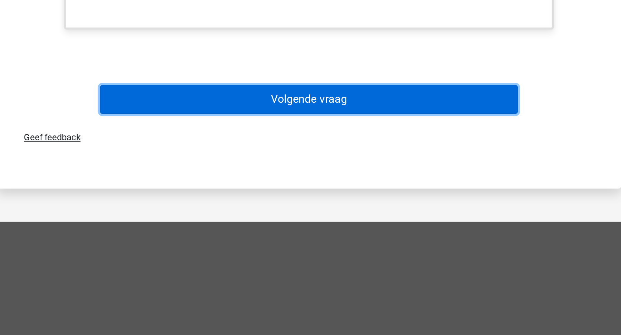
click at [344, 210] on button "Volgende vraag" at bounding box center [310, 217] width 209 height 14
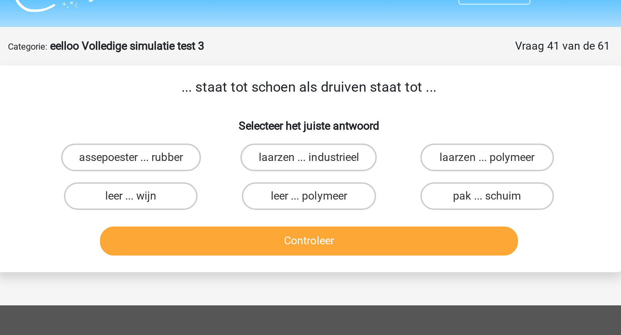
click at [225, 104] on input "leer ... wijn" at bounding box center [224, 102] width 4 height 4
radio input "true"
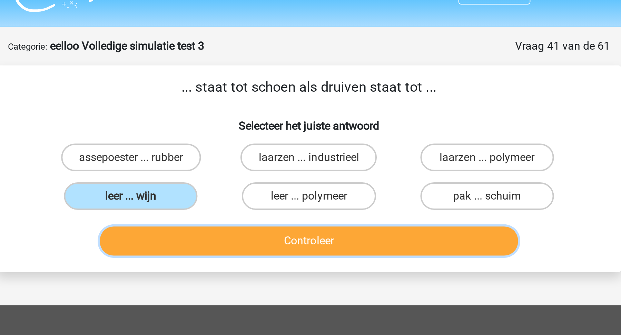
click at [233, 121] on button "Controleer" at bounding box center [310, 123] width 209 height 14
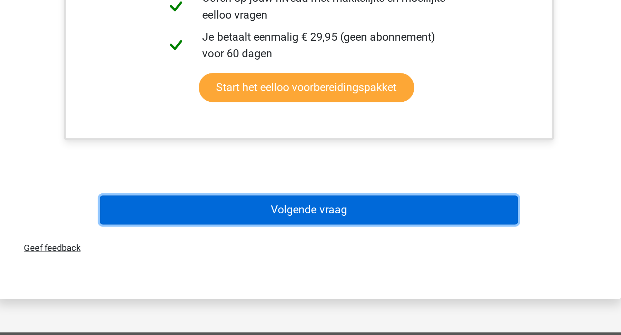
click at [261, 271] on button "Volgende vraag" at bounding box center [310, 273] width 209 height 14
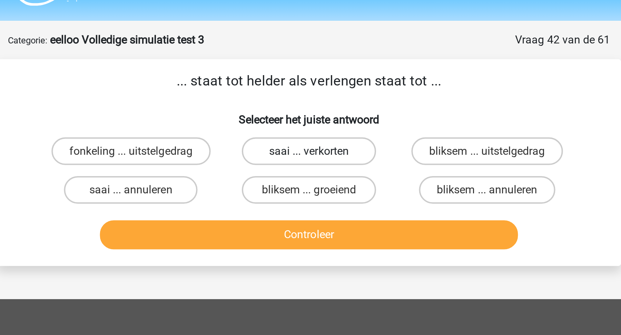
click at [309, 79] on label "saai ... verkorten" at bounding box center [310, 81] width 67 height 14
click at [311, 81] on input "saai ... verkorten" at bounding box center [313, 83] width 4 height 4
radio input "true"
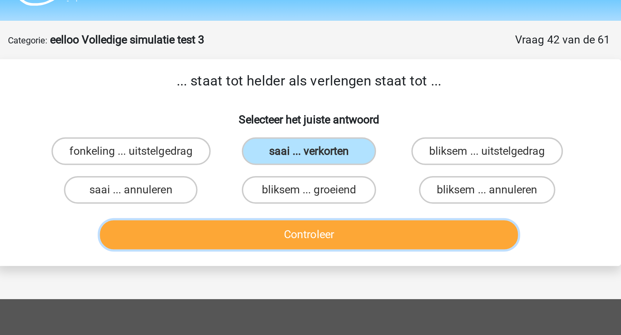
click at [277, 123] on button "Controleer" at bounding box center [310, 123] width 209 height 14
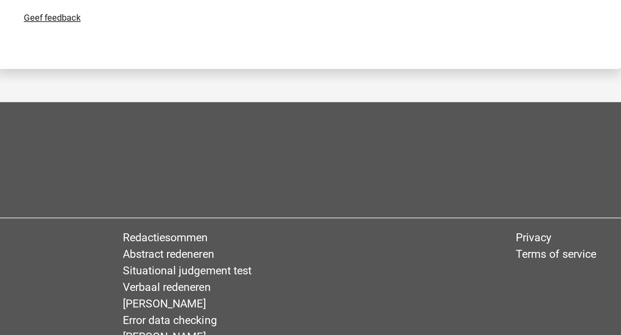
scroll to position [199, 0]
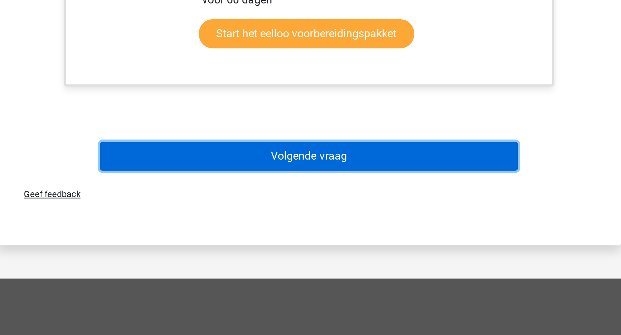
click at [355, 157] on button "Volgende vraag" at bounding box center [310, 159] width 209 height 14
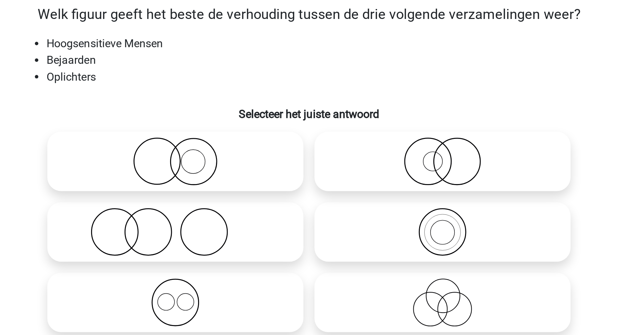
scroll to position [35, 0]
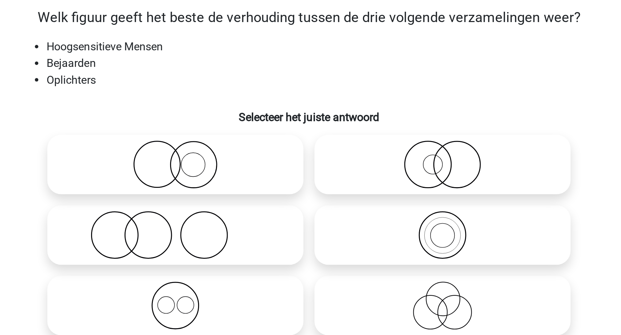
click at [364, 171] on icon at bounding box center [377, 168] width 122 height 24
click at [377, 165] on input "radio" at bounding box center [379, 162] width 4 height 4
radio input "true"
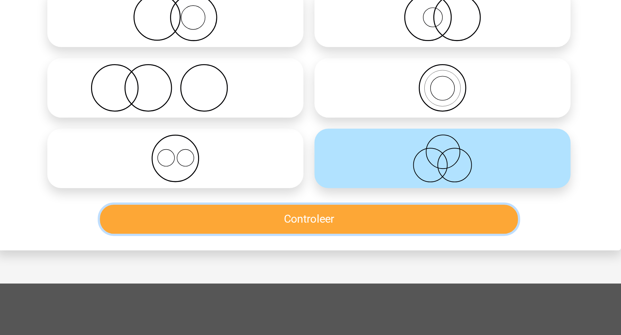
click at [390, 196] on button "Controleer" at bounding box center [310, 199] width 209 height 14
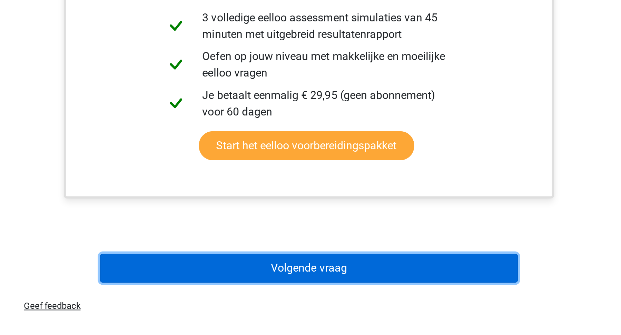
click at [373, 306] on button "Volgende vraag" at bounding box center [310, 302] width 209 height 14
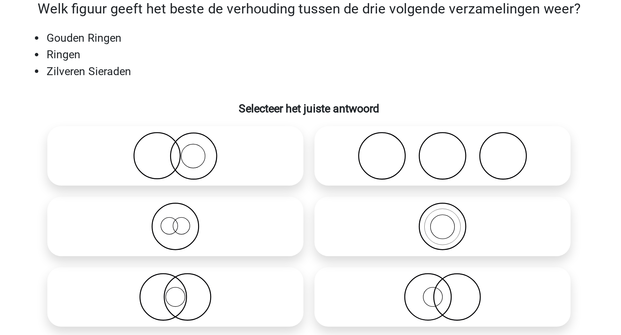
click at [277, 83] on label at bounding box center [244, 98] width 128 height 30
click at [248, 90] on input "radio" at bounding box center [246, 92] width 4 height 4
radio input "true"
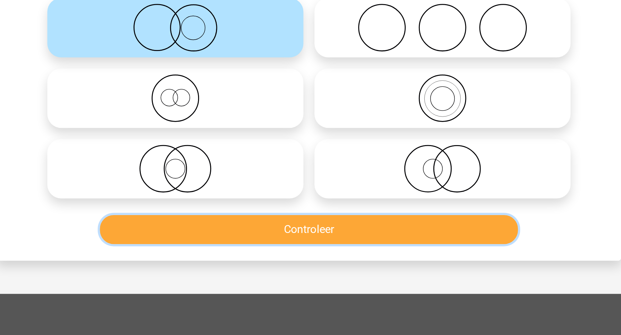
click at [282, 196] on button "Controleer" at bounding box center [310, 199] width 209 height 14
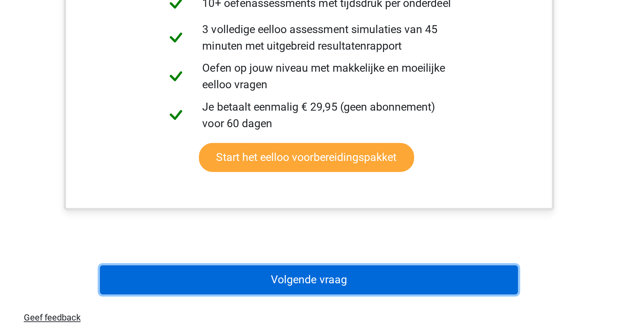
click at [306, 312] on button "Volgende vraag" at bounding box center [310, 308] width 209 height 14
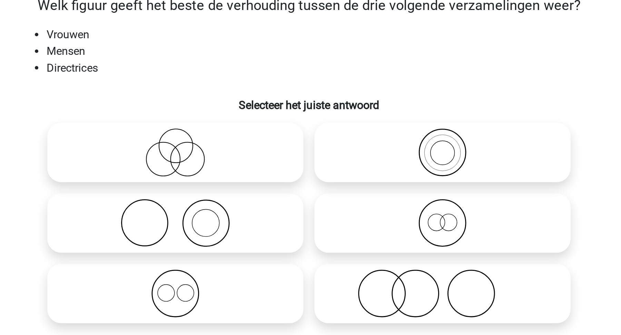
click at [361, 141] on icon at bounding box center [377, 133] width 122 height 24
click at [377, 130] on input "radio" at bounding box center [379, 127] width 4 height 4
radio input "true"
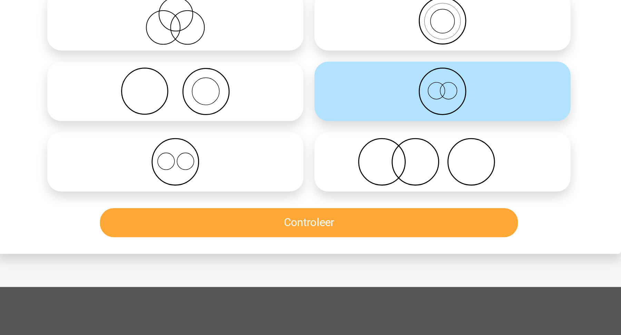
click at [361, 206] on div "Controleer" at bounding box center [310, 200] width 266 height 17
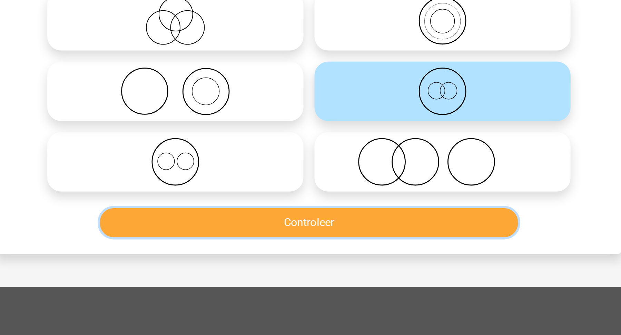
click at [370, 202] on button "Controleer" at bounding box center [310, 199] width 209 height 14
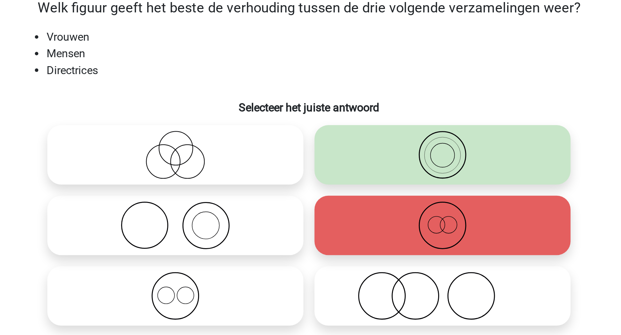
scroll to position [50, 0]
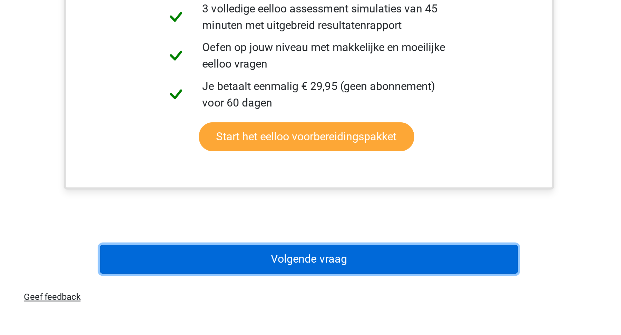
click at [375, 296] on button "Volgende vraag" at bounding box center [310, 297] width 209 height 14
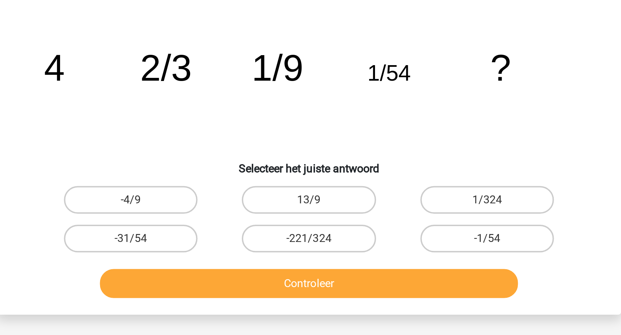
scroll to position [35, 0]
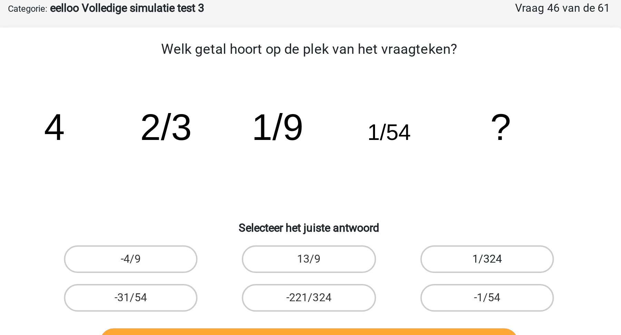
click at [387, 132] on label "1/324" at bounding box center [399, 129] width 67 height 14
click at [399, 132] on input "1/324" at bounding box center [401, 131] width 4 height 4
radio input "true"
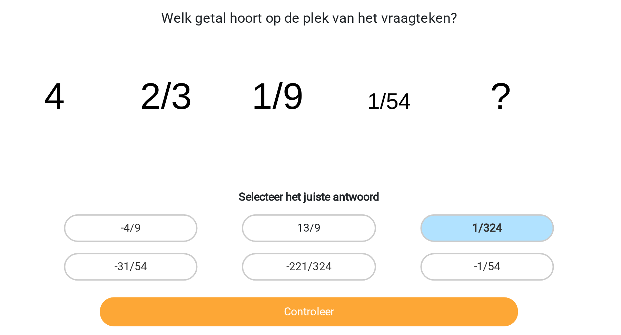
click at [310, 124] on label "13/9" at bounding box center [310, 129] width 67 height 14
click at [311, 129] on input "13/9" at bounding box center [313, 131] width 4 height 4
radio input "true"
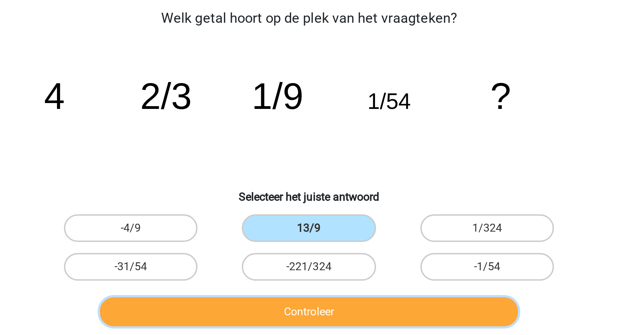
click at [301, 174] on button "Controleer" at bounding box center [310, 171] width 209 height 14
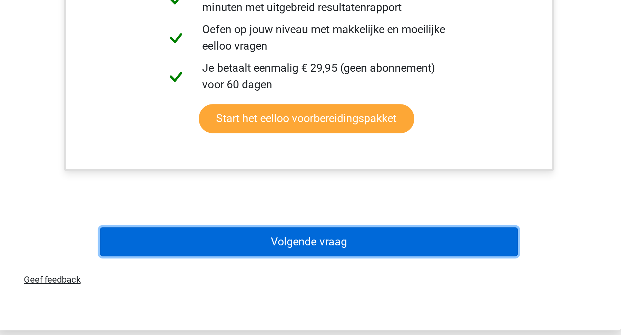
click at [341, 292] on button "Volgende vraag" at bounding box center [310, 289] width 209 height 14
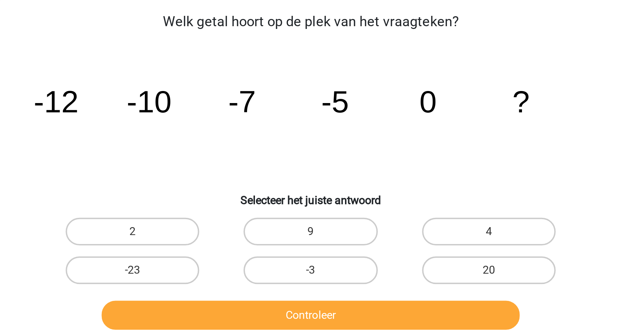
click at [222, 130] on input "2" at bounding box center [224, 131] width 4 height 4
radio input "true"
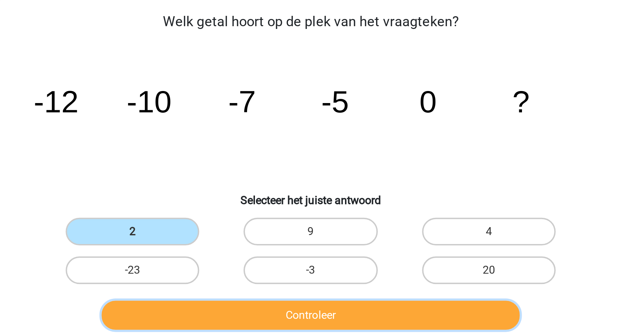
click at [282, 165] on button "Controleer" at bounding box center [310, 171] width 209 height 14
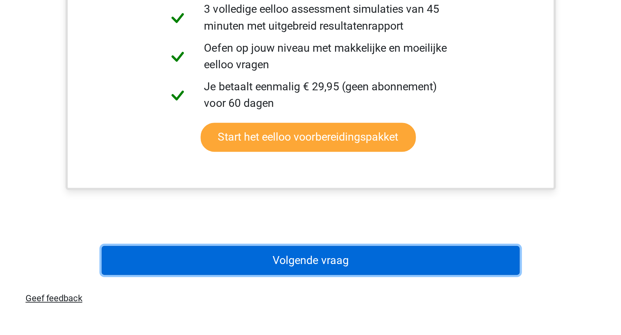
click at [313, 297] on button "Volgende vraag" at bounding box center [310, 298] width 209 height 14
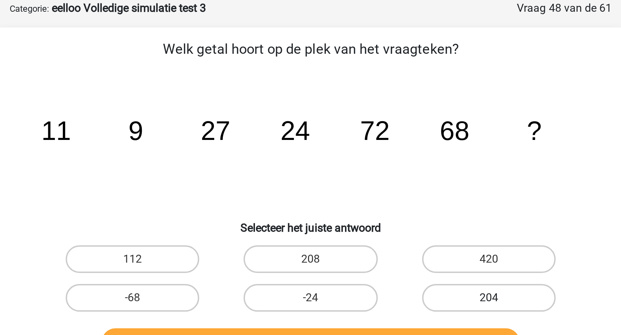
click at [376, 148] on label "204" at bounding box center [399, 149] width 67 height 14
click at [399, 149] on input "204" at bounding box center [401, 151] width 4 height 4
radio input "true"
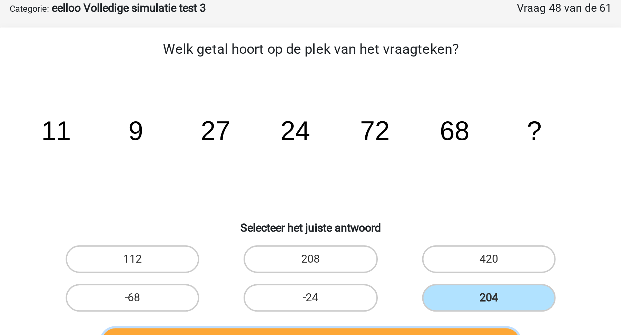
click at [366, 165] on button "Controleer" at bounding box center [310, 171] width 209 height 14
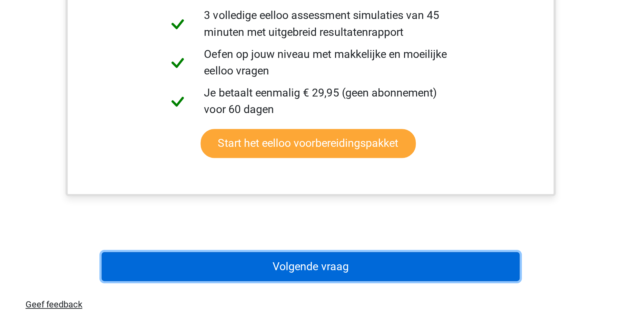
click at [357, 298] on button "Volgende vraag" at bounding box center [310, 301] width 209 height 14
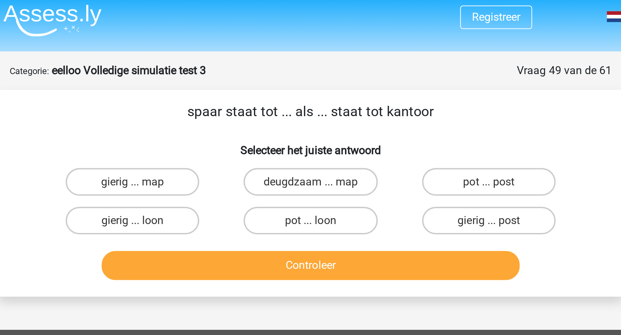
scroll to position [0, 0]
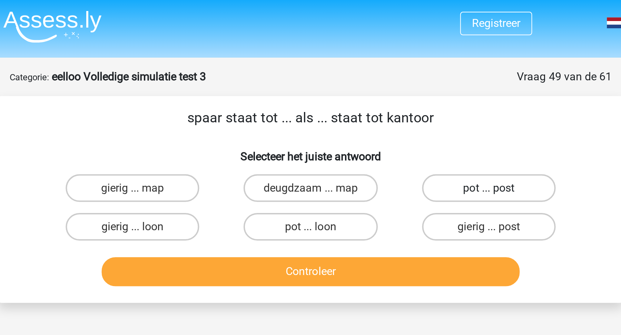
click at [375, 98] on label "pot ... post" at bounding box center [399, 94] width 67 height 14
click at [399, 98] on input "pot ... post" at bounding box center [401, 96] width 4 height 4
radio input "true"
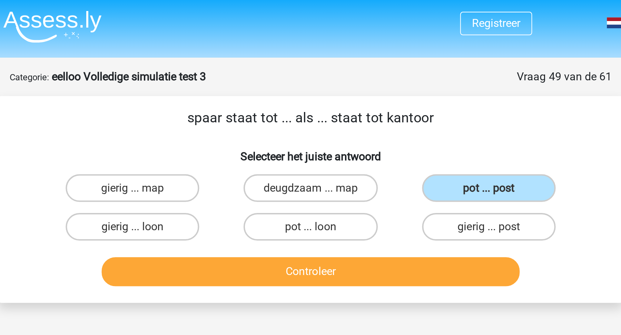
click at [342, 143] on div "Controleer" at bounding box center [310, 136] width 266 height 17
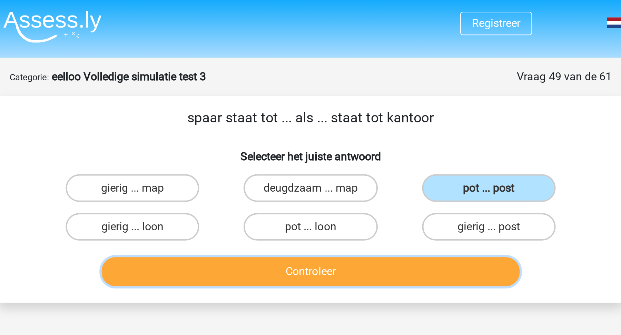
click at [342, 136] on button "Controleer" at bounding box center [310, 135] width 209 height 14
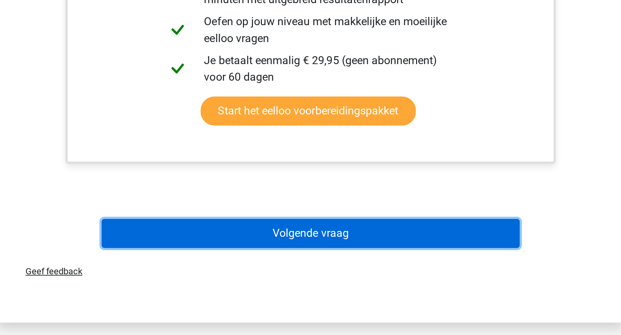
click at [375, 283] on button "Volgende vraag" at bounding box center [310, 284] width 209 height 14
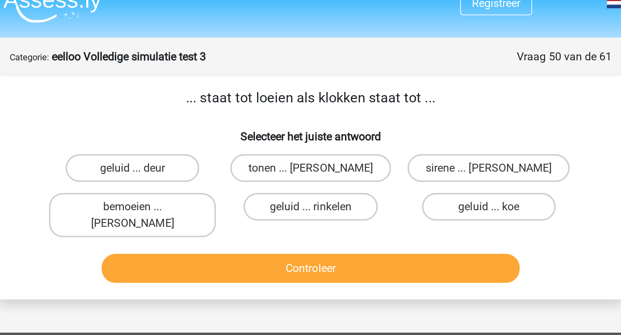
scroll to position [0, 0]
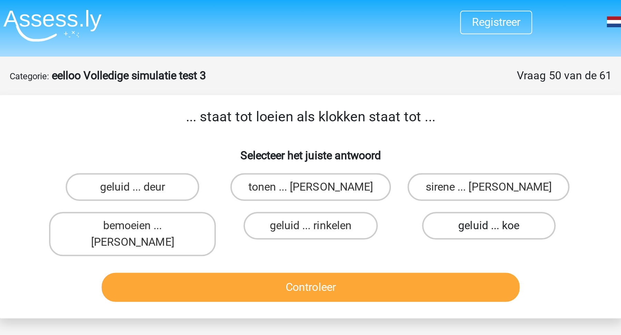
click at [383, 113] on label "geluid ... koe" at bounding box center [399, 114] width 67 height 14
click at [399, 114] on input "geluid ... koe" at bounding box center [401, 116] width 4 height 4
radio input "true"
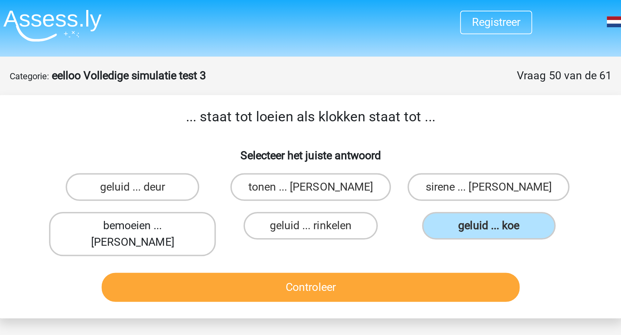
click at [231, 108] on label "bemoeien ... luiden" at bounding box center [221, 118] width 83 height 22
click at [226, 114] on input "bemoeien ... luiden" at bounding box center [224, 116] width 4 height 4
radio input "true"
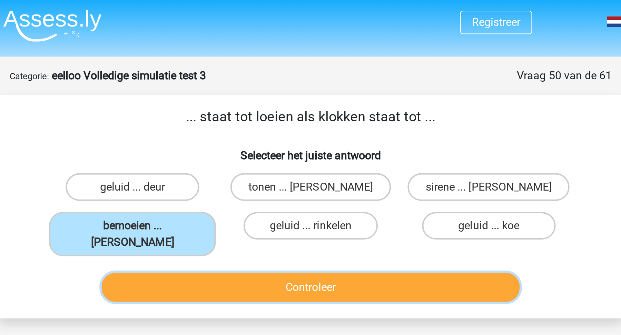
click at [239, 137] on button "Controleer" at bounding box center [310, 144] width 209 height 14
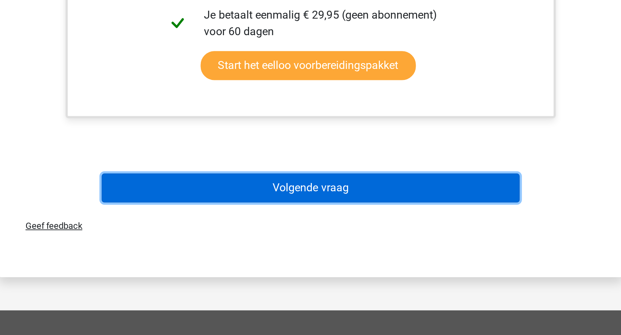
click at [300, 255] on button "Volgende vraag" at bounding box center [310, 262] width 209 height 14
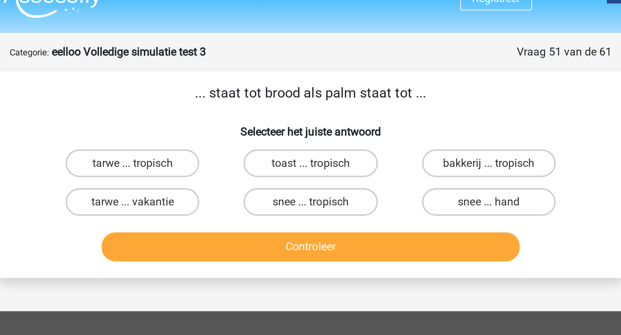
scroll to position [8, 0]
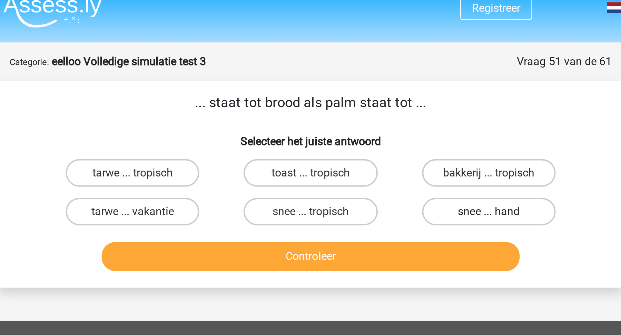
click at [406, 110] on label "snee ... hand" at bounding box center [399, 106] width 67 height 14
click at [404, 110] on input "snee ... hand" at bounding box center [401, 108] width 4 height 4
radio input "true"
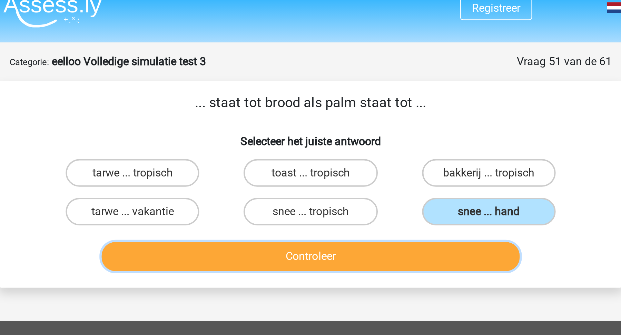
click at [397, 122] on button "Controleer" at bounding box center [310, 128] width 209 height 14
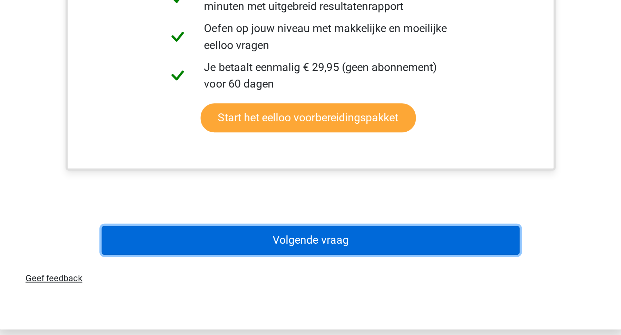
click at [397, 289] on button "Volgende vraag" at bounding box center [310, 288] width 209 height 14
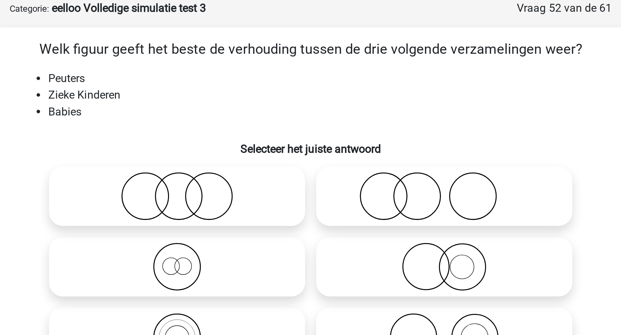
scroll to position [25, 0]
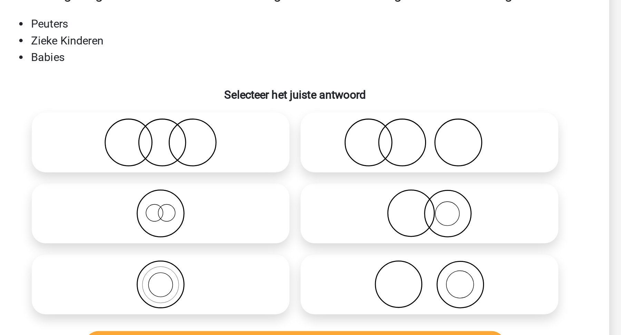
click at [223, 116] on icon at bounding box center [244, 107] width 122 height 24
click at [244, 104] on input "radio" at bounding box center [246, 101] width 4 height 4
radio input "true"
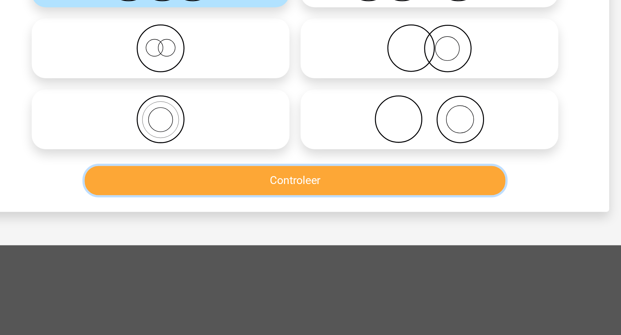
click at [232, 204] on button "Controleer" at bounding box center [310, 208] width 209 height 14
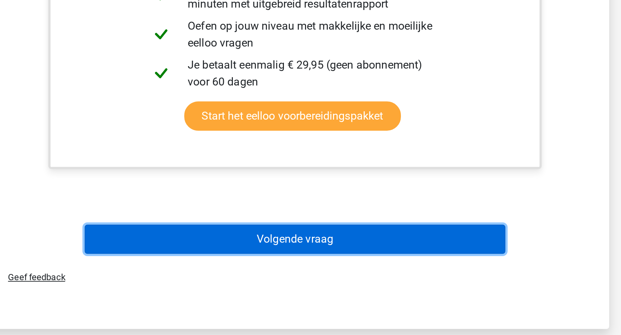
click at [241, 287] on button "Volgende vraag" at bounding box center [310, 288] width 209 height 14
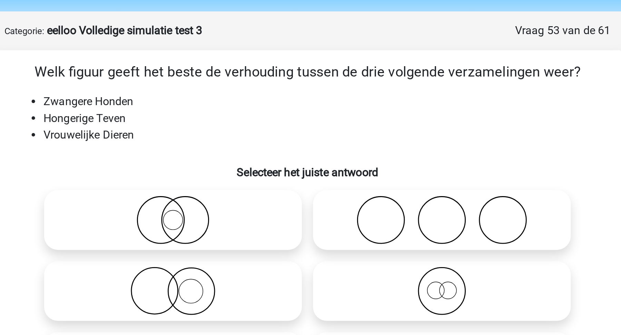
scroll to position [22, 0]
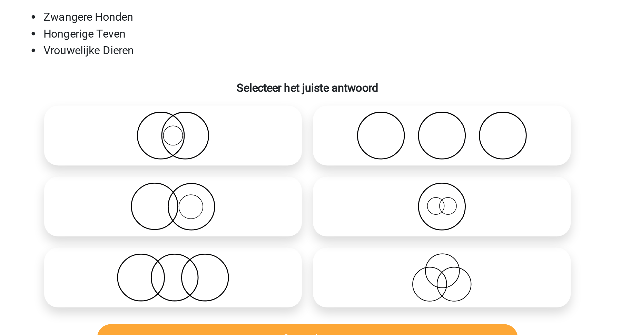
click at [244, 180] on icon at bounding box center [244, 181] width 122 height 24
click at [244, 178] on input "radio" at bounding box center [246, 175] width 4 height 4
radio input "true"
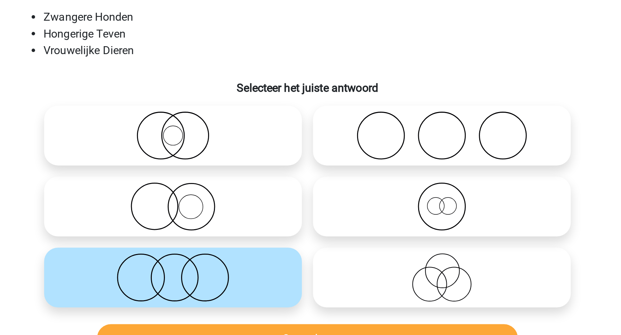
click at [371, 148] on circle at bounding box center [374, 145] width 8 height 8
click at [377, 143] on input "radio" at bounding box center [379, 140] width 4 height 4
radio input "true"
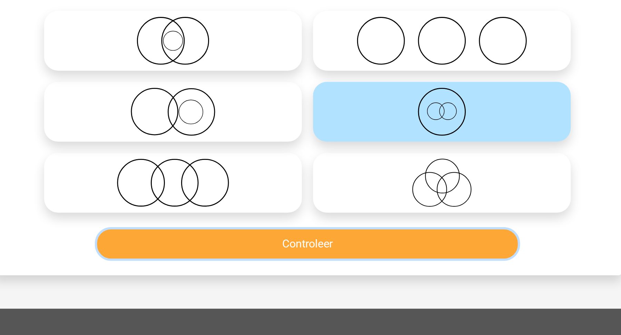
click at [370, 214] on button "Controleer" at bounding box center [310, 211] width 209 height 14
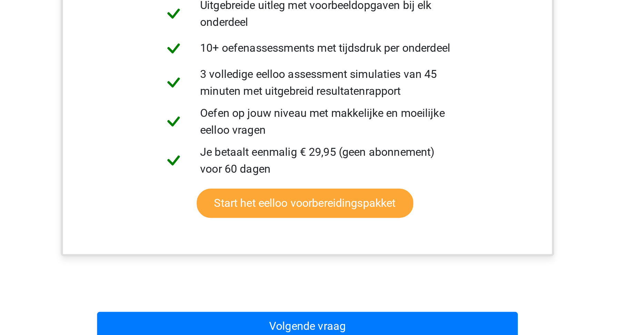
scroll to position [171, 0]
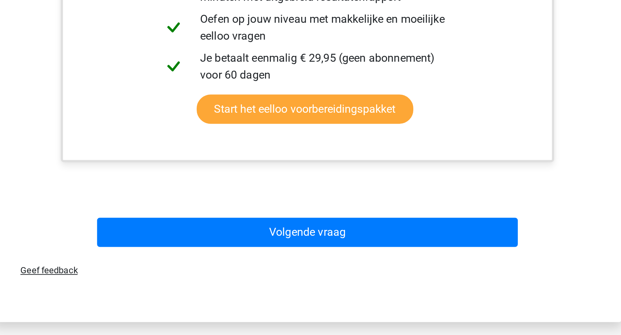
click at [370, 292] on div "Volgende vraag" at bounding box center [310, 285] width 266 height 17
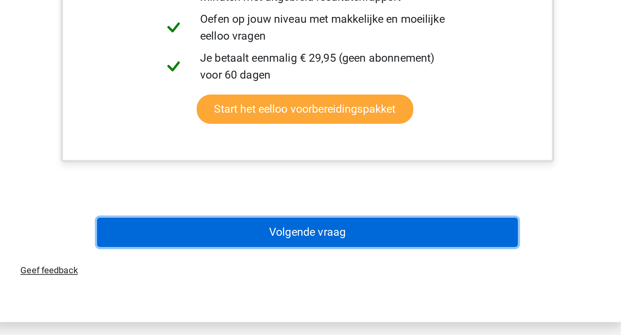
click at [377, 286] on button "Volgende vraag" at bounding box center [310, 284] width 209 height 14
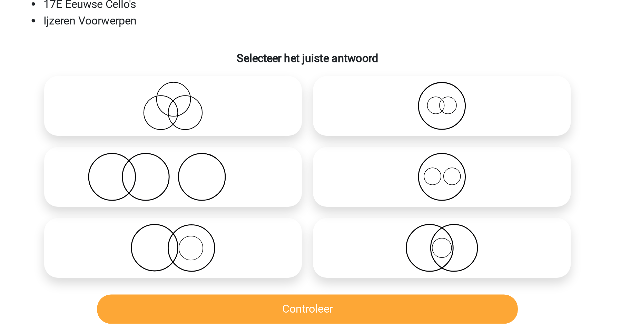
scroll to position [35, 0]
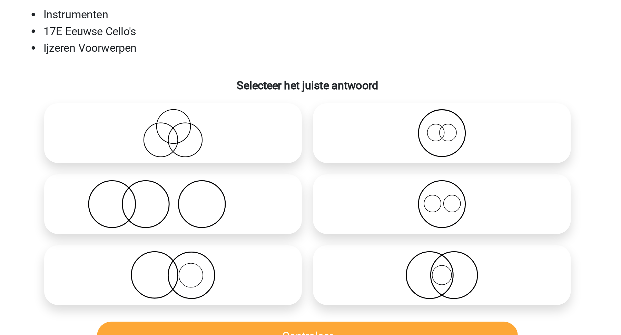
click at [370, 168] on icon at bounding box center [377, 168] width 122 height 24
click at [377, 165] on input "radio" at bounding box center [379, 162] width 4 height 4
radio input "true"
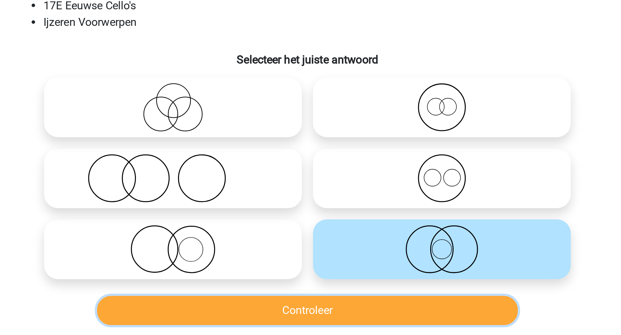
click at [361, 197] on button "Controleer" at bounding box center [310, 199] width 209 height 14
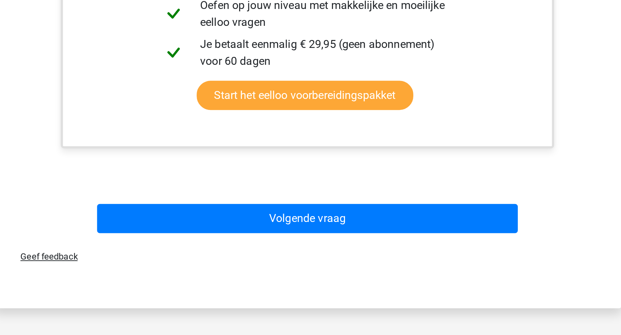
scroll to position [183, 0]
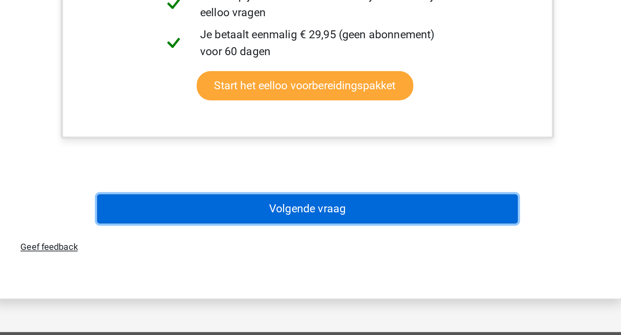
click at [381, 278] on button "Volgende vraag" at bounding box center [310, 272] width 209 height 14
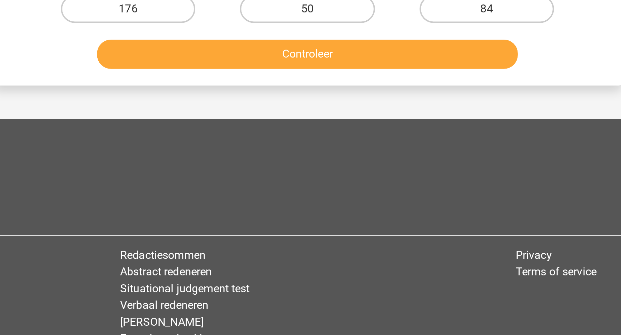
scroll to position [35, 0]
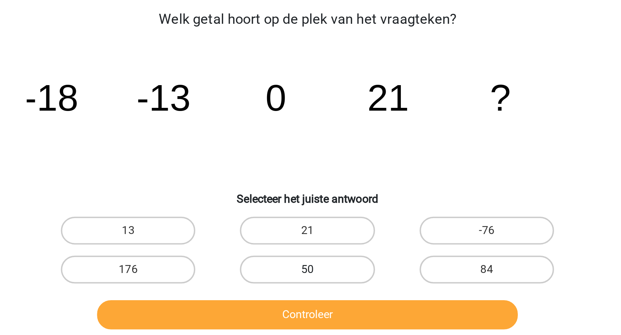
click at [298, 147] on label "50" at bounding box center [310, 149] width 67 height 14
click at [311, 149] on input "50" at bounding box center [313, 151] width 4 height 4
radio input "true"
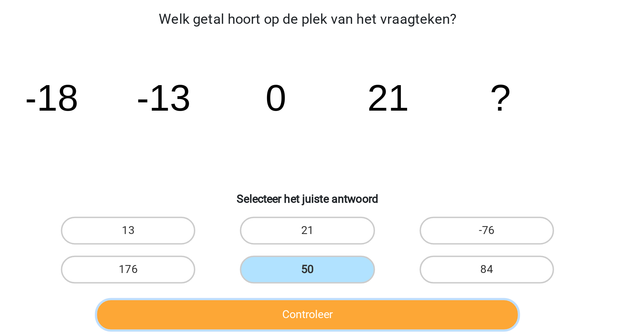
click at [303, 170] on button "Controleer" at bounding box center [310, 171] width 209 height 14
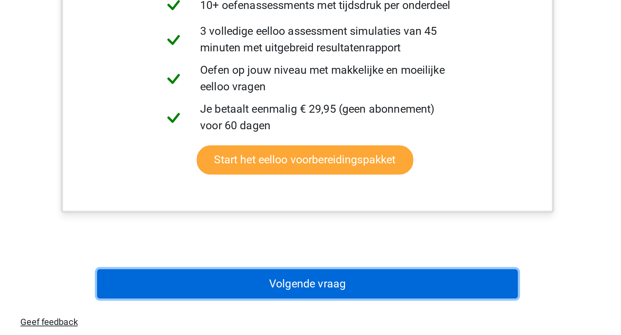
click at [331, 308] on button "Volgende vraag" at bounding box center [310, 310] width 209 height 14
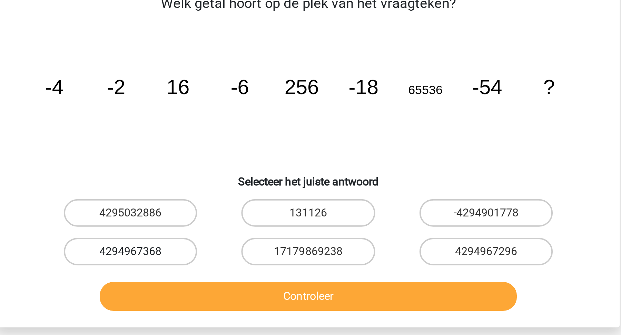
click at [221, 149] on label "4294967368" at bounding box center [221, 149] width 67 height 14
click at [222, 149] on input "4294967368" at bounding box center [224, 151] width 4 height 4
radio input "true"
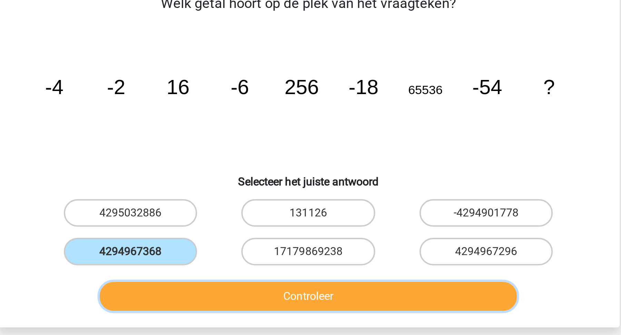
click at [229, 170] on button "Controleer" at bounding box center [310, 171] width 209 height 14
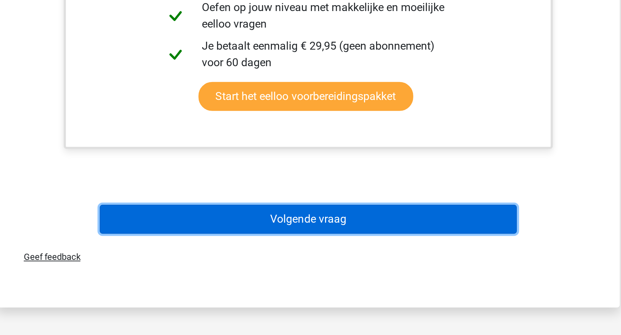
click at [330, 277] on button "Volgende vraag" at bounding box center [310, 277] width 209 height 14
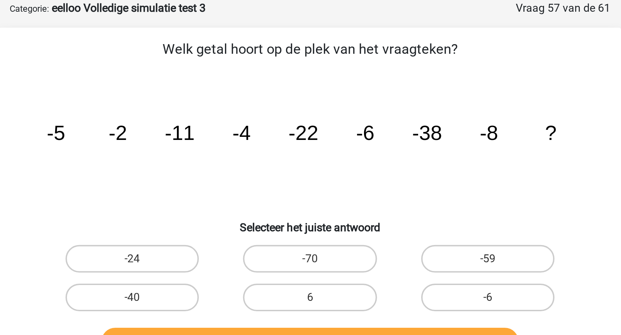
click at [401, 132] on input "-59" at bounding box center [401, 131] width 4 height 4
radio input "true"
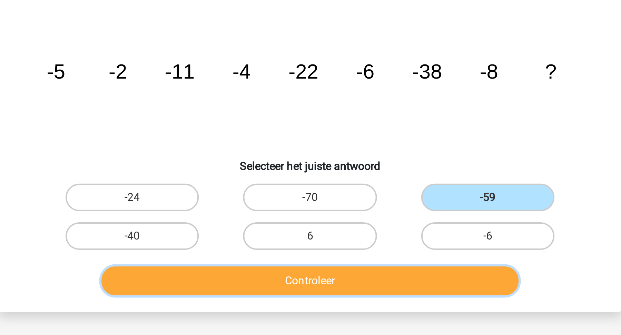
click at [401, 168] on button "Controleer" at bounding box center [310, 171] width 209 height 14
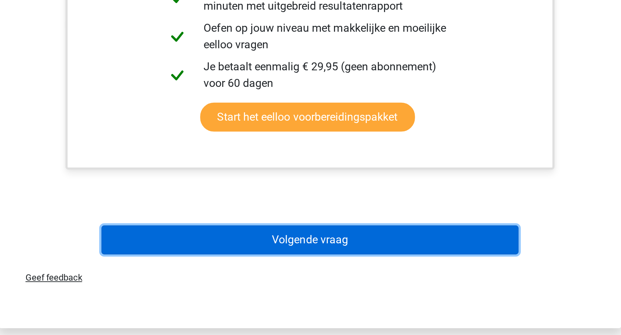
click at [402, 281] on button "Volgende vraag" at bounding box center [310, 288] width 209 height 14
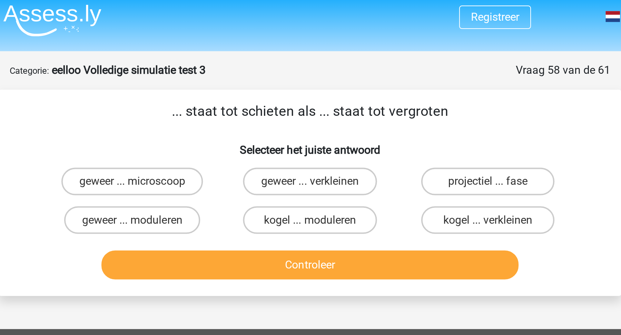
scroll to position [2, 0]
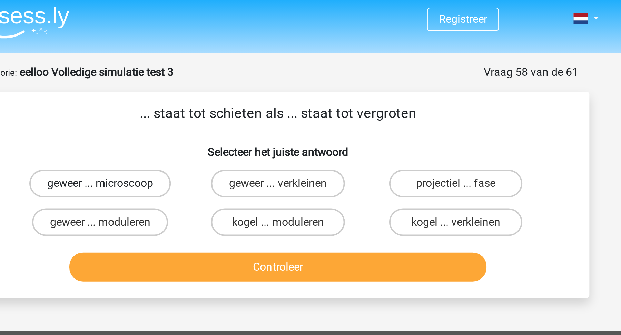
click at [239, 92] on label "geweer ... microscoop" at bounding box center [221, 92] width 71 height 14
click at [226, 92] on input "geweer ... microscoop" at bounding box center [224, 94] width 4 height 4
radio input "true"
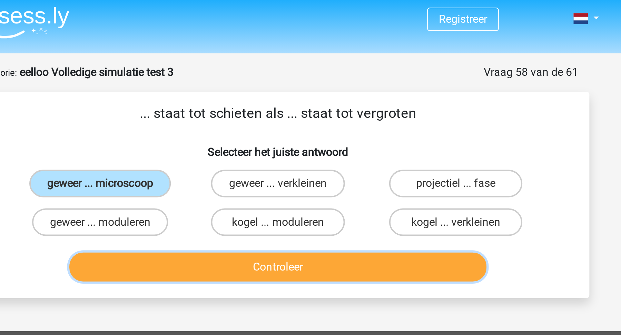
click at [245, 132] on button "Controleer" at bounding box center [310, 133] width 209 height 14
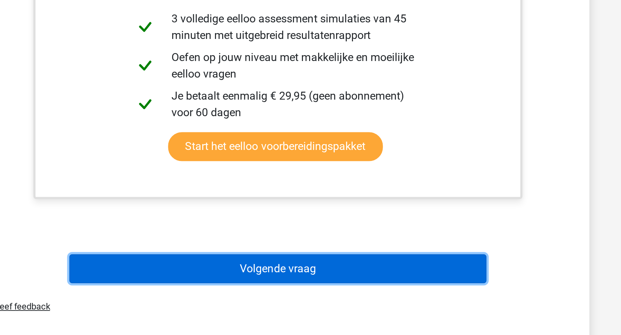
click at [247, 303] on button "Volgende vraag" at bounding box center [310, 302] width 209 height 14
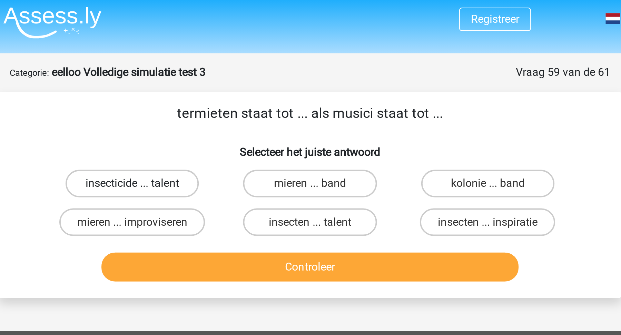
scroll to position [0, 0]
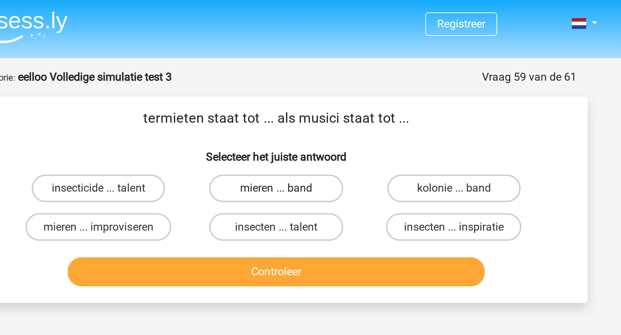
click at [295, 97] on label "mieren ... band" at bounding box center [310, 94] width 67 height 14
click at [311, 97] on input "mieren ... band" at bounding box center [313, 96] width 4 height 4
radio input "true"
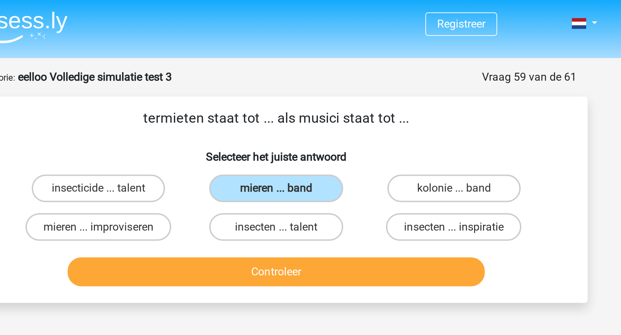
click at [299, 126] on div "Controleer" at bounding box center [310, 134] width 289 height 23
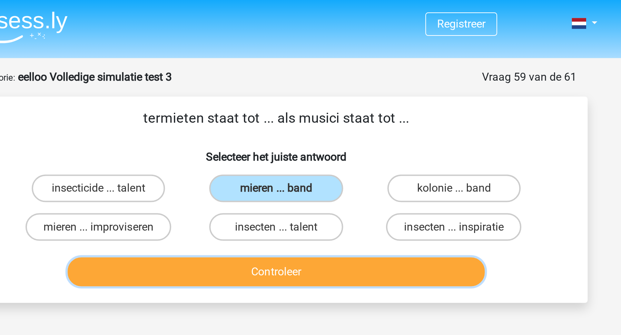
click at [304, 135] on button "Controleer" at bounding box center [310, 136] width 209 height 14
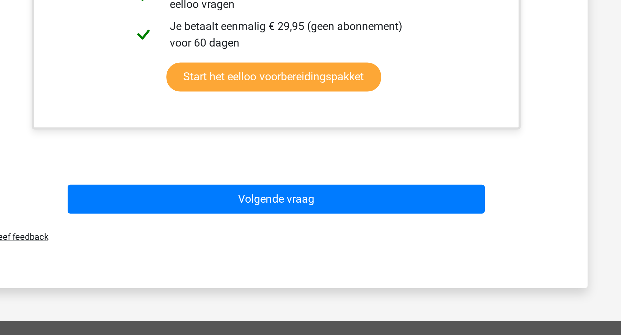
scroll to position [97, 0]
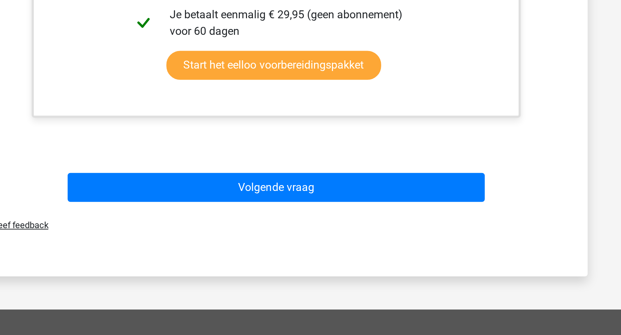
click at [335, 249] on div "Volgende vraag" at bounding box center [310, 260] width 289 height 23
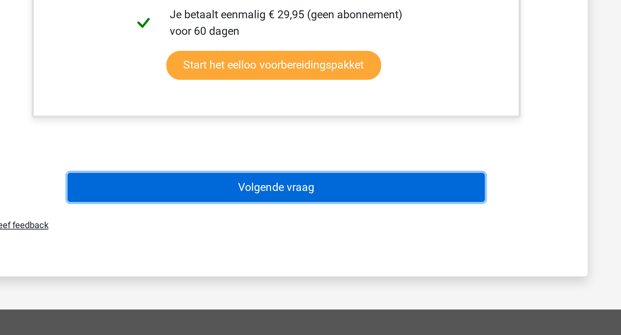
click at [335, 259] on button "Volgende vraag" at bounding box center [310, 261] width 209 height 14
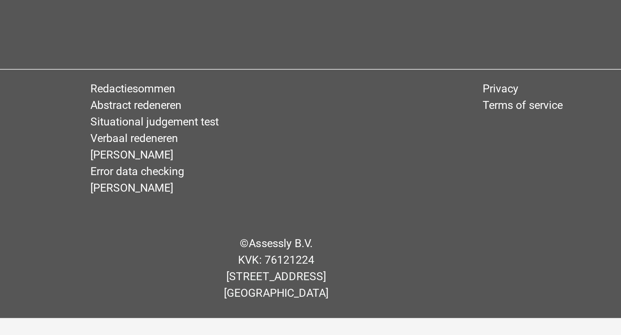
scroll to position [14, 0]
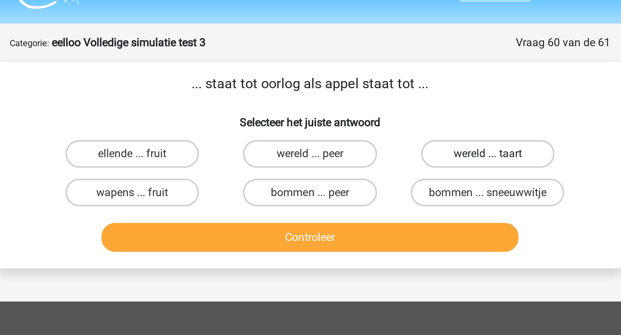
click at [394, 79] on label "wereld ... taart" at bounding box center [399, 80] width 67 height 14
click at [399, 80] on input "wereld ... taart" at bounding box center [401, 82] width 4 height 4
radio input "true"
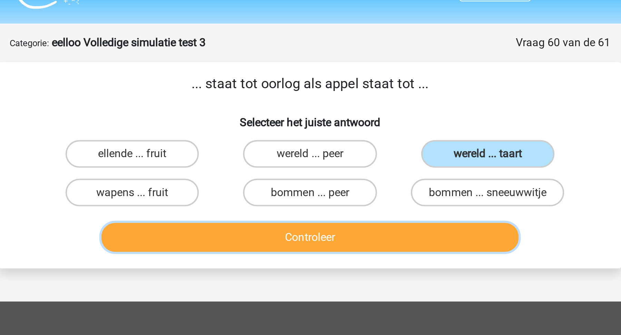
click at [373, 123] on button "Controleer" at bounding box center [310, 122] width 209 height 14
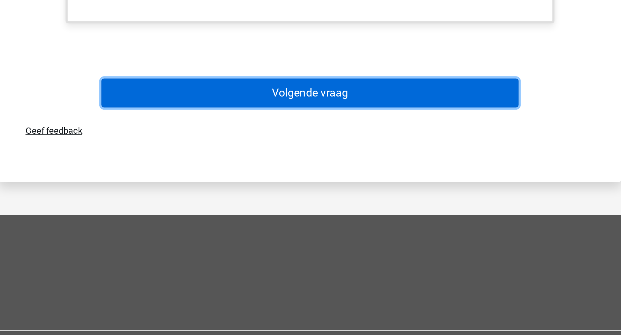
click at [389, 220] on button "Volgende vraag" at bounding box center [310, 214] width 209 height 14
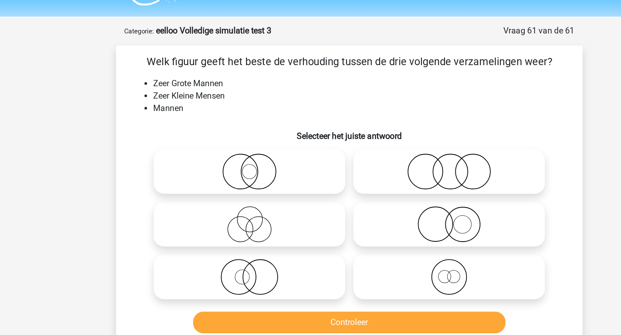
scroll to position [17, 0]
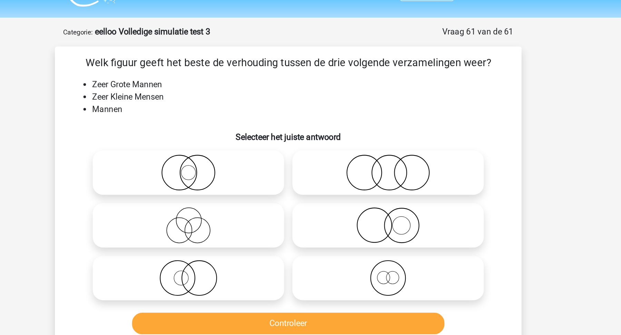
click at [390, 149] on icon at bounding box center [377, 150] width 122 height 24
click at [382, 147] on input "radio" at bounding box center [379, 145] width 4 height 4
radio input "true"
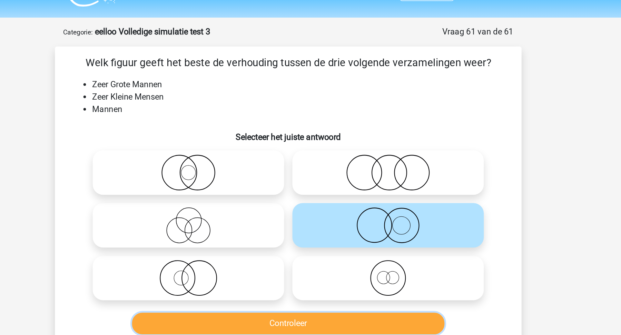
click at [378, 213] on button "Controleer" at bounding box center [310, 216] width 209 height 14
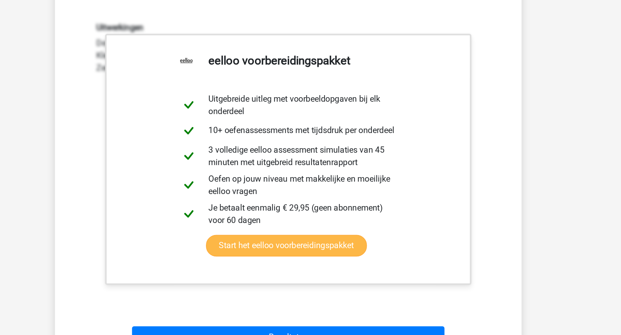
scroll to position [128, 0]
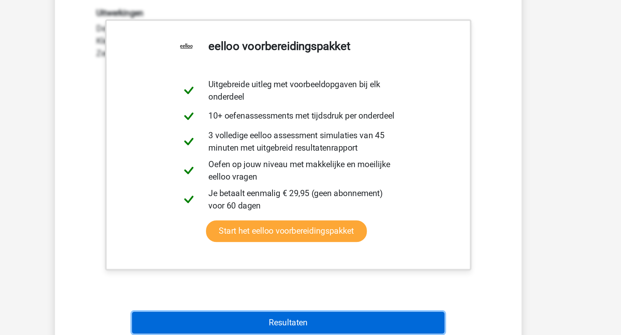
click at [387, 326] on button "Resultaten" at bounding box center [310, 327] width 209 height 14
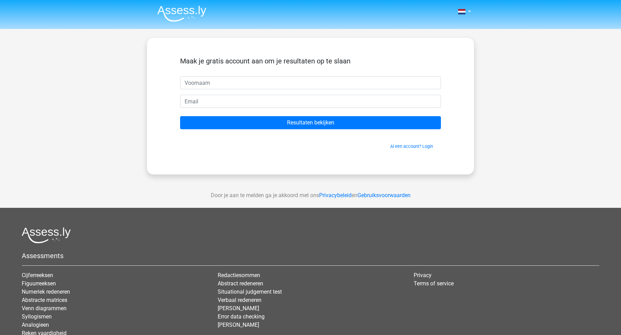
click at [186, 18] on img at bounding box center [181, 14] width 49 height 16
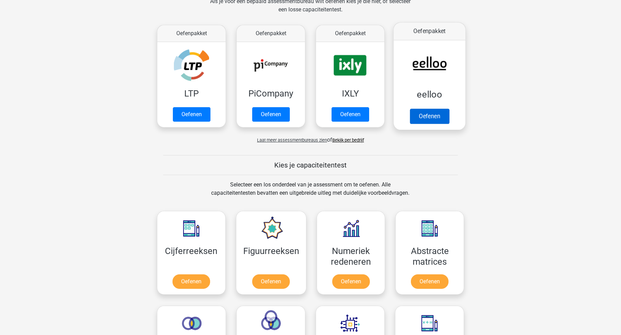
scroll to position [102, 0]
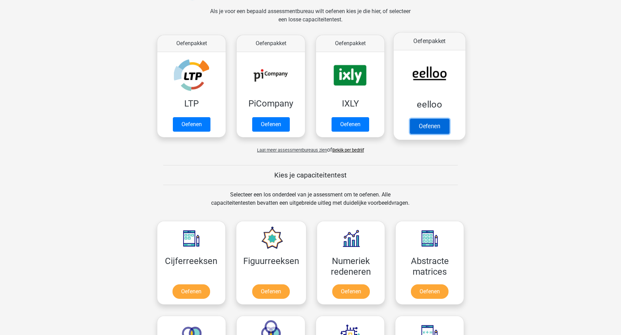
click at [428, 130] on link "Oefenen" at bounding box center [429, 126] width 39 height 15
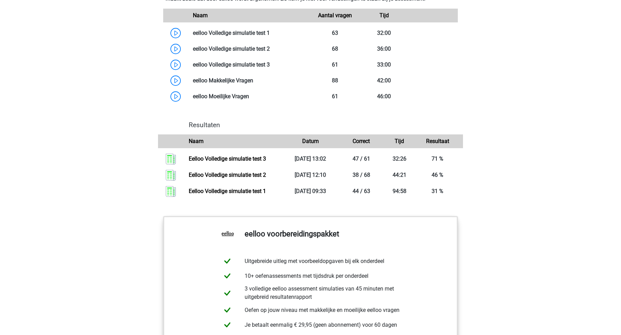
scroll to position [599, 0]
